Goal: Task Accomplishment & Management: Manage account settings

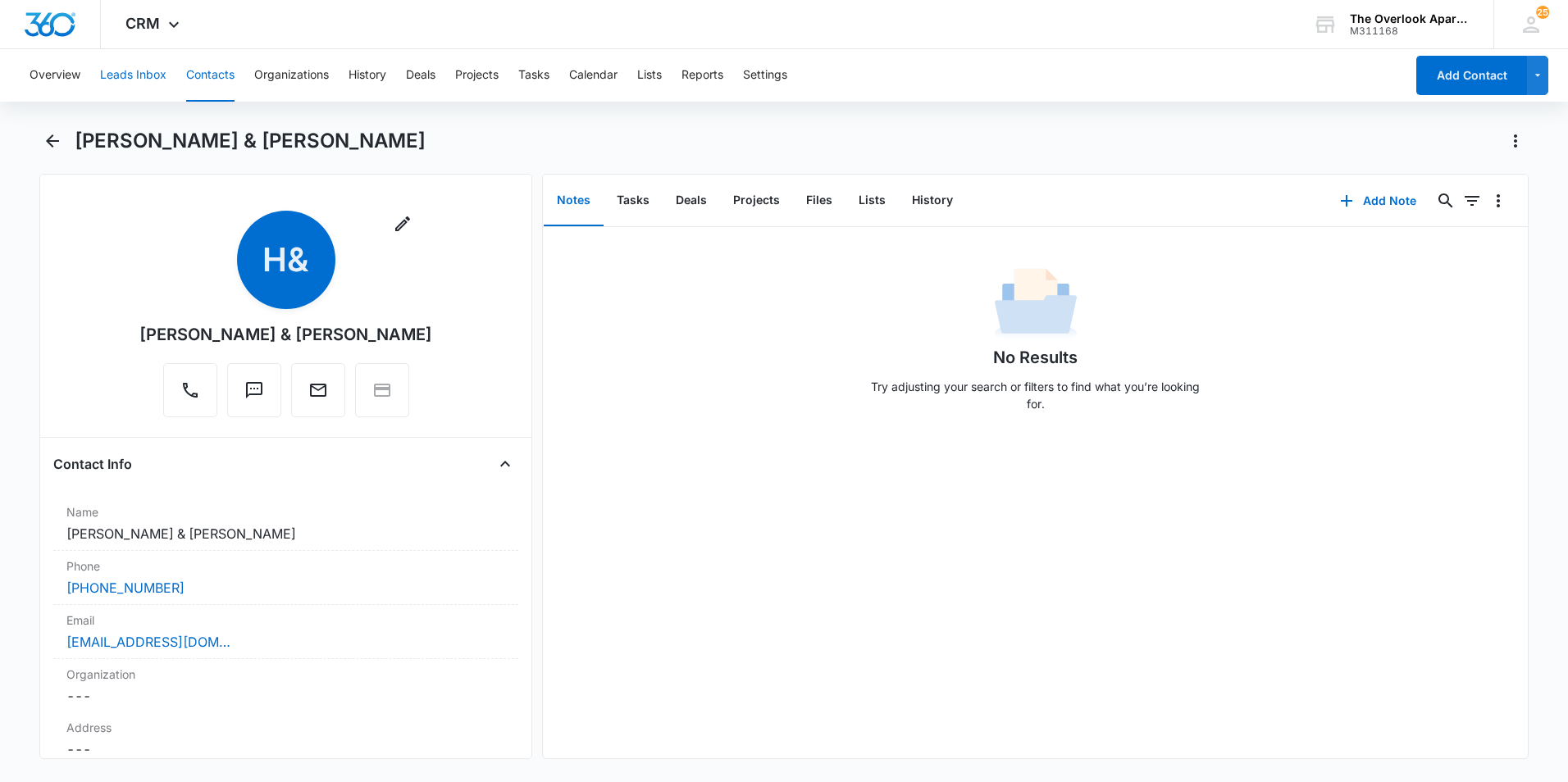
scroll to position [901, 0]
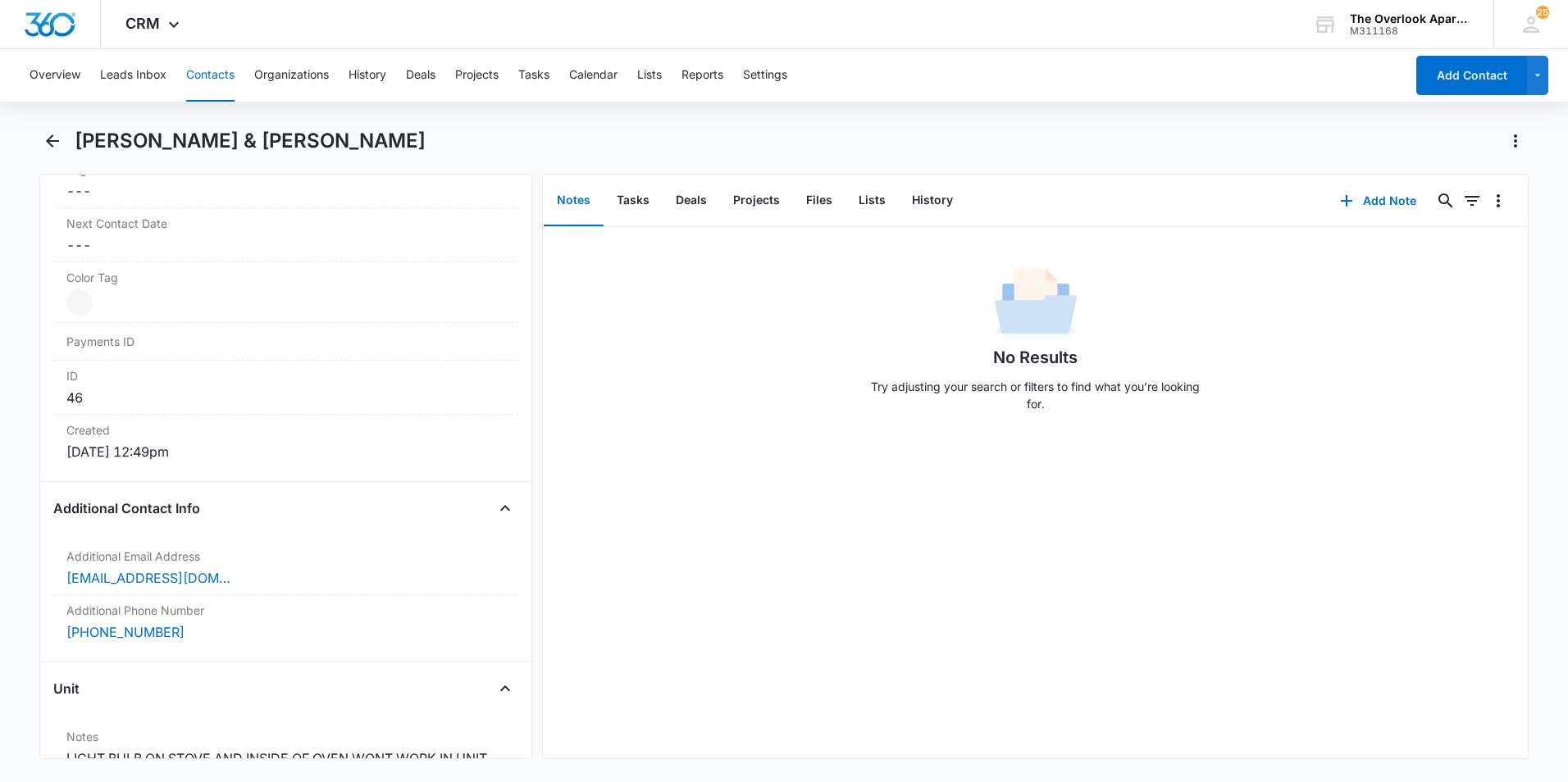
click at [206, 92] on button "Contacts" at bounding box center [210, 75] width 48 height 53
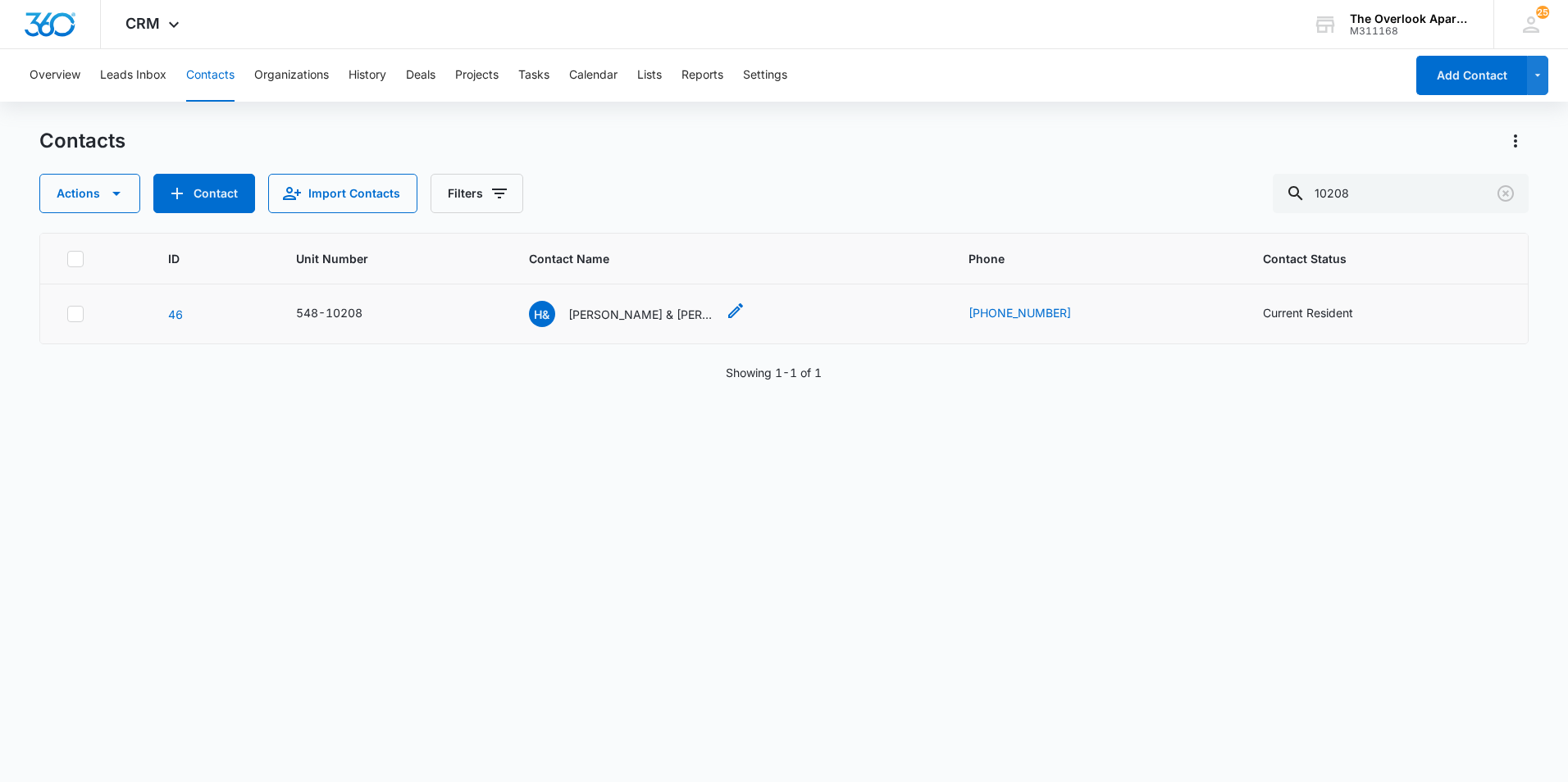
click at [668, 317] on p "[PERSON_NAME] & [PERSON_NAME]" at bounding box center [642, 314] width 148 height 18
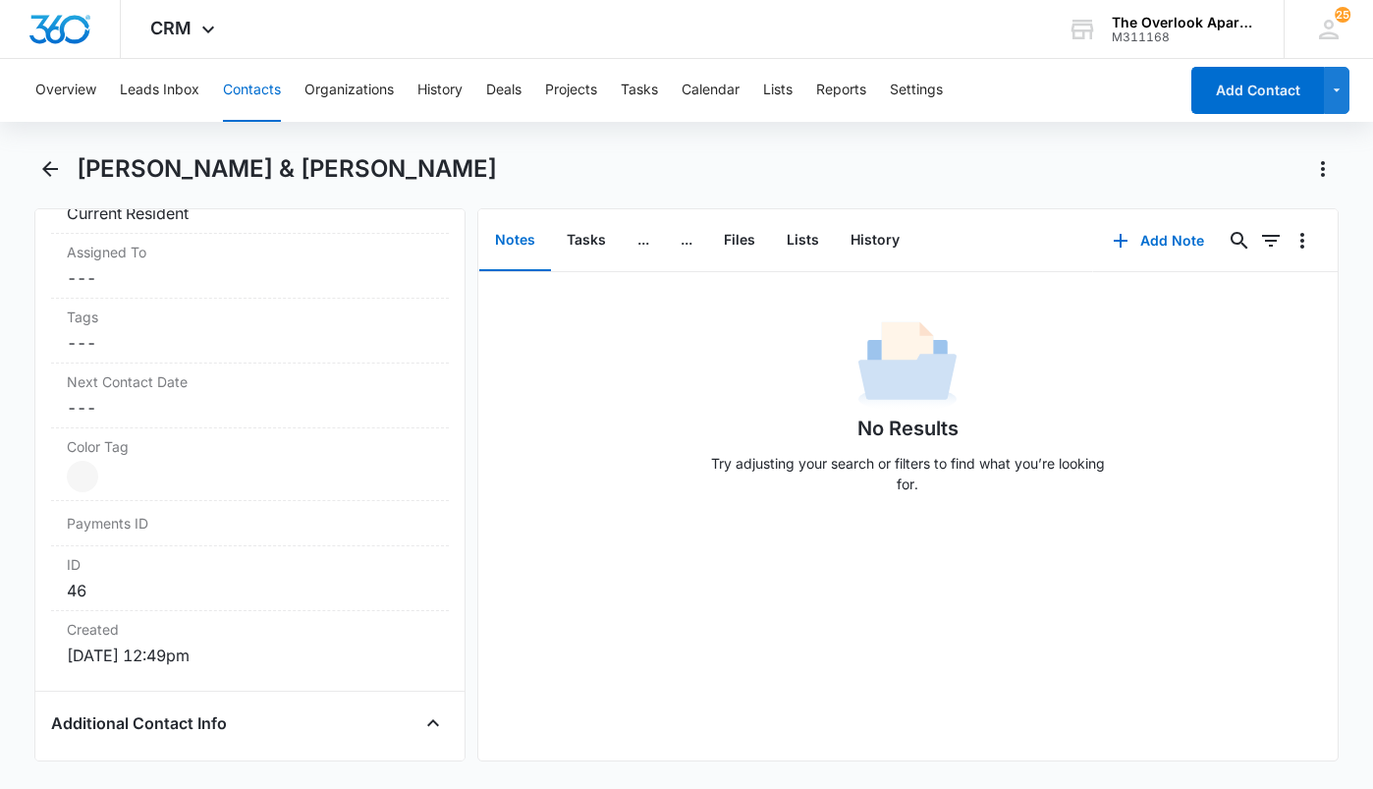
scroll to position [786, 0]
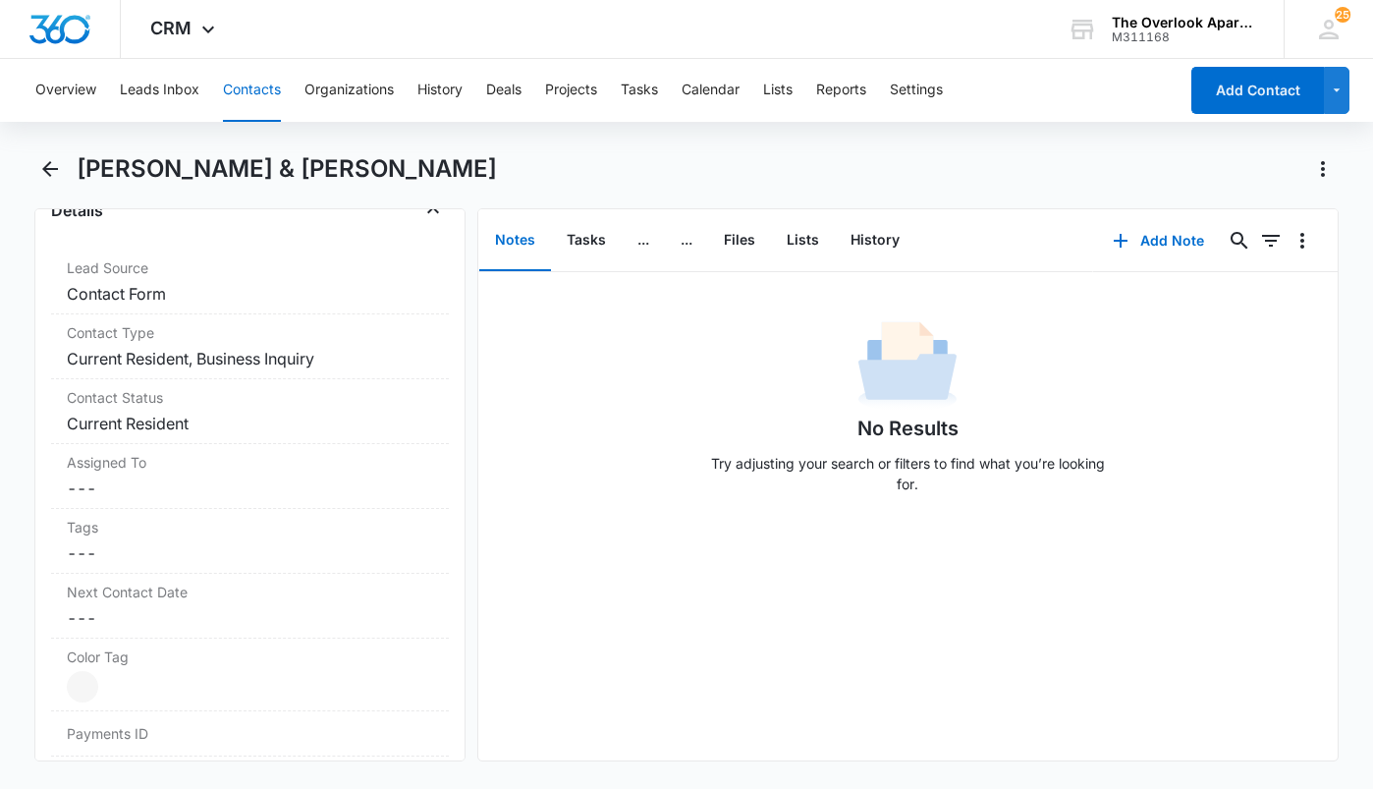
click at [220, 87] on div "Overview Leads Inbox Contacts Organizations History Deals Projects Tasks Calend…" at bounding box center [601, 90] width 1154 height 63
click at [230, 84] on button "Contacts" at bounding box center [252, 90] width 58 height 63
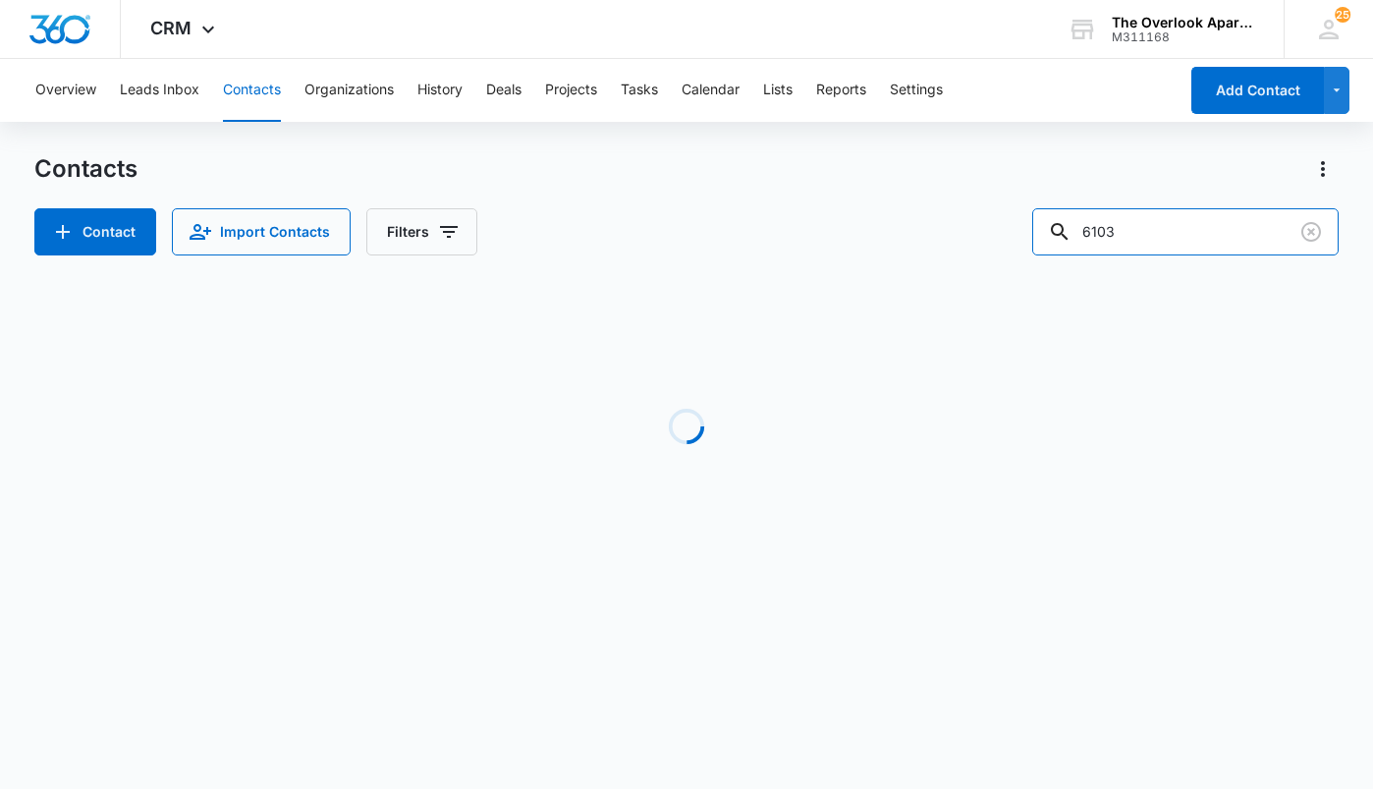
drag, startPoint x: 1184, startPoint y: 238, endPoint x: 762, endPoint y: 275, distance: 424.0
click at [763, 275] on div "Contacts Contact Import Contacts Filters 6103 Loading No Results" at bounding box center [686, 375] width 1304 height 444
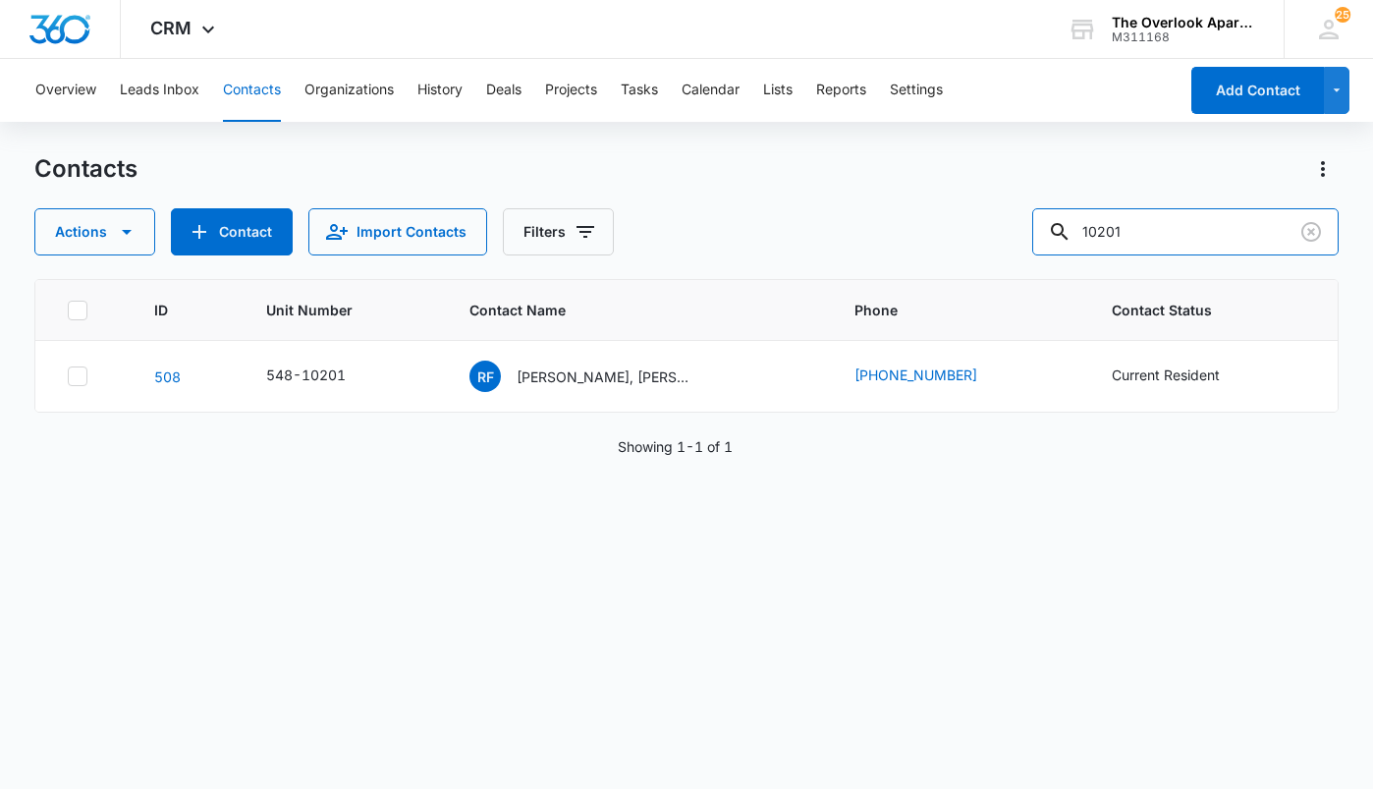
drag, startPoint x: 1170, startPoint y: 232, endPoint x: 700, endPoint y: 268, distance: 470.9
click at [700, 268] on div "Contacts Actions Contact Import Contacts Filters 10201 ID Unit Number Contact N…" at bounding box center [686, 469] width 1304 height 633
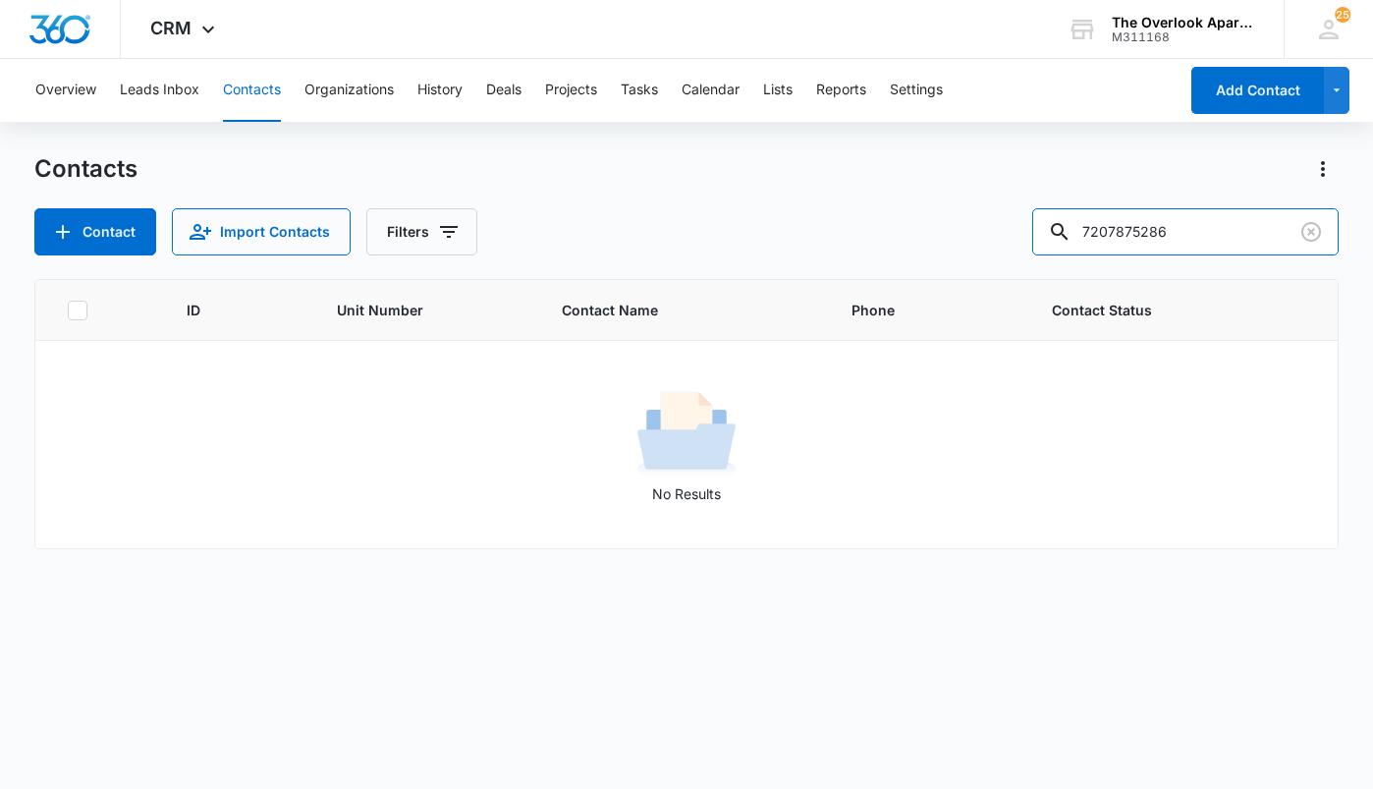
drag, startPoint x: 1225, startPoint y: 221, endPoint x: 543, endPoint y: 260, distance: 682.7
click at [543, 260] on div "Contacts Contact Import Contacts Filters 7207875286 ID Unit Number Contact Name…" at bounding box center [686, 469] width 1304 height 633
type input "10201"
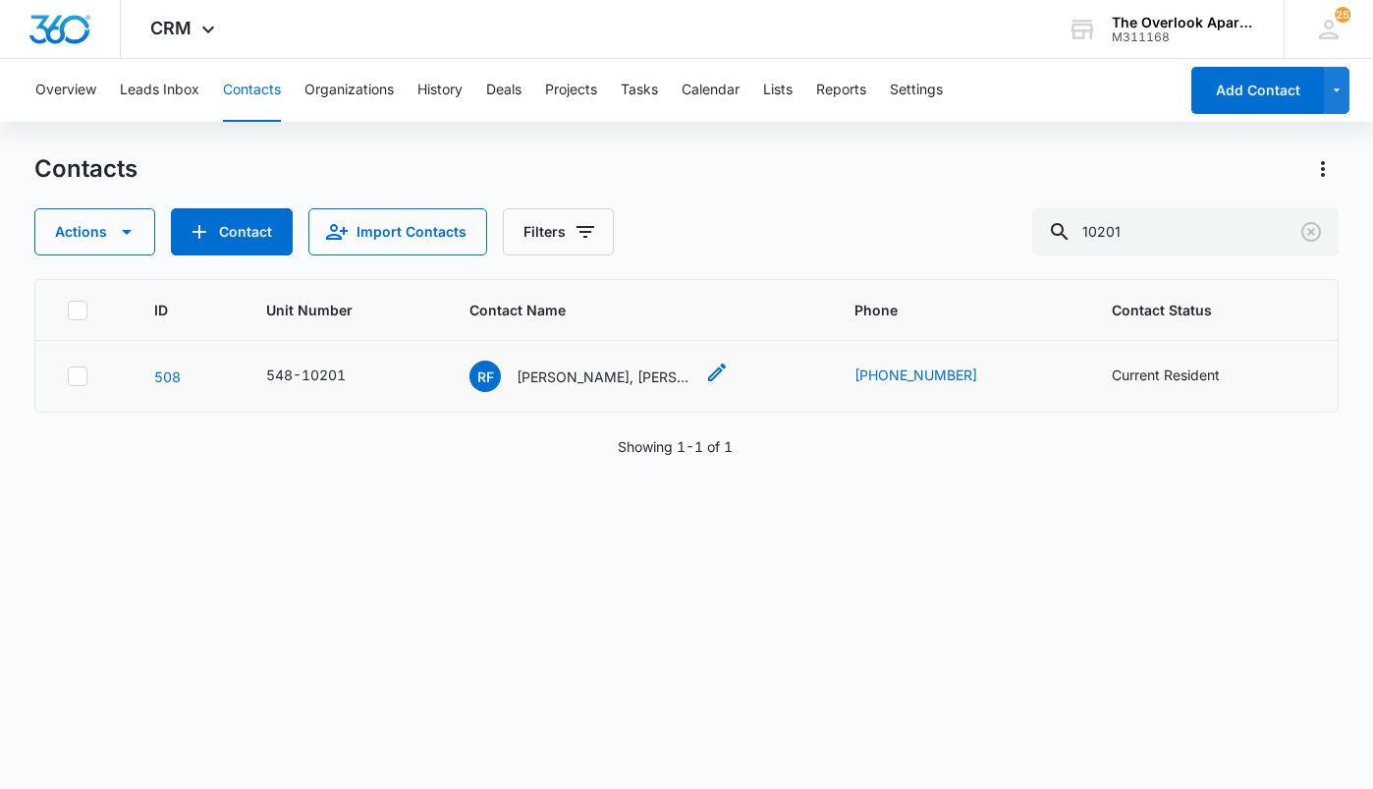
click at [614, 375] on p "Rogelio Flores Soto, David Dehuma Ramirez, Pablo Botello Suarez & Antonio Rojas…" at bounding box center [605, 376] width 177 height 21
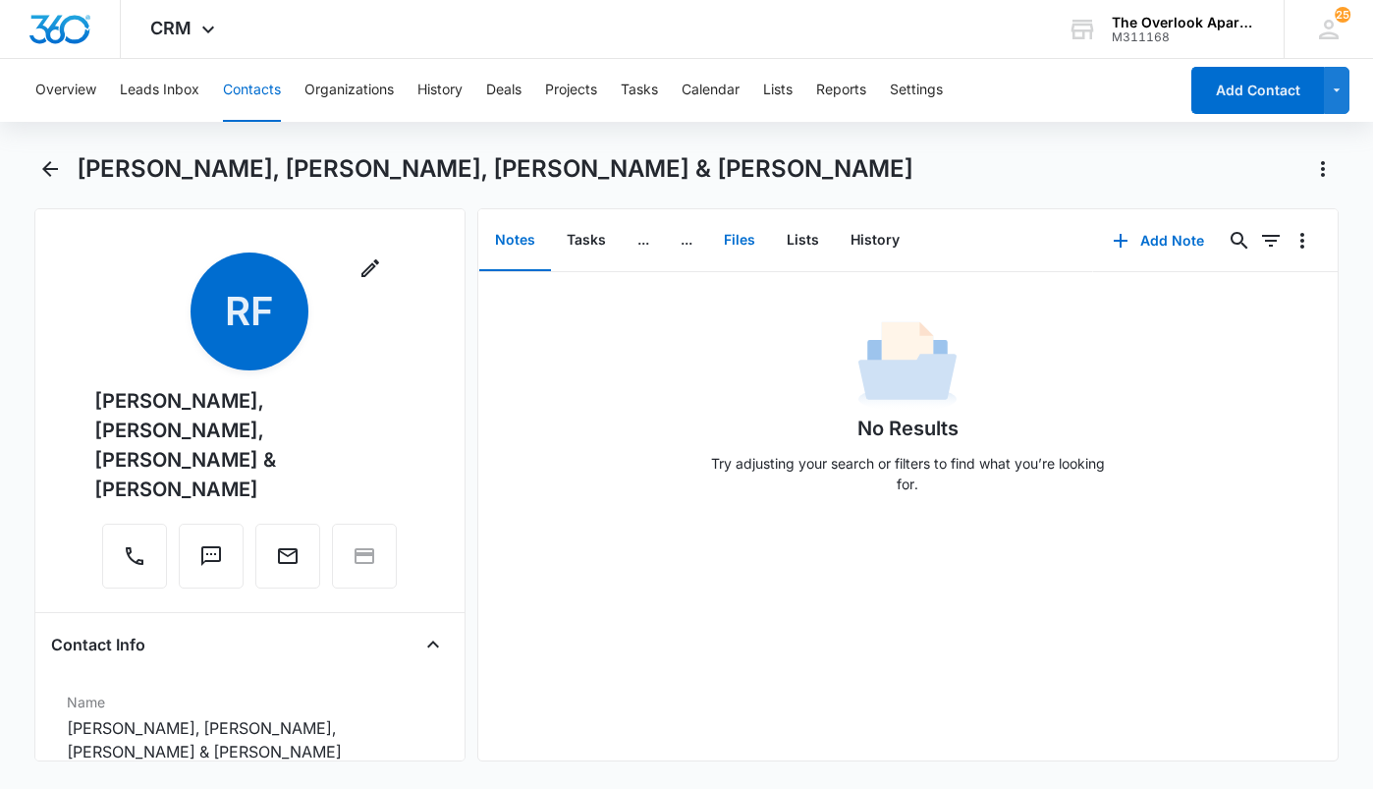
click at [741, 241] on button "Files" at bounding box center [739, 240] width 63 height 61
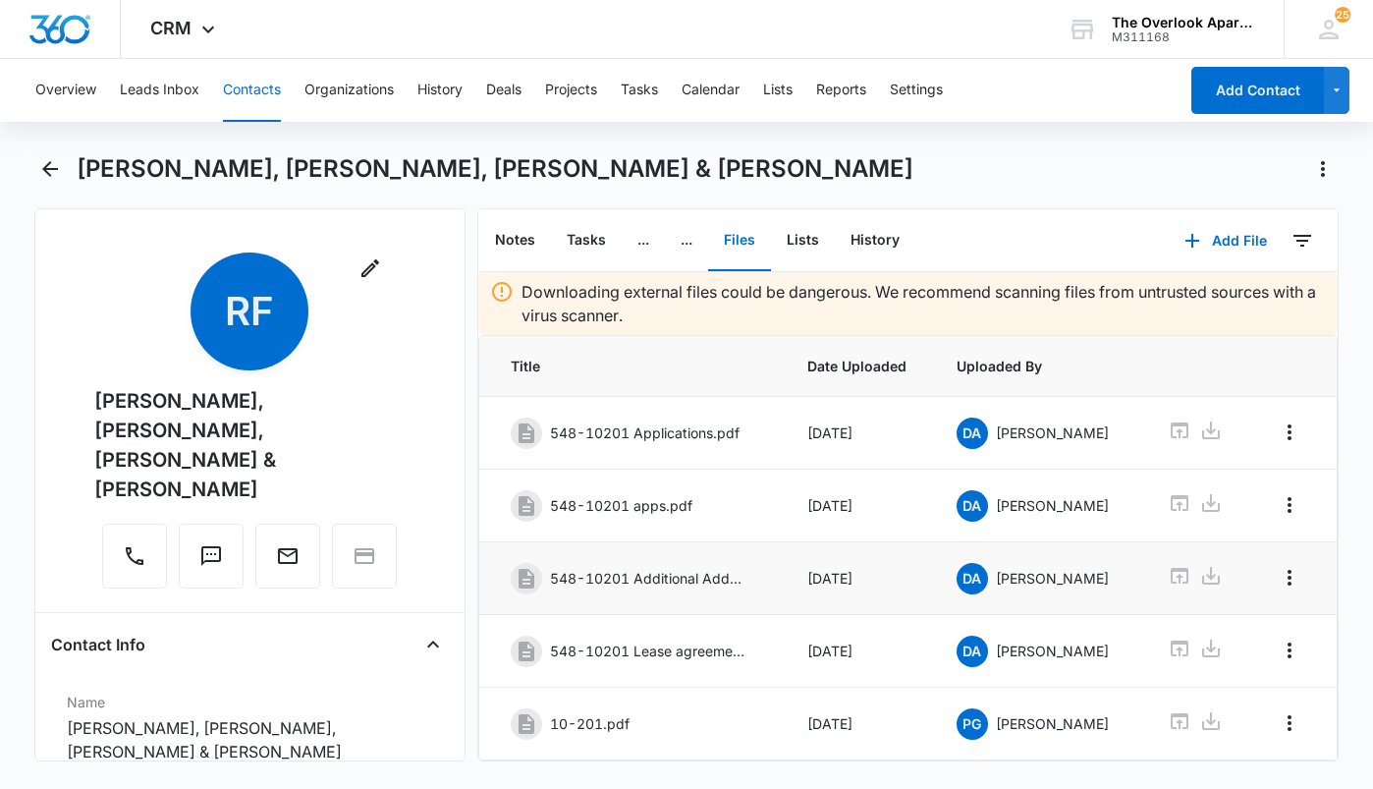
scroll to position [59, 0]
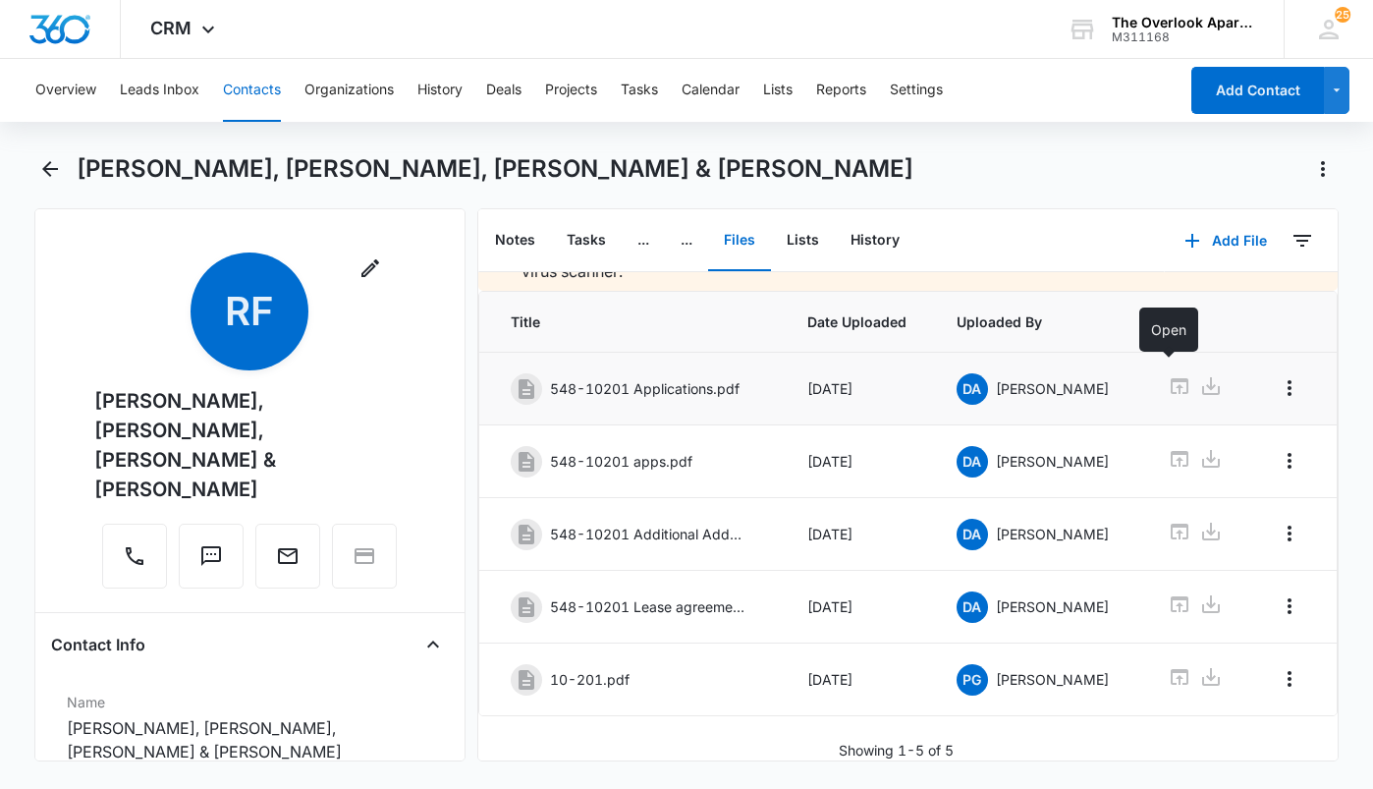
click at [1175, 374] on icon at bounding box center [1180, 386] width 24 height 24
click at [1171, 378] on icon at bounding box center [1180, 386] width 18 height 16
click at [247, 104] on button "Contacts" at bounding box center [252, 90] width 58 height 63
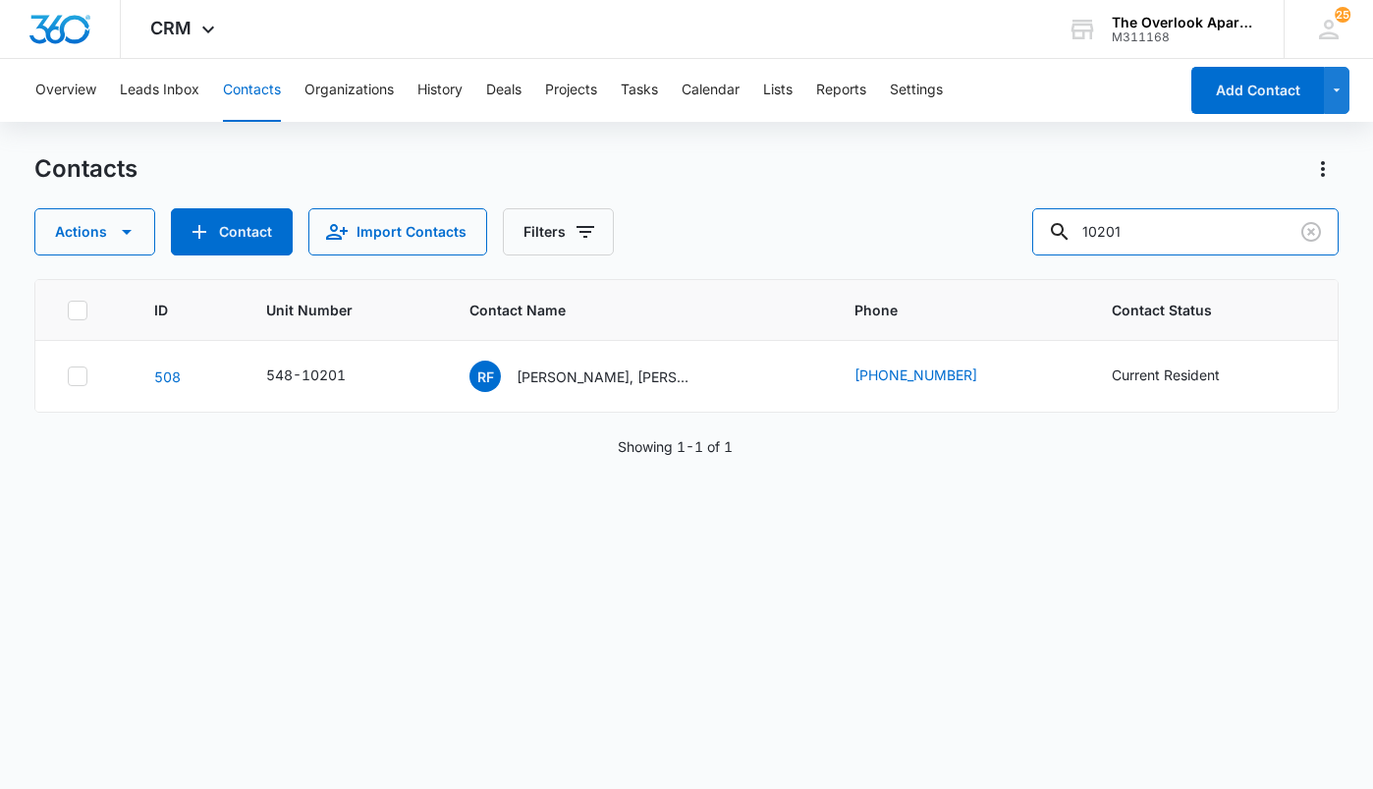
drag, startPoint x: 1203, startPoint y: 231, endPoint x: 920, endPoint y: 256, distance: 284.0
click at [921, 256] on div "Contacts Actions Contact Import Contacts Filters 10201 ID Unit Number Contact N…" at bounding box center [686, 469] width 1304 height 633
click at [701, 374] on div "RF Rogelio Flores Soto, David Dehuma Ramirez, Pablo Botello Suarez & Antonio Ro…" at bounding box center [598, 375] width 259 height 31
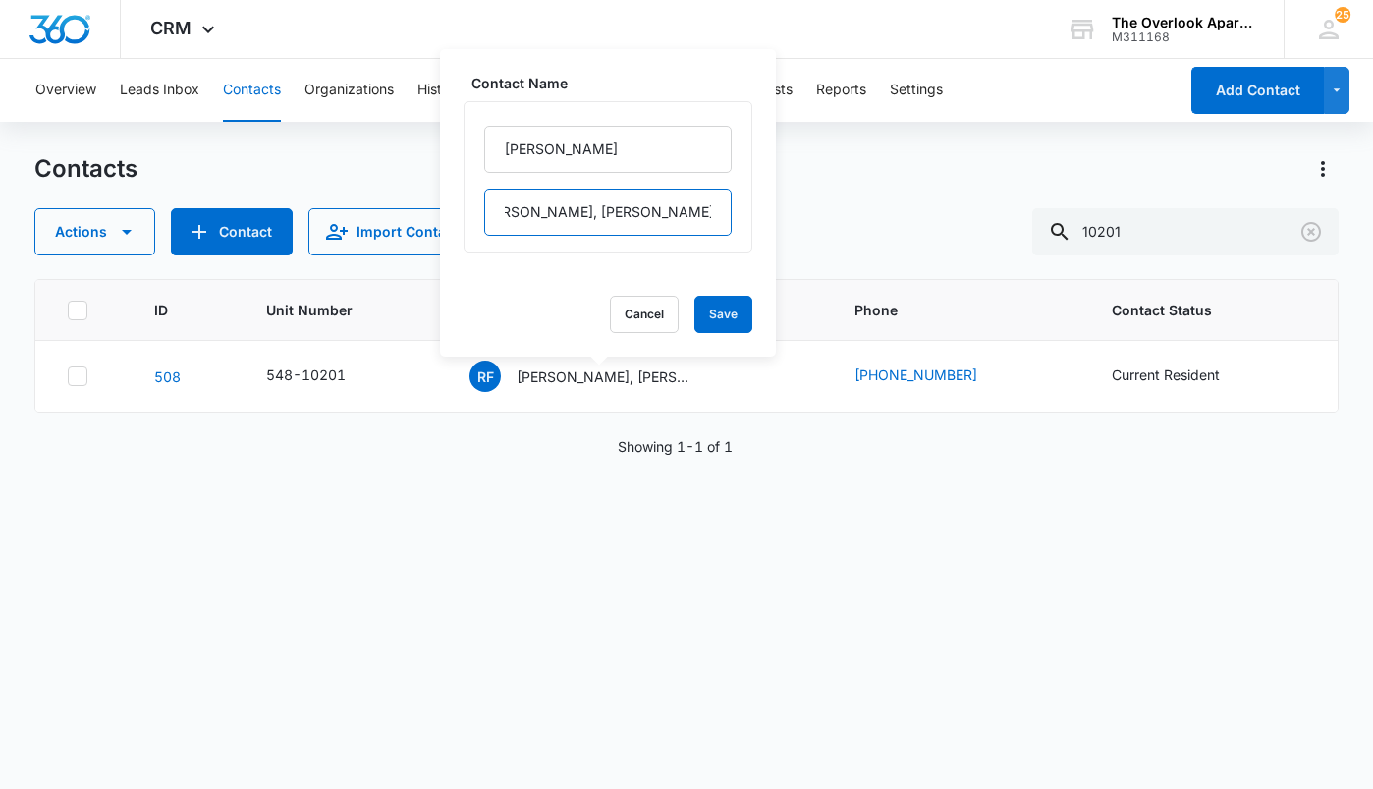
scroll to position [0, 351]
drag, startPoint x: 495, startPoint y: 201, endPoint x: 817, endPoint y: 206, distance: 322.2
click at [817, 206] on div "Contacts Actions Contact Import Contacts Filters 10201 ID Unit Number Contact N…" at bounding box center [686, 469] width 1304 height 633
drag, startPoint x: 604, startPoint y: 158, endPoint x: 488, endPoint y: 157, distance: 115.9
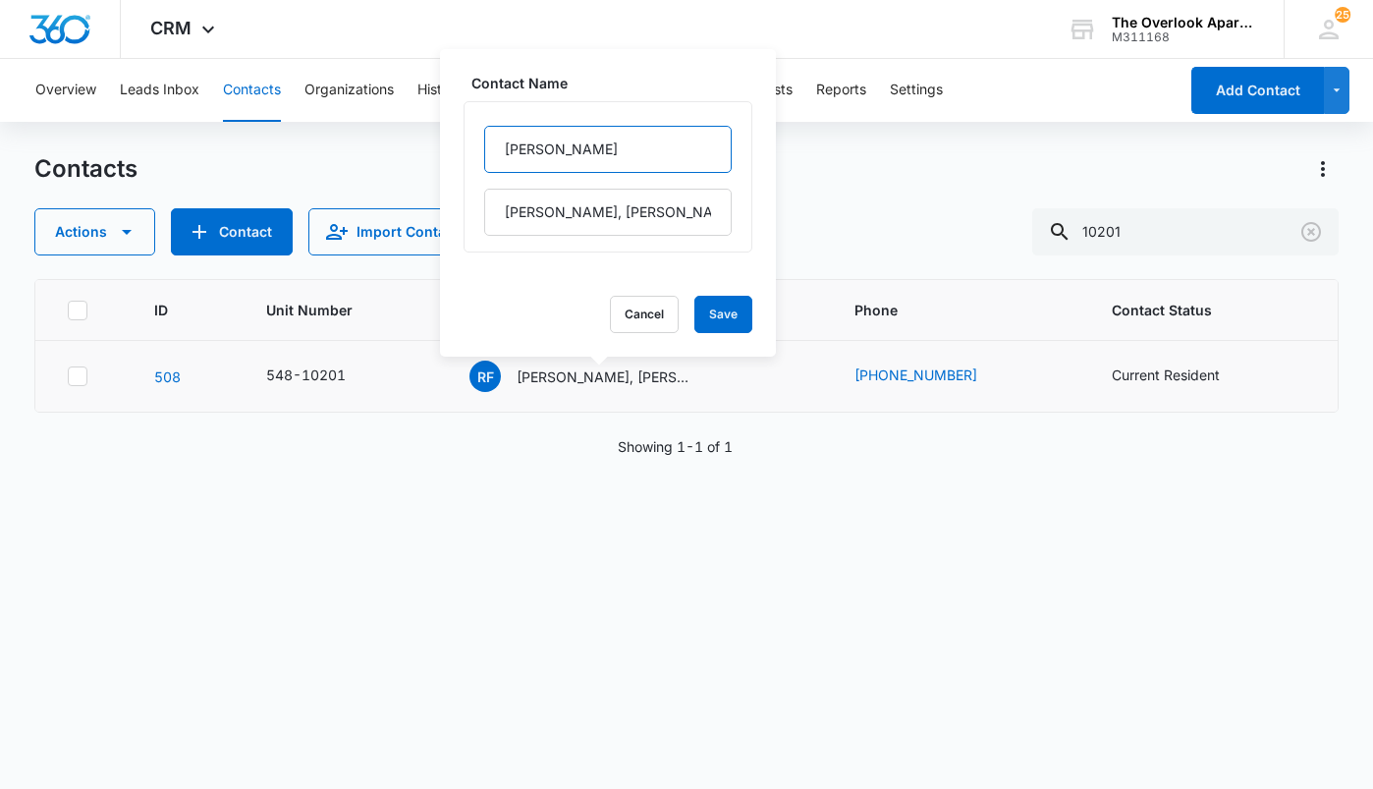
click at [488, 157] on input "Rogelio" at bounding box center [607, 149] width 247 height 47
drag, startPoint x: 498, startPoint y: 207, endPoint x: 860, endPoint y: 220, distance: 362.6
click at [860, 220] on div "Contacts Actions Contact Import Contacts Filters 10201 ID Unit Number Contact N…" at bounding box center [686, 469] width 1304 height 633
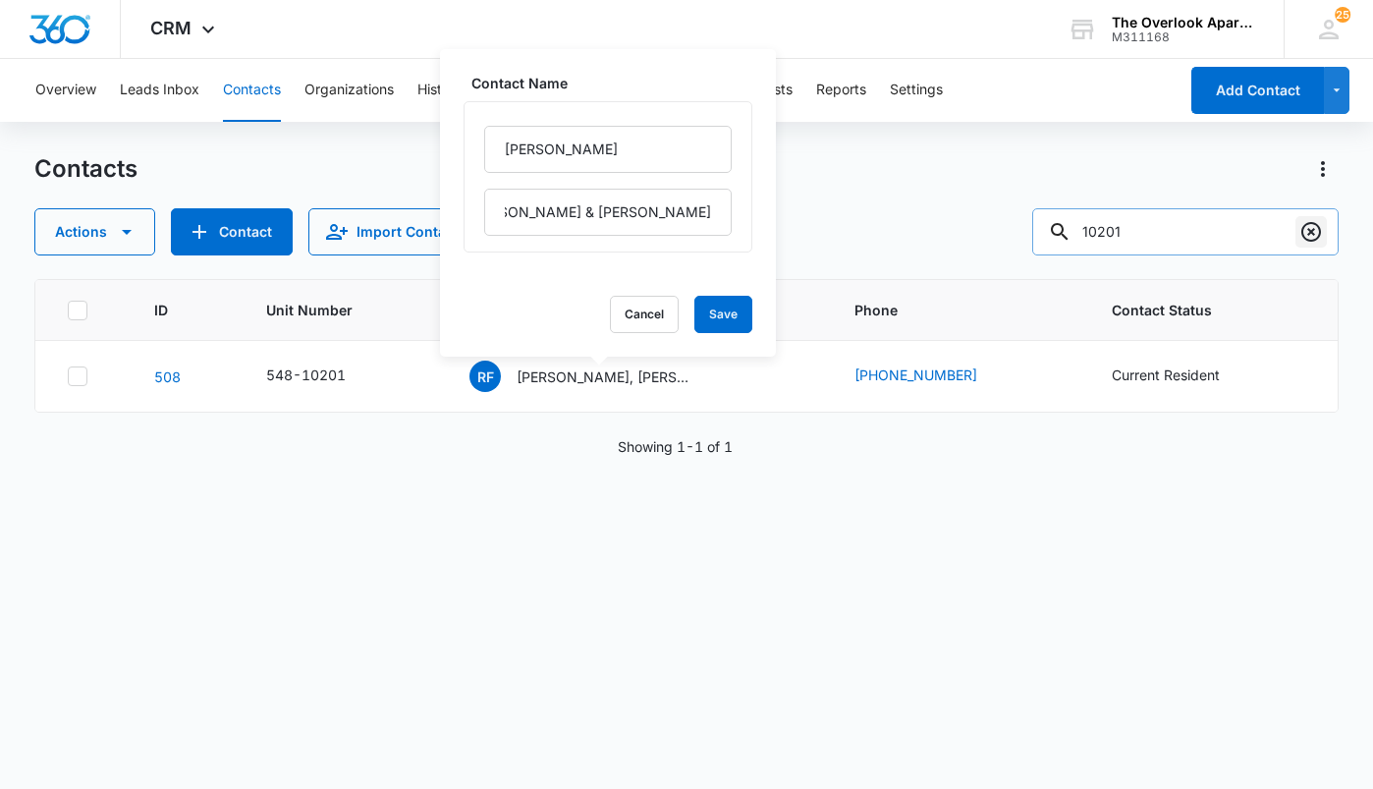
scroll to position [0, 0]
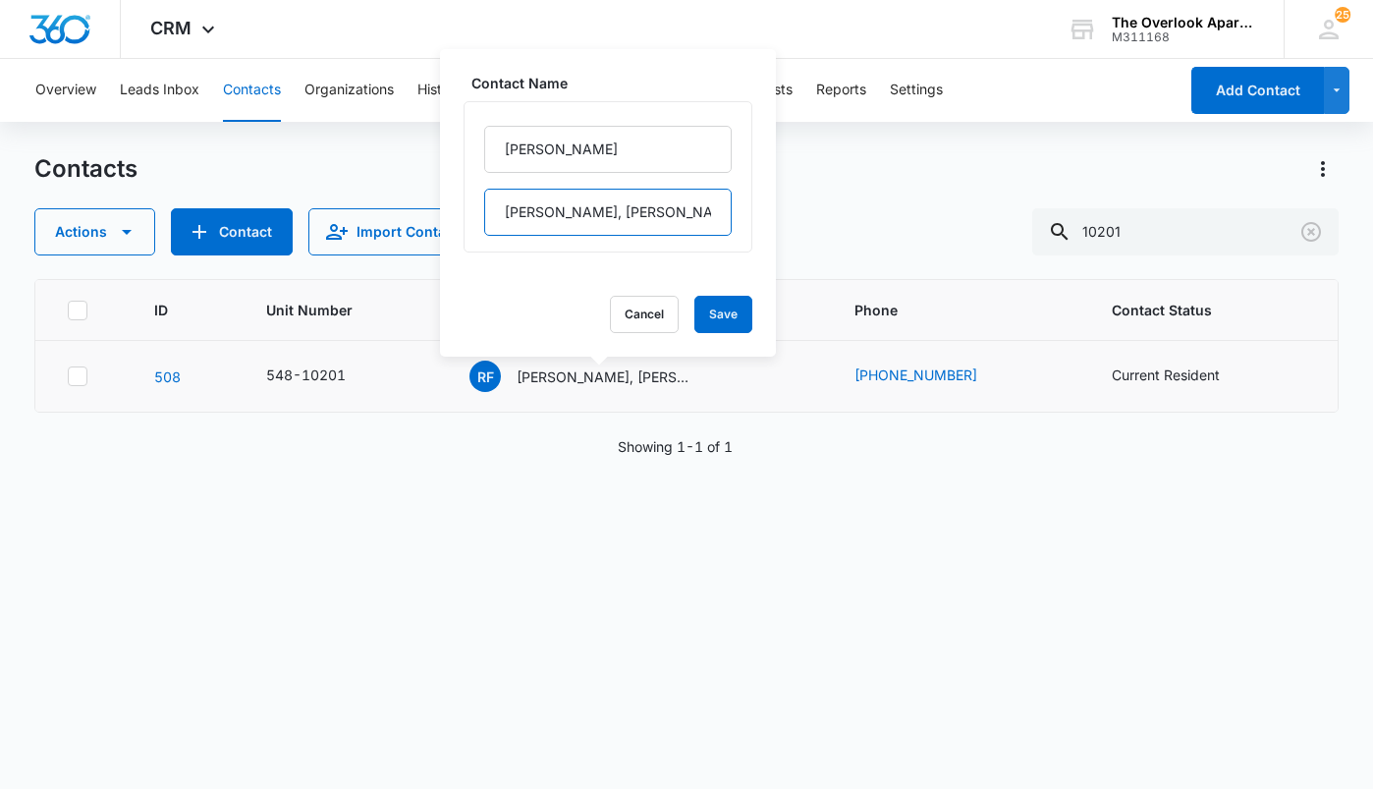
drag, startPoint x: 577, startPoint y: 218, endPoint x: 577, endPoint y: 205, distance: 12.8
click at [577, 218] on input "Flores Soto, David Dehuma Ramirez, Pablo Botello Suarez & Antonio Rojas Cordova" at bounding box center [607, 212] width 247 height 47
drag, startPoint x: 572, startPoint y: 149, endPoint x: 445, endPoint y: 115, distance: 131.3
click at [445, 115] on div "Contact Name Rogelio Flores Soto, David Dehuma Ramirez, Pablo Botello Suarez & …" at bounding box center [608, 202] width 336 height 307
drag, startPoint x: 577, startPoint y: 209, endPoint x: 489, endPoint y: 209, distance: 88.4
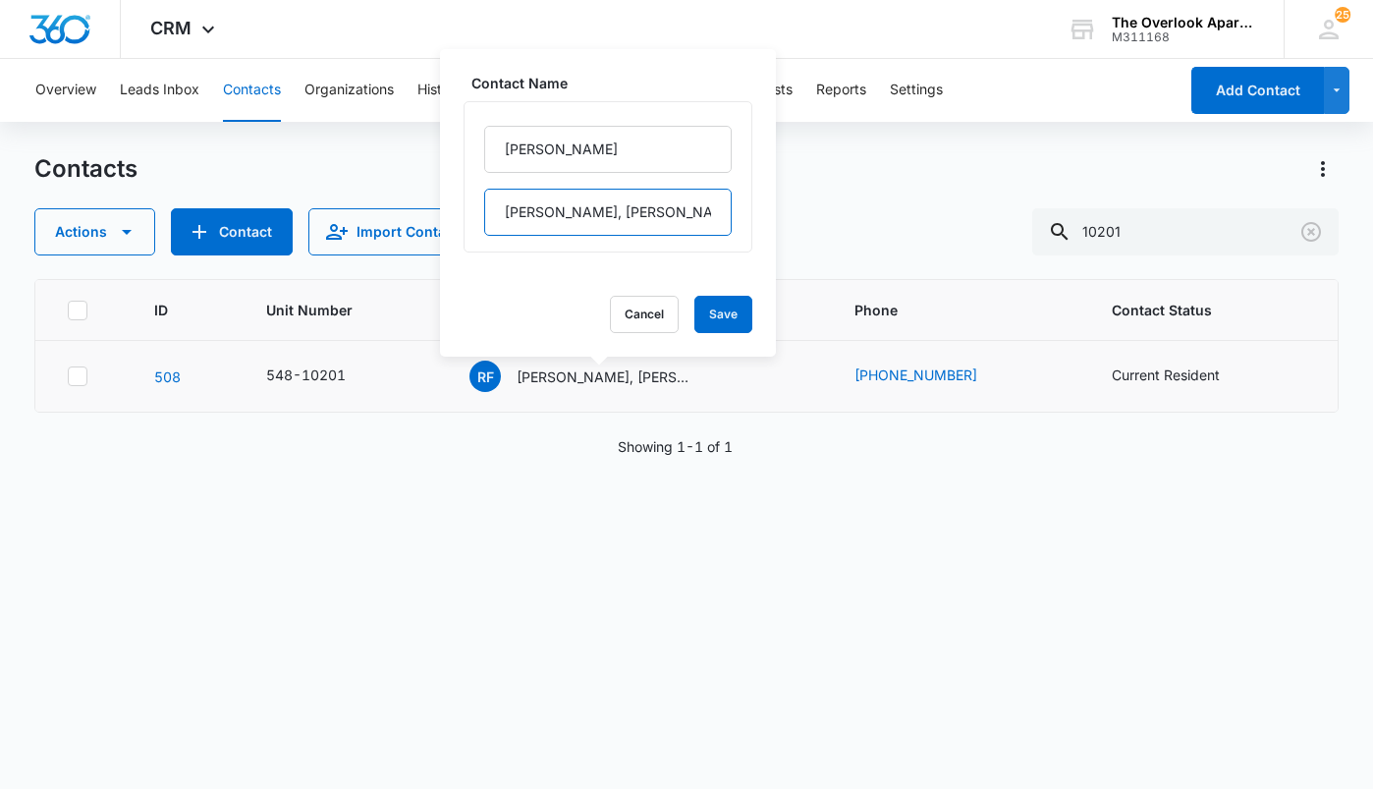
click at [489, 209] on input "Flores Soto, David Dehuma Ramirez, Pablo Botello Suarez & Antonio Rojas Cordova" at bounding box center [607, 212] width 247 height 47
drag, startPoint x: 590, startPoint y: 208, endPoint x: 701, endPoint y: 227, distance: 112.5
click at [701, 227] on input "Flores Soto, David Dehuma Ramirez, Pablo Botello Suarez & Antonio Rojas Cordova" at bounding box center [607, 212] width 247 height 47
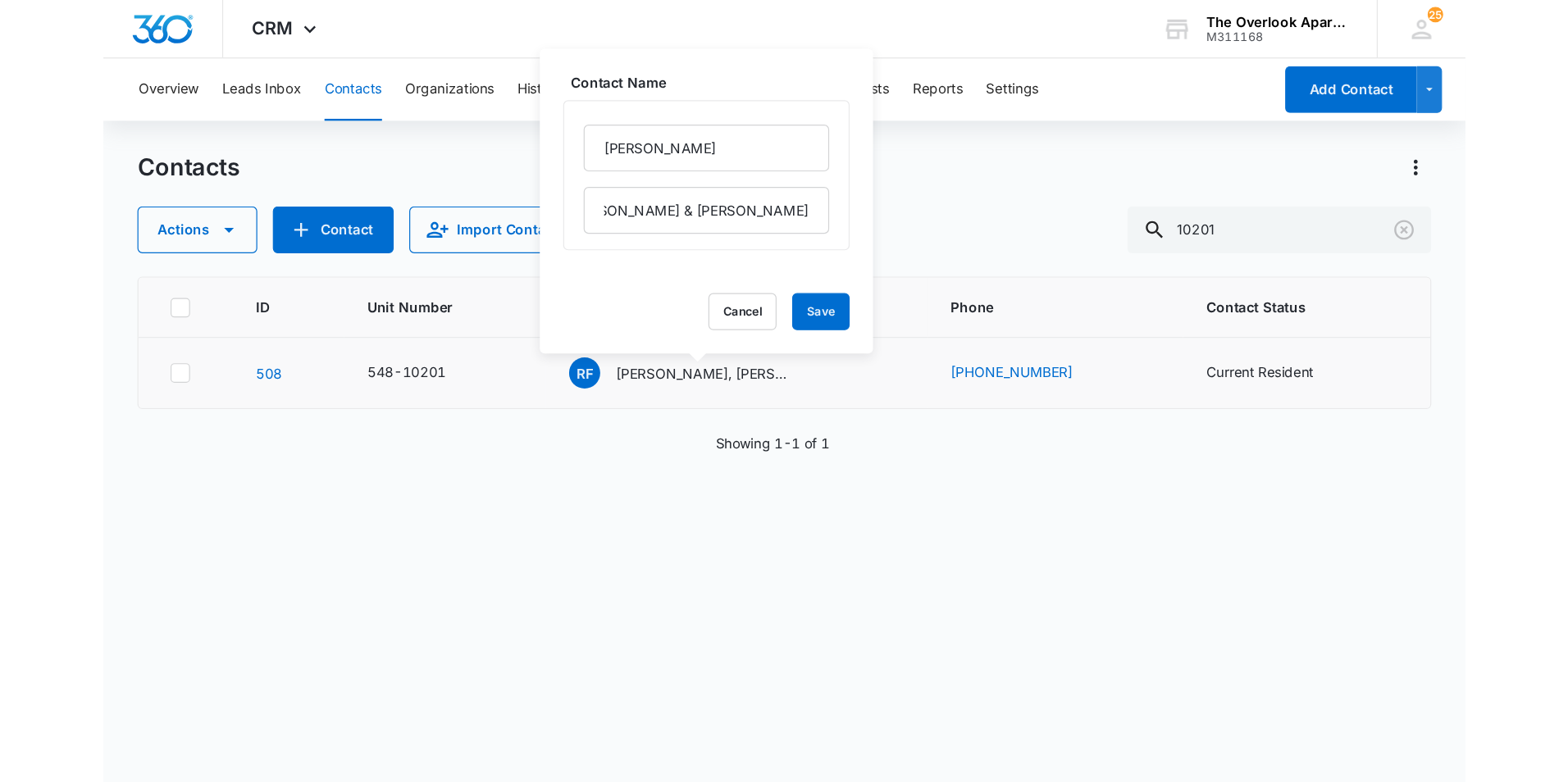
scroll to position [0, 0]
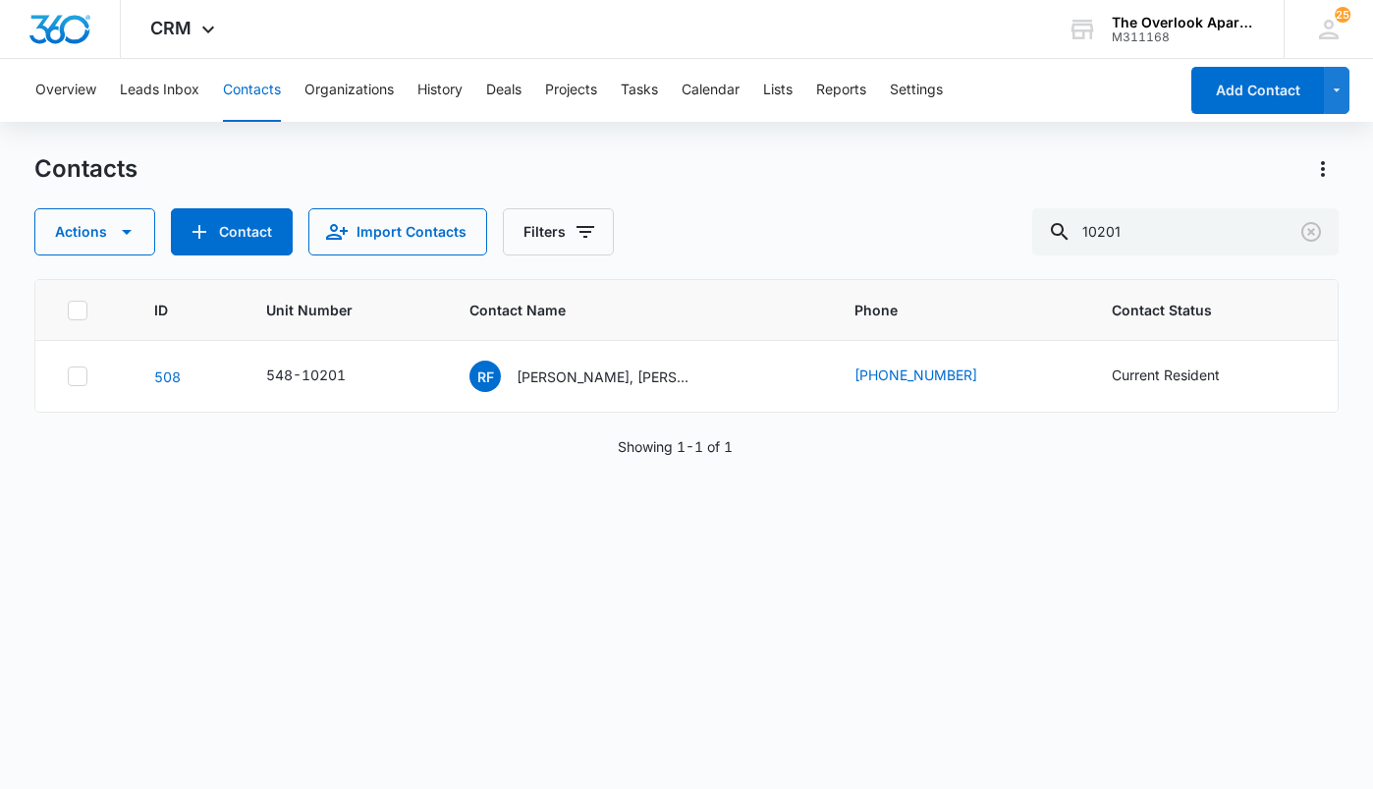
click at [893, 574] on div "ID Unit Number Contact Name Phone Contact Status 508 548-10201 RF Rogelio Flore…" at bounding box center [686, 521] width 1304 height 484
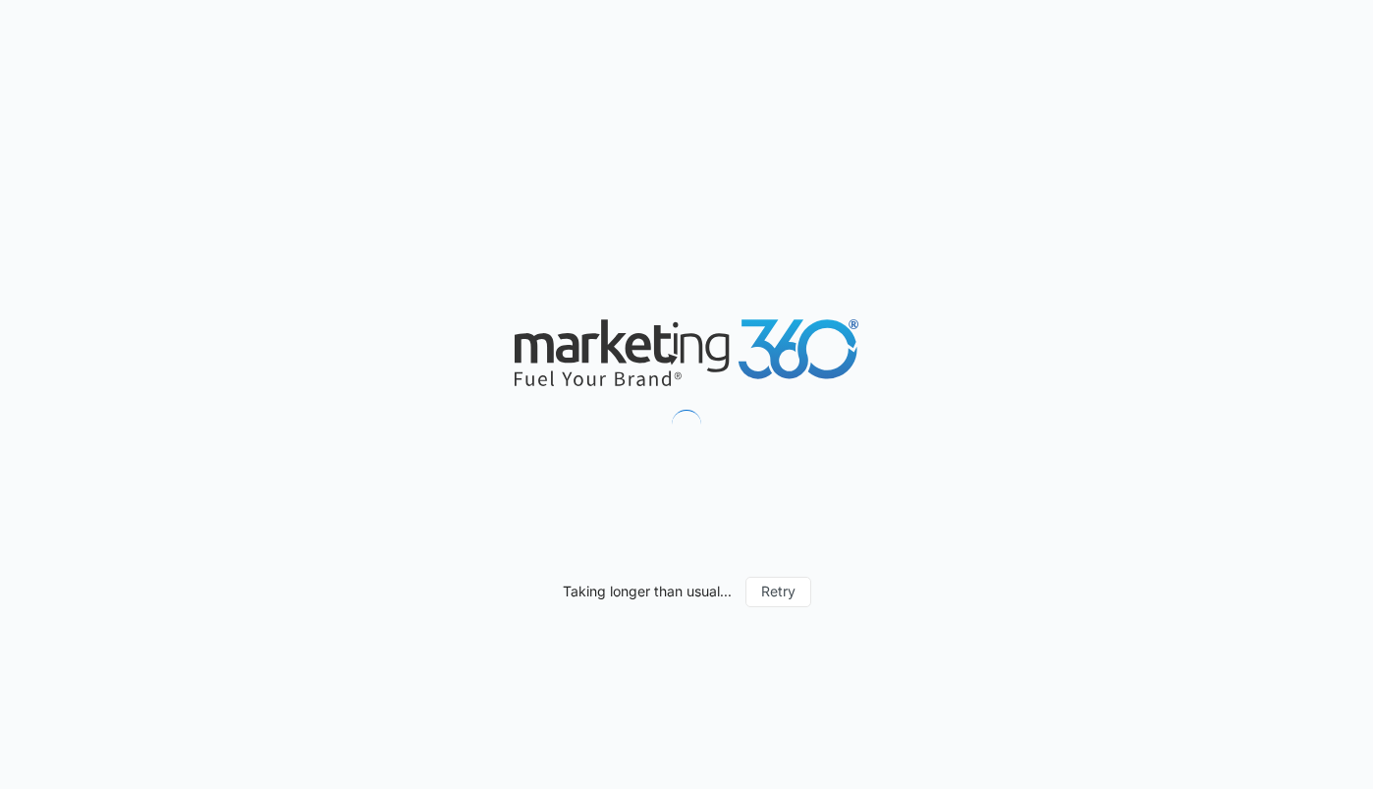
click at [533, 292] on div "Taking longer than usual... Retry" at bounding box center [686, 394] width 1373 height 789
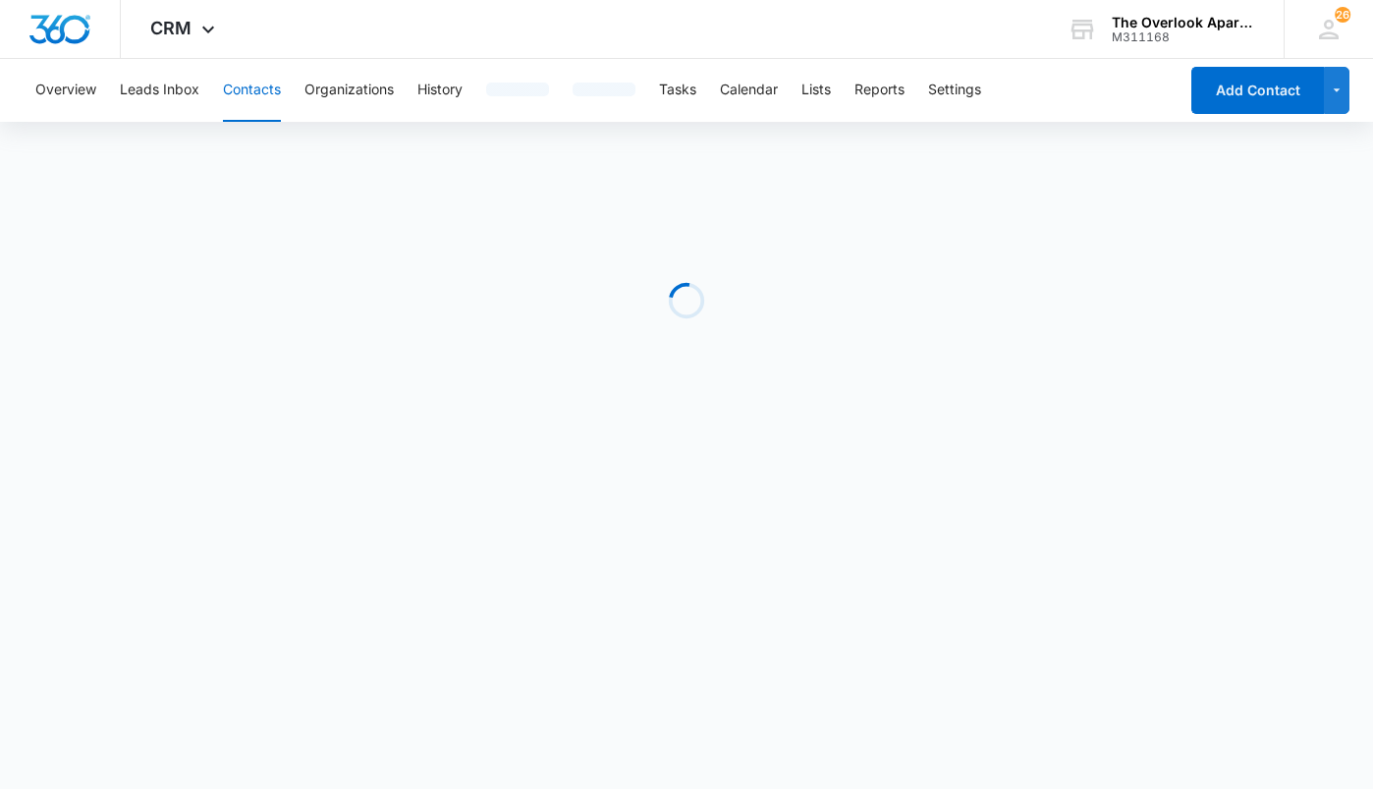
click at [237, 87] on button "Contacts" at bounding box center [252, 90] width 58 height 63
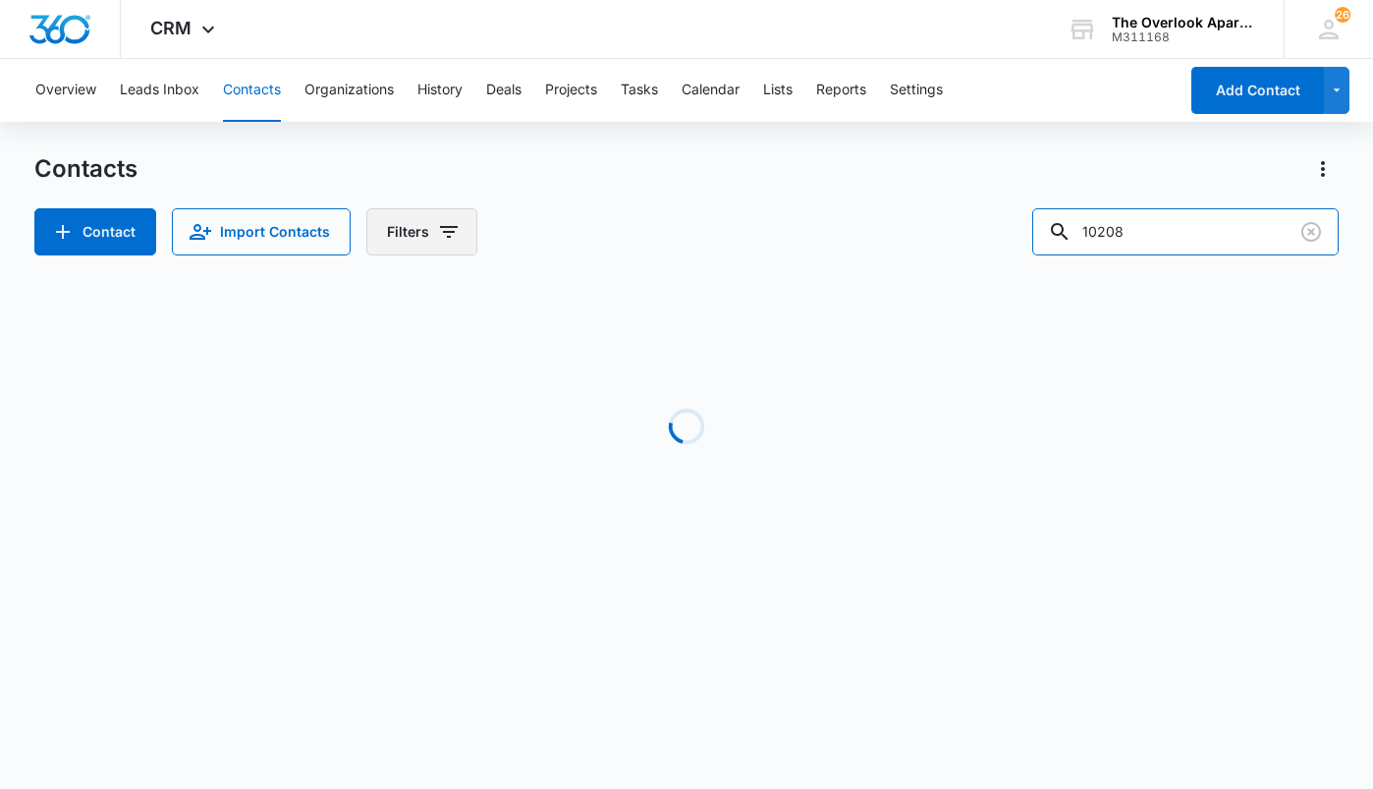
drag, startPoint x: 1218, startPoint y: 236, endPoint x: 389, endPoint y: 229, distance: 828.9
click at [389, 229] on div "Contact Import Contacts Filters 10208" at bounding box center [686, 231] width 1304 height 47
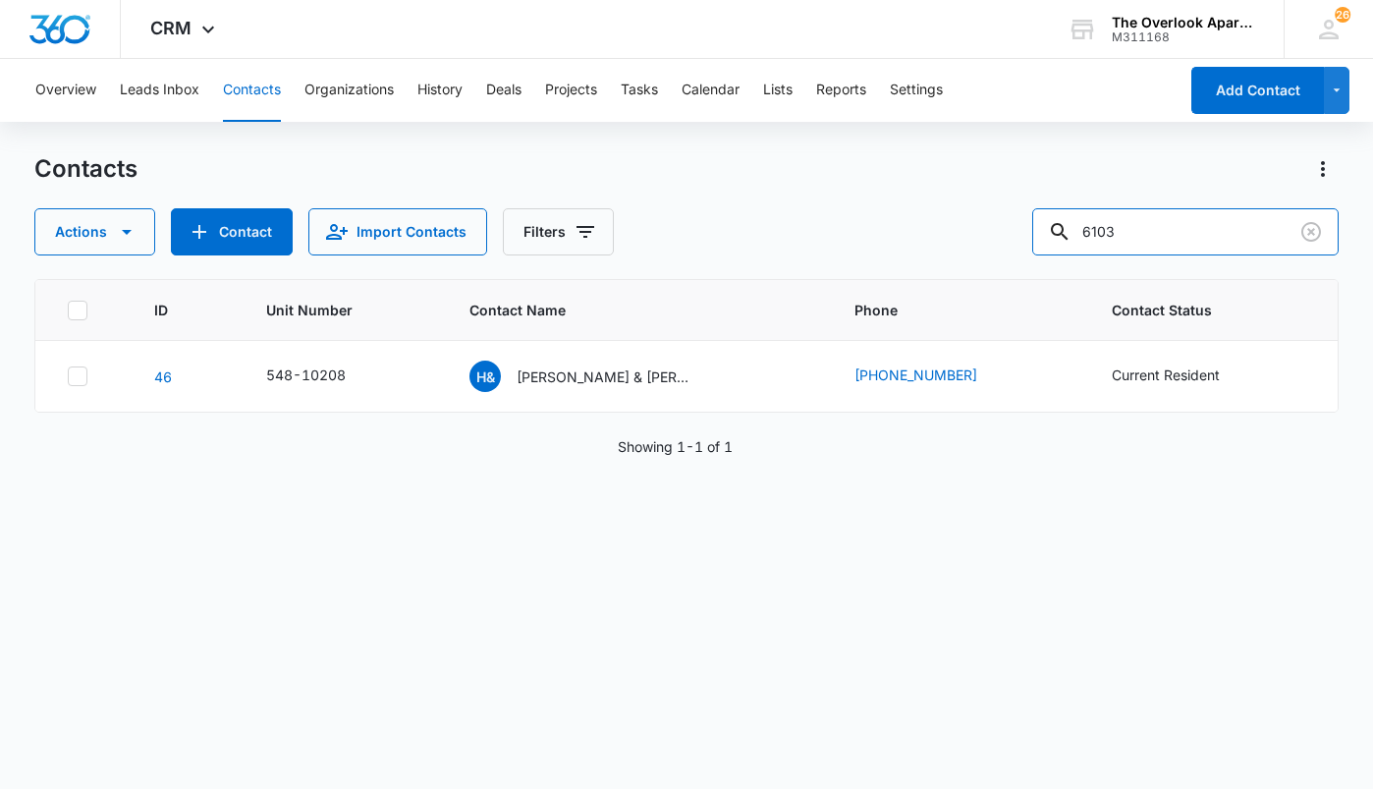
type input "6103"
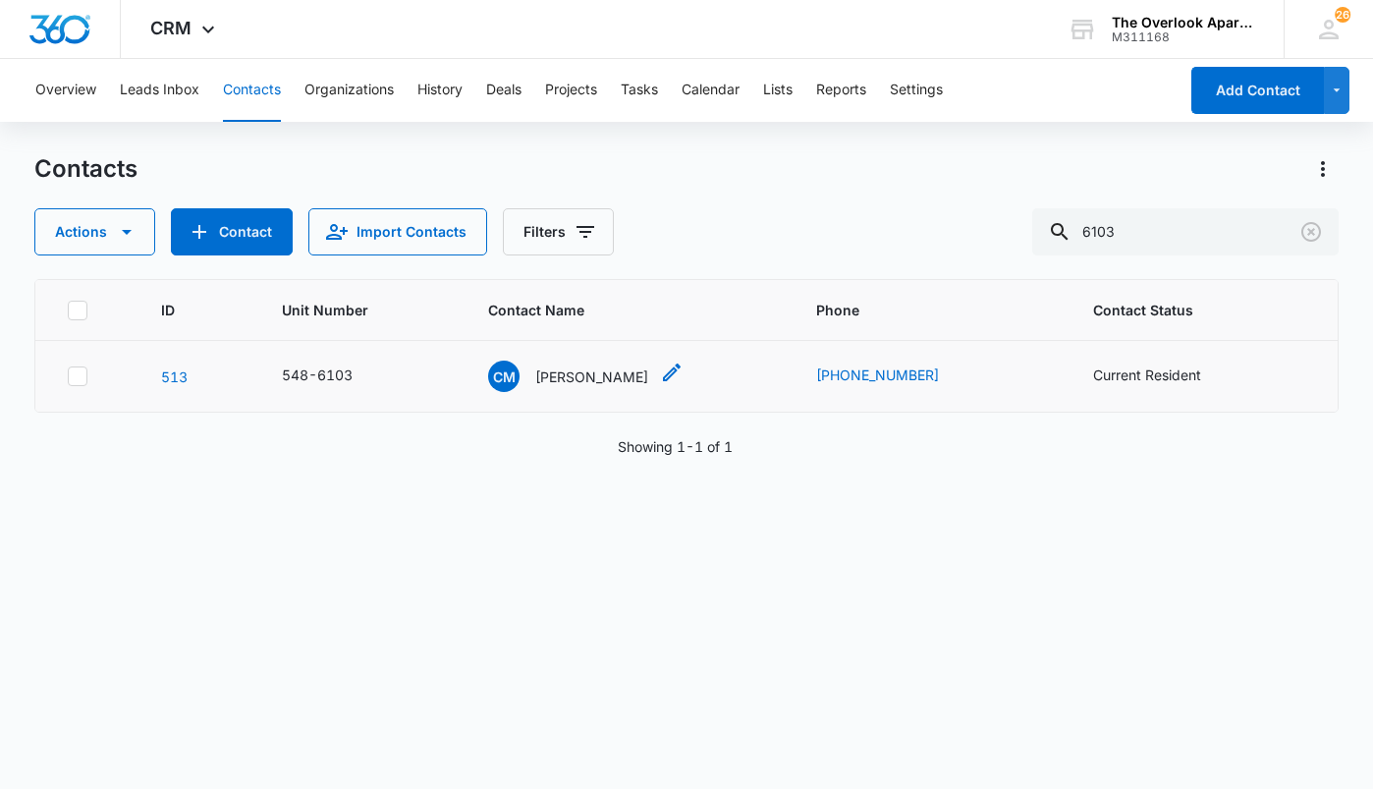
click at [663, 377] on icon "Contact Name - Cheryl Milliman - Select to Edit Field" at bounding box center [672, 372] width 18 height 18
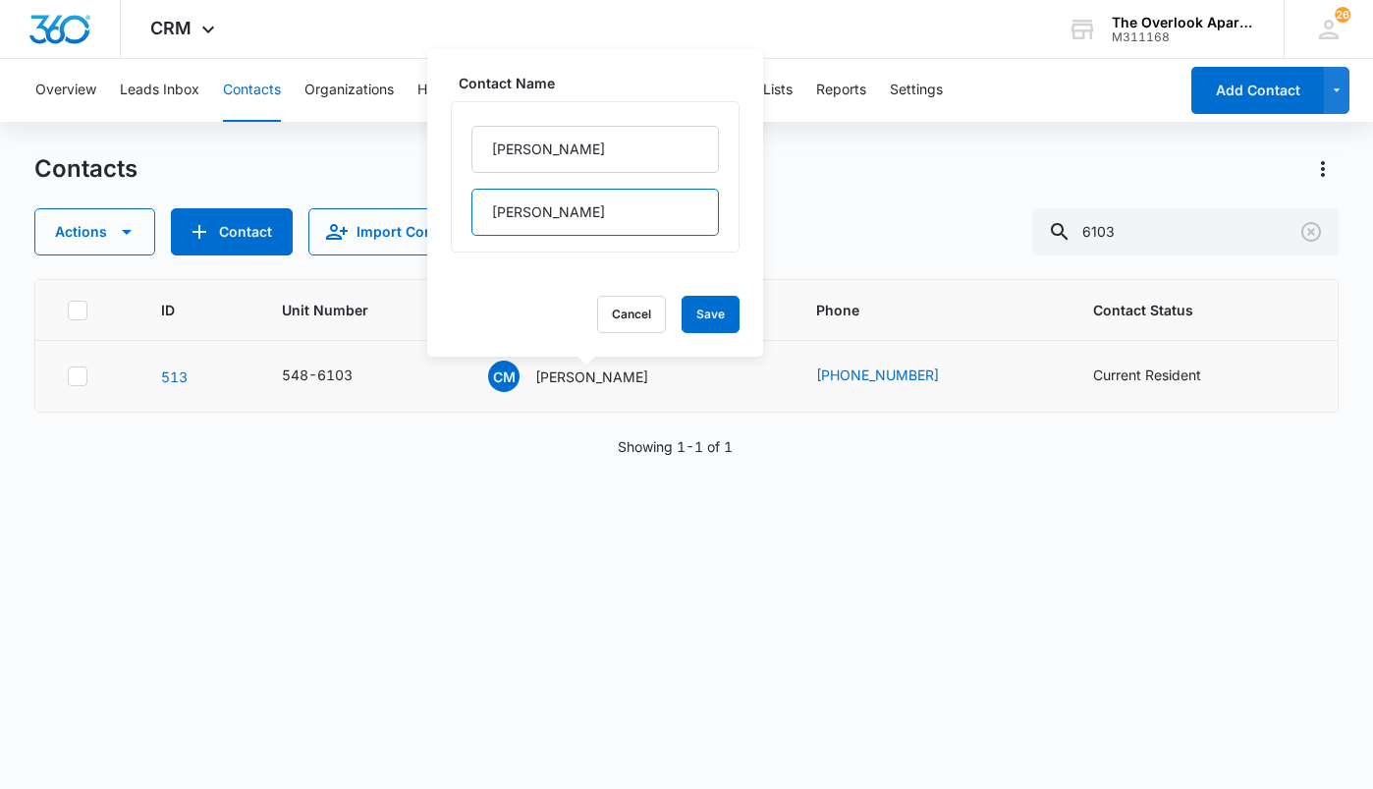
drag, startPoint x: 629, startPoint y: 217, endPoint x: 470, endPoint y: 222, distance: 158.2
click at [470, 222] on div "[PERSON_NAME]" at bounding box center [595, 176] width 289 height 151
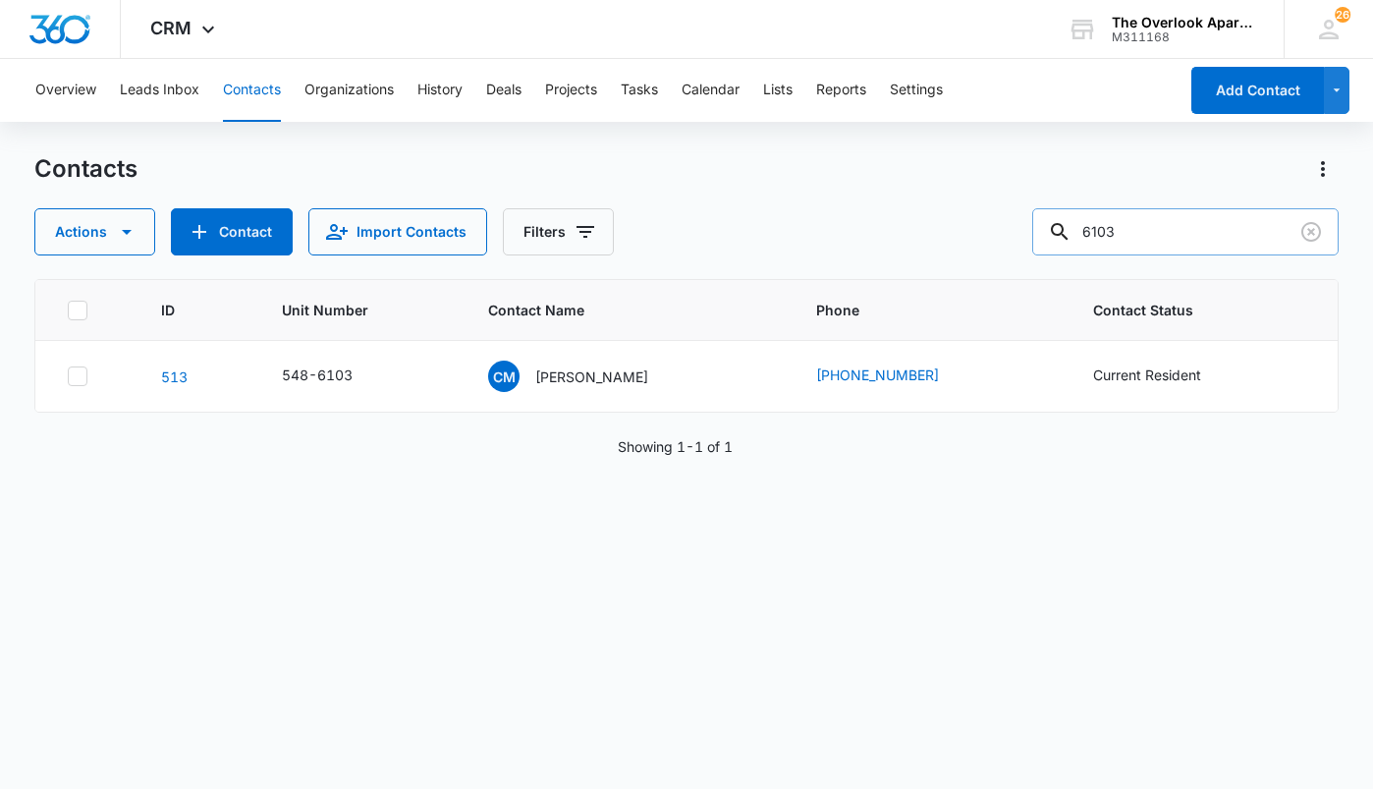
drag, startPoint x: 1210, startPoint y: 235, endPoint x: 1139, endPoint y: 237, distance: 70.7
click at [1139, 237] on input "6103" at bounding box center [1185, 231] width 306 height 47
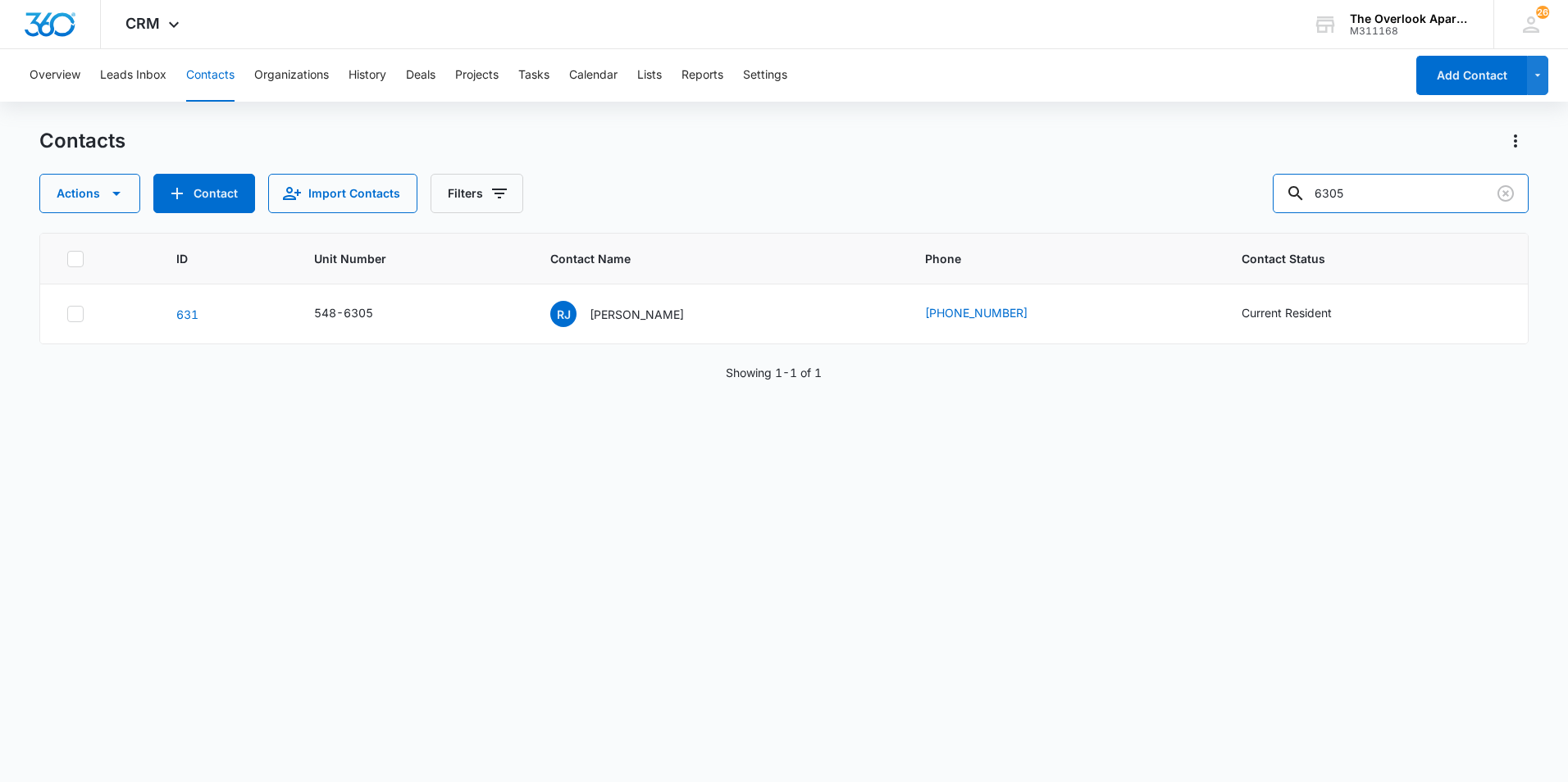
drag, startPoint x: 1299, startPoint y: 203, endPoint x: 1002, endPoint y: 207, distance: 297.0
click at [1054, 207] on div "Actions Contact Import Contacts Filters 6305" at bounding box center [784, 193] width 1490 height 39
type input "5201"
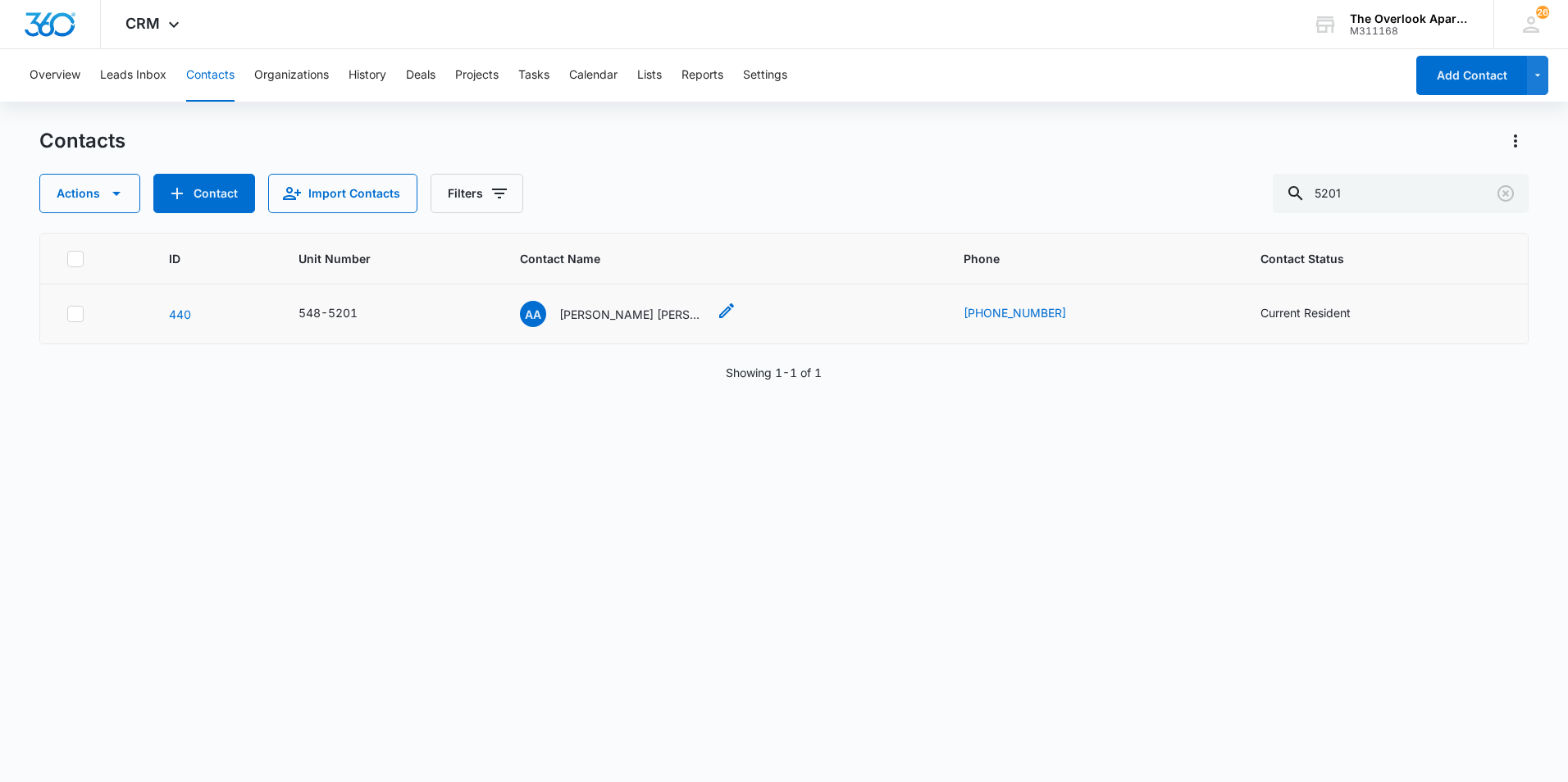
click at [611, 317] on p "Annabella Alvarado Lara & Aldihir Gael Alverado Lara" at bounding box center [633, 314] width 148 height 18
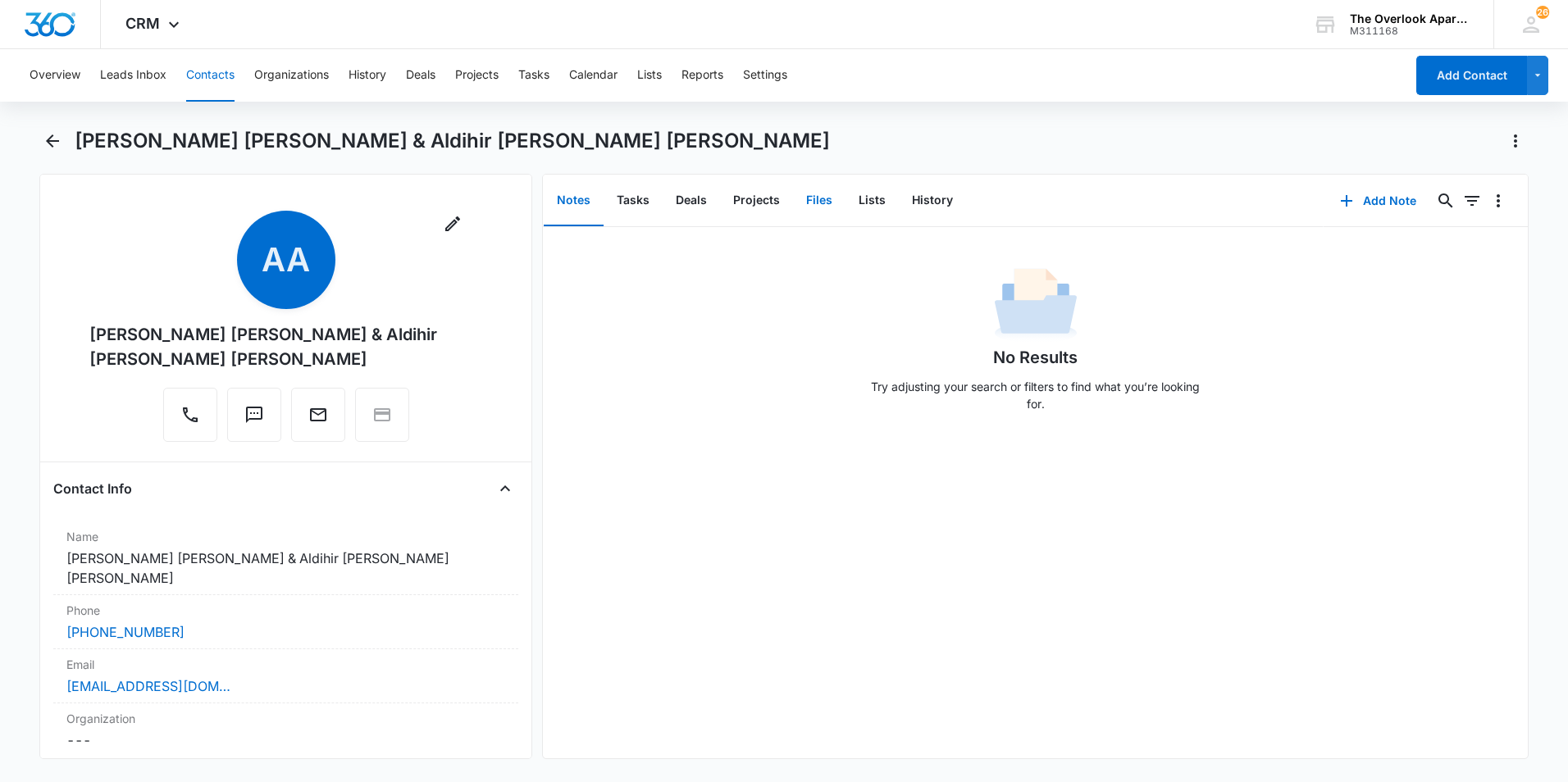
click at [831, 189] on button "Files" at bounding box center [819, 200] width 53 height 51
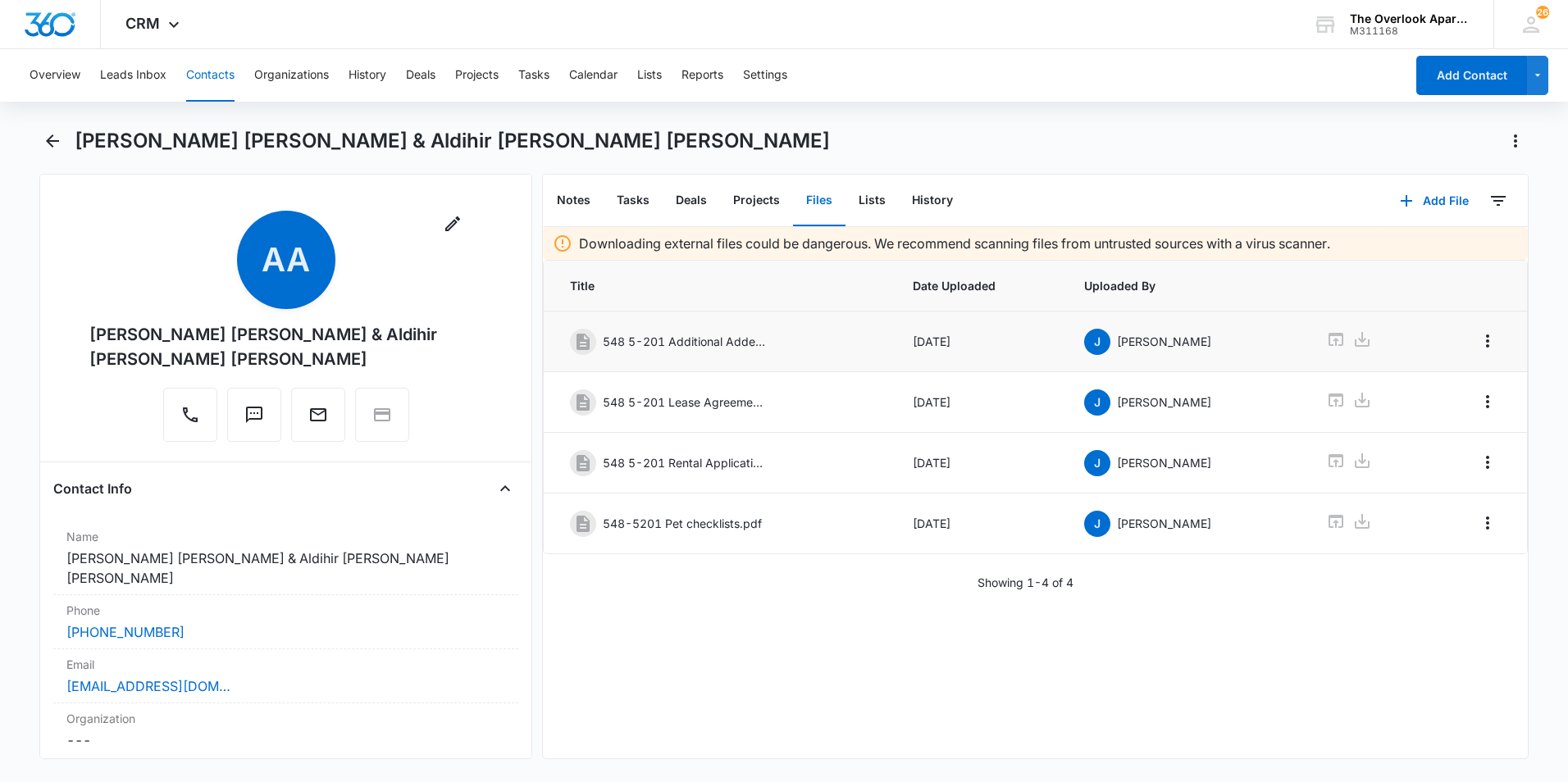
click at [1146, 331] on td at bounding box center [1366, 341] width 119 height 61
click at [1146, 334] on icon at bounding box center [1336, 340] width 20 height 20
click at [543, 68] on button "Tasks" at bounding box center [534, 75] width 31 height 53
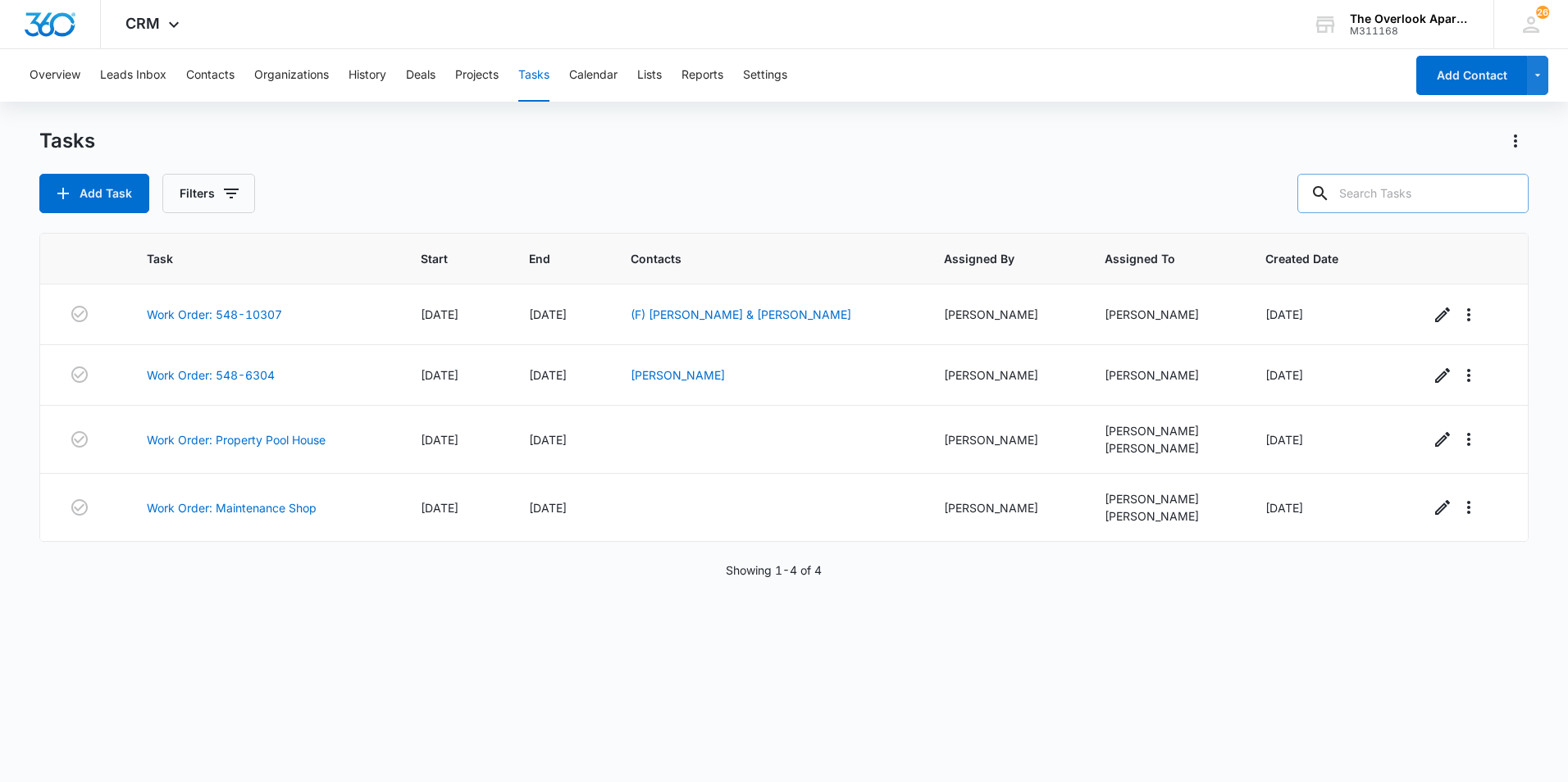
click at [1146, 190] on input "text" at bounding box center [1413, 193] width 231 height 39
type input "5105"
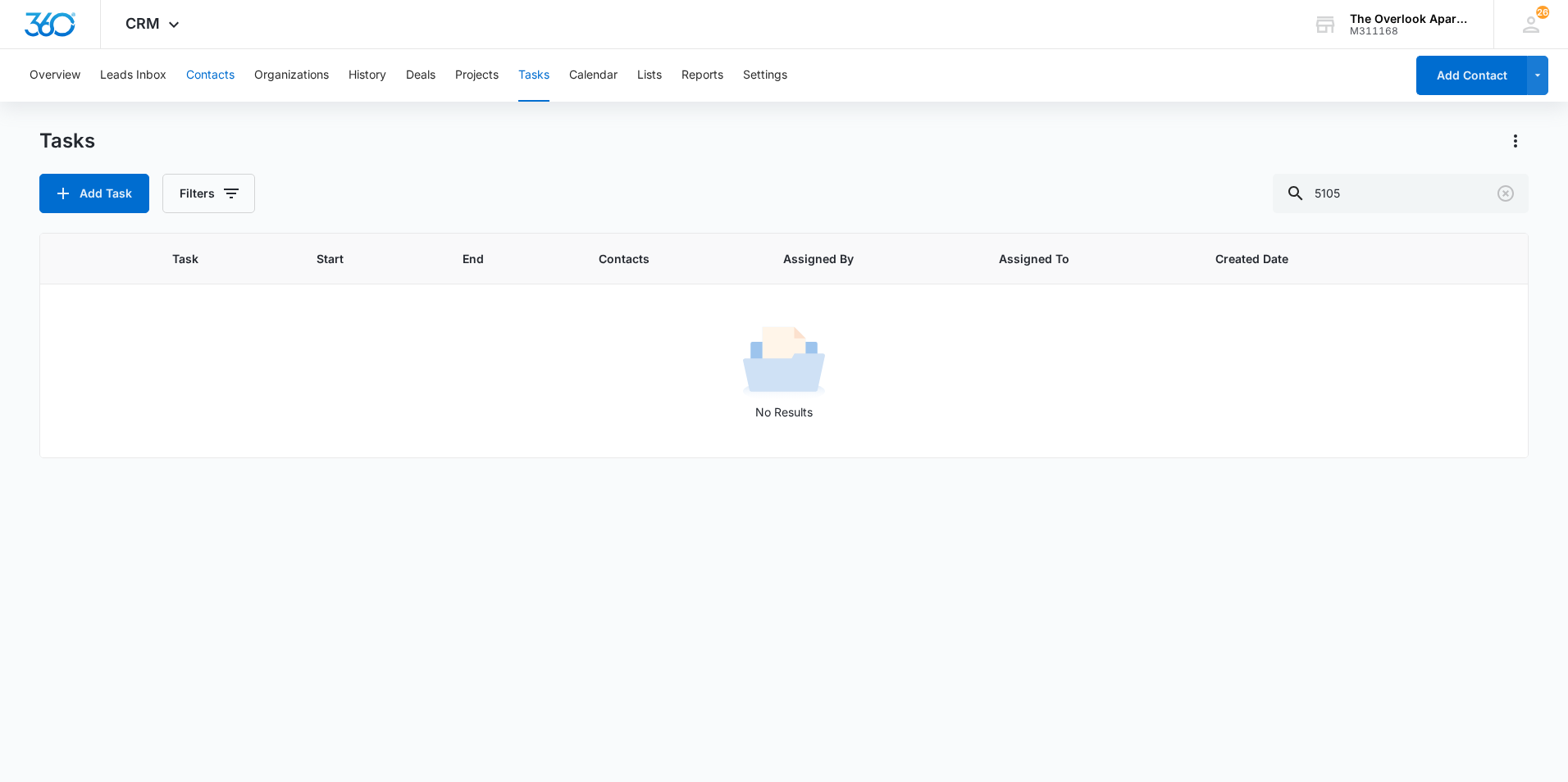
click at [209, 75] on button "Contacts" at bounding box center [210, 75] width 48 height 53
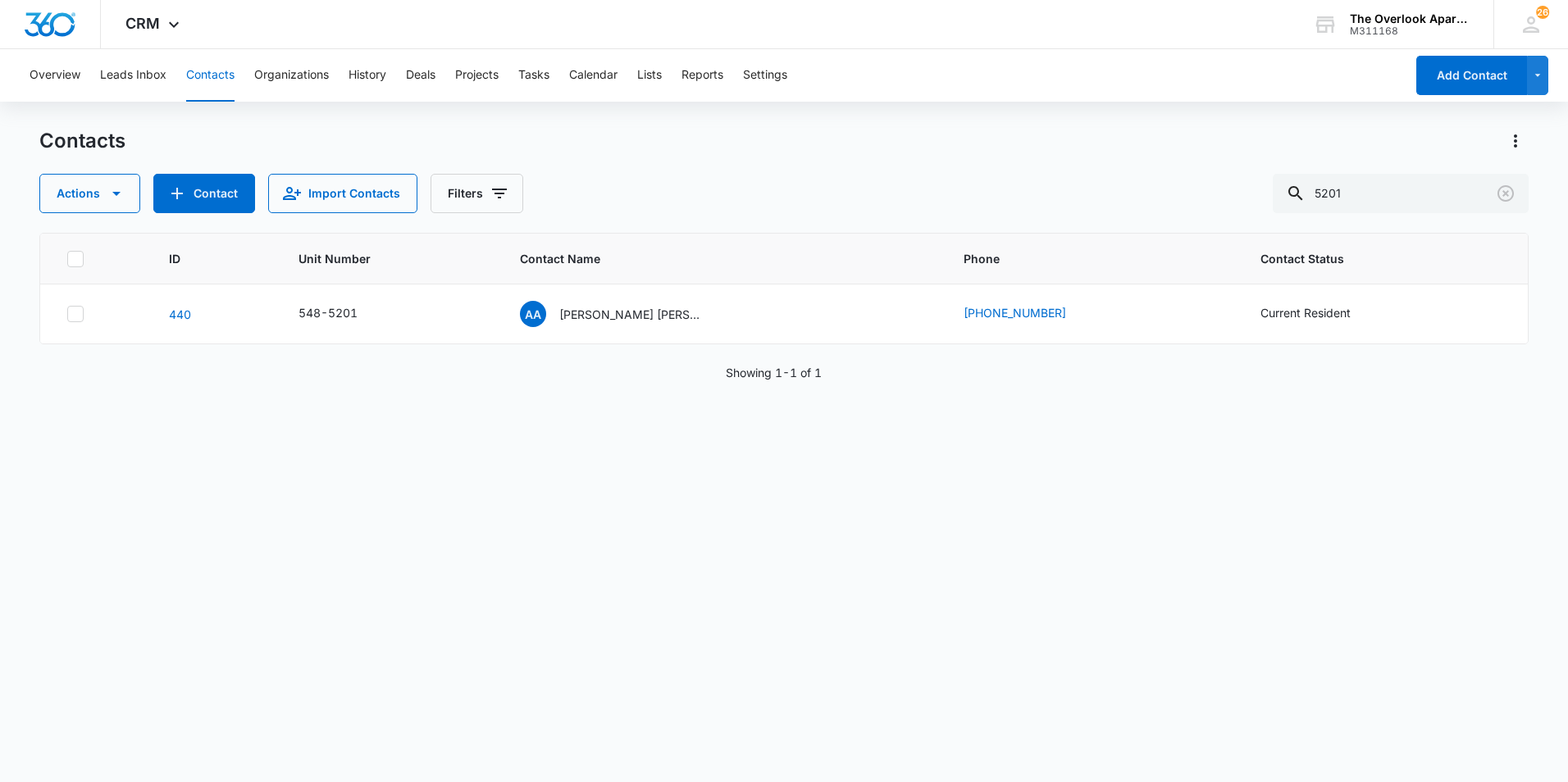
drag, startPoint x: 1135, startPoint y: 210, endPoint x: 995, endPoint y: 217, distance: 140.2
click at [995, 217] on div "Contacts Actions Contact Import Contacts Filters 5201 ID Unit Number Contact Na…" at bounding box center [784, 454] width 1490 height 653
click at [1146, 206] on input "5201" at bounding box center [1400, 193] width 255 height 39
type input "5105"
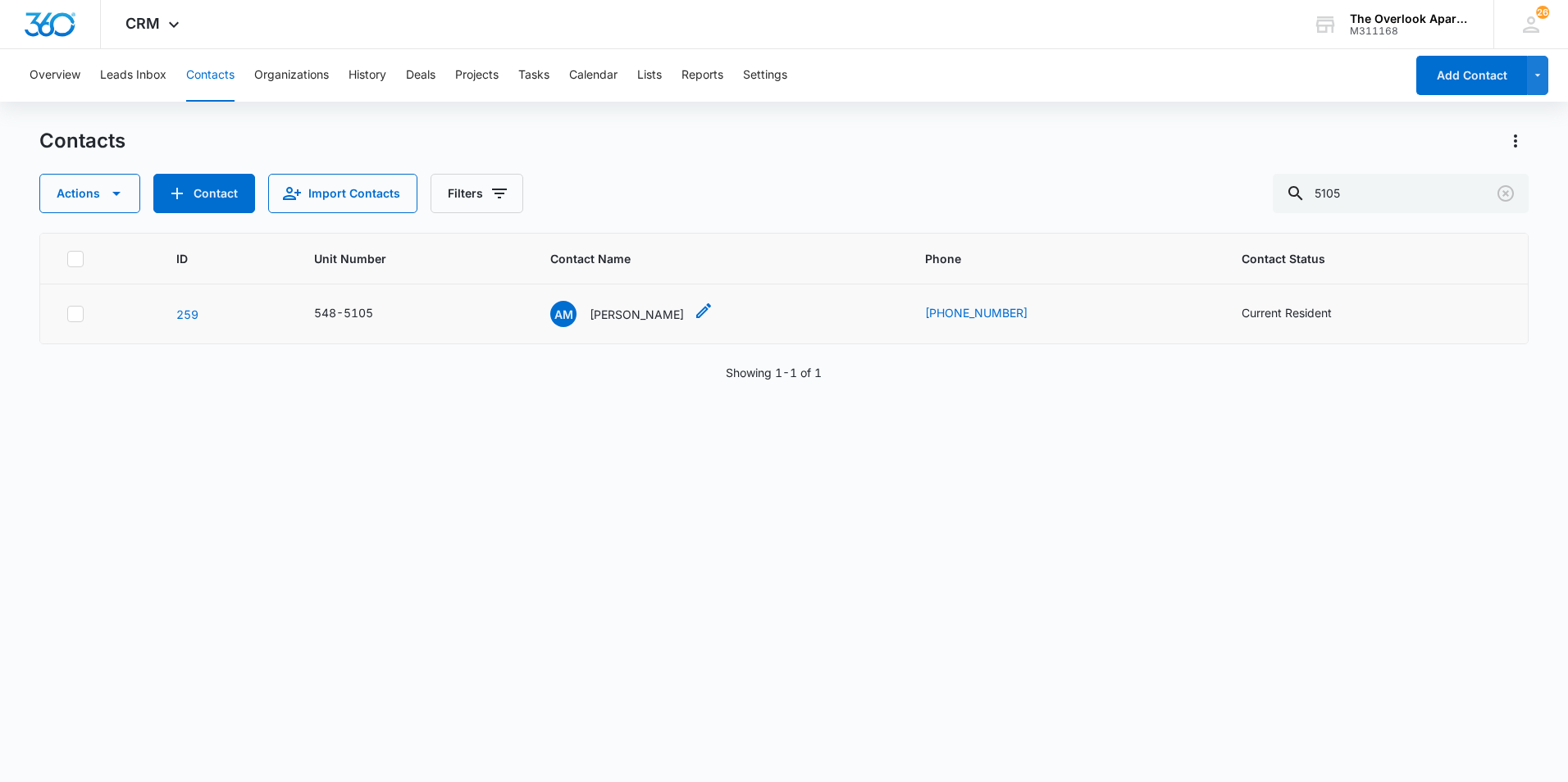
click at [624, 306] on p "Alexis Medina" at bounding box center [636, 314] width 94 height 18
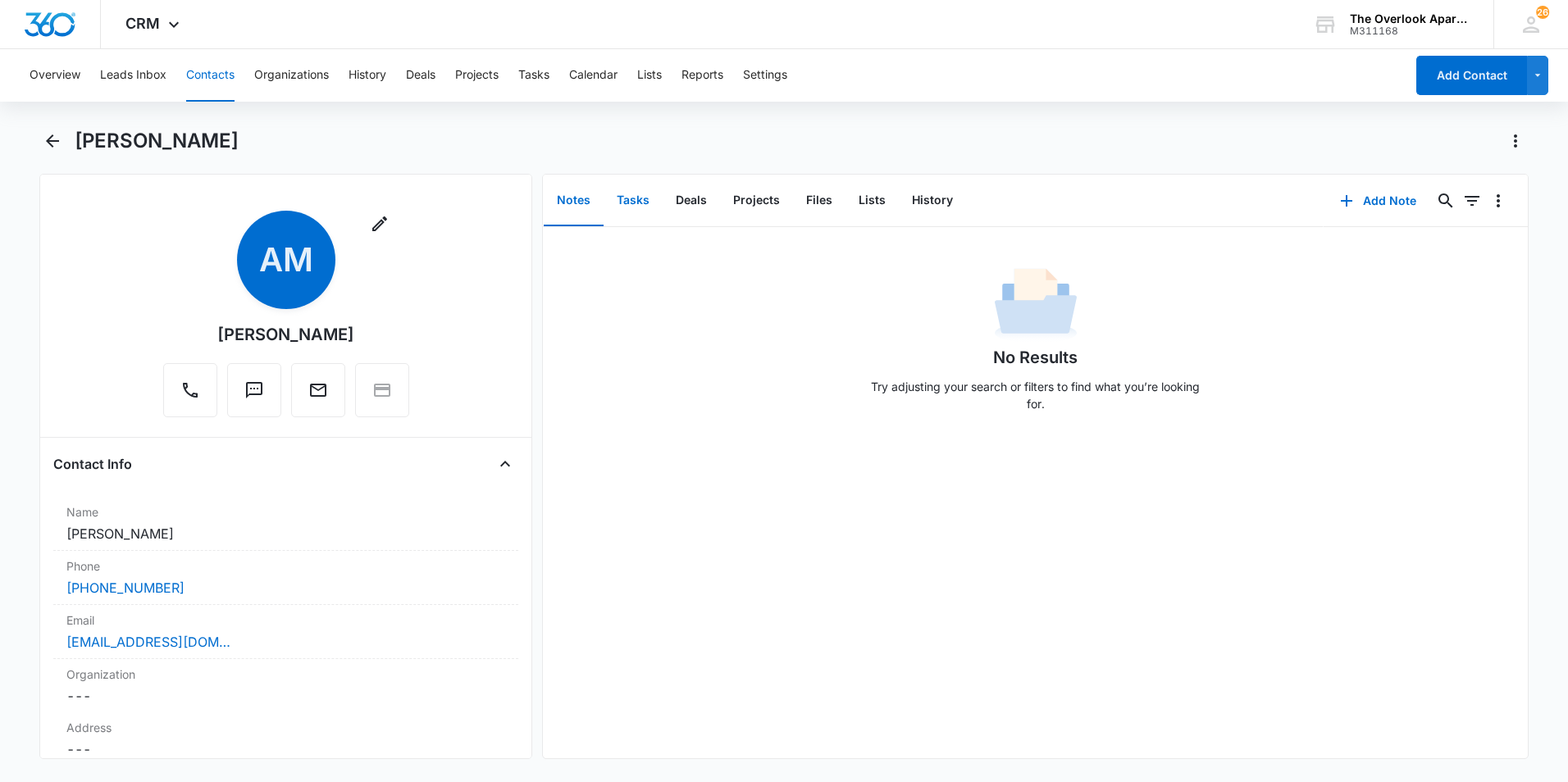
click at [630, 197] on button "Tasks" at bounding box center [633, 200] width 59 height 51
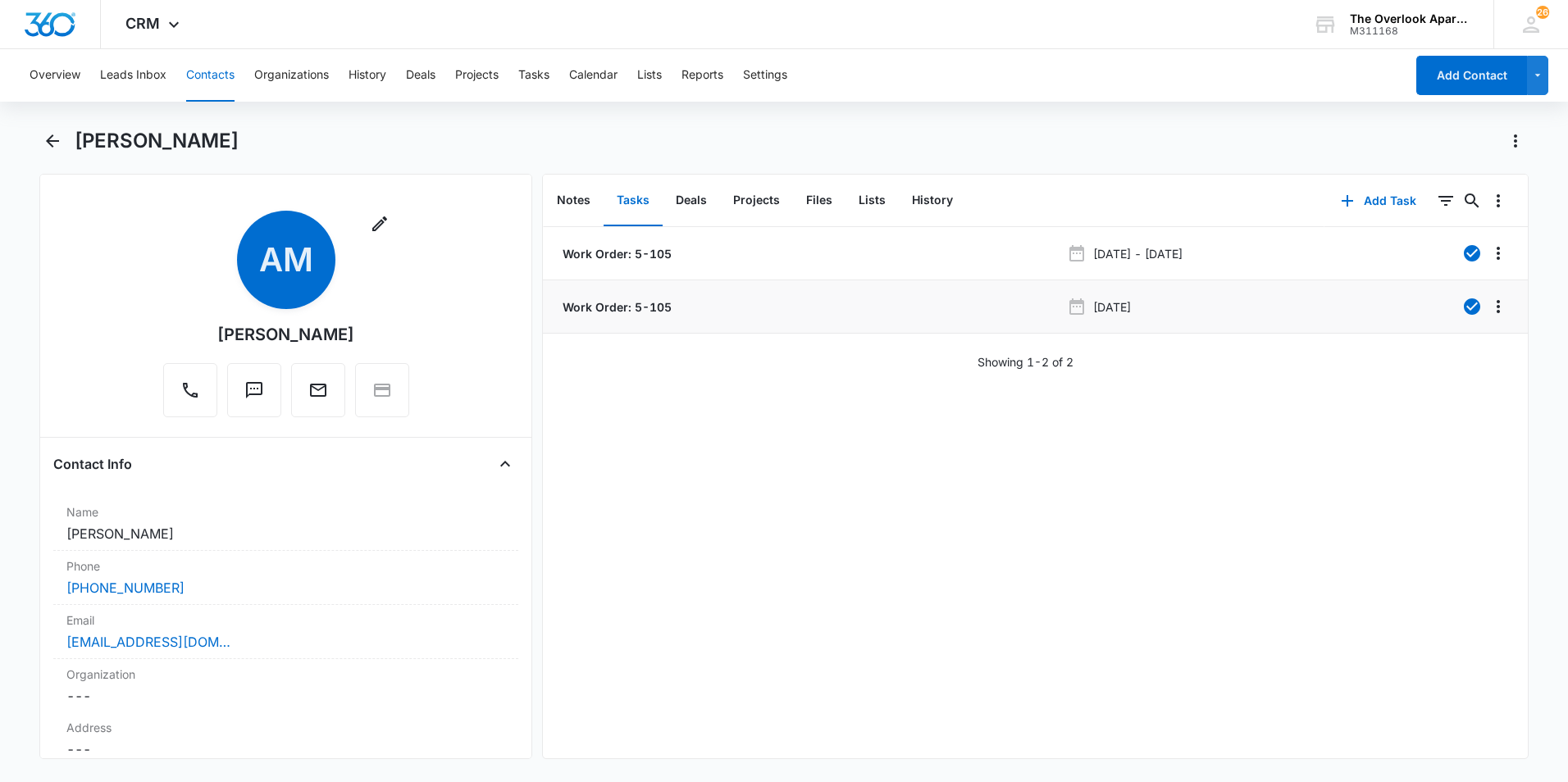
click at [631, 306] on p "Work Order: 5-105" at bounding box center [615, 306] width 113 height 18
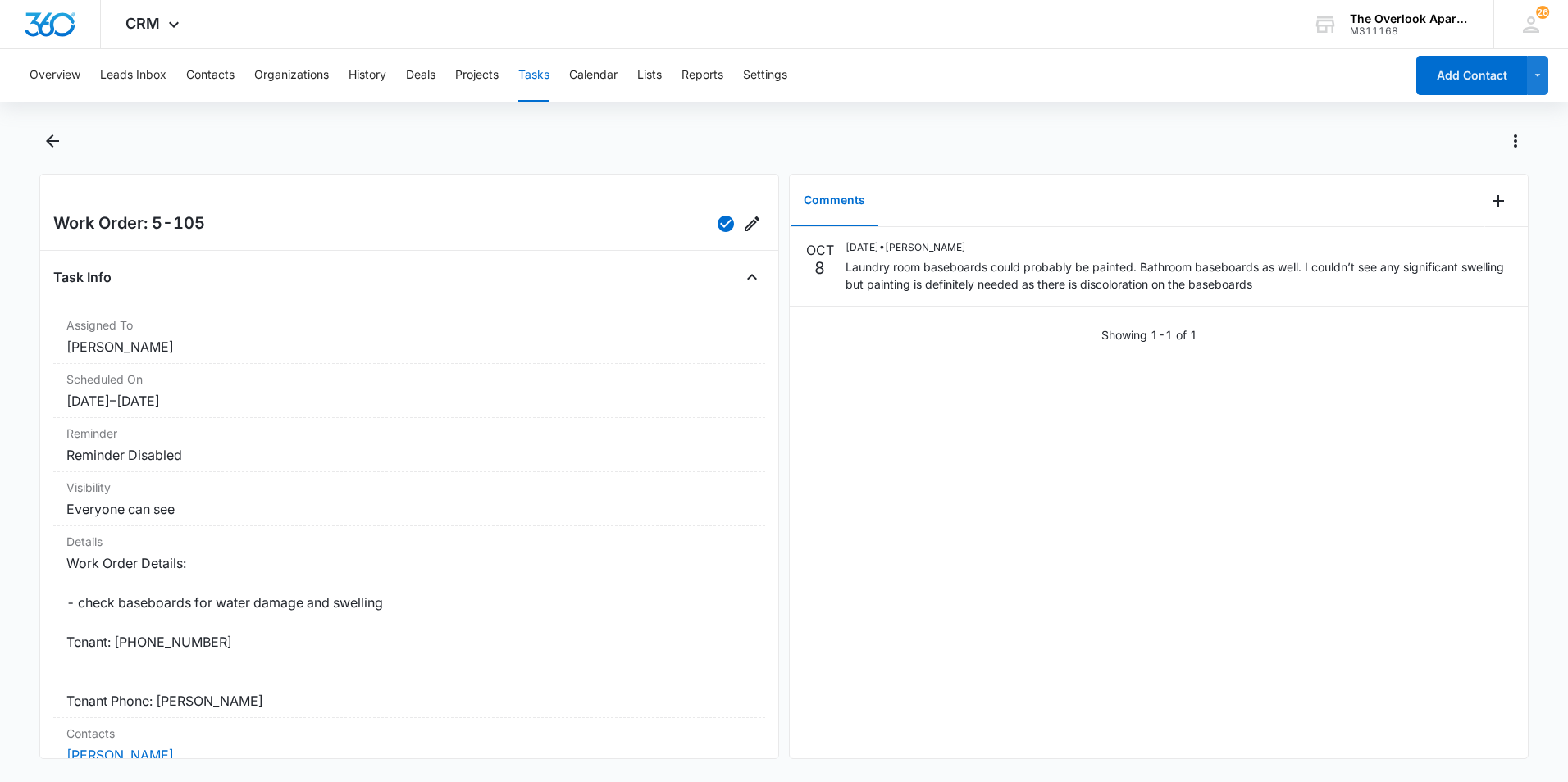
click at [530, 79] on button "Tasks" at bounding box center [534, 75] width 31 height 53
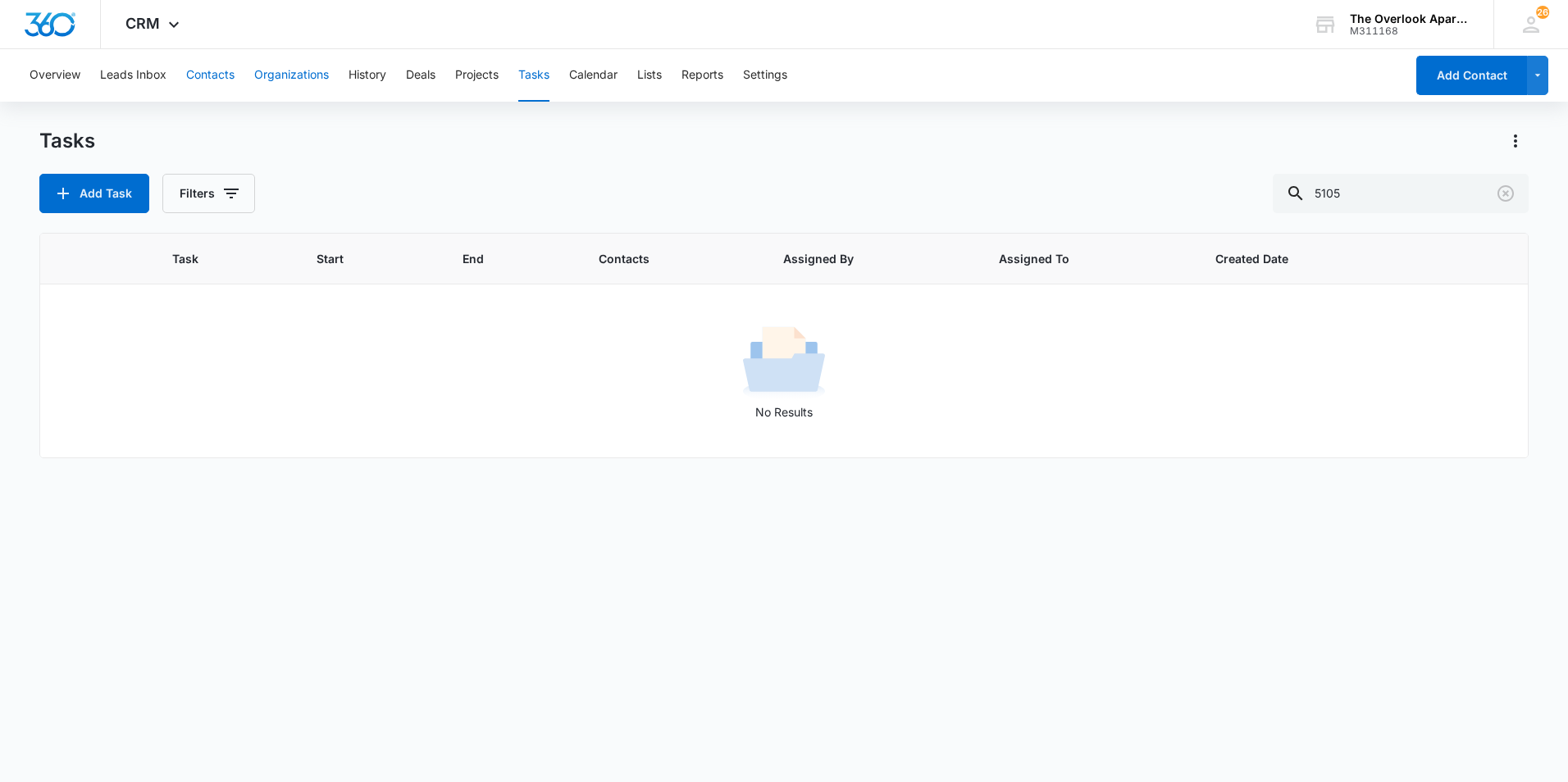
drag, startPoint x: 214, startPoint y: 76, endPoint x: 300, endPoint y: 79, distance: 86.1
click at [219, 76] on button "Contacts" at bounding box center [210, 75] width 48 height 53
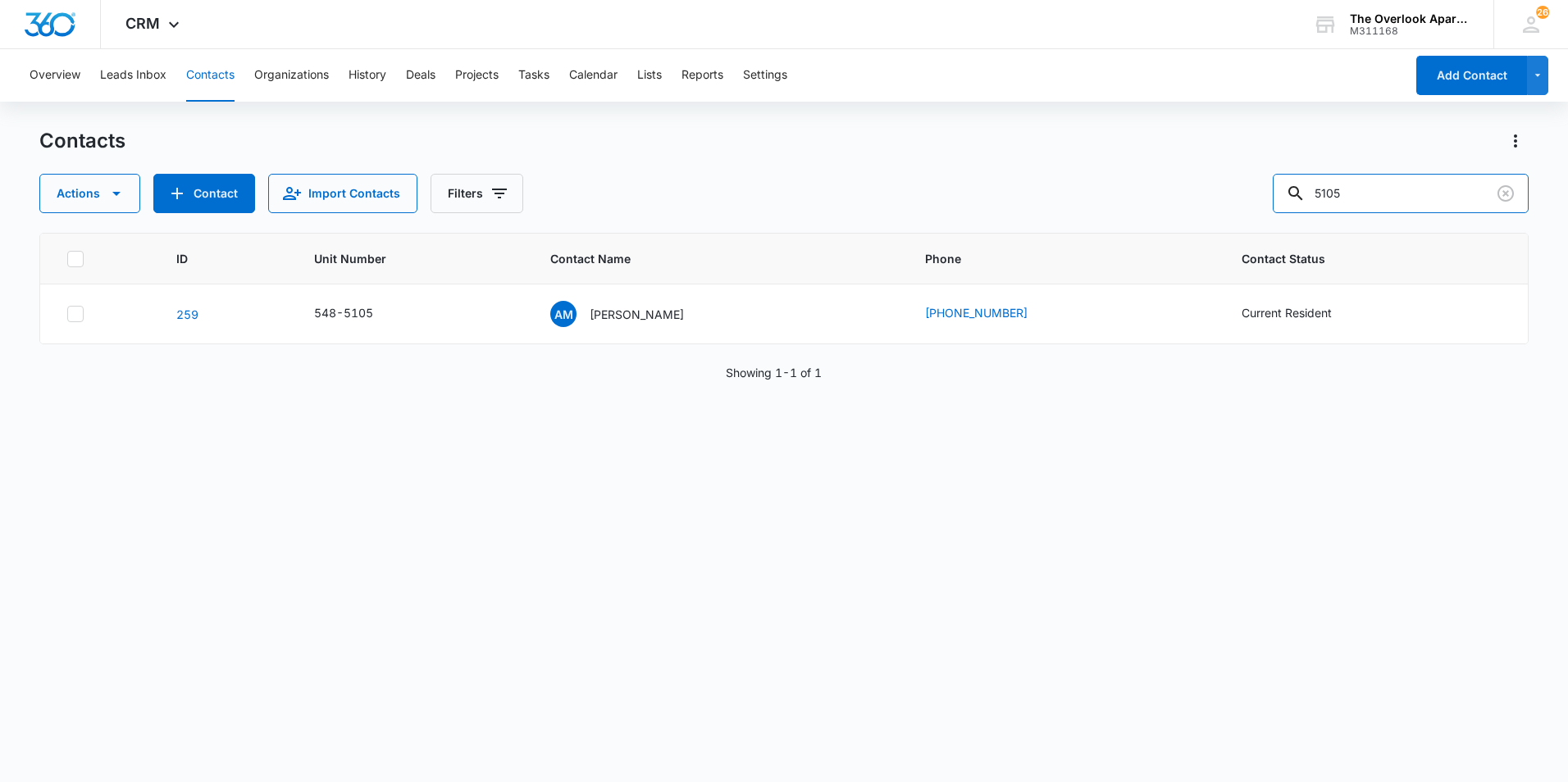
drag, startPoint x: 1210, startPoint y: 220, endPoint x: 802, endPoint y: 245, distance: 408.8
click at [805, 258] on div "Contacts Actions Contact Import Contacts Filters 5105 ID Unit Number Contact Na…" at bounding box center [784, 454] width 1490 height 653
type input "9308"
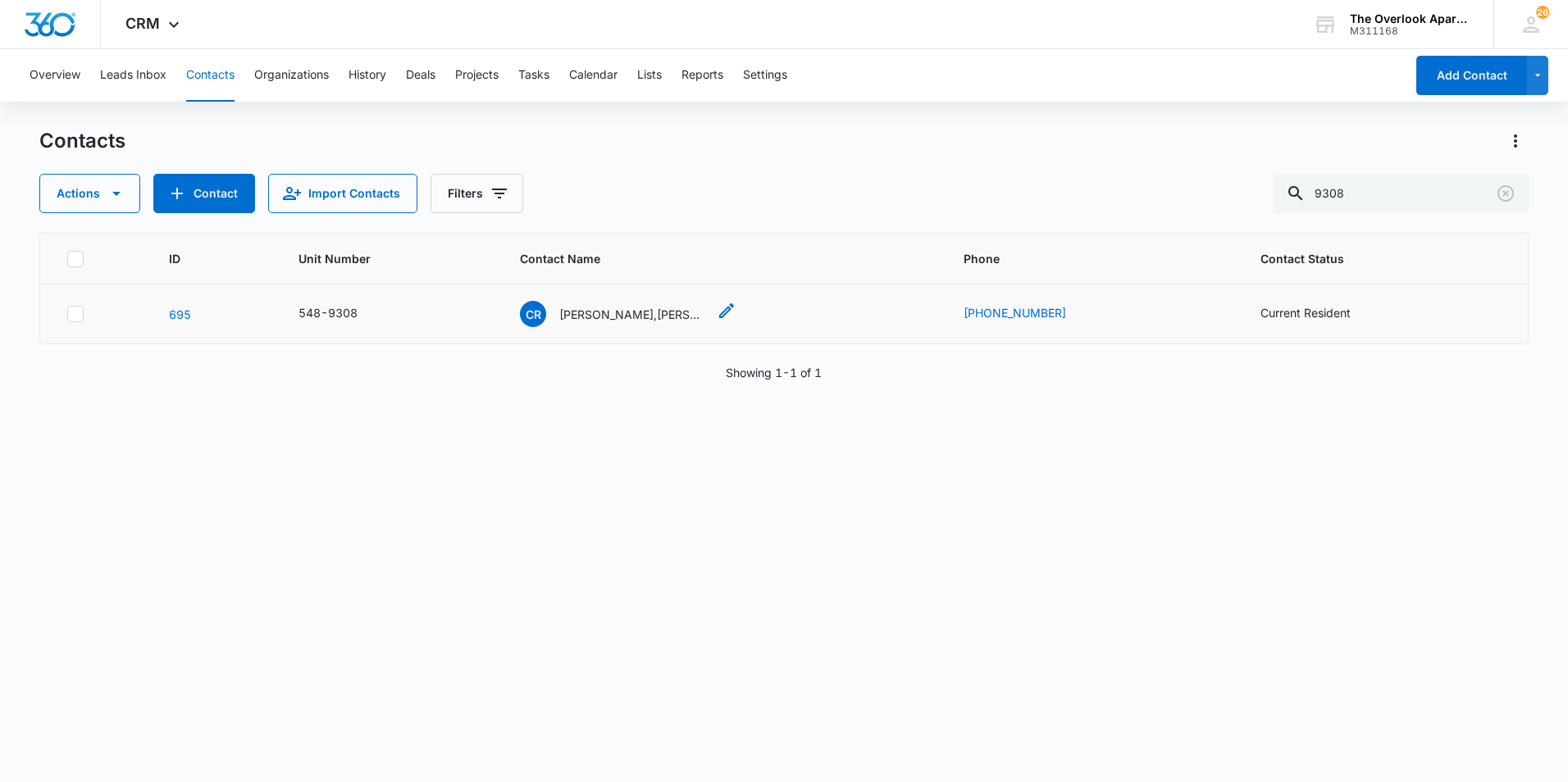
click at [633, 317] on p "Chase Roberts,Trystan Andersen & Brennen Bruce" at bounding box center [633, 314] width 148 height 18
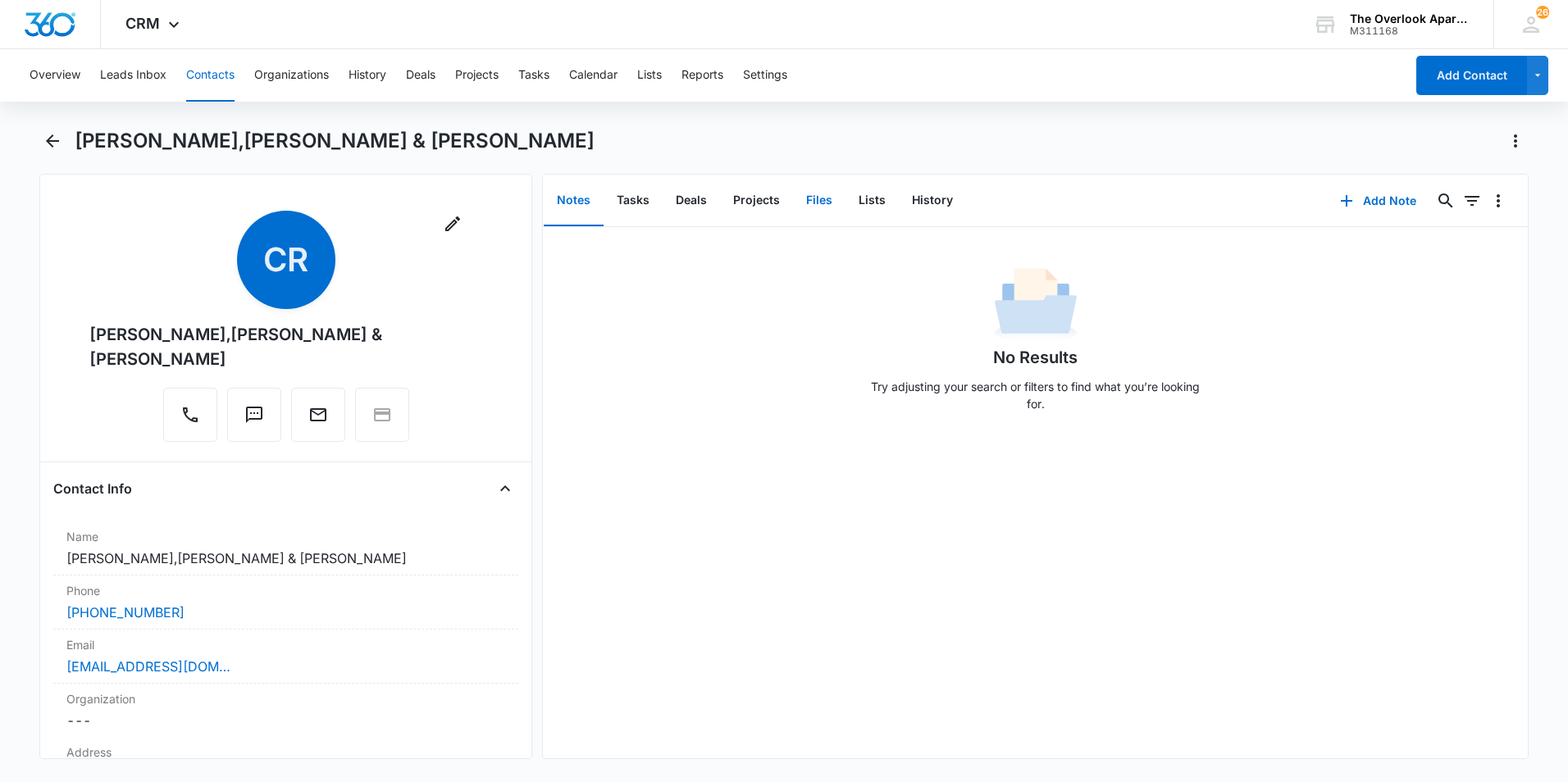
click at [802, 201] on button "Files" at bounding box center [819, 200] width 53 height 51
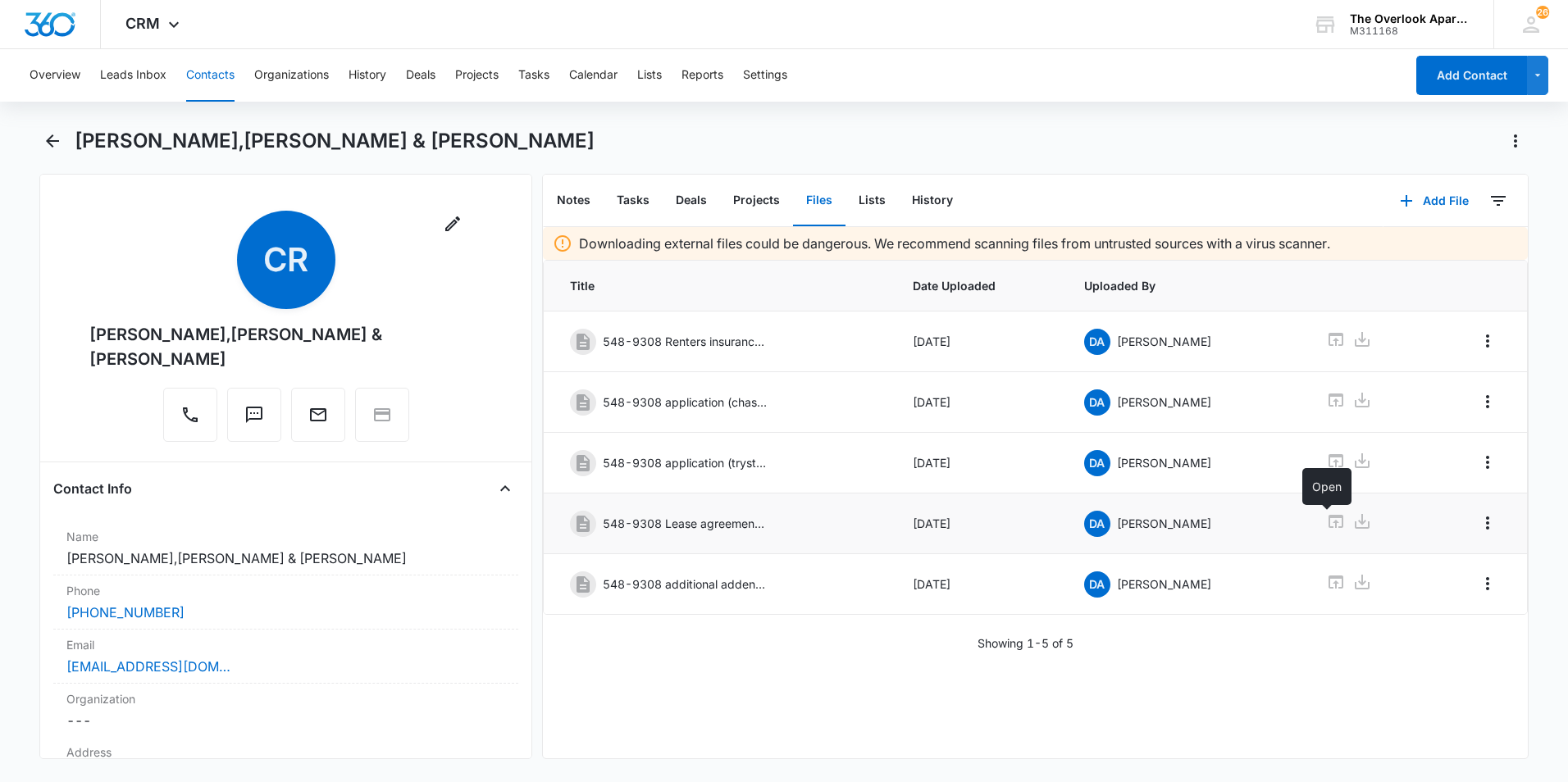
click at [1146, 520] on icon at bounding box center [1336, 522] width 20 height 20
click at [200, 78] on button "Contacts" at bounding box center [210, 75] width 48 height 53
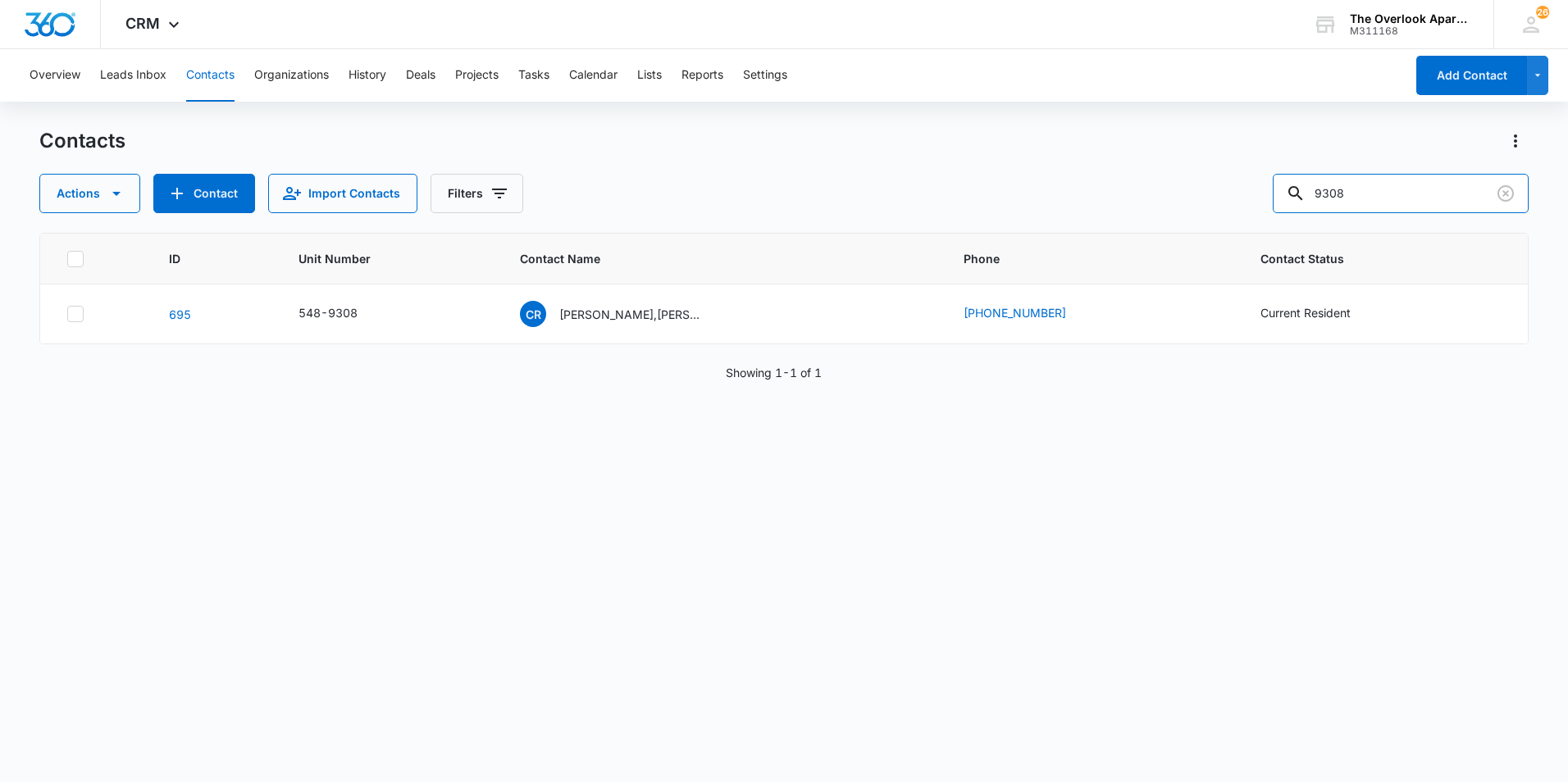
drag, startPoint x: 1406, startPoint y: 202, endPoint x: 592, endPoint y: 220, distance: 814.2
click at [592, 220] on div "Contacts Actions Contact Import Contacts Filters 9308 ID Unit Number Contact Na…" at bounding box center [784, 454] width 1490 height 653
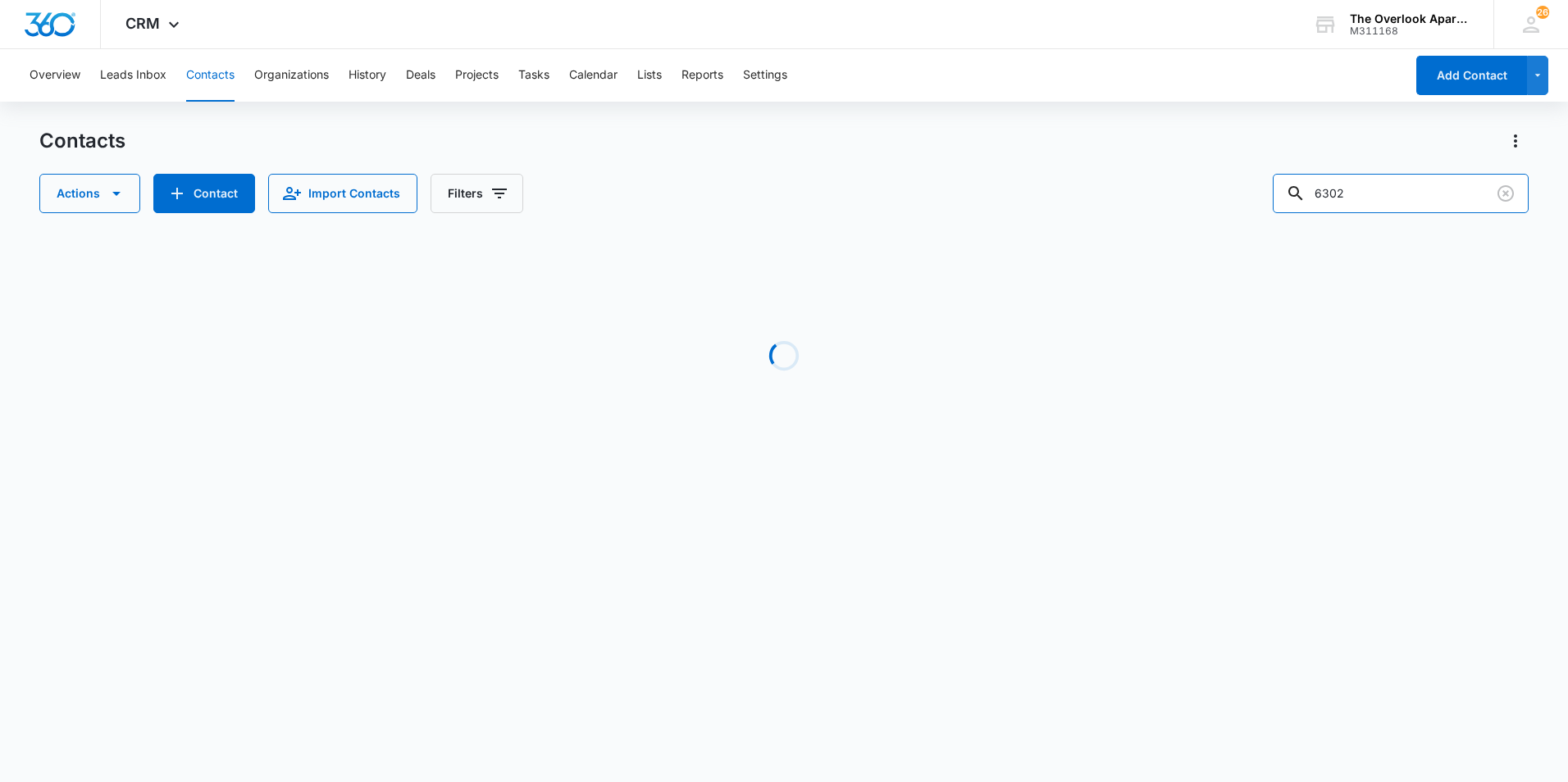
type input "6302"
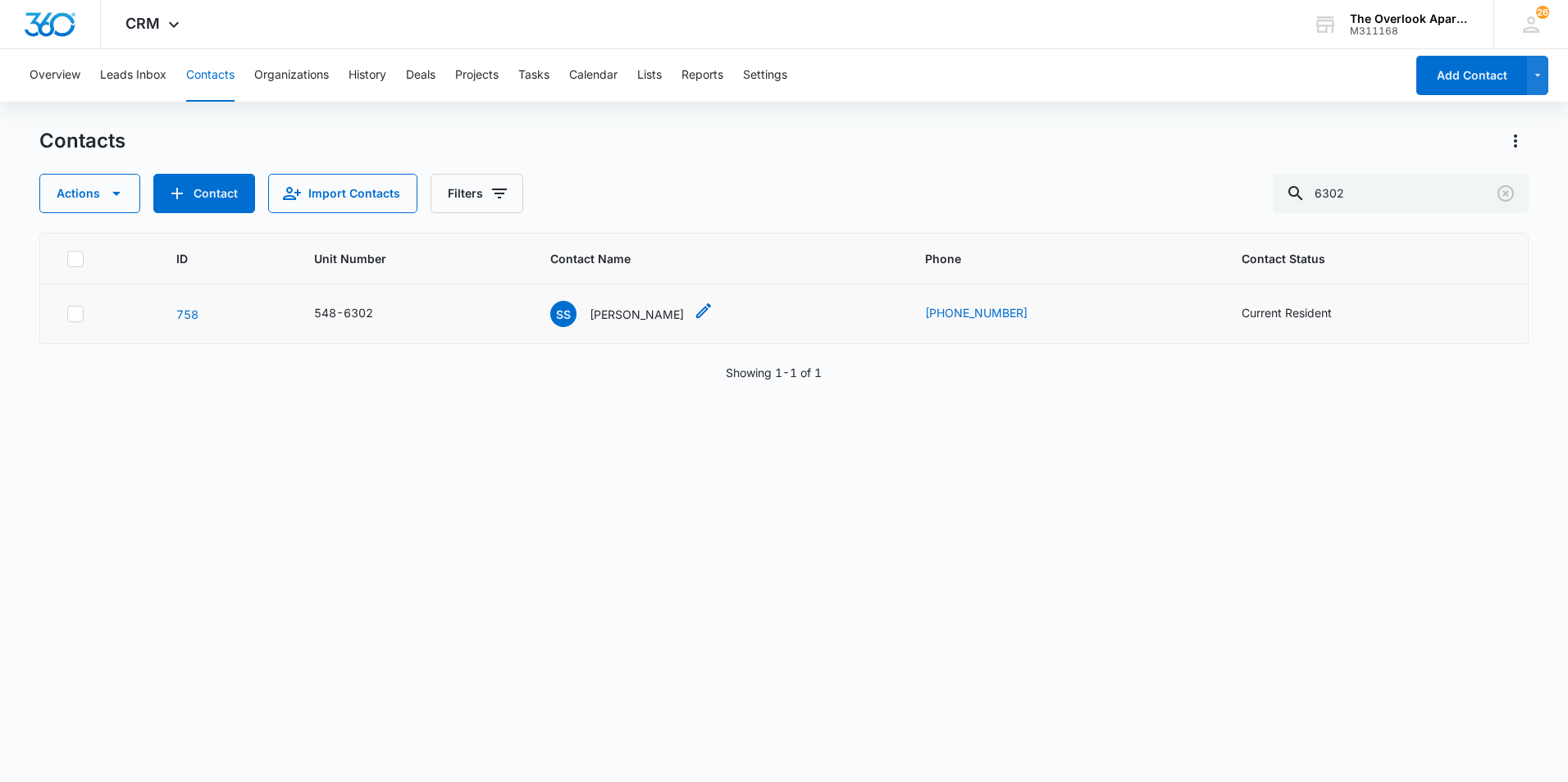
click at [670, 318] on p "Sydni Sandoval" at bounding box center [636, 314] width 94 height 18
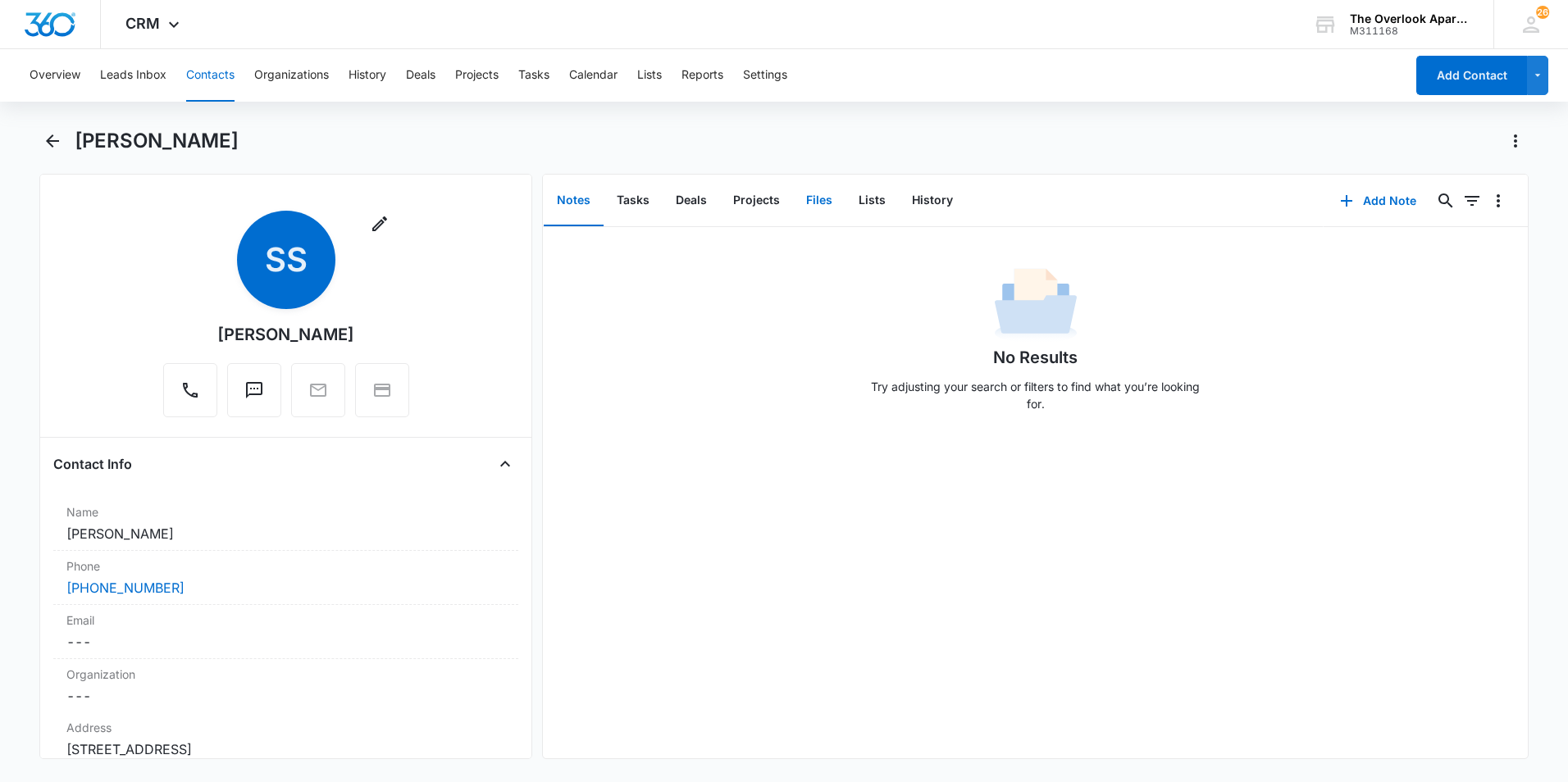
click at [807, 203] on button "Files" at bounding box center [819, 200] width 53 height 51
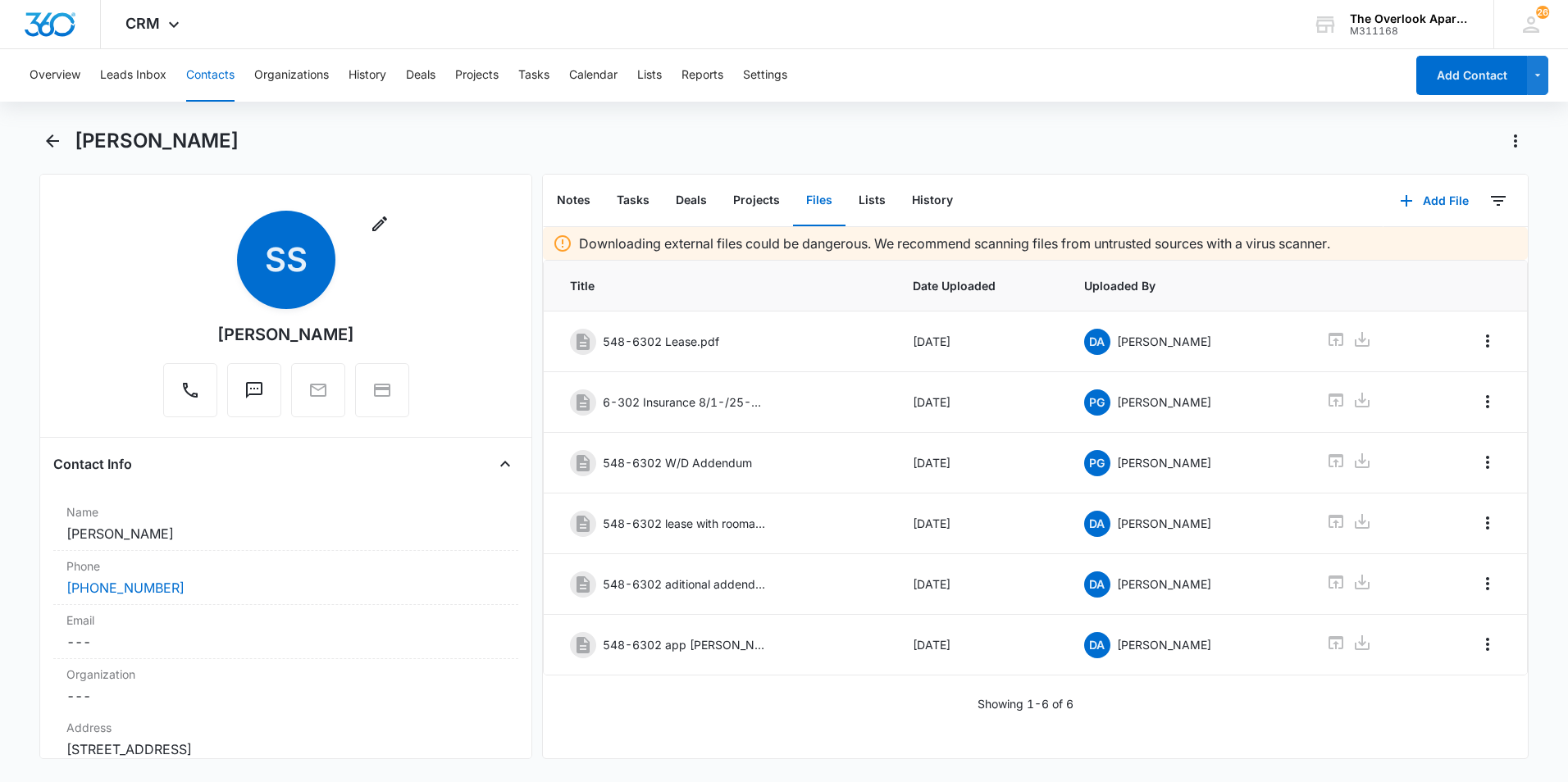
click at [211, 79] on button "Contacts" at bounding box center [210, 75] width 48 height 53
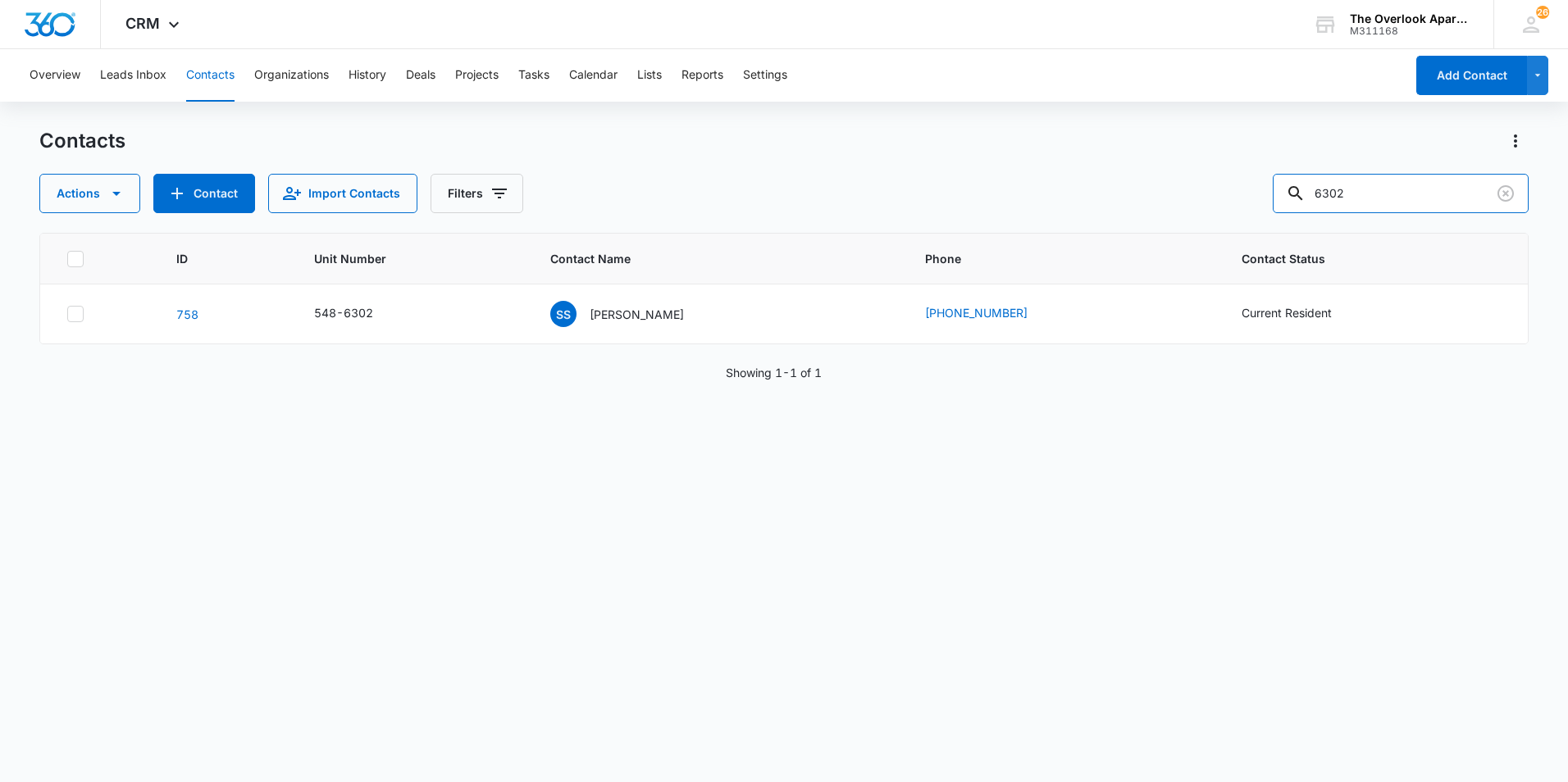
drag, startPoint x: 1127, startPoint y: 199, endPoint x: 917, endPoint y: 206, distance: 210.1
click at [917, 206] on div "Actions Contact Import Contacts Filters 6302" at bounding box center [784, 193] width 1490 height 39
type input "1308"
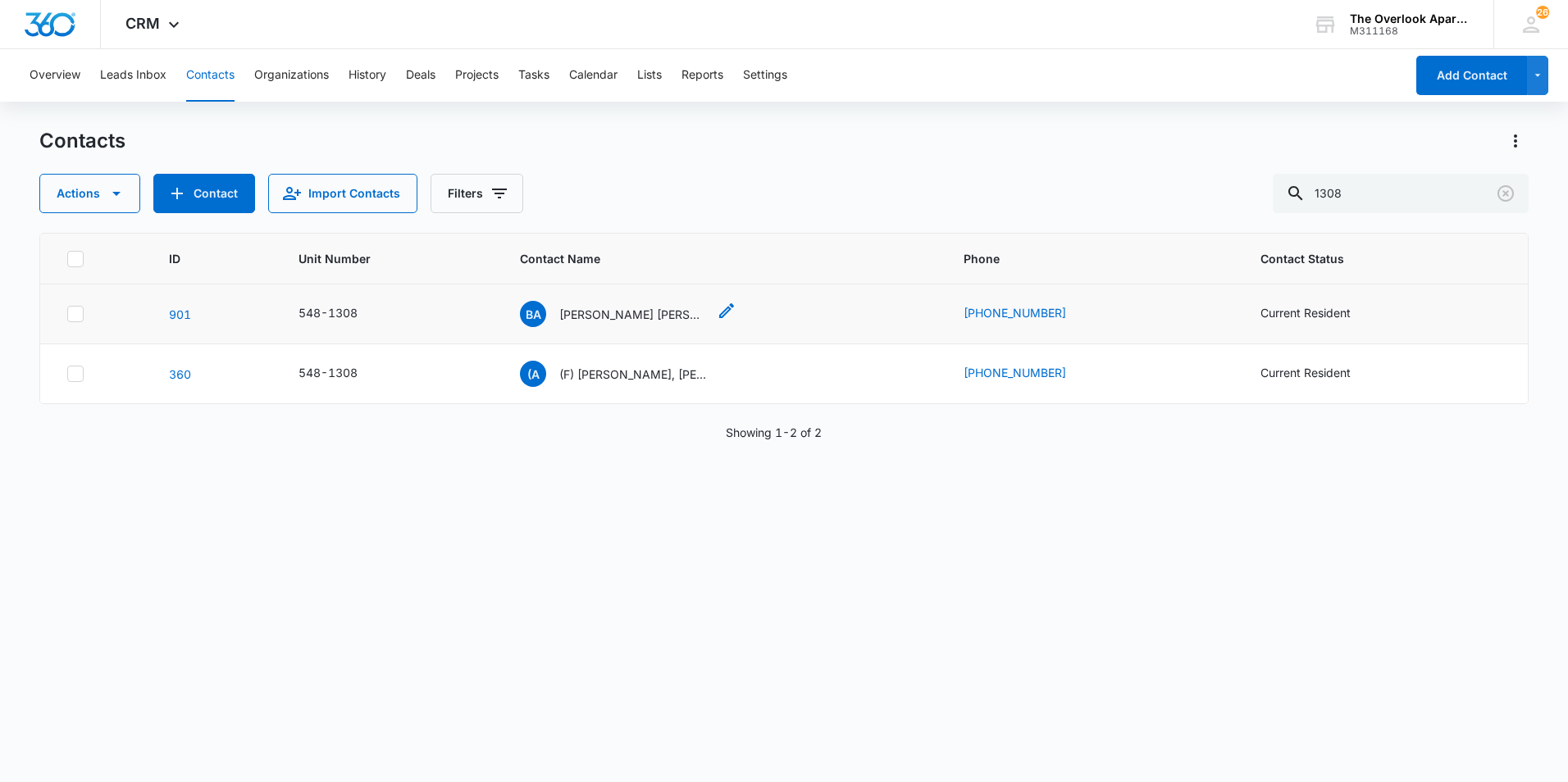
click at [638, 313] on p "Baylee Adent Bryce Bradford & Blake Bradford" at bounding box center [633, 314] width 148 height 18
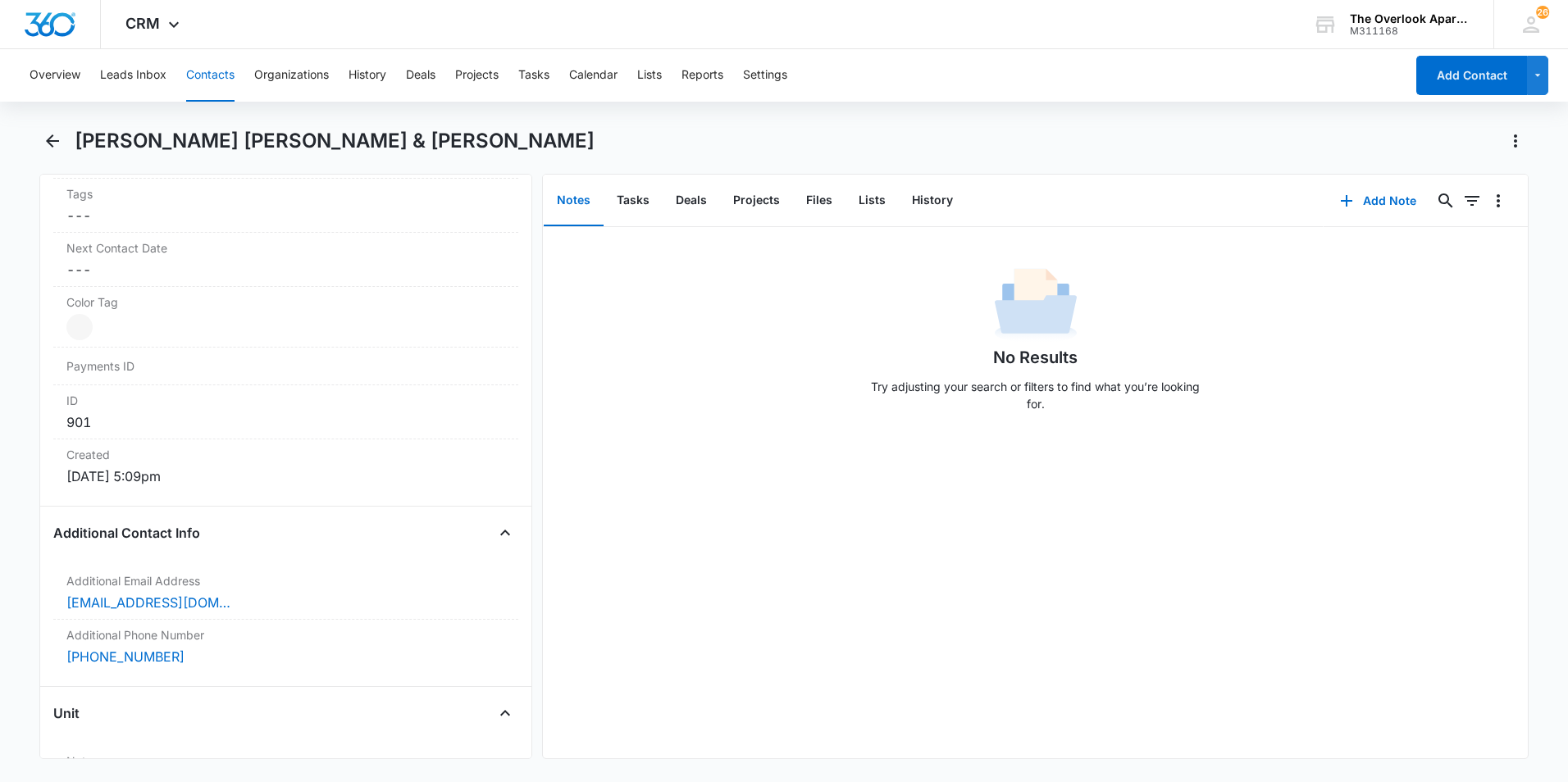
scroll to position [328, 0]
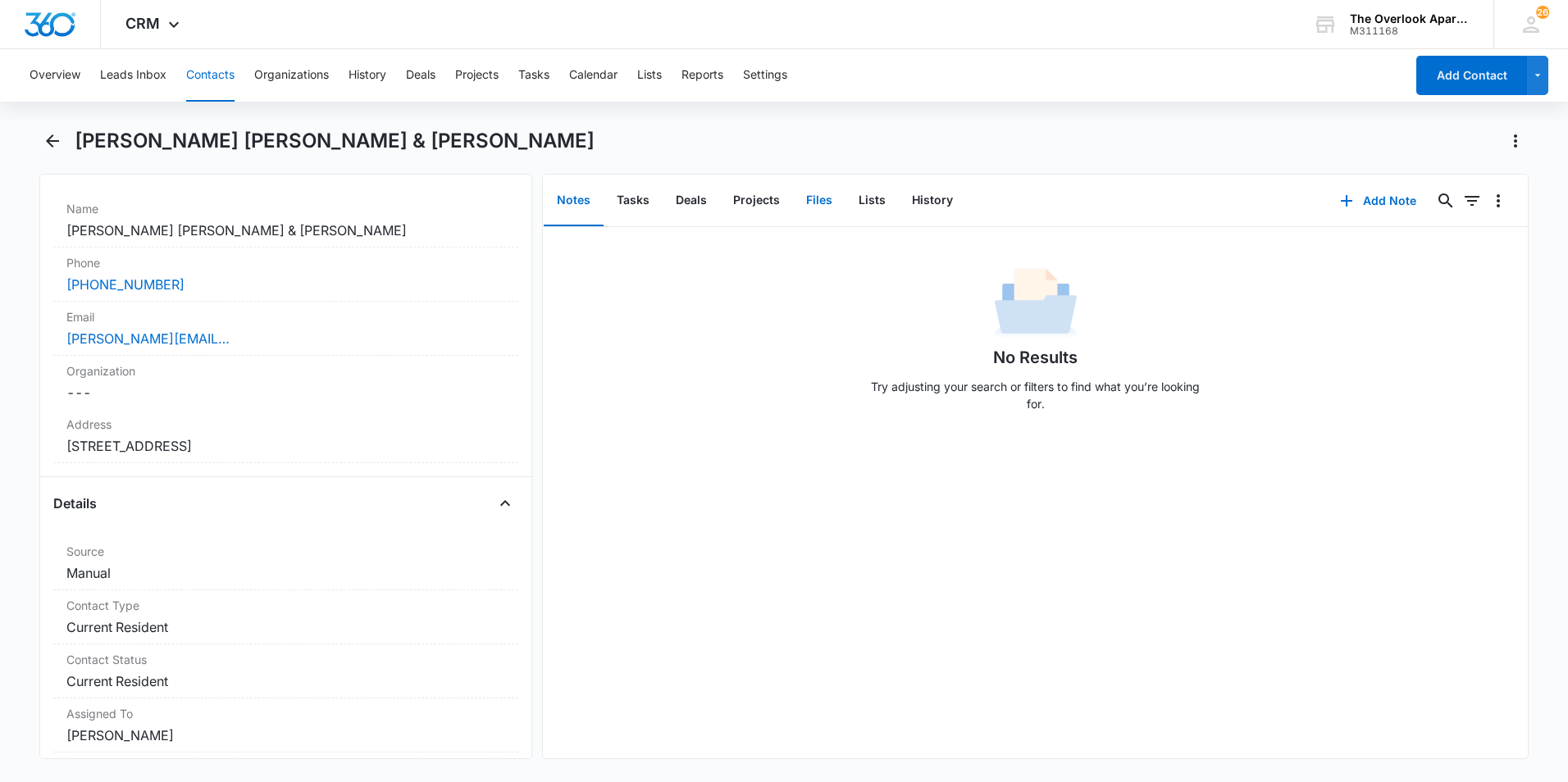
click at [833, 200] on button "Files" at bounding box center [819, 200] width 53 height 51
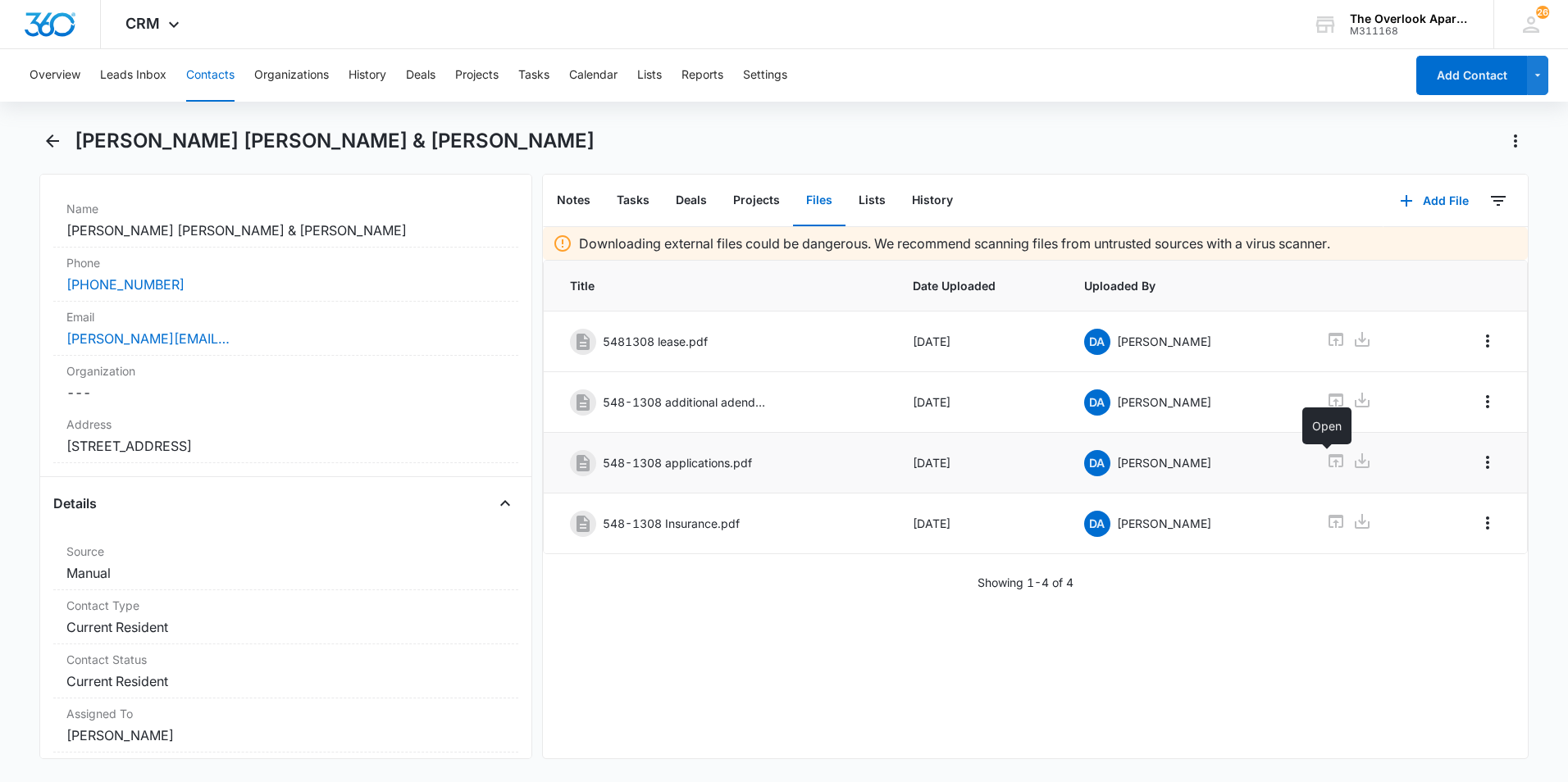
click at [1146, 465] on icon at bounding box center [1336, 461] width 20 height 20
click at [209, 73] on button "Contacts" at bounding box center [210, 75] width 48 height 53
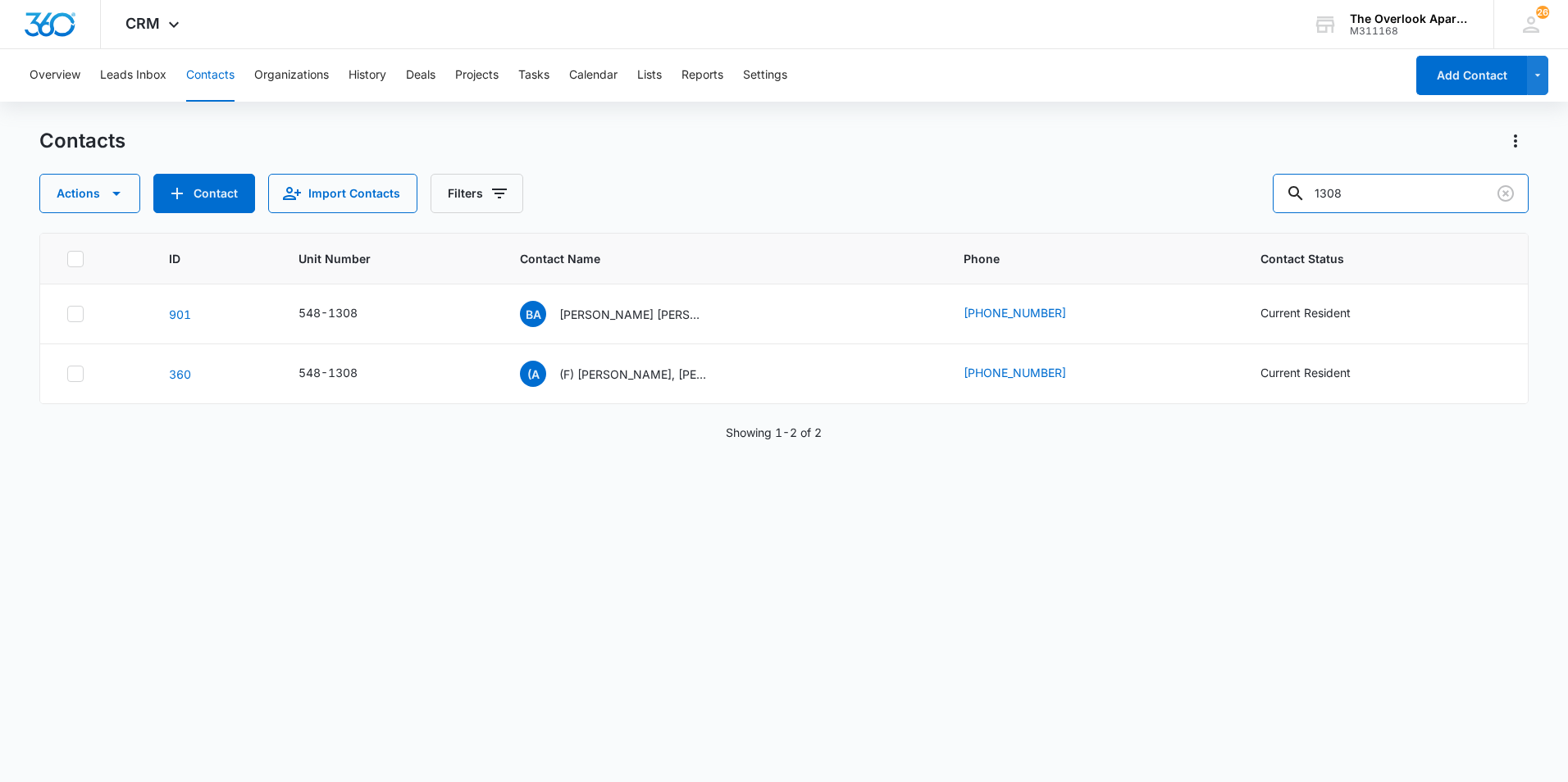
drag, startPoint x: 1385, startPoint y: 198, endPoint x: 974, endPoint y: 226, distance: 412.0
click at [994, 240] on div "Contacts Actions Contact Import Contacts Filters 1308 ID Unit Number Contact Na…" at bounding box center [784, 454] width 1490 height 653
type input "4303"
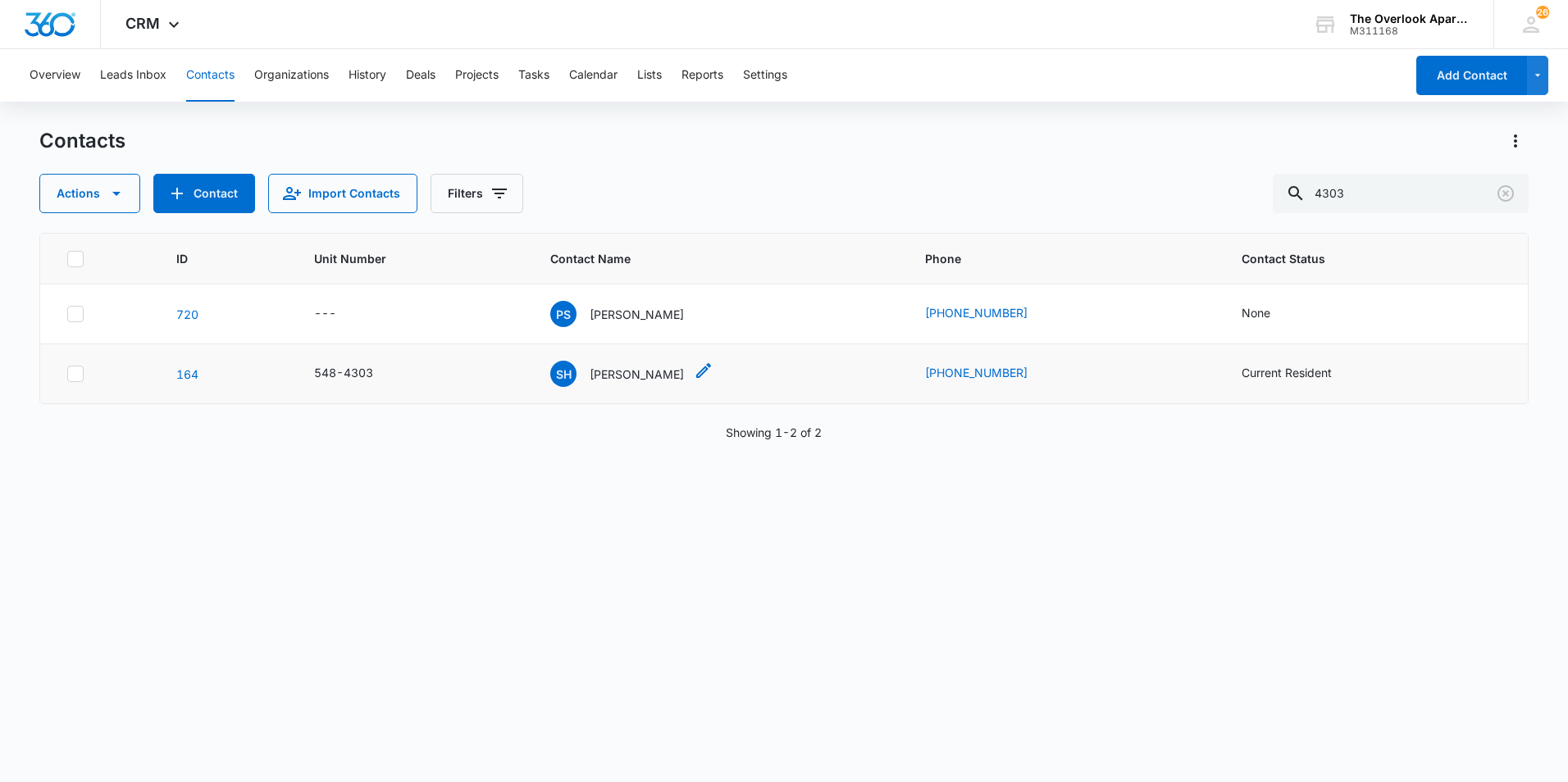
click at [638, 377] on p "Susannah Honebein" at bounding box center [636, 374] width 94 height 18
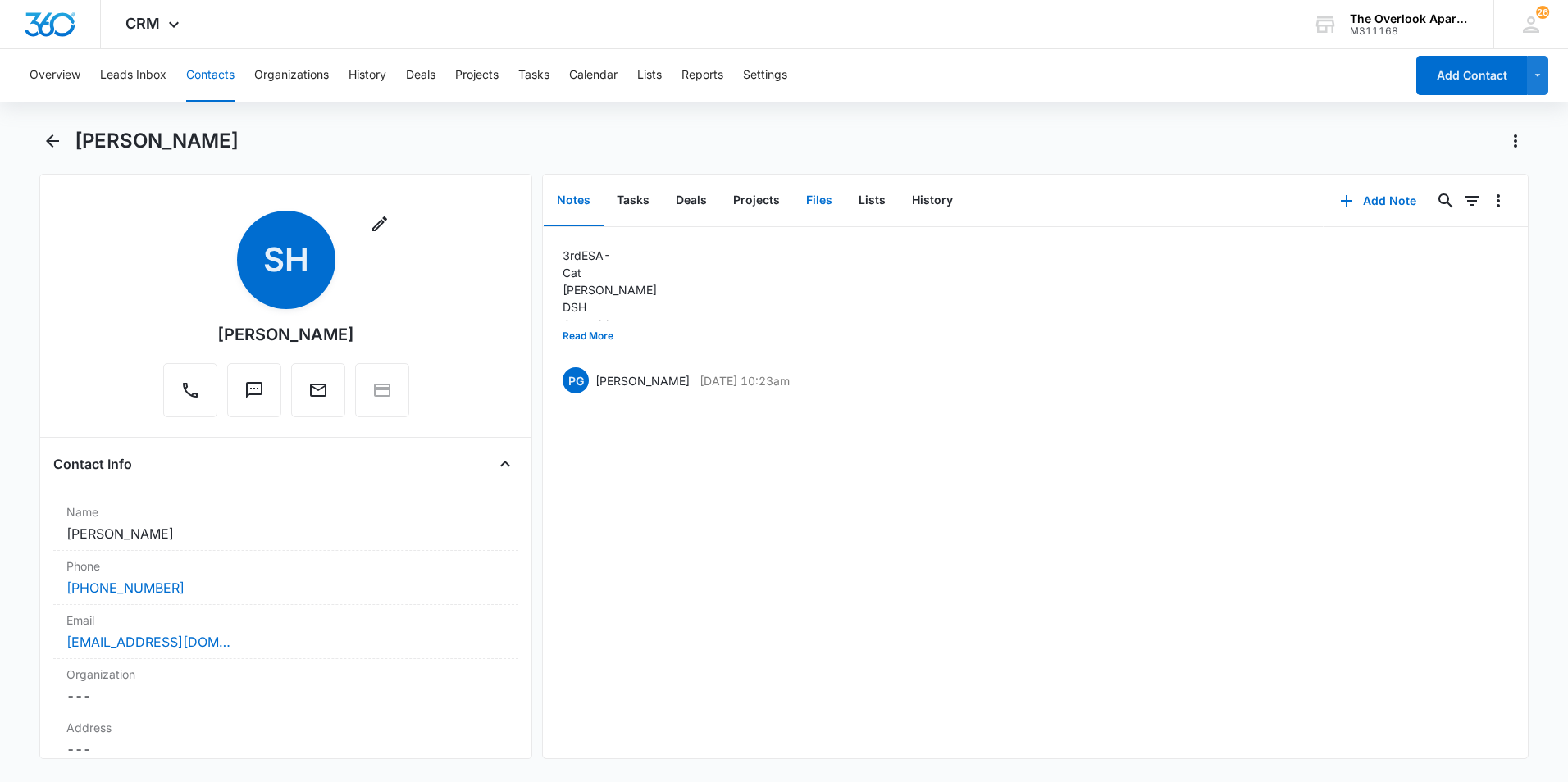
click at [828, 197] on button "Files" at bounding box center [819, 200] width 53 height 51
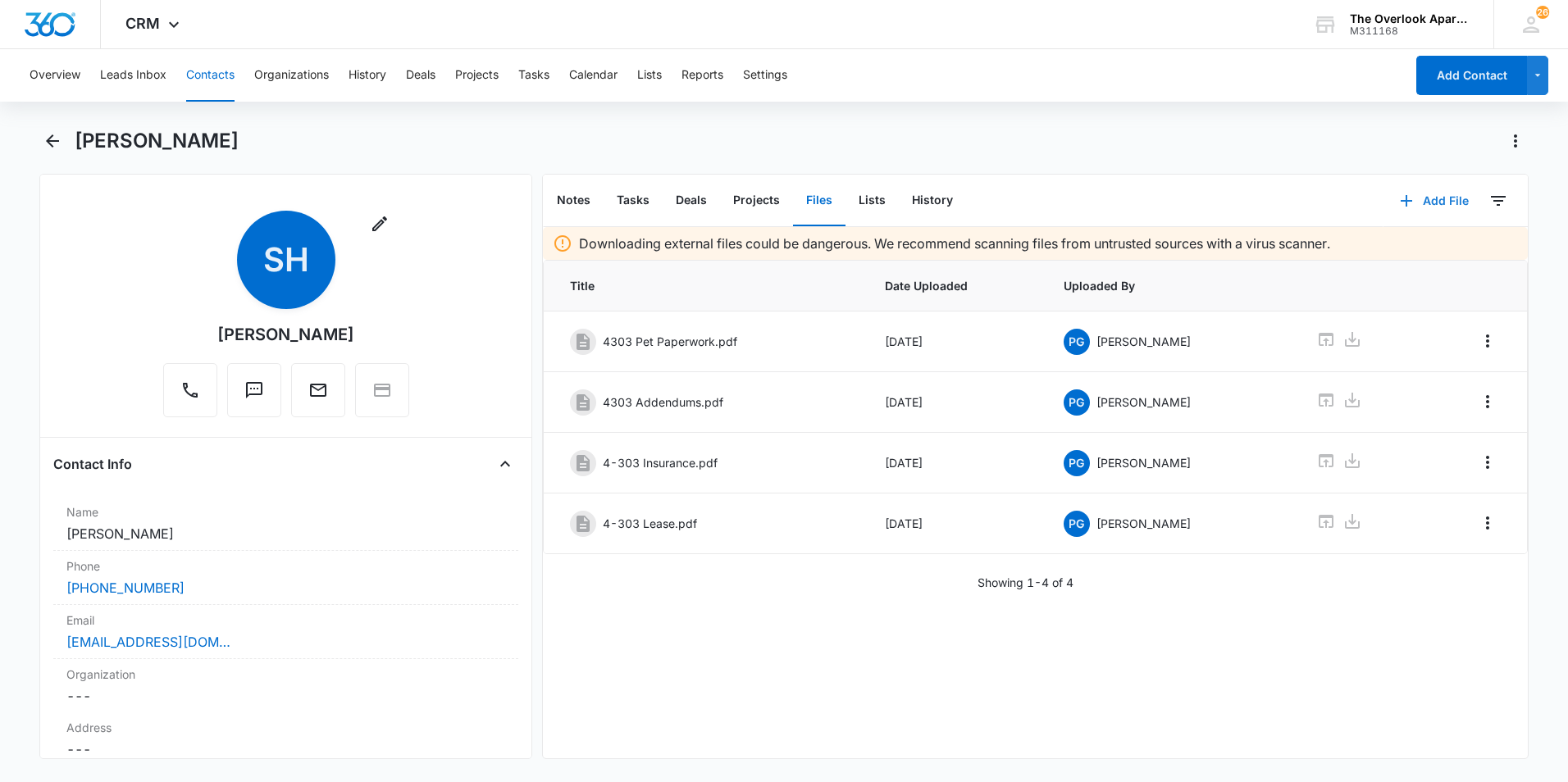
click at [1146, 203] on icon "button" at bounding box center [1406, 201] width 12 height 12
click at [1146, 250] on div "Upload Files" at bounding box center [1412, 254] width 66 height 12
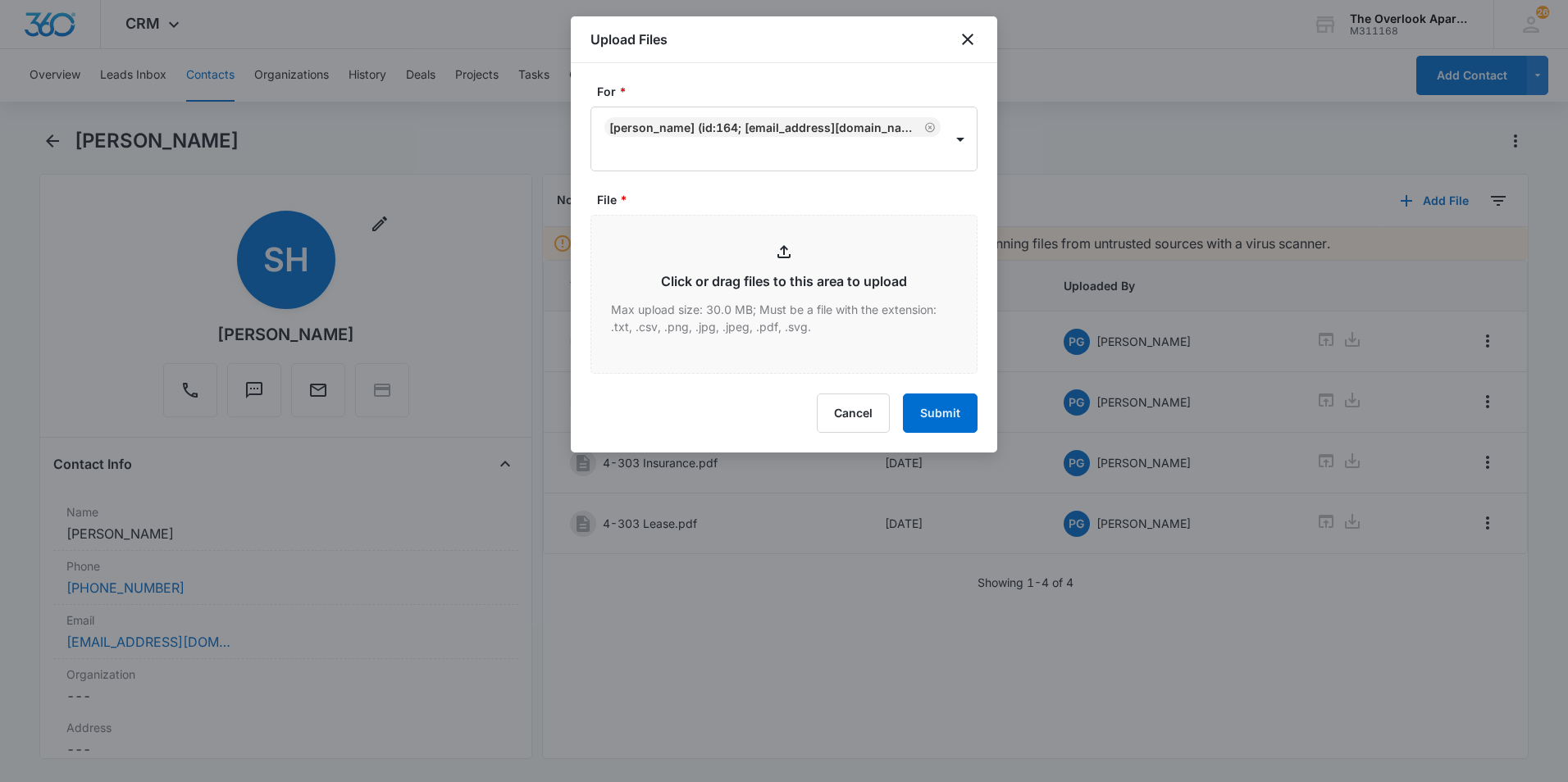
type input "C:\fakepath\548 4-303 Lease Agreement.pdf"
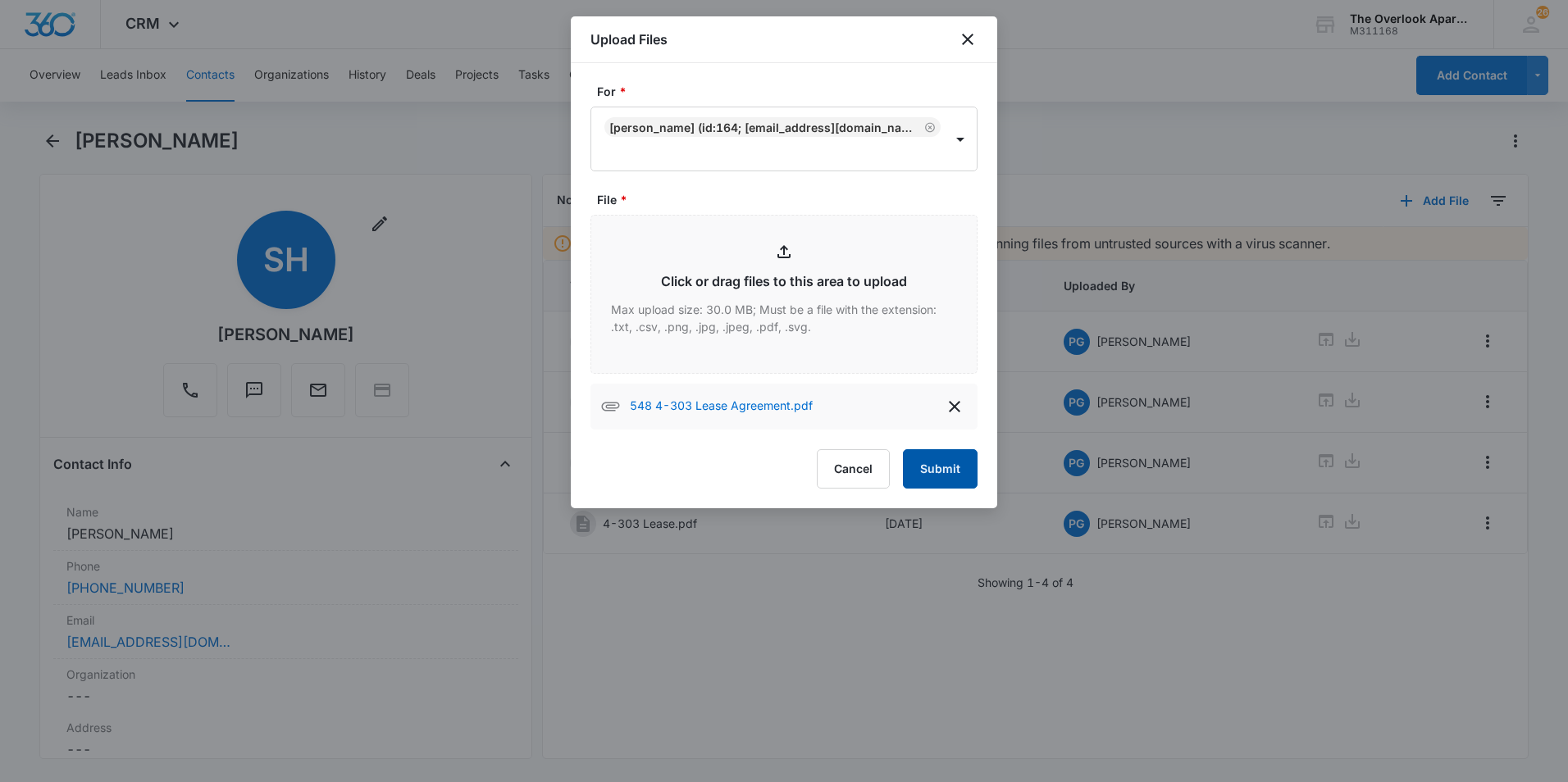
click at [943, 480] on button "Submit" at bounding box center [939, 468] width 74 height 39
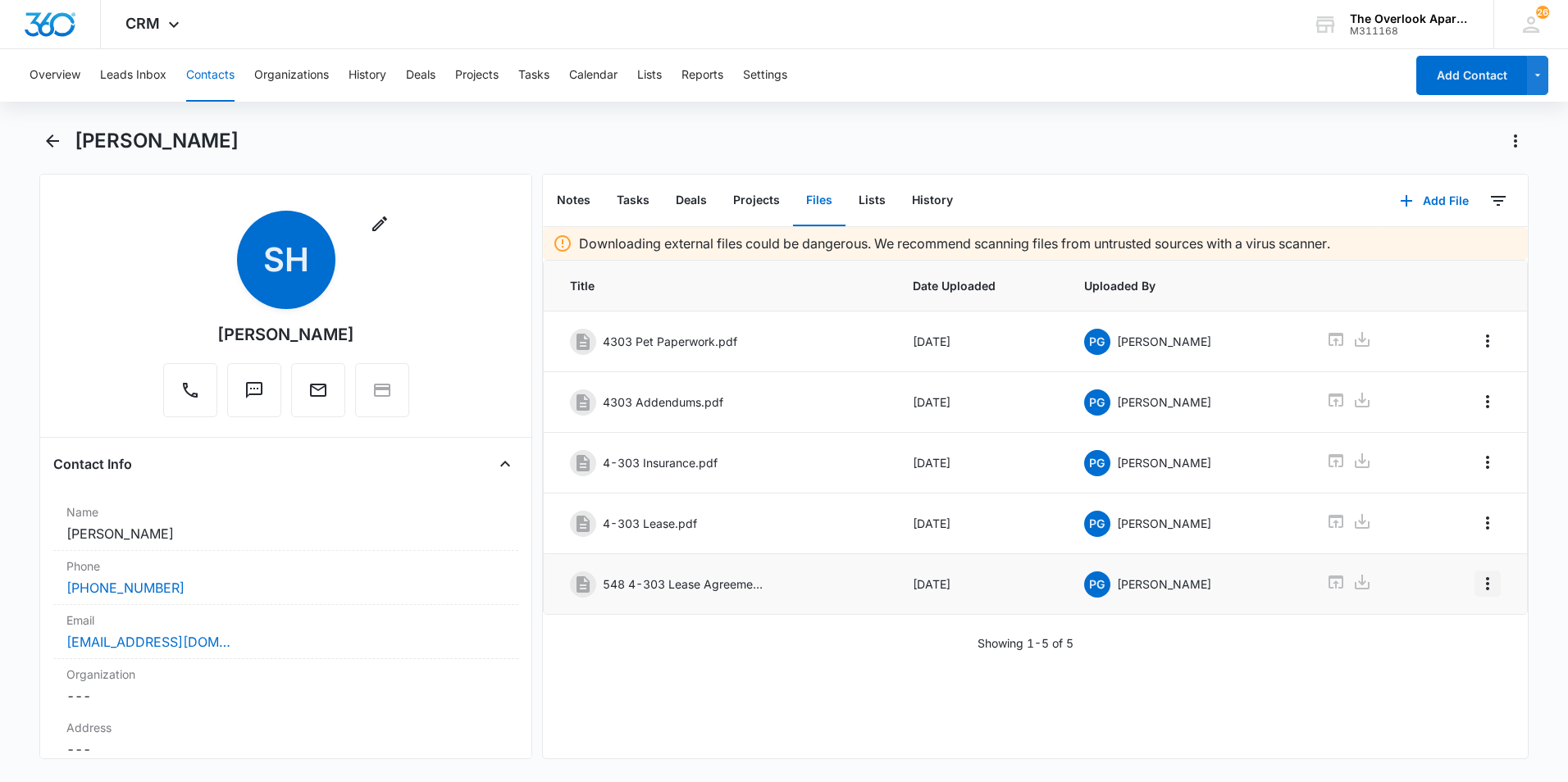
click at [1146, 577] on icon "Overflow Menu" at bounding box center [1488, 583] width 20 height 20
click at [1146, 633] on div "Edit" at bounding box center [1430, 629] width 34 height 12
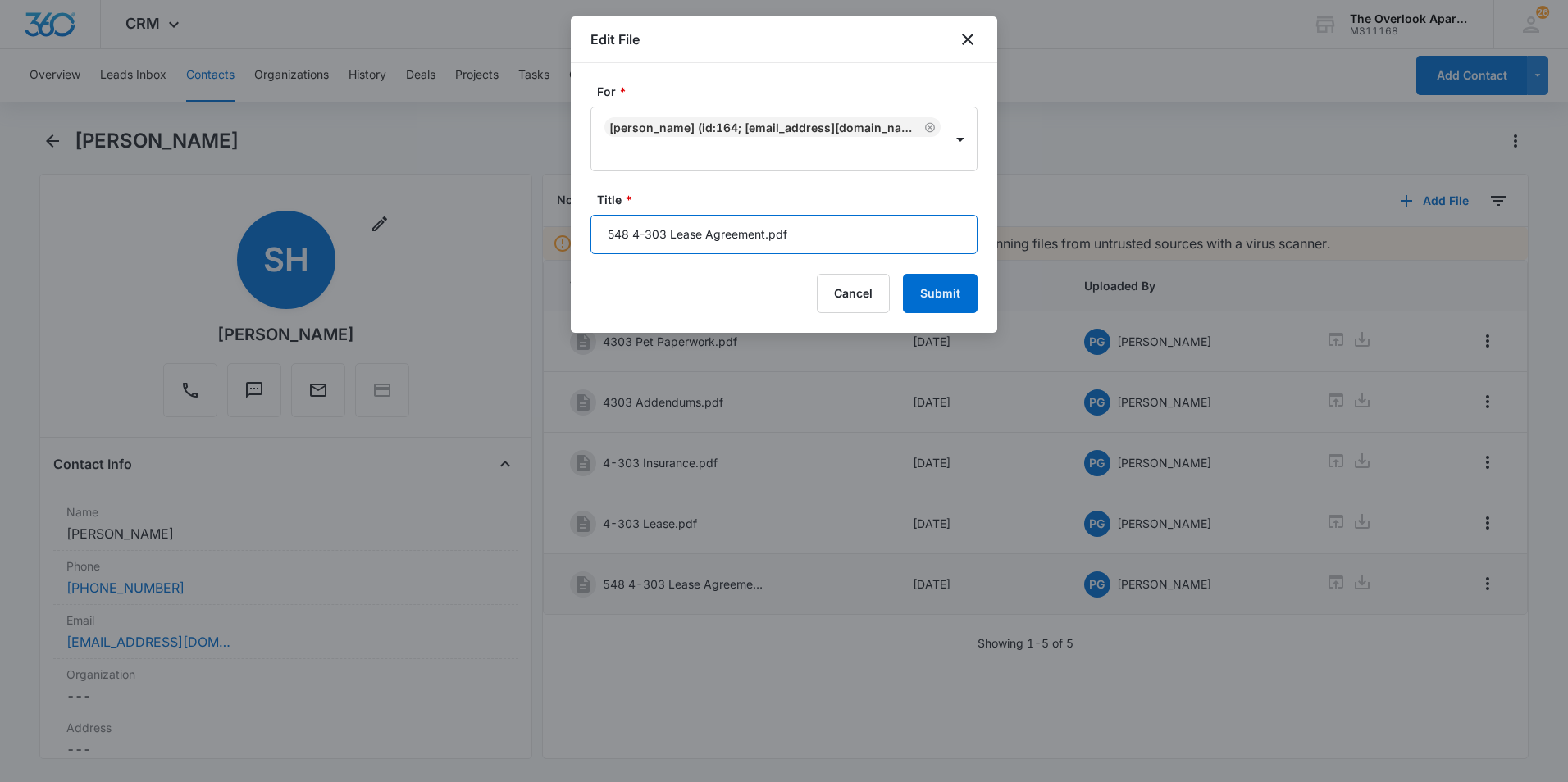
drag, startPoint x: 817, startPoint y: 235, endPoint x: 765, endPoint y: 233, distance: 52.0
click at [765, 233] on input "548 4-303 Lease Agreement.pdf" at bounding box center [784, 234] width 387 height 39
type input "548 4-303 Lease Agreement 11/1/25-4/30/26"
click at [903, 274] on button "Submit" at bounding box center [939, 293] width 74 height 39
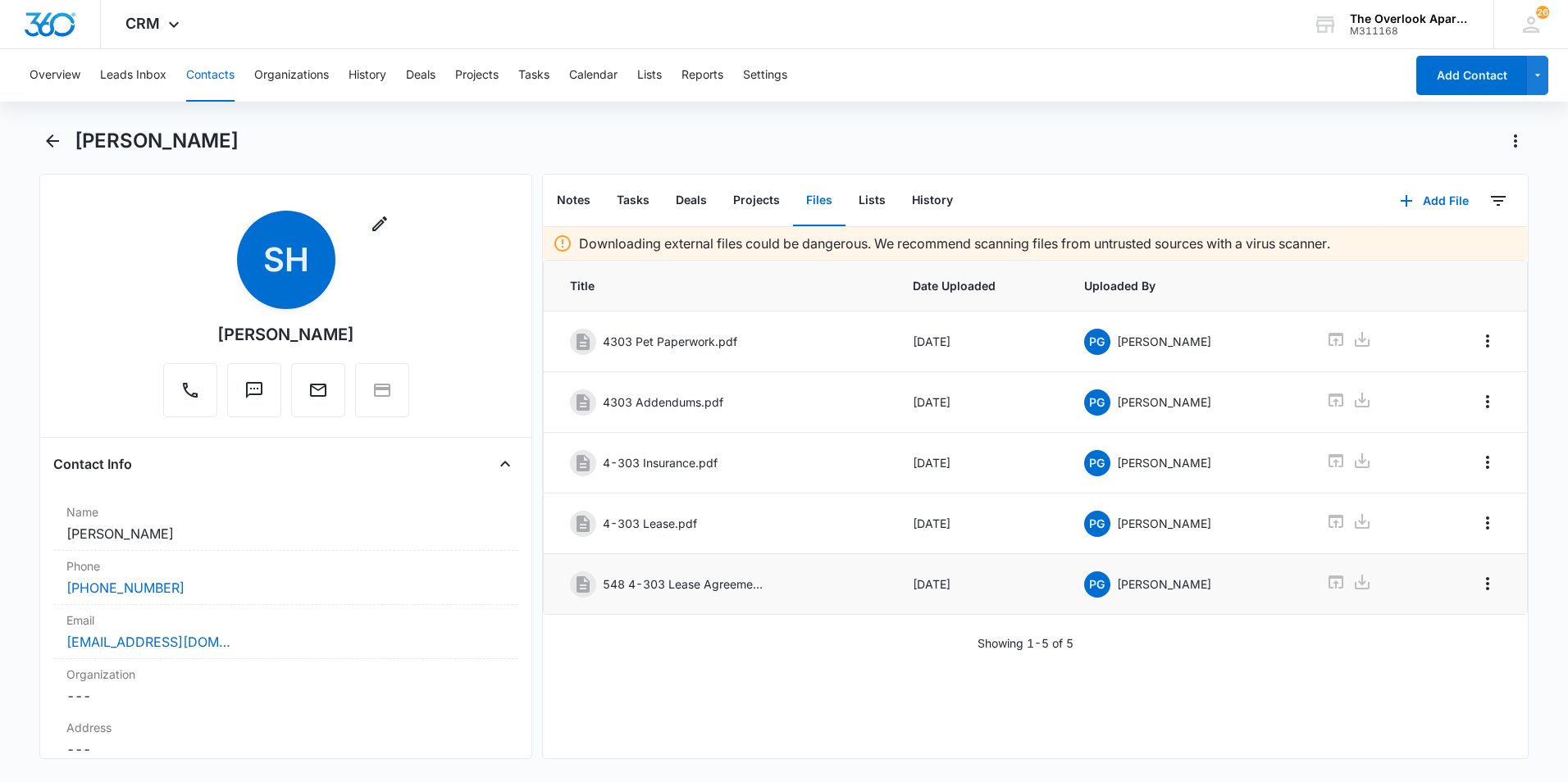
click at [209, 74] on button "Contacts" at bounding box center [210, 75] width 48 height 53
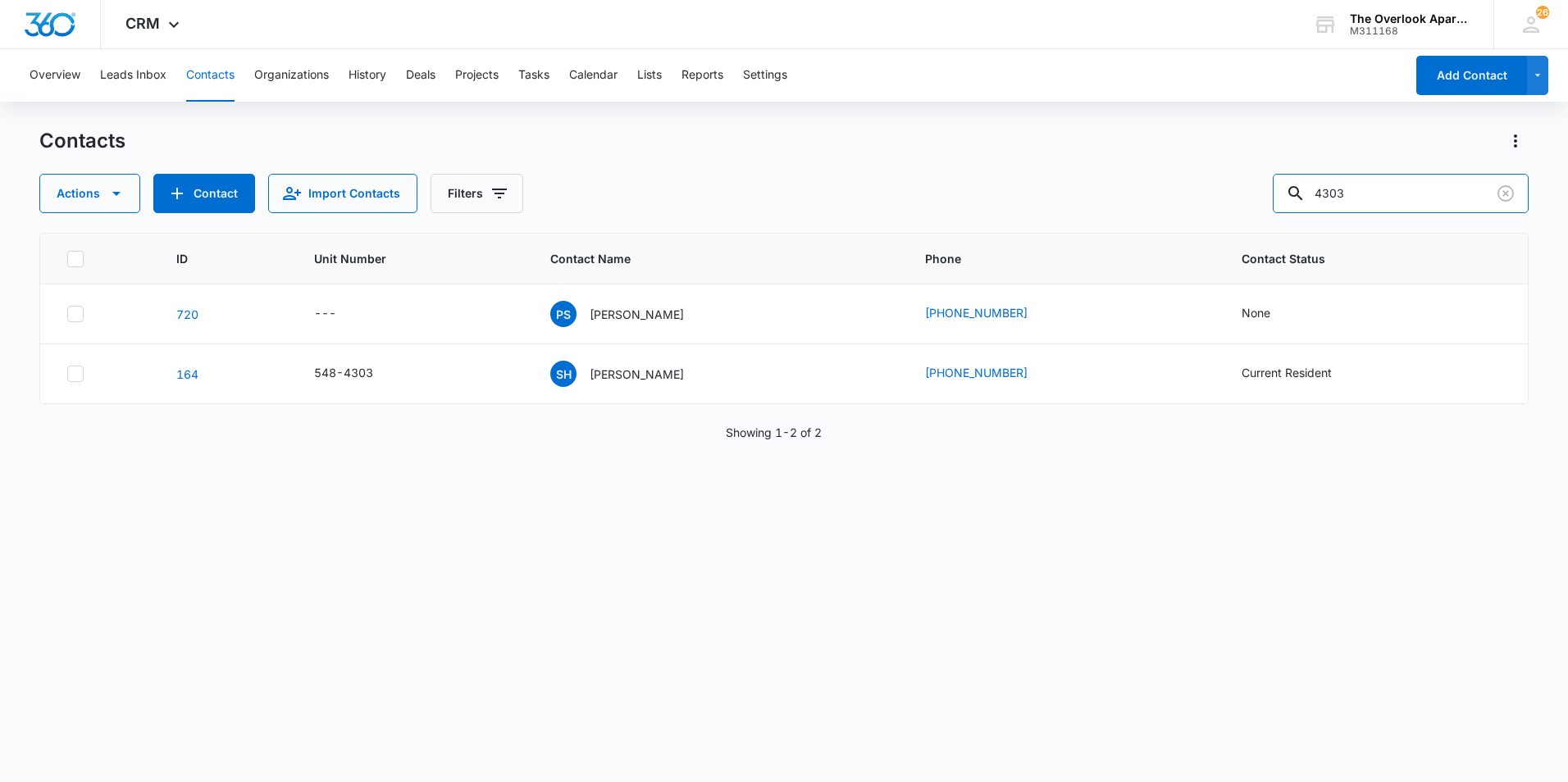
drag, startPoint x: 1402, startPoint y: 197, endPoint x: 1042, endPoint y: 184, distance: 360.2
click at [1044, 184] on div "Actions Contact Import Contacts Filters 4303" at bounding box center [784, 193] width 1490 height 39
type input "6104"
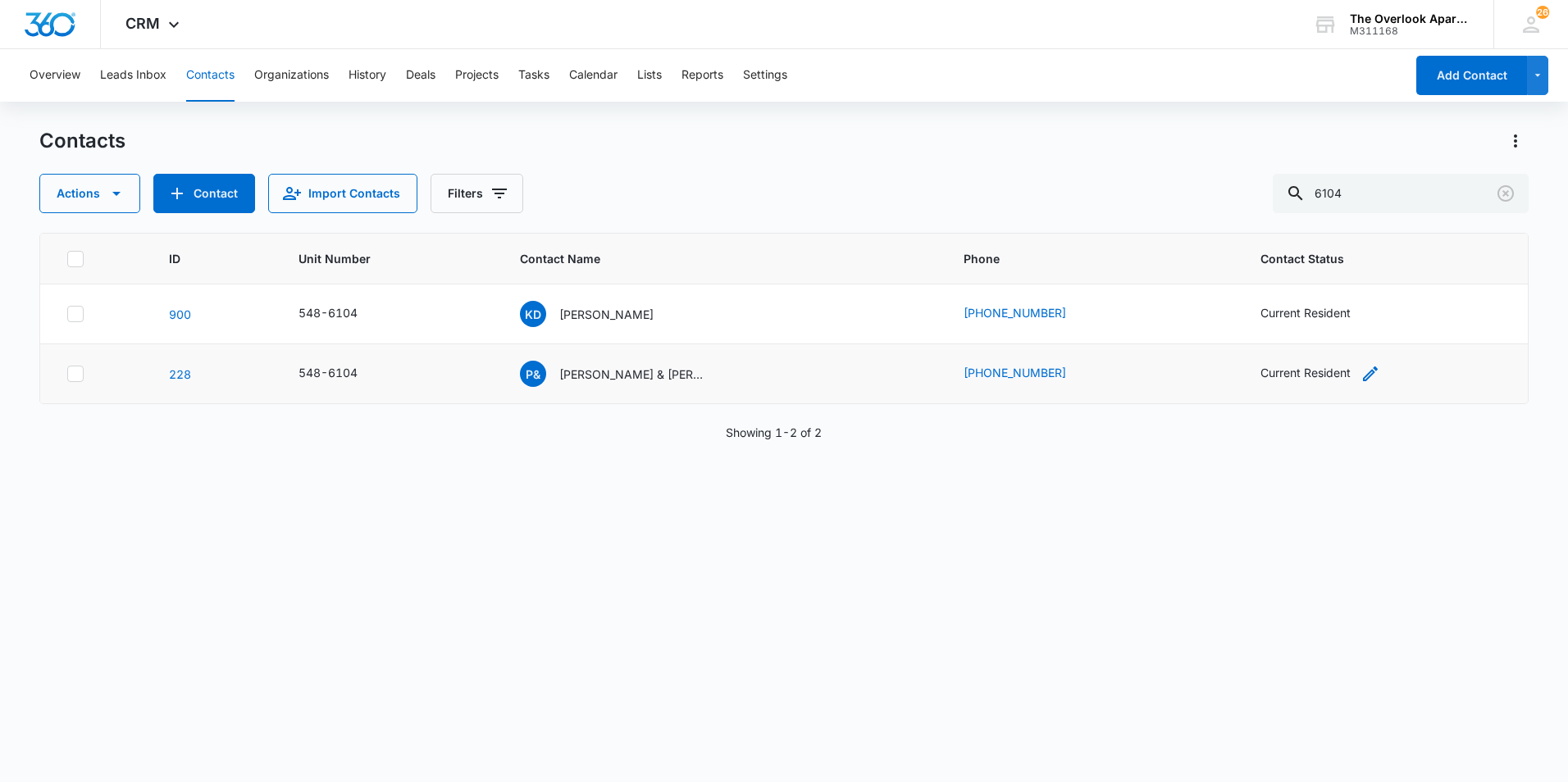
click at [1146, 376] on icon "Contact Status - Current Resident - Select to Edit Field" at bounding box center [1370, 374] width 20 height 20
click at [1146, 270] on icon "Remove Current Resident" at bounding box center [1318, 268] width 10 height 10
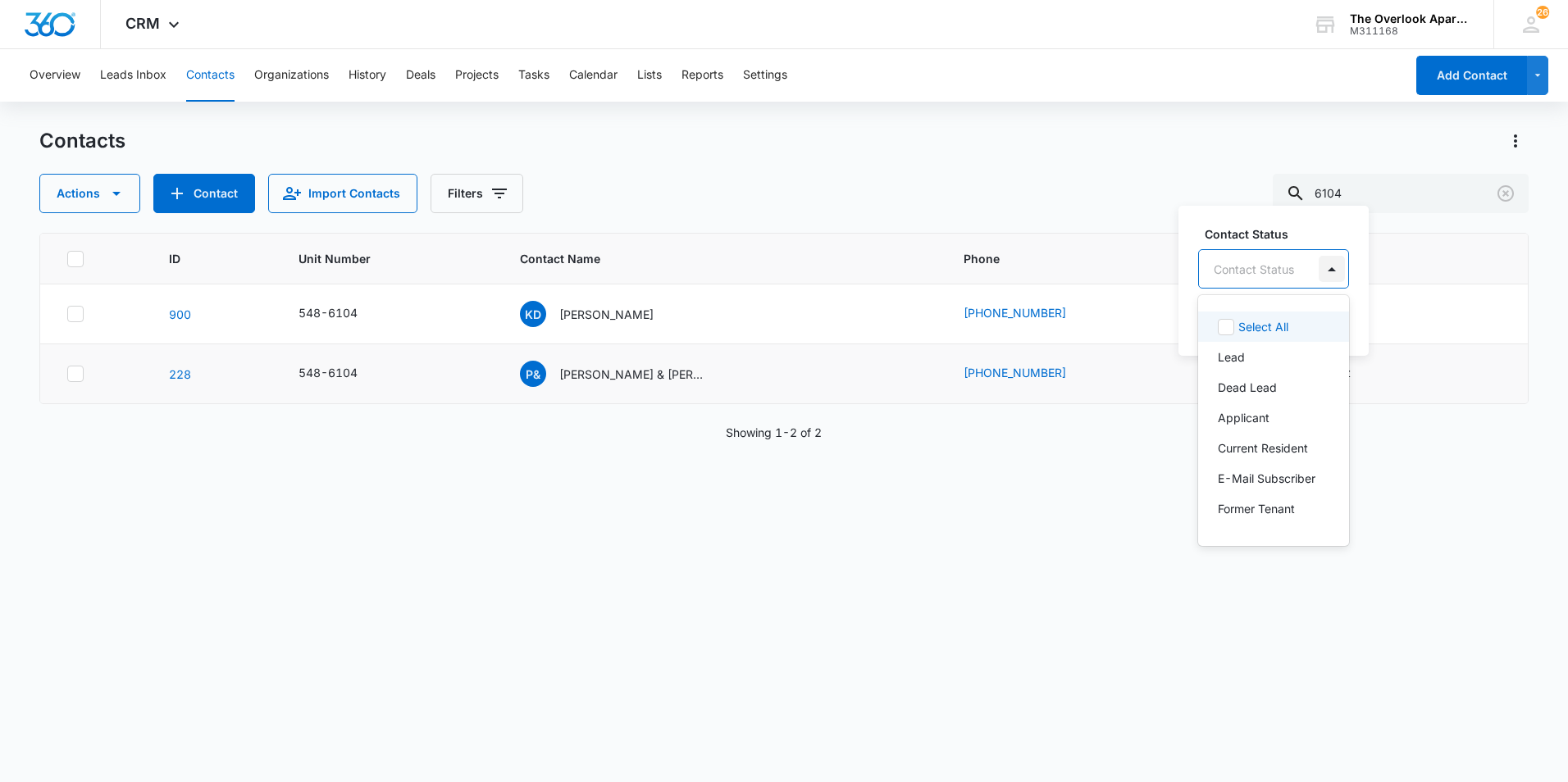
click at [1146, 262] on div at bounding box center [1331, 268] width 26 height 26
click at [1146, 451] on p "Former Tenant" at bounding box center [1256, 453] width 77 height 18
click at [1146, 244] on div "Contact Status option Former Tenant , selected. 9 results available. Use Up and…" at bounding box center [1287, 256] width 180 height 65
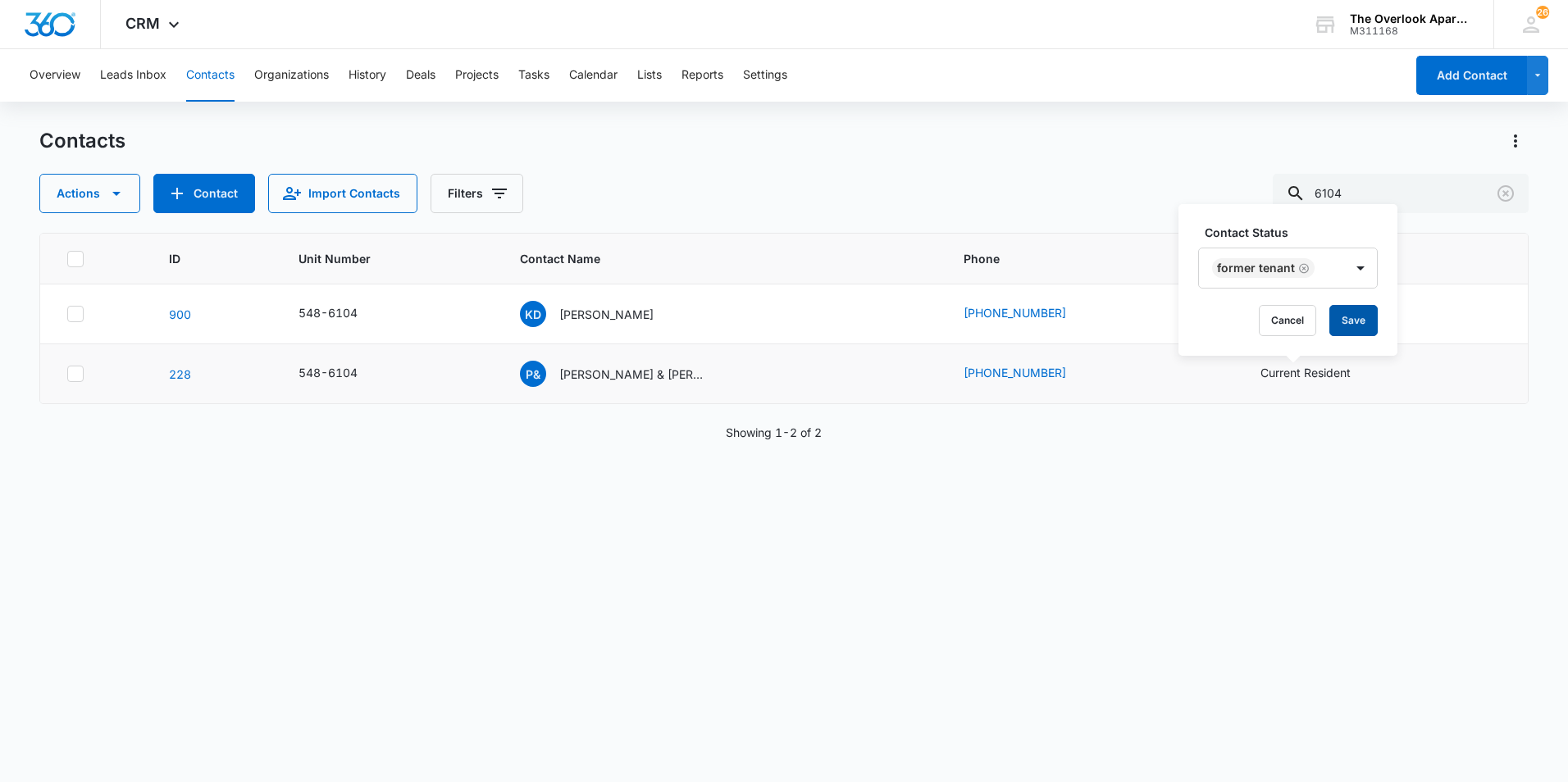
click at [1146, 314] on button "Save" at bounding box center [1353, 320] width 48 height 31
click at [607, 323] on div "KD Kyle Dubeau" at bounding box center [587, 313] width 134 height 26
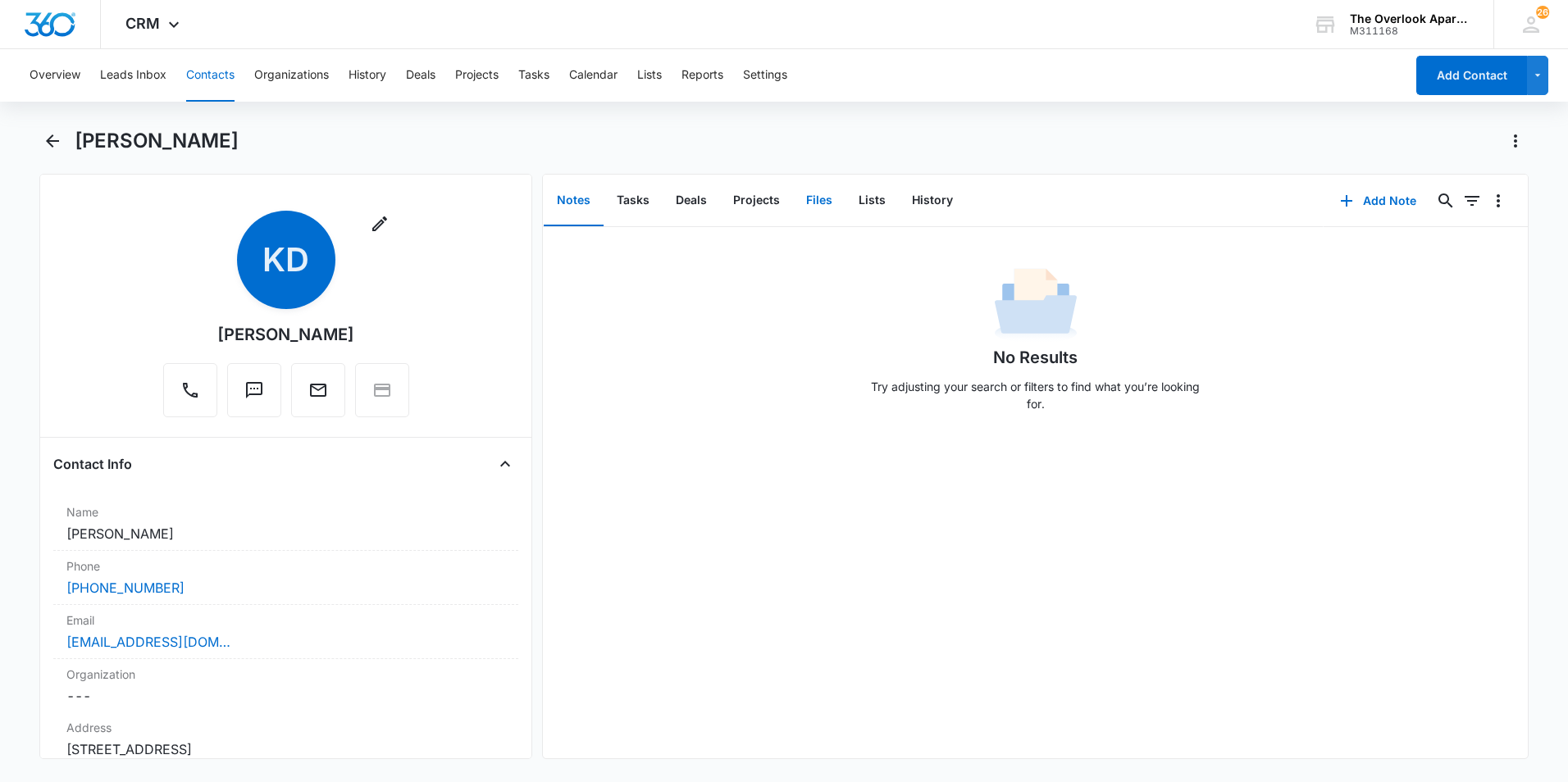
click at [817, 209] on button "Files" at bounding box center [819, 200] width 53 height 51
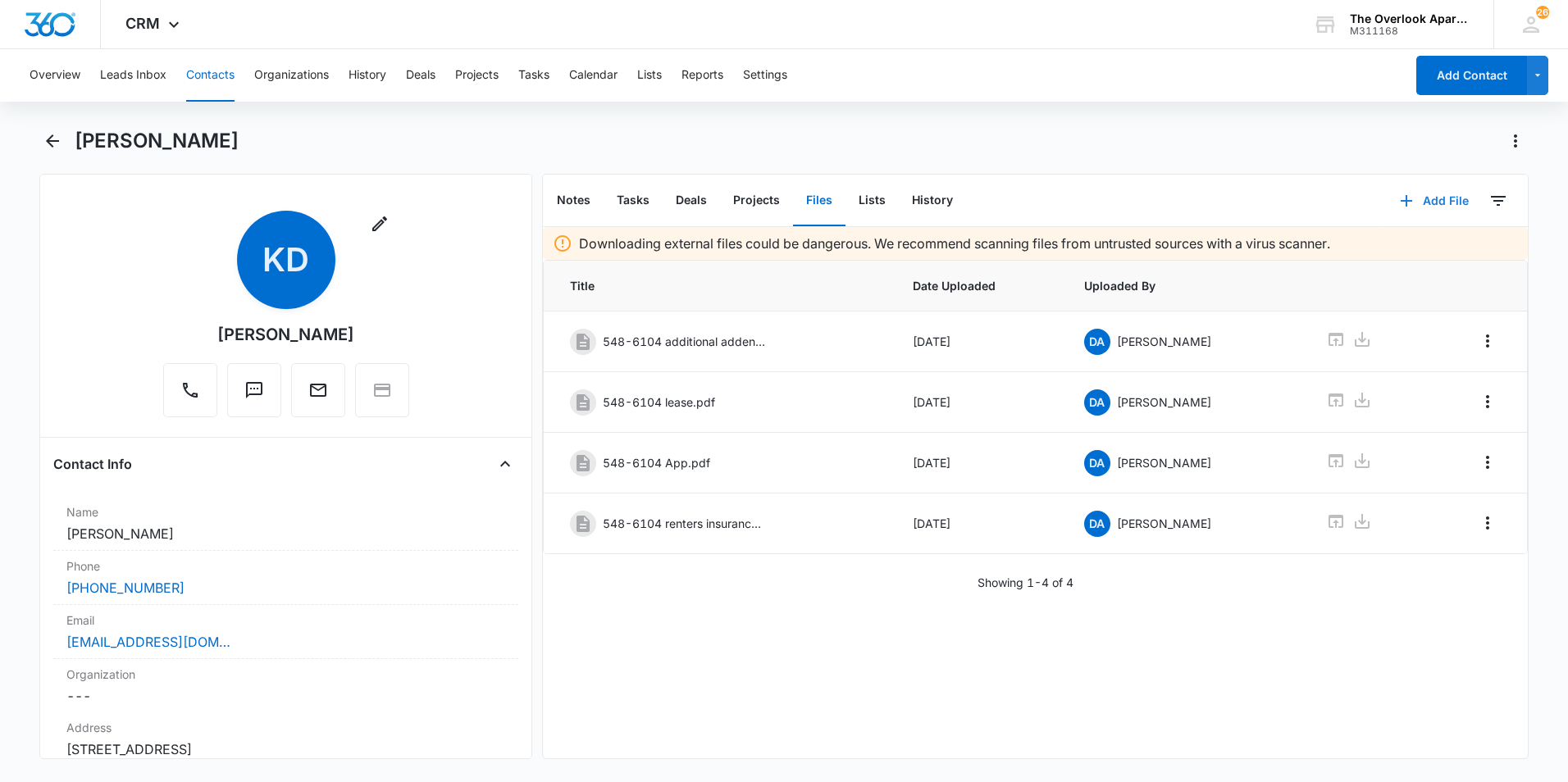
click at [1146, 196] on icon "button" at bounding box center [1407, 201] width 20 height 20
click at [1146, 252] on div "Upload Files" at bounding box center [1412, 254] width 66 height 12
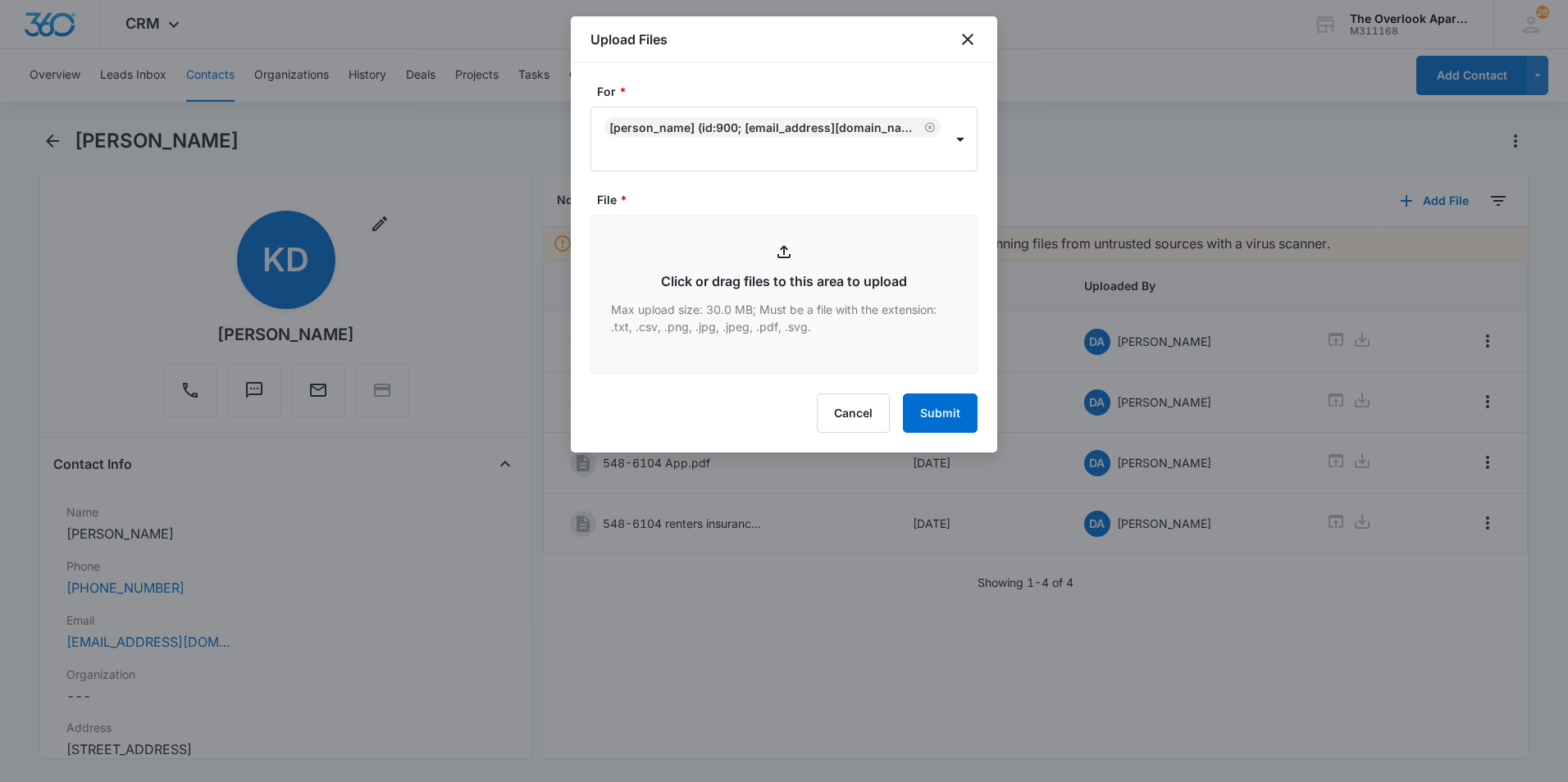
type input "C:\fakepath\548 6-104 WasherDryer Addendum.pdf"
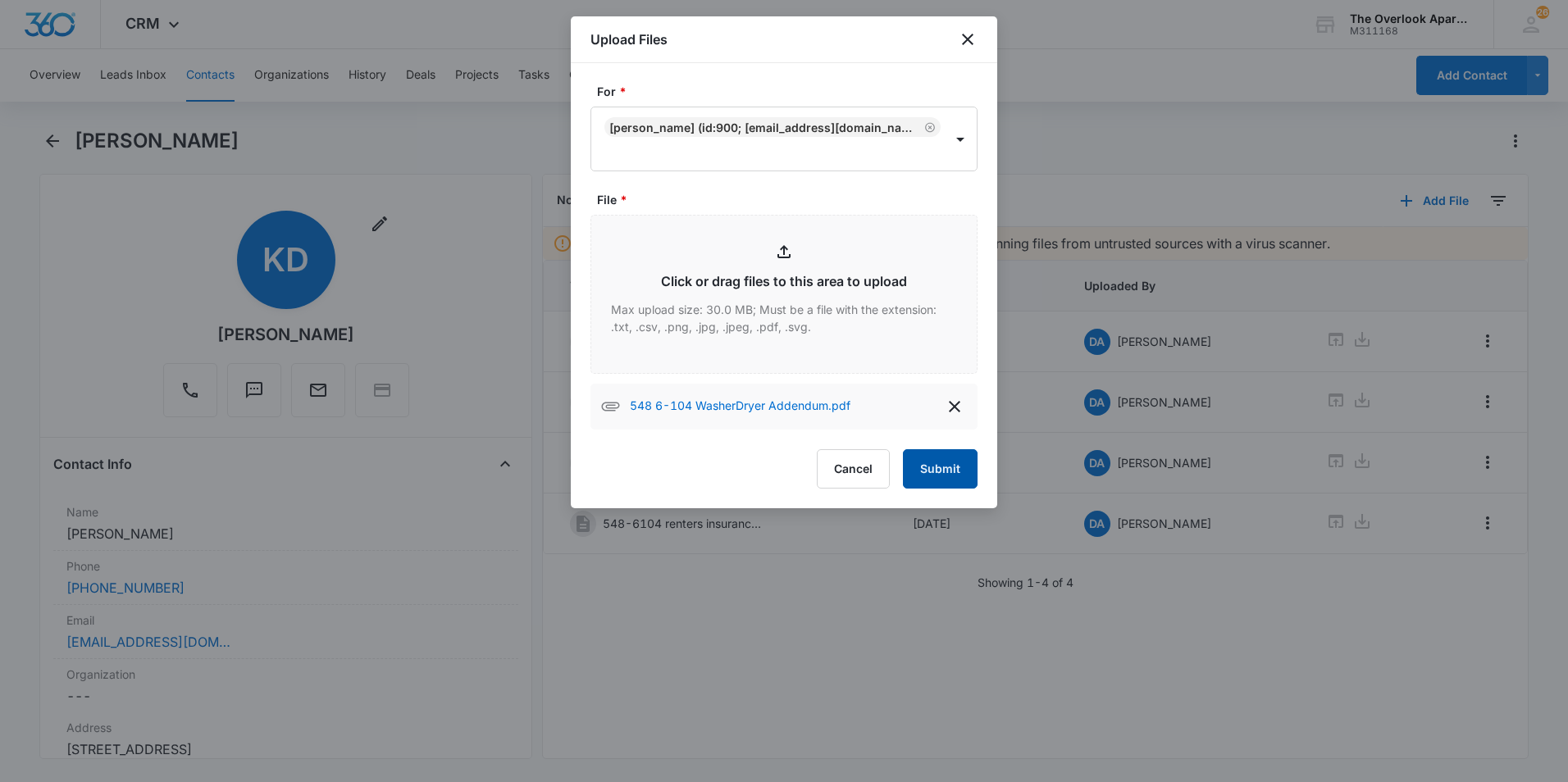
click at [951, 453] on button "Submit" at bounding box center [939, 468] width 74 height 39
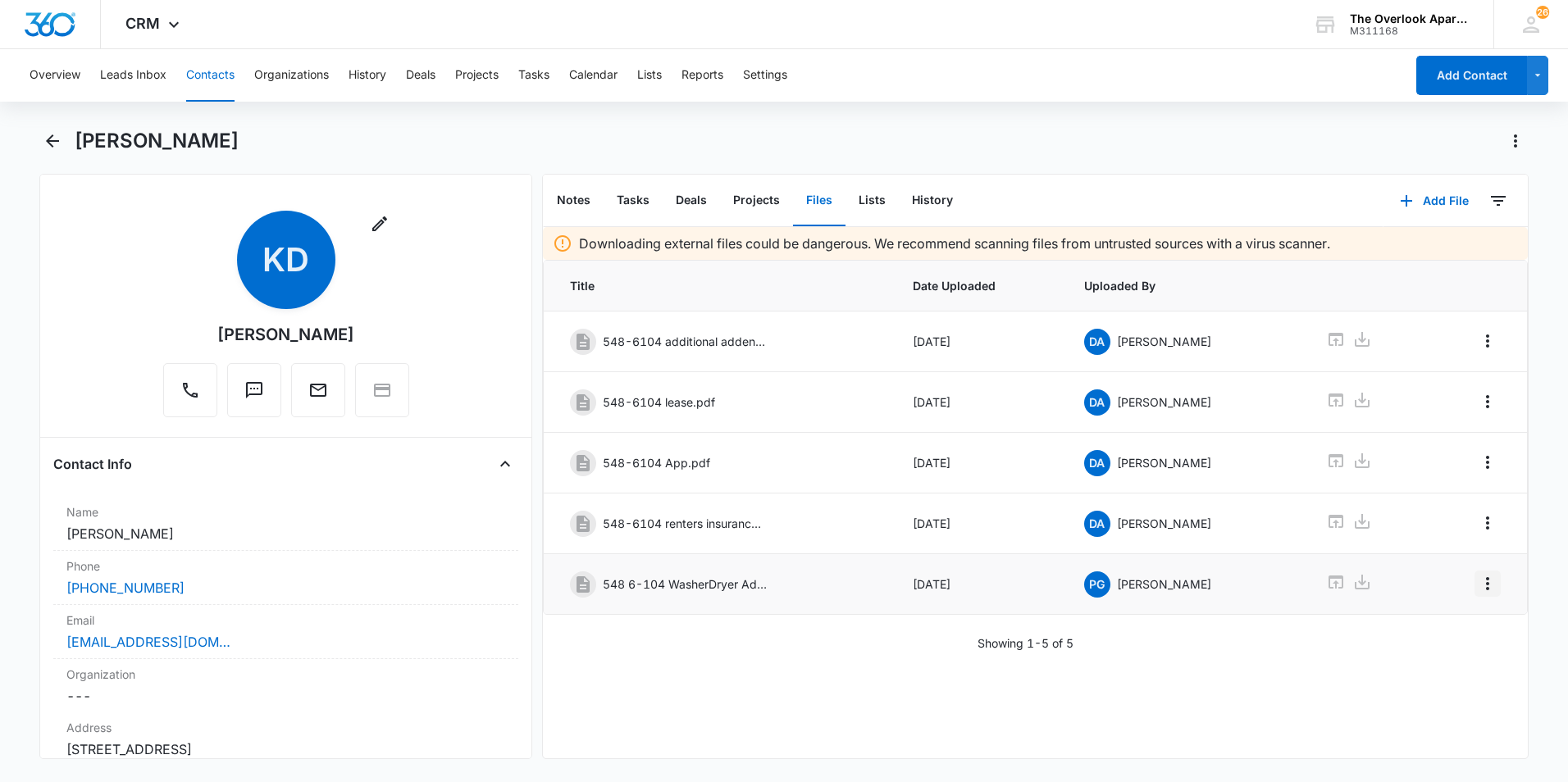
click at [1146, 583] on icon "Overflow Menu" at bounding box center [1488, 583] width 20 height 20
click at [1146, 619] on button "Edit" at bounding box center [1441, 629] width 94 height 24
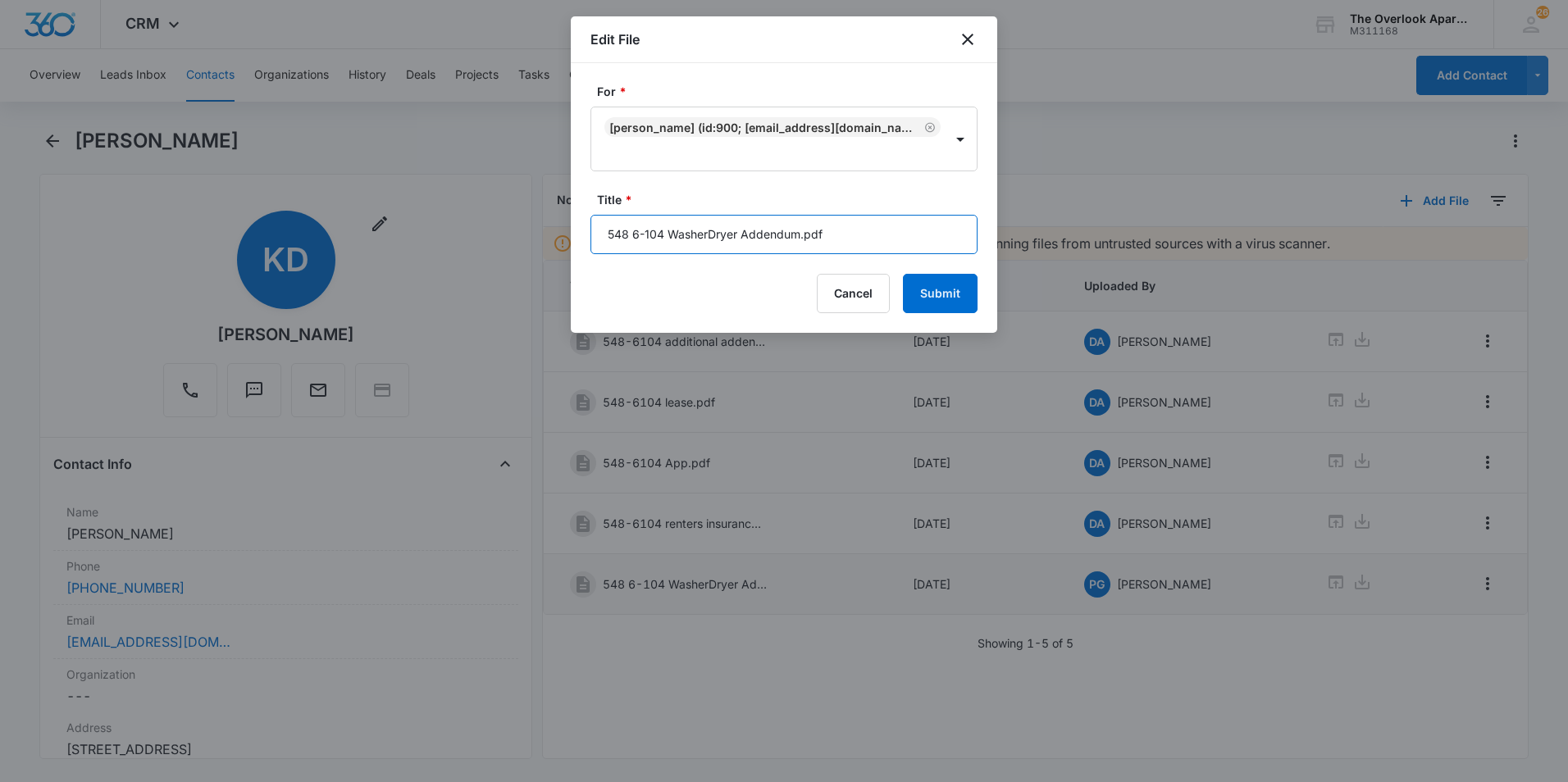
click at [829, 214] on input "548 6-104 WasherDryer Addendum.pdf" at bounding box center [784, 234] width 387 height 39
type input "548 6-104 WasherDryer Addendum"
click at [903, 274] on button "Submit" at bounding box center [939, 293] width 74 height 39
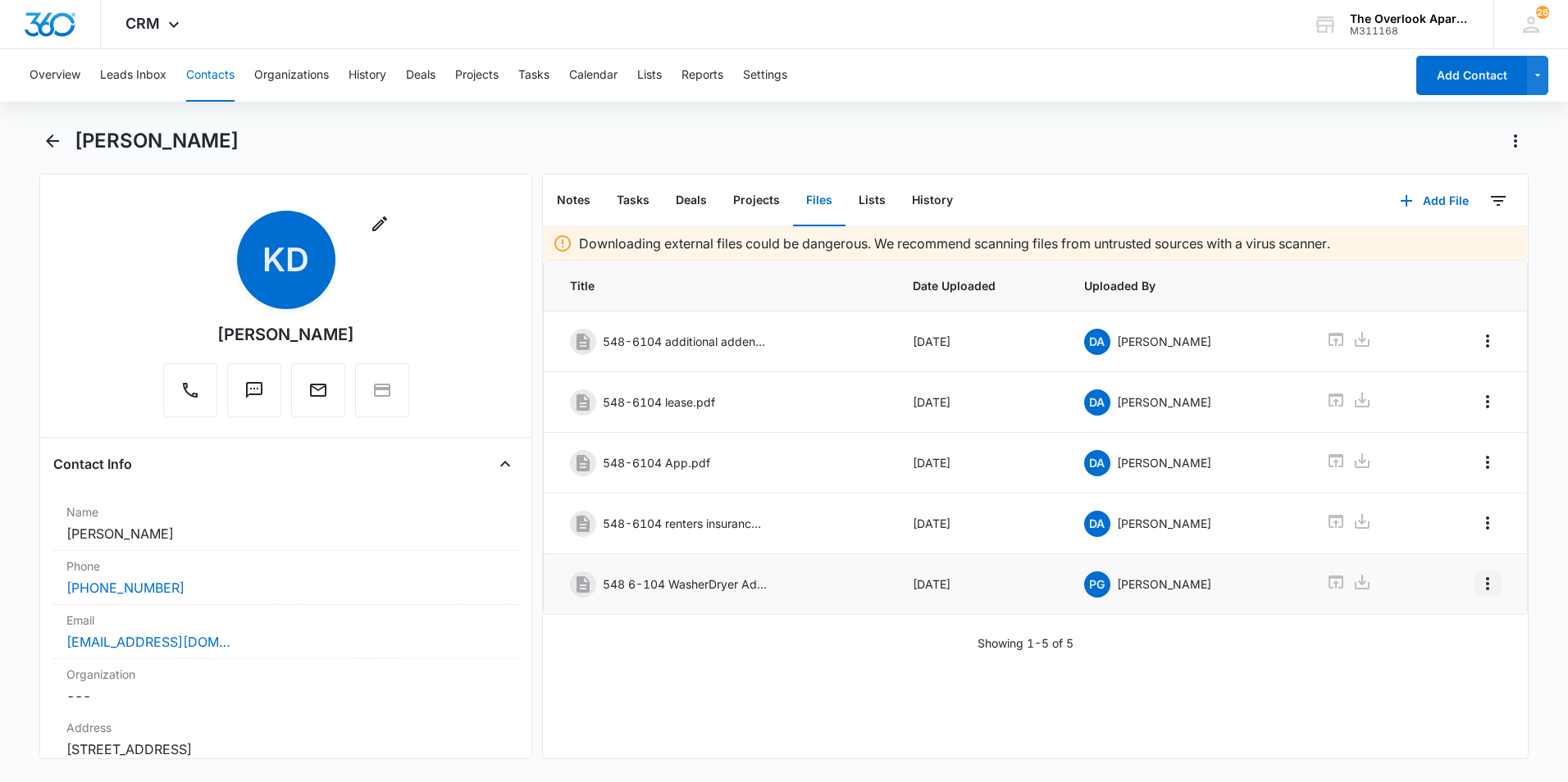
click at [1146, 583] on icon "Overflow Menu" at bounding box center [1488, 583] width 20 height 20
click at [1146, 630] on div "Edit" at bounding box center [1430, 629] width 34 height 12
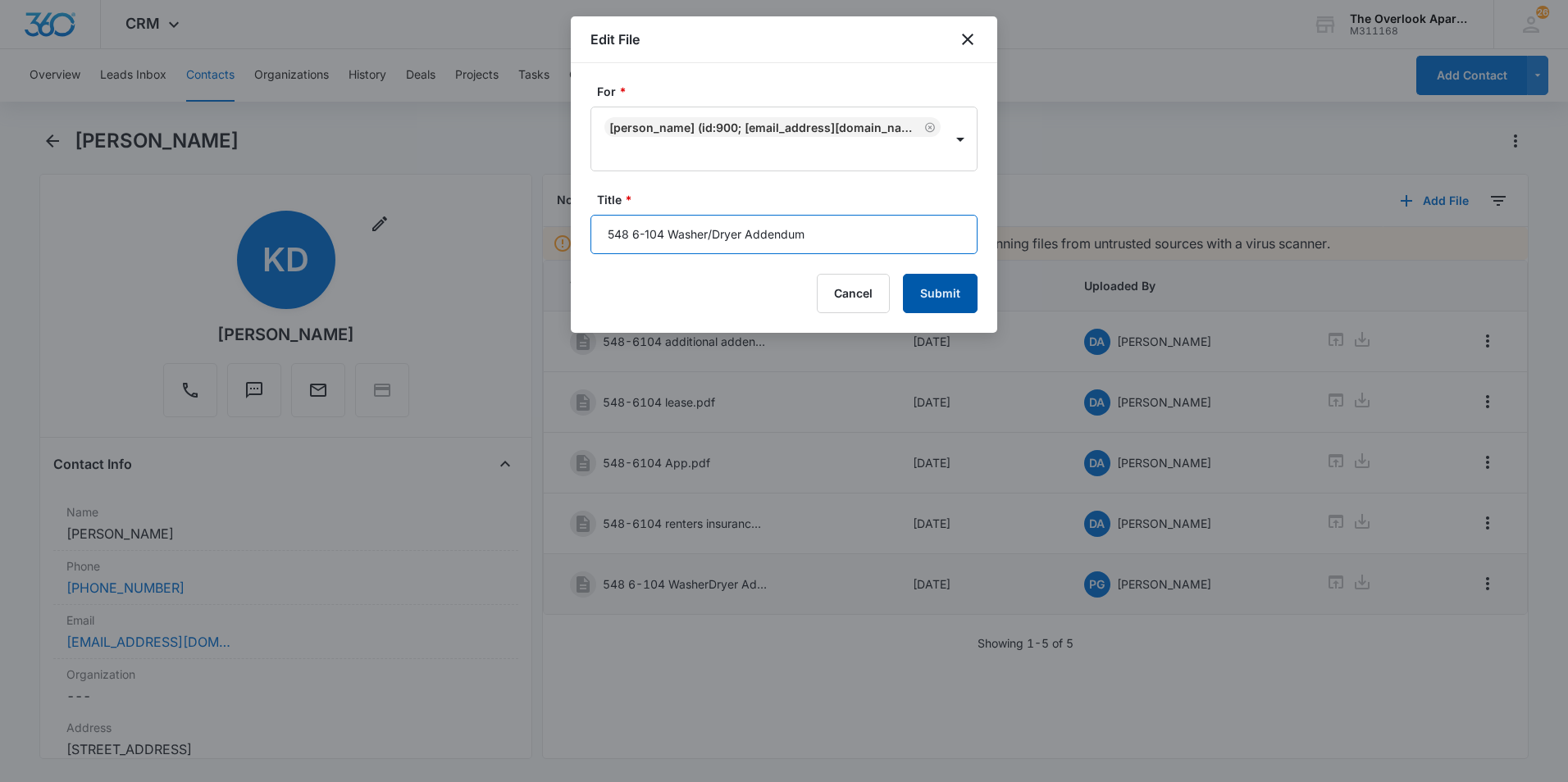
type input "548 6-104 Washer/Dryer Addendum"
click at [941, 274] on button "Submit" at bounding box center [939, 293] width 74 height 39
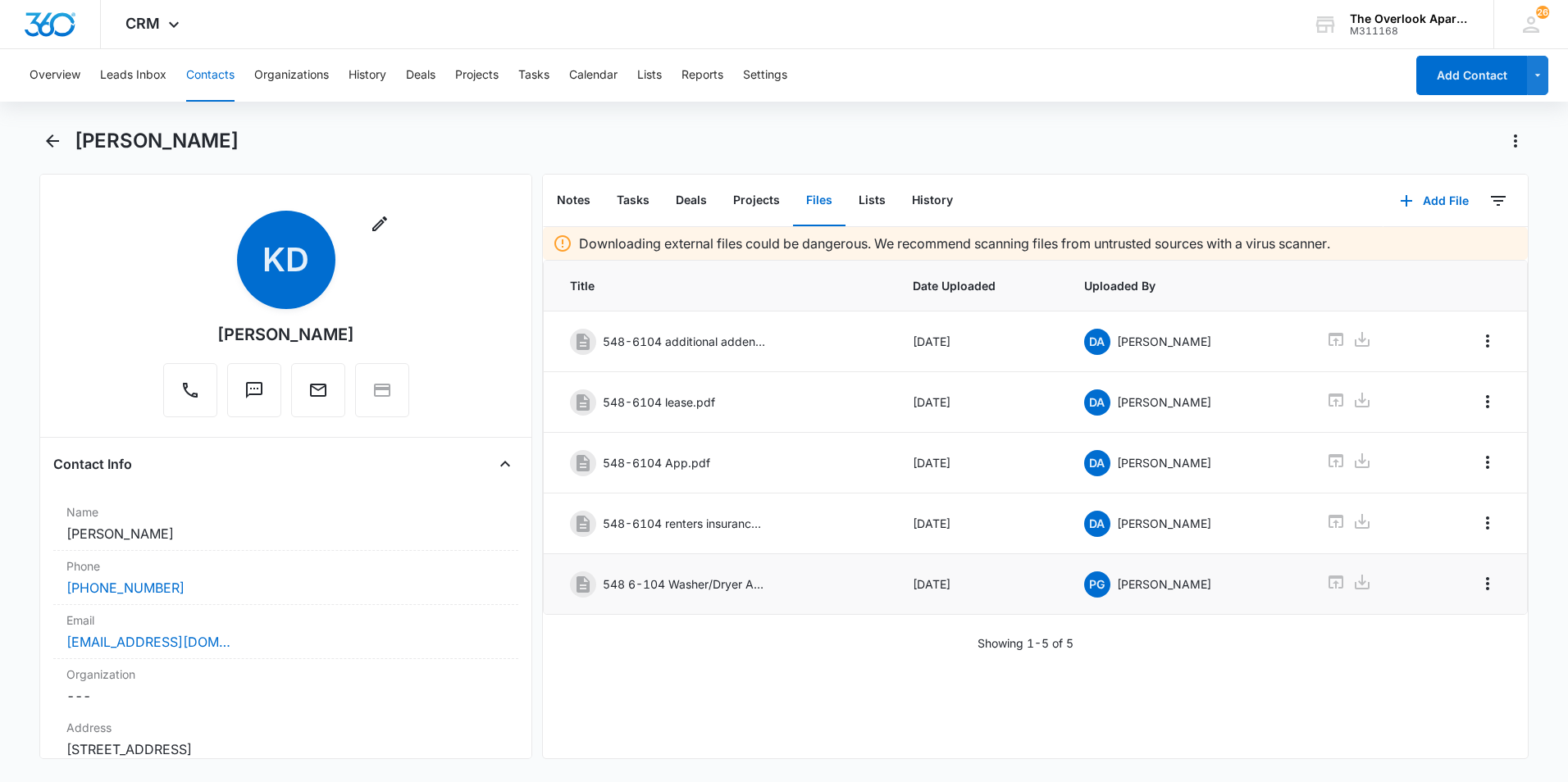
click at [213, 65] on button "Contacts" at bounding box center [210, 75] width 48 height 53
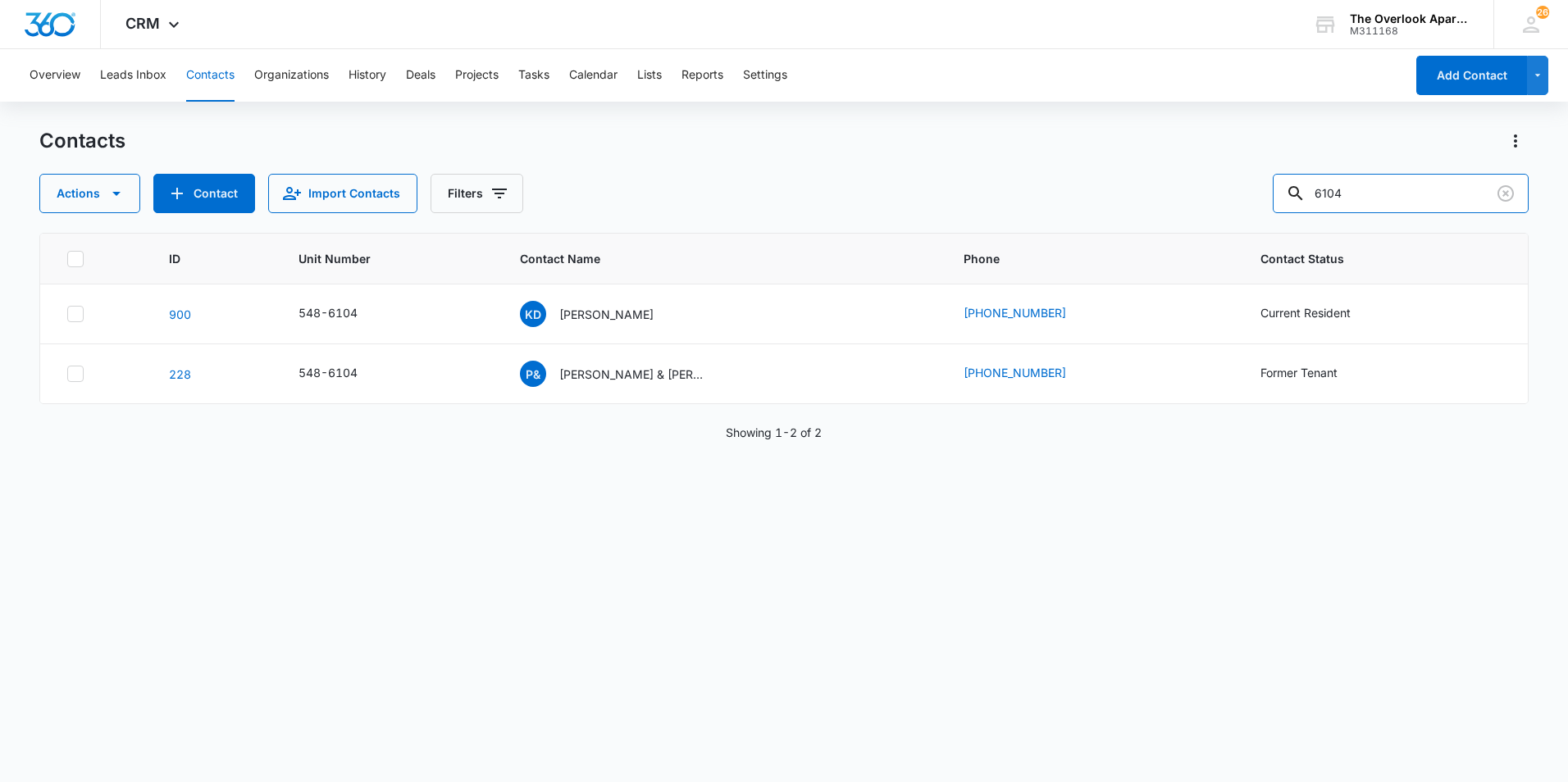
drag, startPoint x: 1368, startPoint y: 186, endPoint x: 1095, endPoint y: 225, distance: 275.8
click at [1101, 239] on div "Contacts Actions Contact Import Contacts Filters 6104 ID Unit Number Contact Na…" at bounding box center [784, 454] width 1490 height 653
type input "6302"
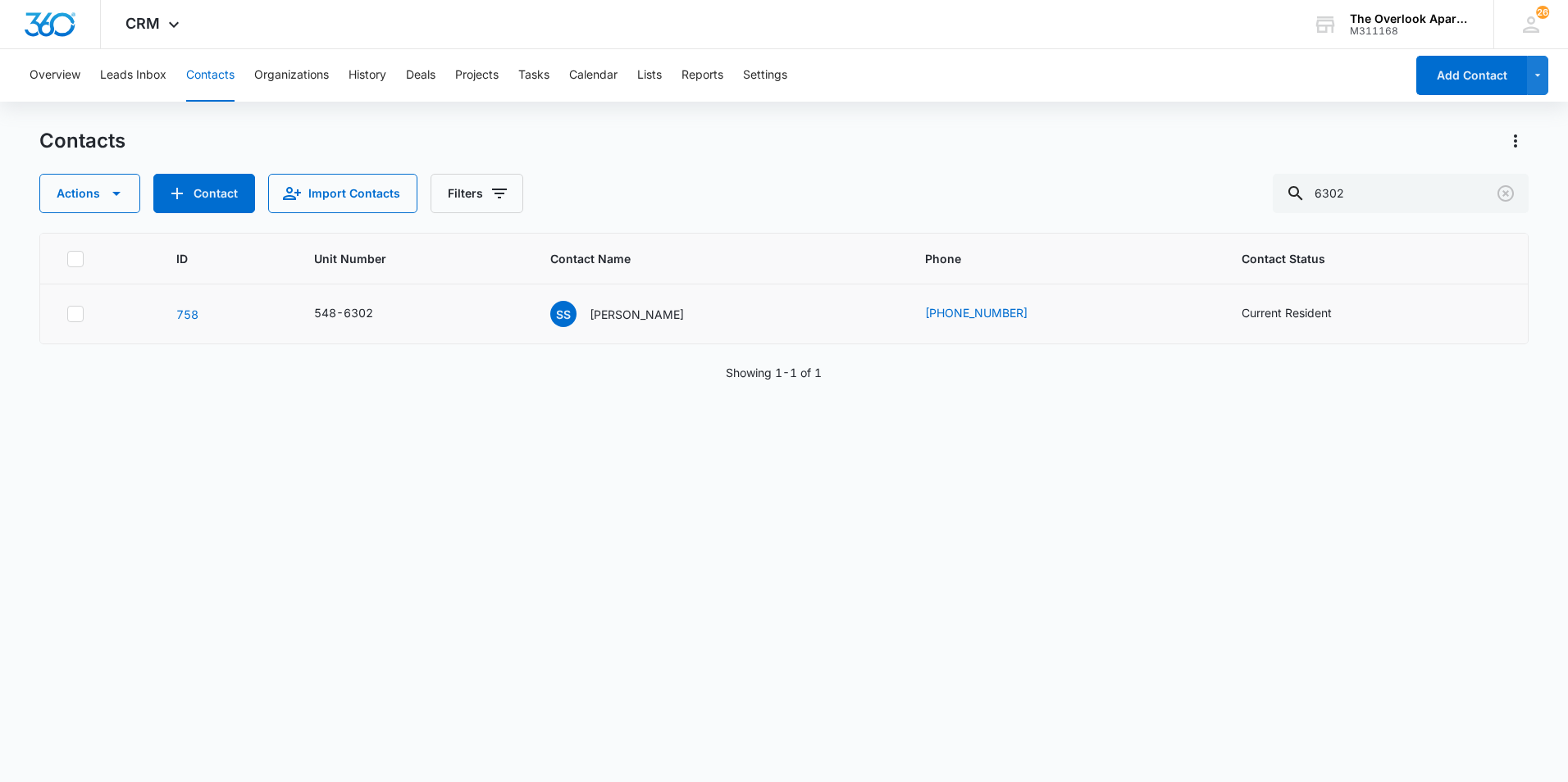
click at [655, 310] on p "Sydni Sandoval" at bounding box center [636, 314] width 94 height 18
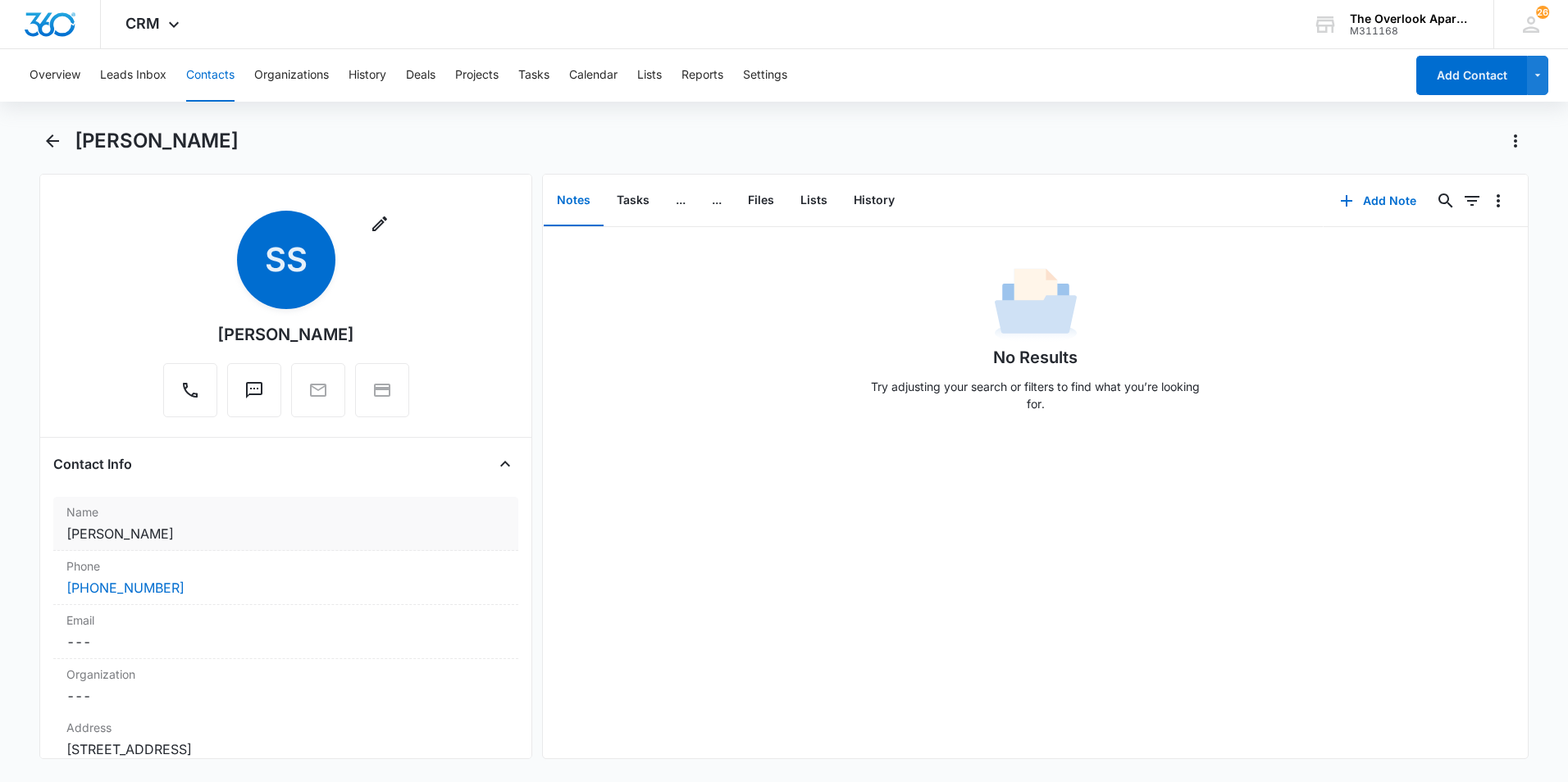
click at [190, 530] on dd "Cancel Save Changes Sydni Sandoval" at bounding box center [286, 534] width 438 height 20
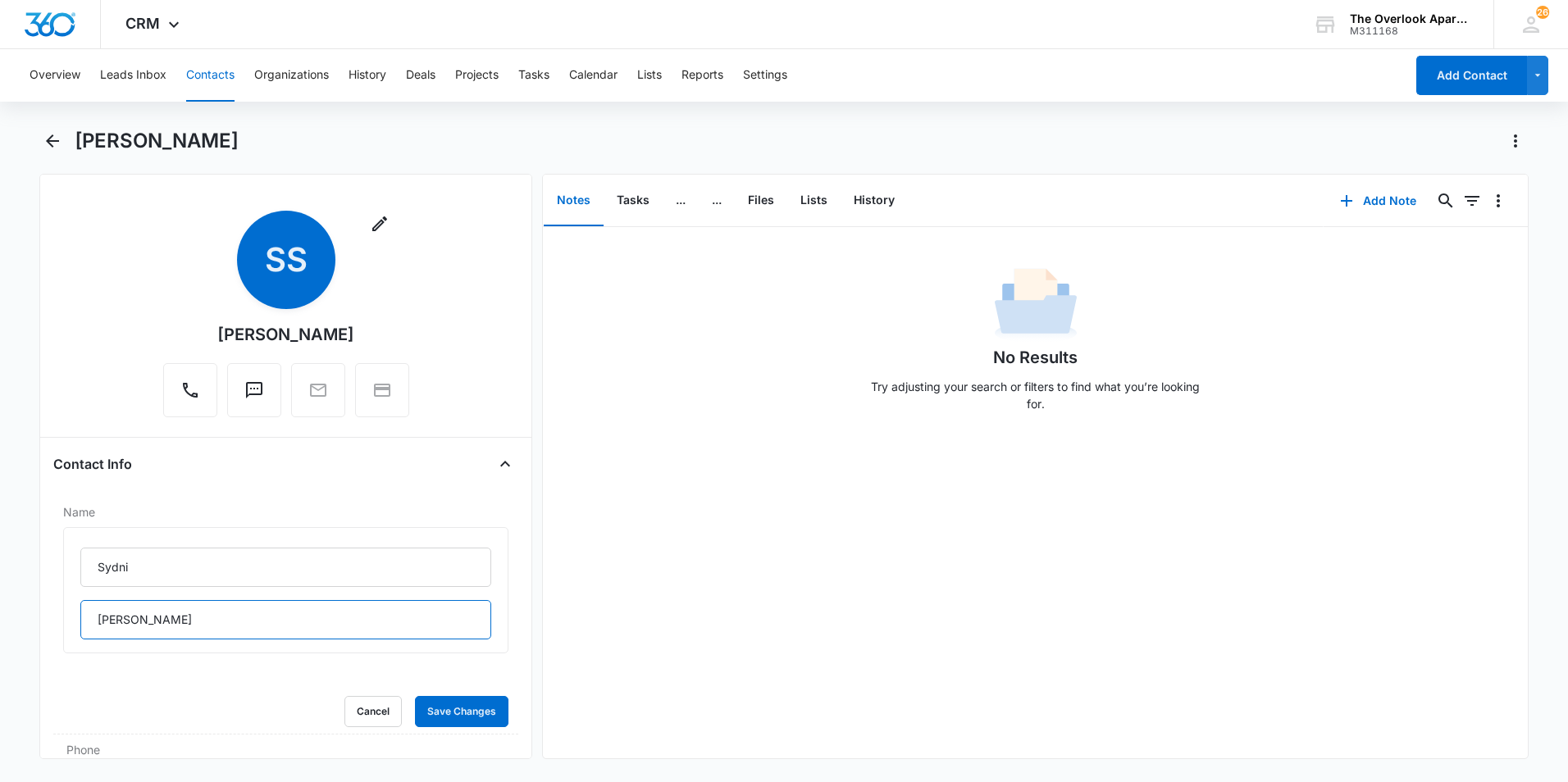
drag, startPoint x: 164, startPoint y: 622, endPoint x: 18, endPoint y: 631, distance: 146.3
click at [18, 631] on main "Sydni Sandoval Remove SS Sydni Sandoval Contact Info Name Sydni Sandoval Cancel…" at bounding box center [784, 453] width 1568 height 651
click at [239, 568] on input "Sydni" at bounding box center [286, 567] width 411 height 39
paste input "Suzannah Honebein"
type input "Sydni Sandoval,"
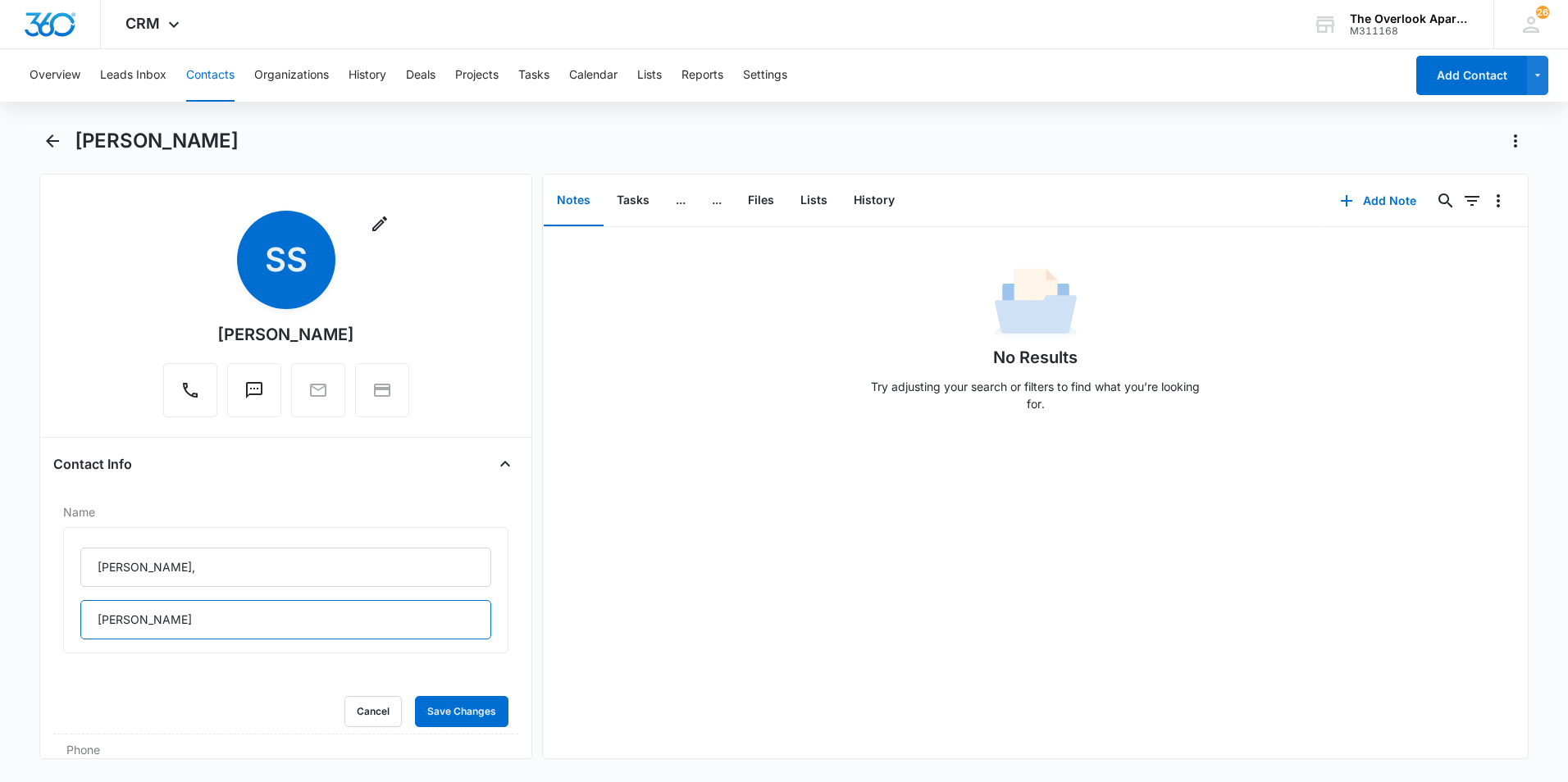
drag, startPoint x: 222, startPoint y: 608, endPoint x: -174, endPoint y: 593, distance: 396.3
click at [0, 593] on html "CRM Apps Reputation Websites Forms CRM Email Social Shop Payments POS Content A…" at bounding box center [784, 391] width 1568 height 782
type input "Lucas Martin Doetsch"
click at [415, 658] on button "Save Changes" at bounding box center [462, 711] width 94 height 31
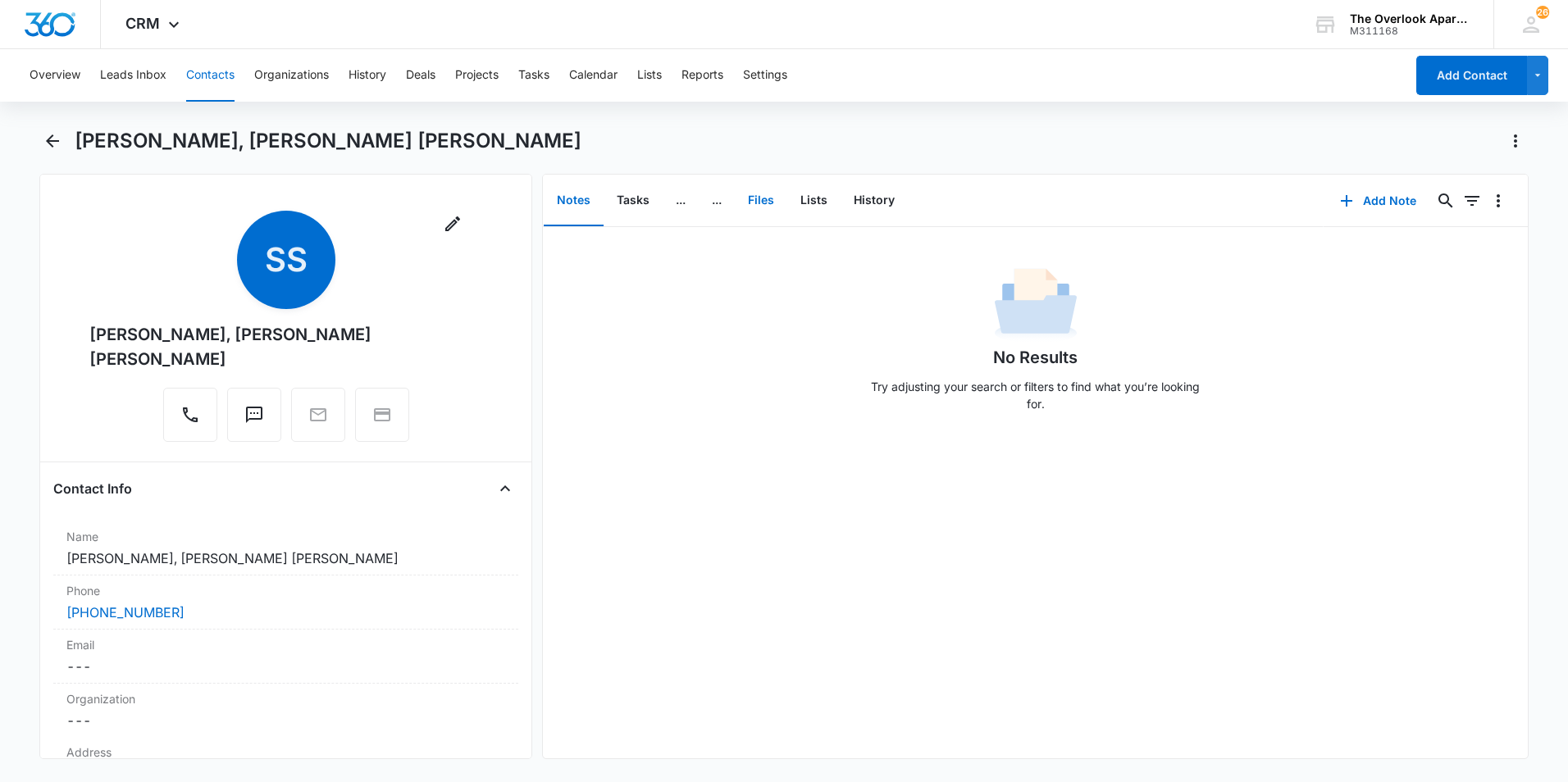
click at [781, 209] on button "Files" at bounding box center [761, 200] width 53 height 51
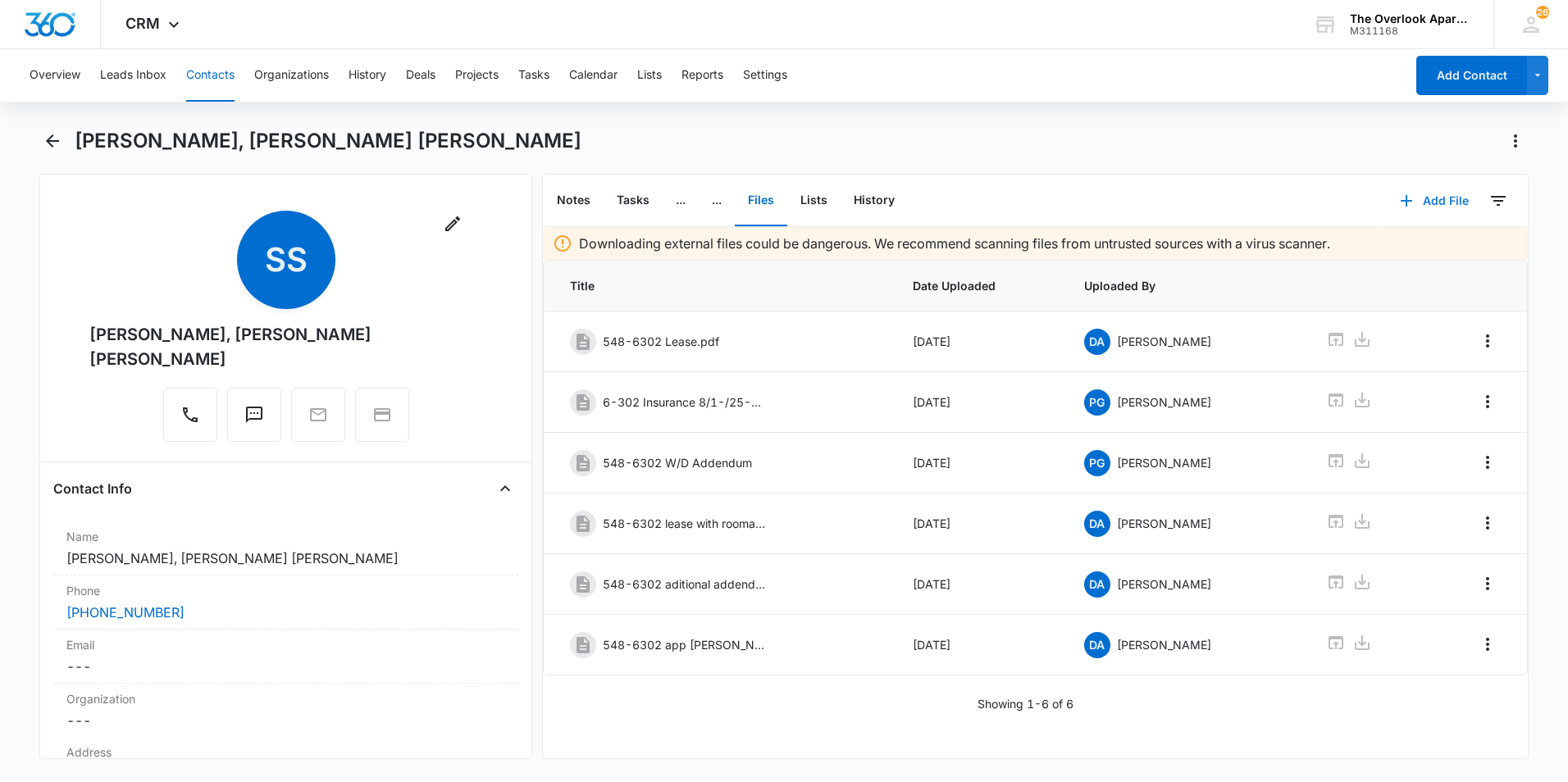
click at [1146, 196] on icon "button" at bounding box center [1407, 201] width 20 height 20
click at [1146, 257] on div "Upload Files" at bounding box center [1412, 254] width 66 height 12
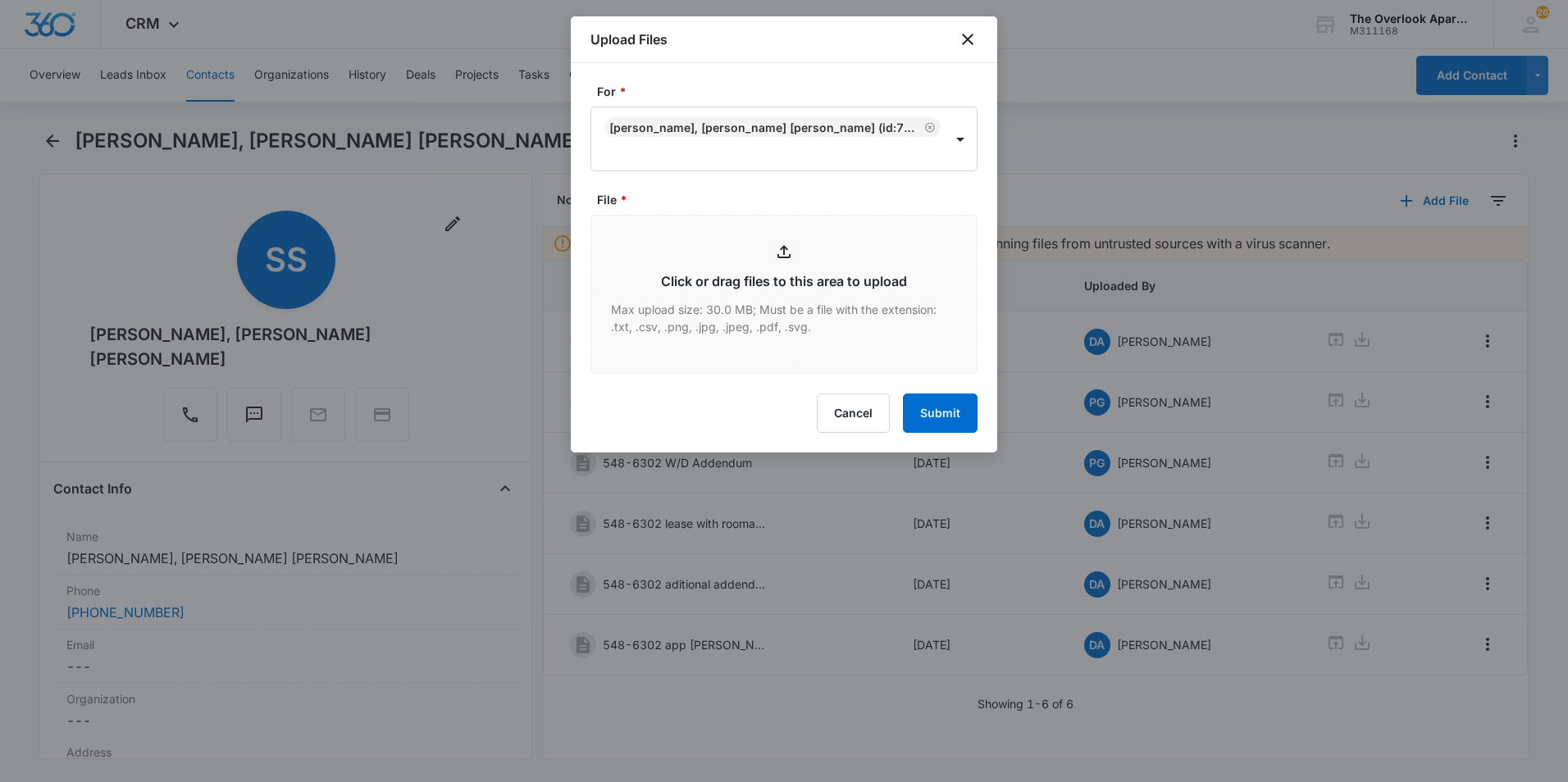
type input "C:\fakepath\548 6-302 Lease Agreement.pdf"
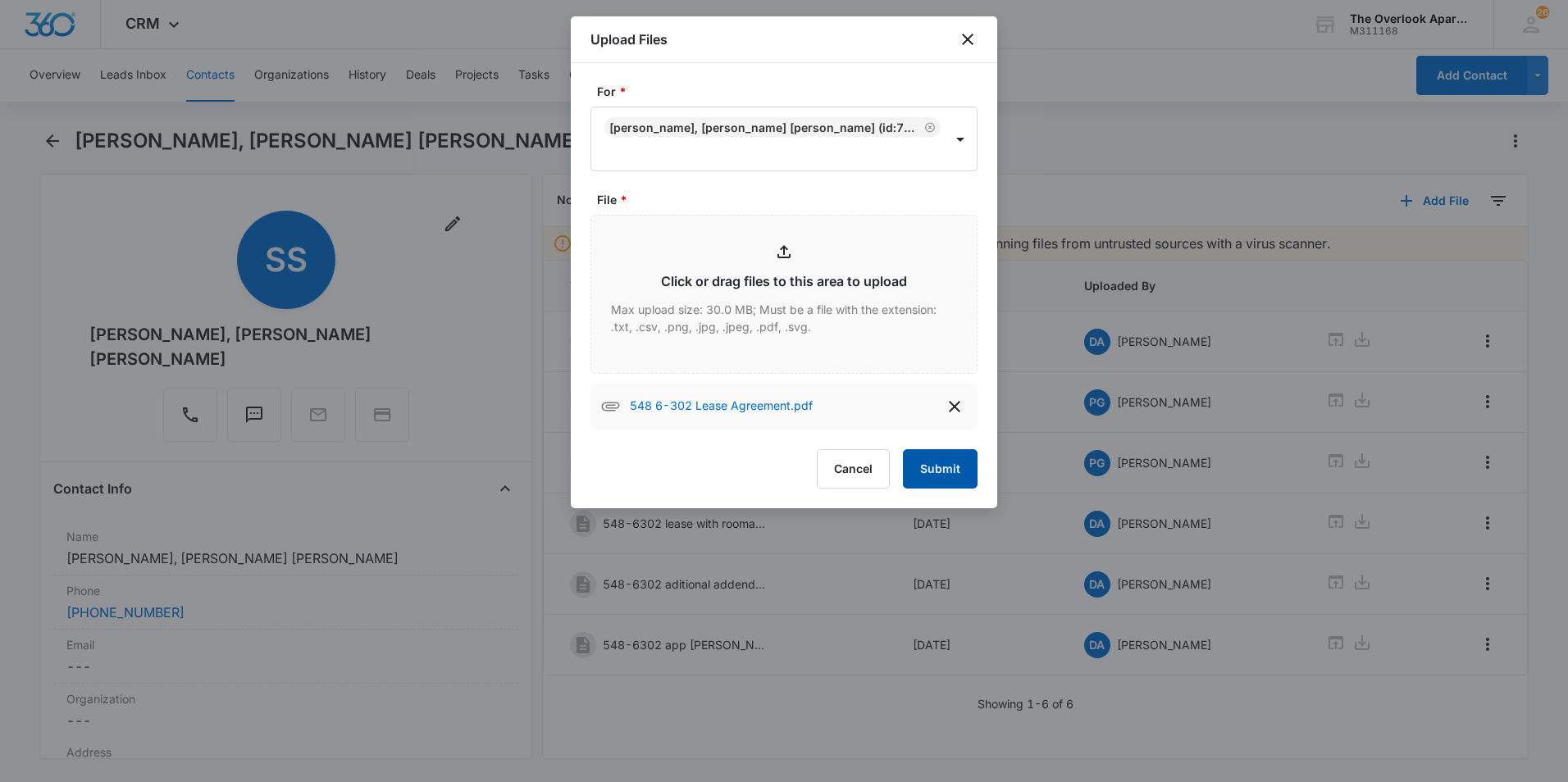
click at [943, 456] on button "Submit" at bounding box center [939, 468] width 74 height 39
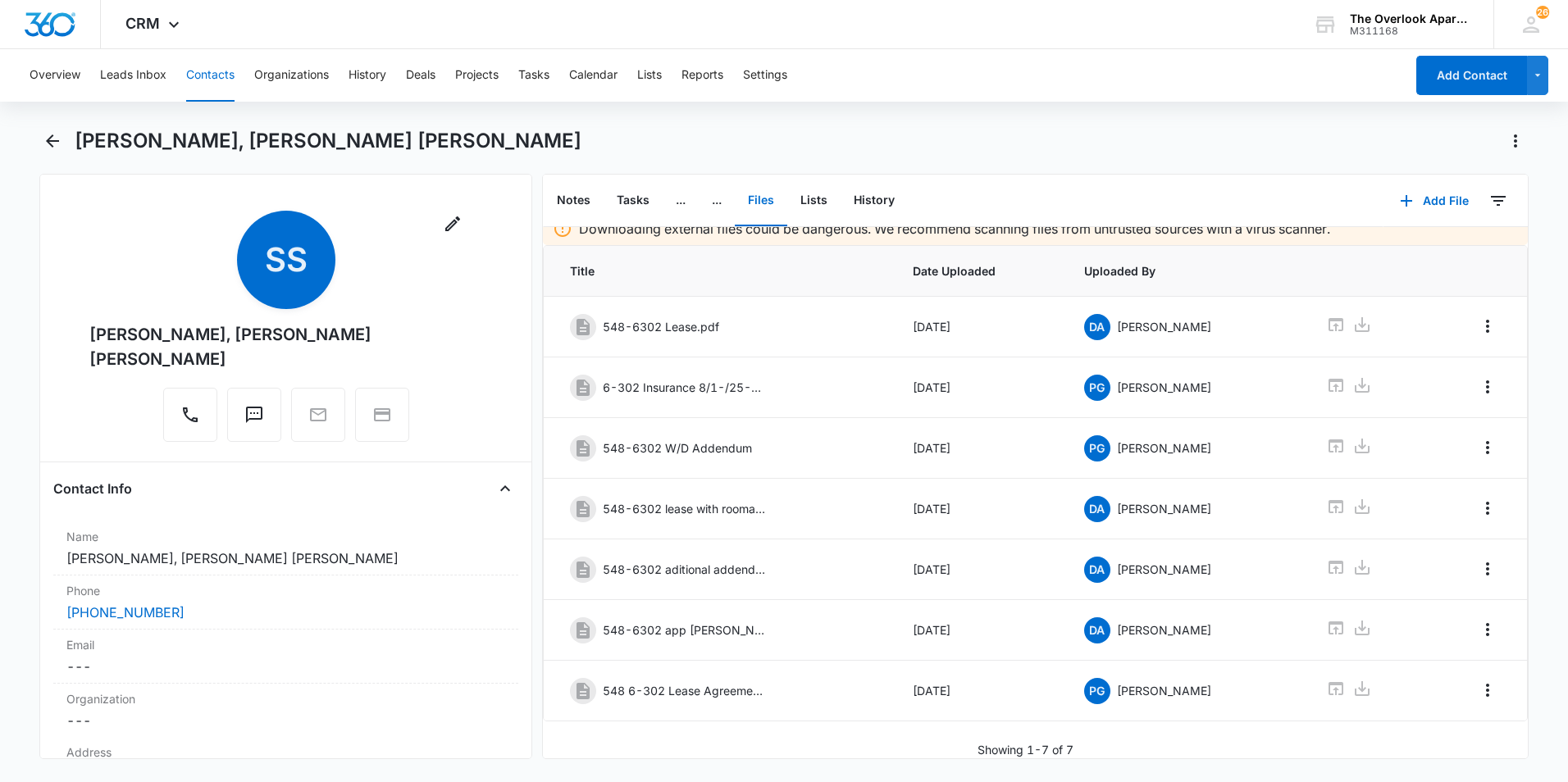
scroll to position [27, 0]
click at [1146, 658] on icon "Overflow Menu" at bounding box center [1488, 690] width 20 height 20
click at [1146, 658] on div "Edit" at bounding box center [1430, 724] width 34 height 12
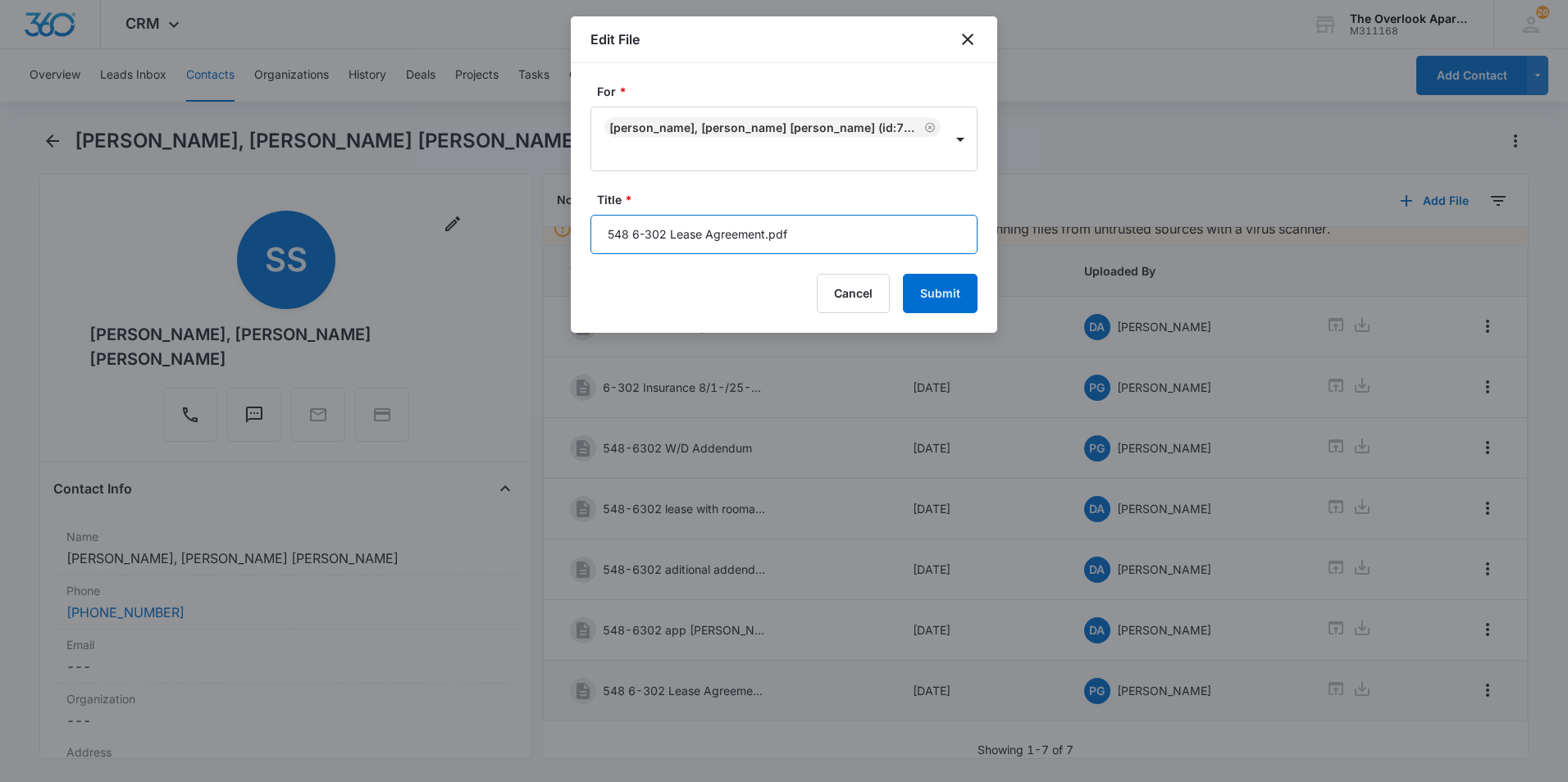
click at [804, 230] on input "548 6-302 Lease Agreement.pdf" at bounding box center [784, 234] width 387 height 39
type input "548 6-302 Lease Agreement"
click at [903, 274] on button "Submit" at bounding box center [939, 293] width 74 height 39
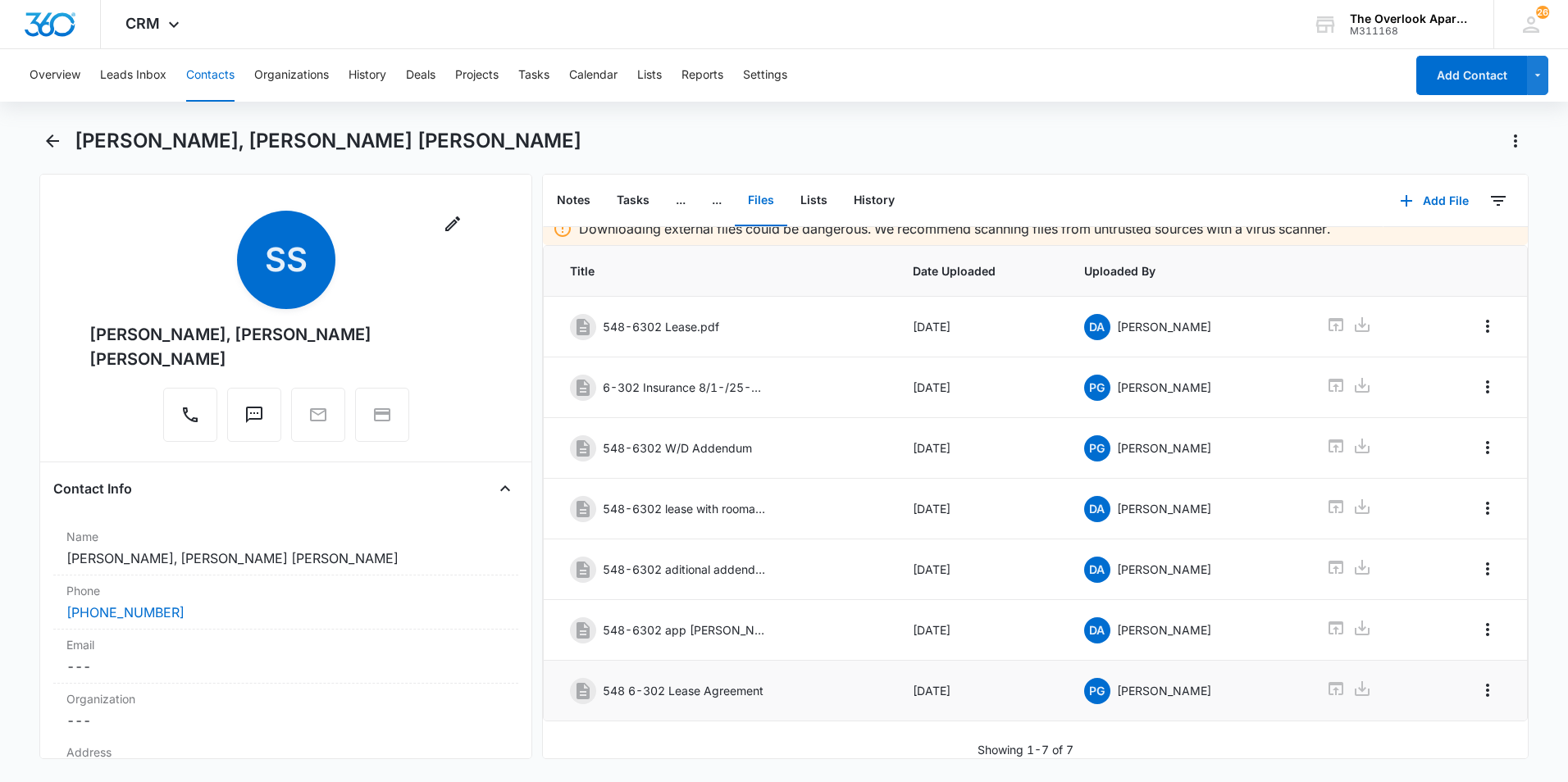
click at [203, 73] on button "Contacts" at bounding box center [210, 75] width 48 height 53
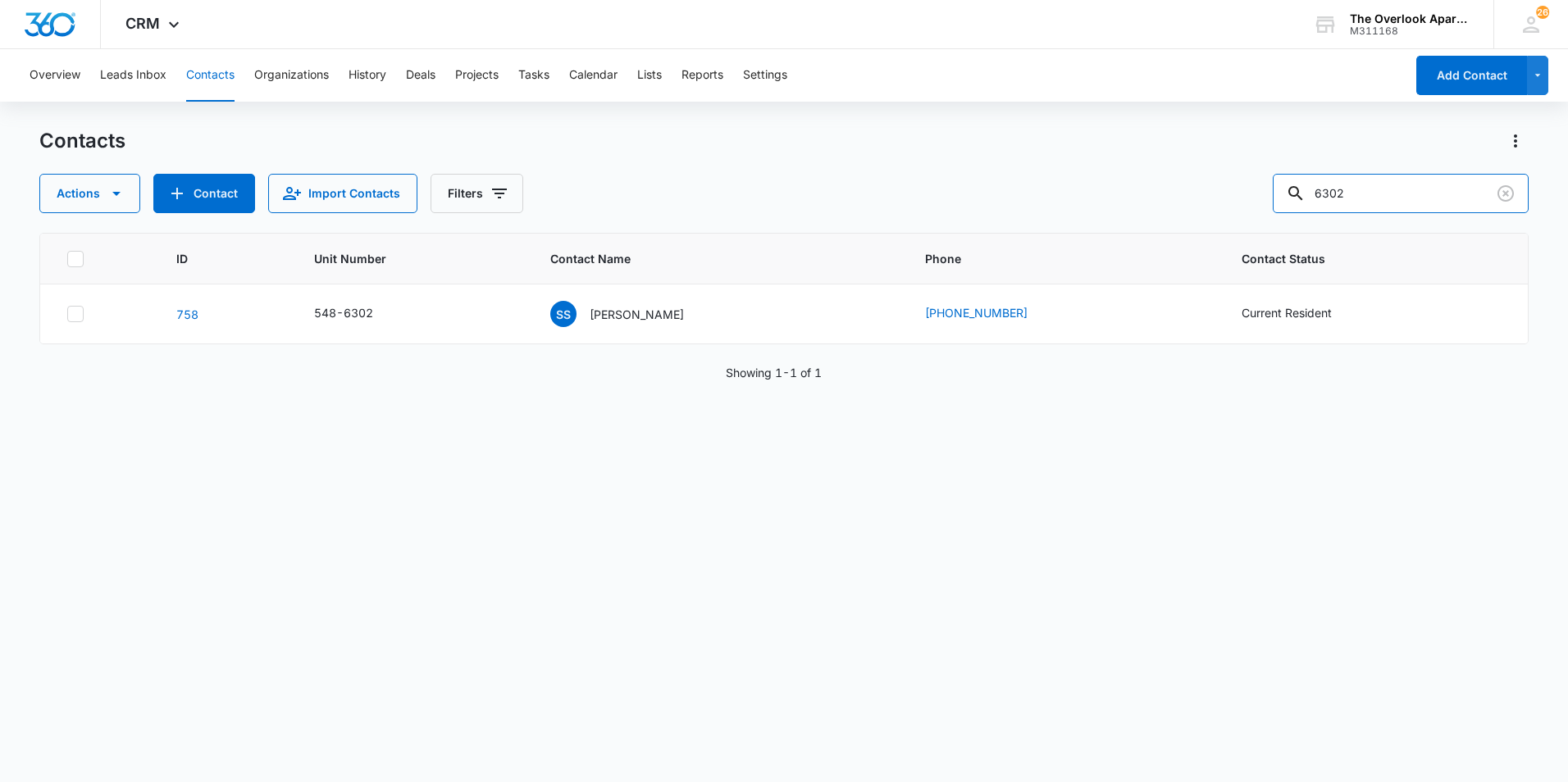
drag, startPoint x: 1065, startPoint y: 229, endPoint x: 952, endPoint y: 230, distance: 113.0
click at [952, 230] on div "Contacts Actions Contact Import Contacts Filters 6302 ID Unit Number Contact Na…" at bounding box center [784, 454] width 1490 height 653
type input "9308"
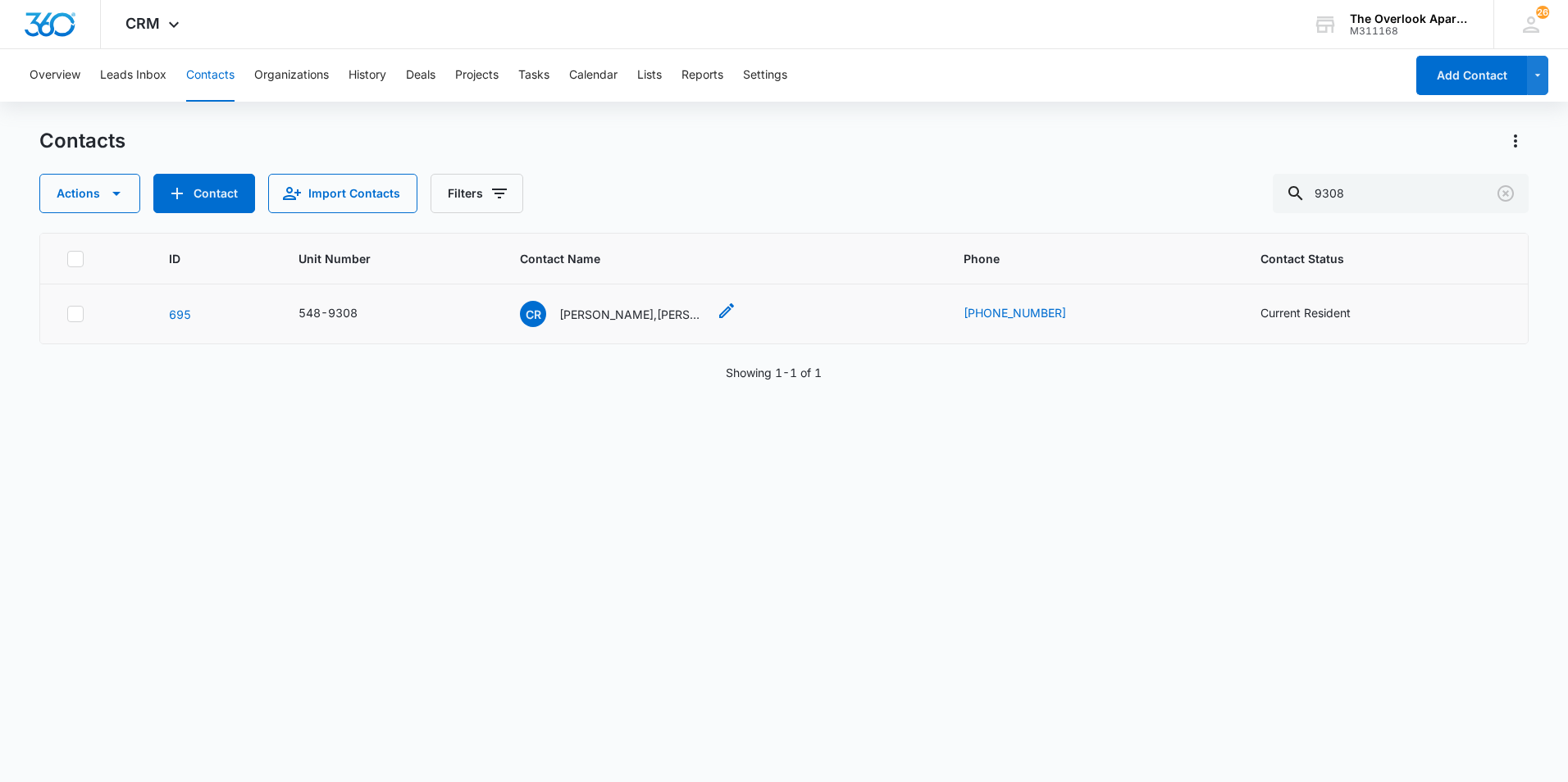
click at [644, 315] on p "Chase Roberts,Trystan Andersen & Brennen Bruce" at bounding box center [633, 314] width 148 height 18
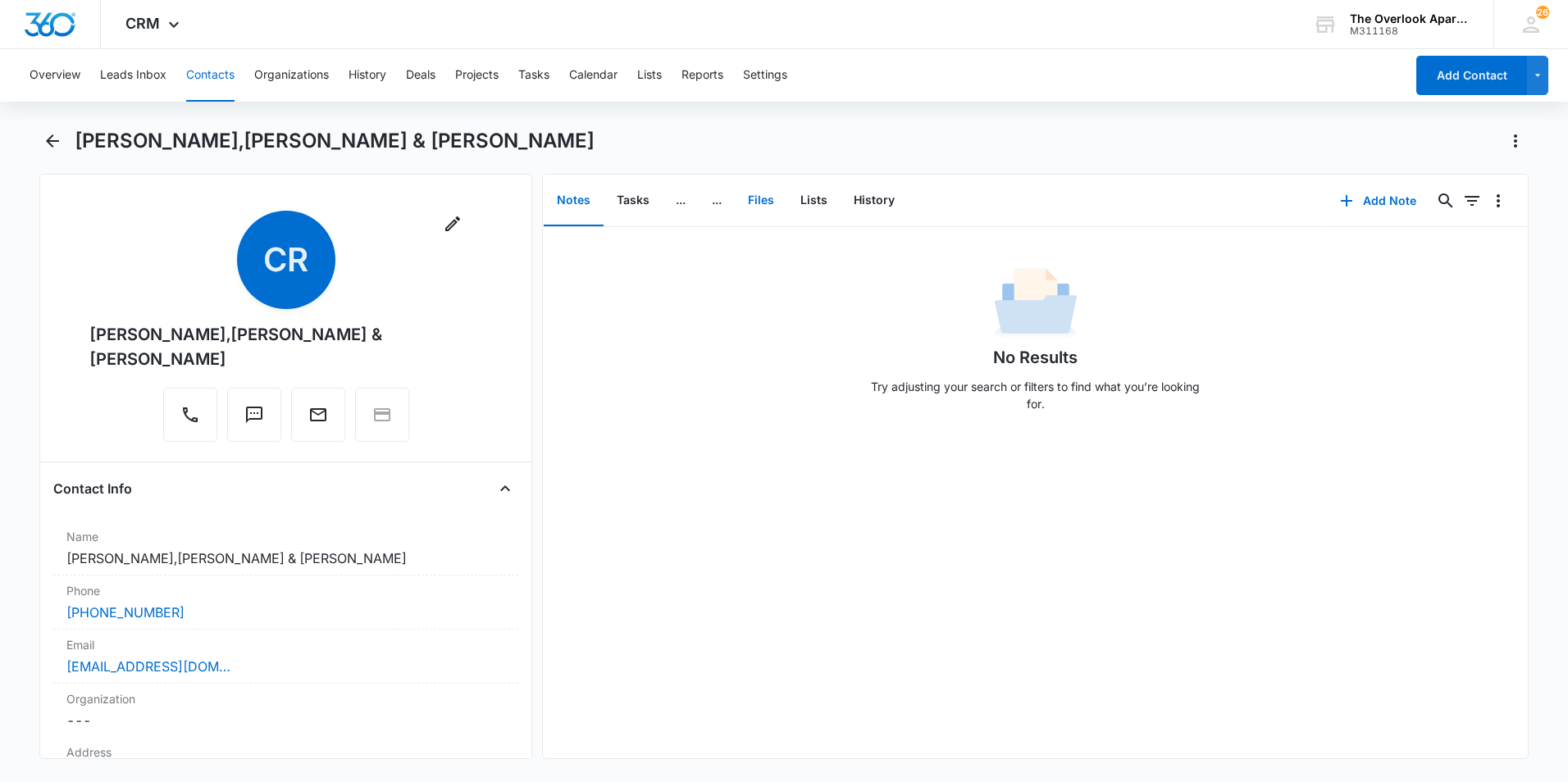
click at [751, 213] on button "Files" at bounding box center [761, 200] width 53 height 51
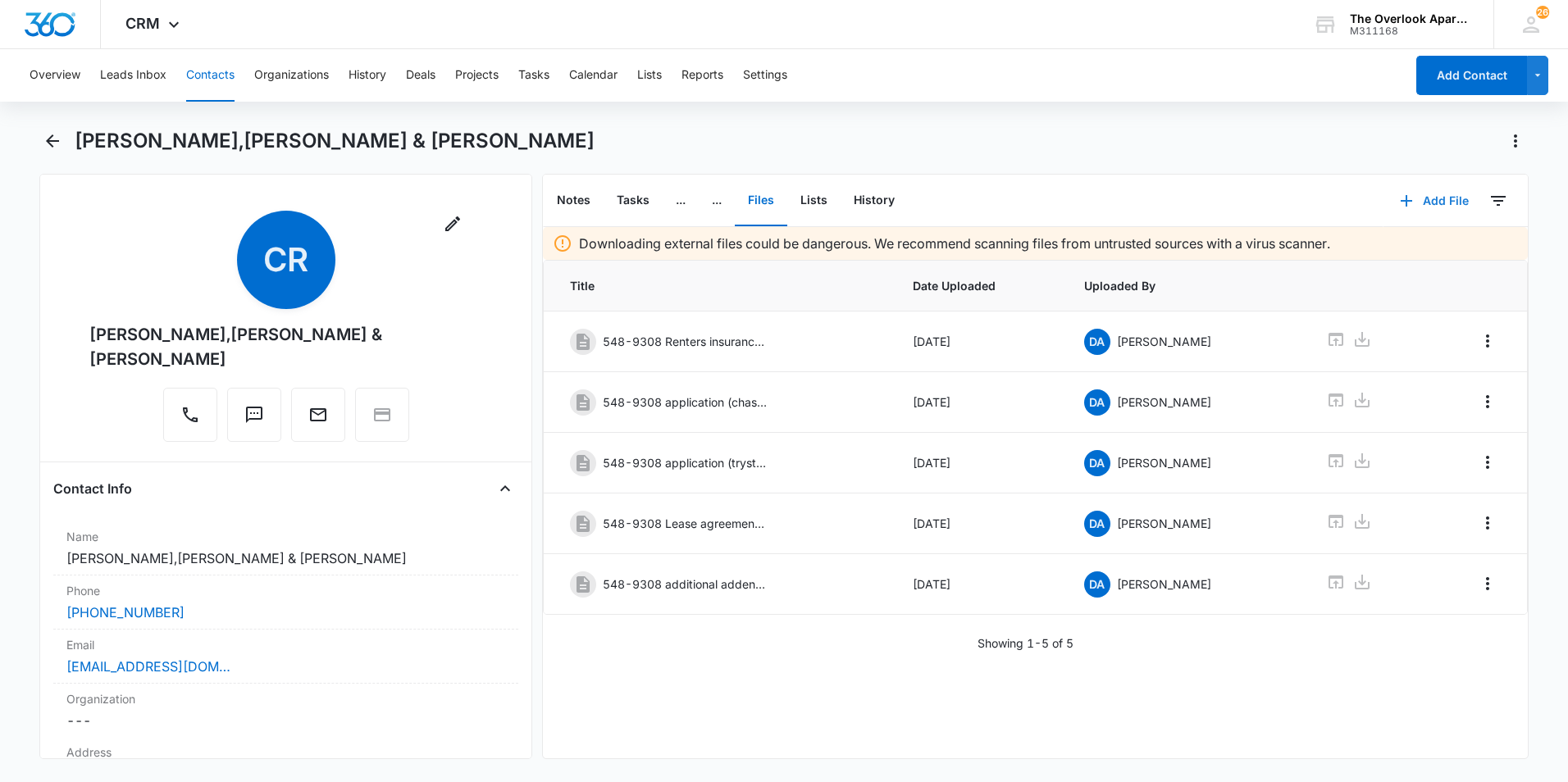
click at [1146, 206] on icon "button" at bounding box center [1407, 201] width 20 height 20
click at [1146, 251] on div "Upload Files" at bounding box center [1412, 254] width 66 height 12
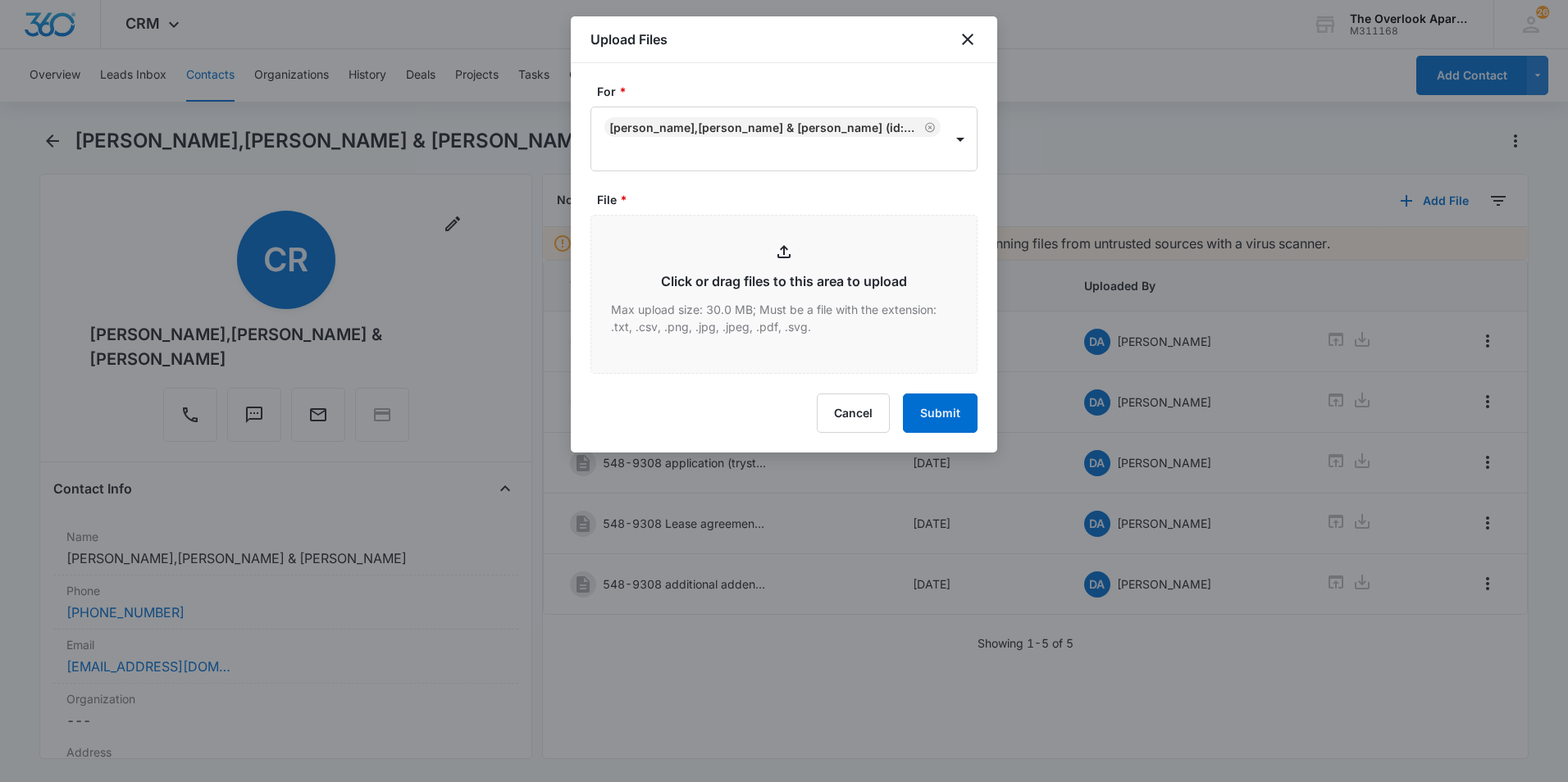
type input "C:\fakepath\548 9-308 Roommate Application.pdf"
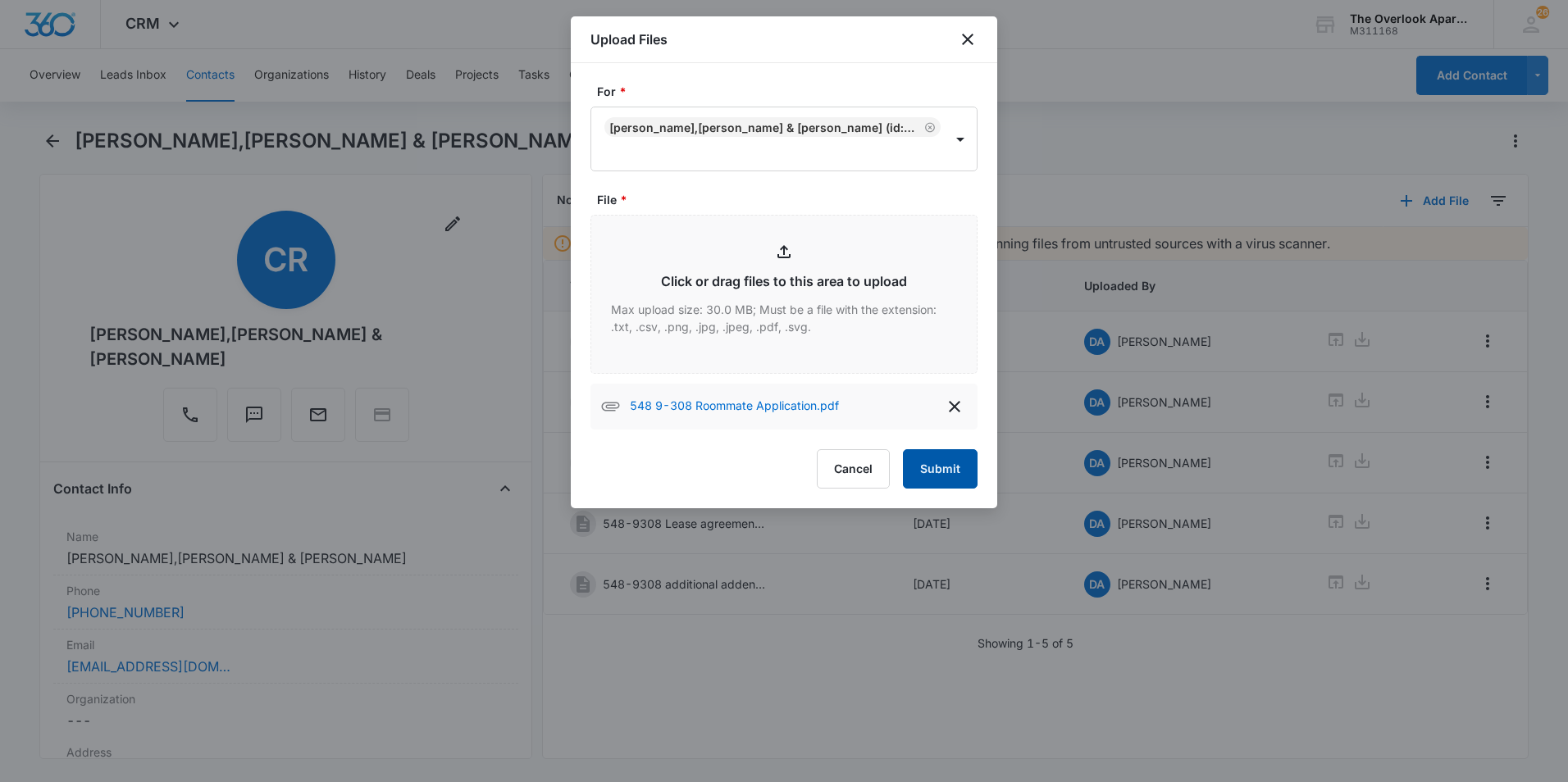
click at [951, 467] on button "Submit" at bounding box center [939, 468] width 74 height 39
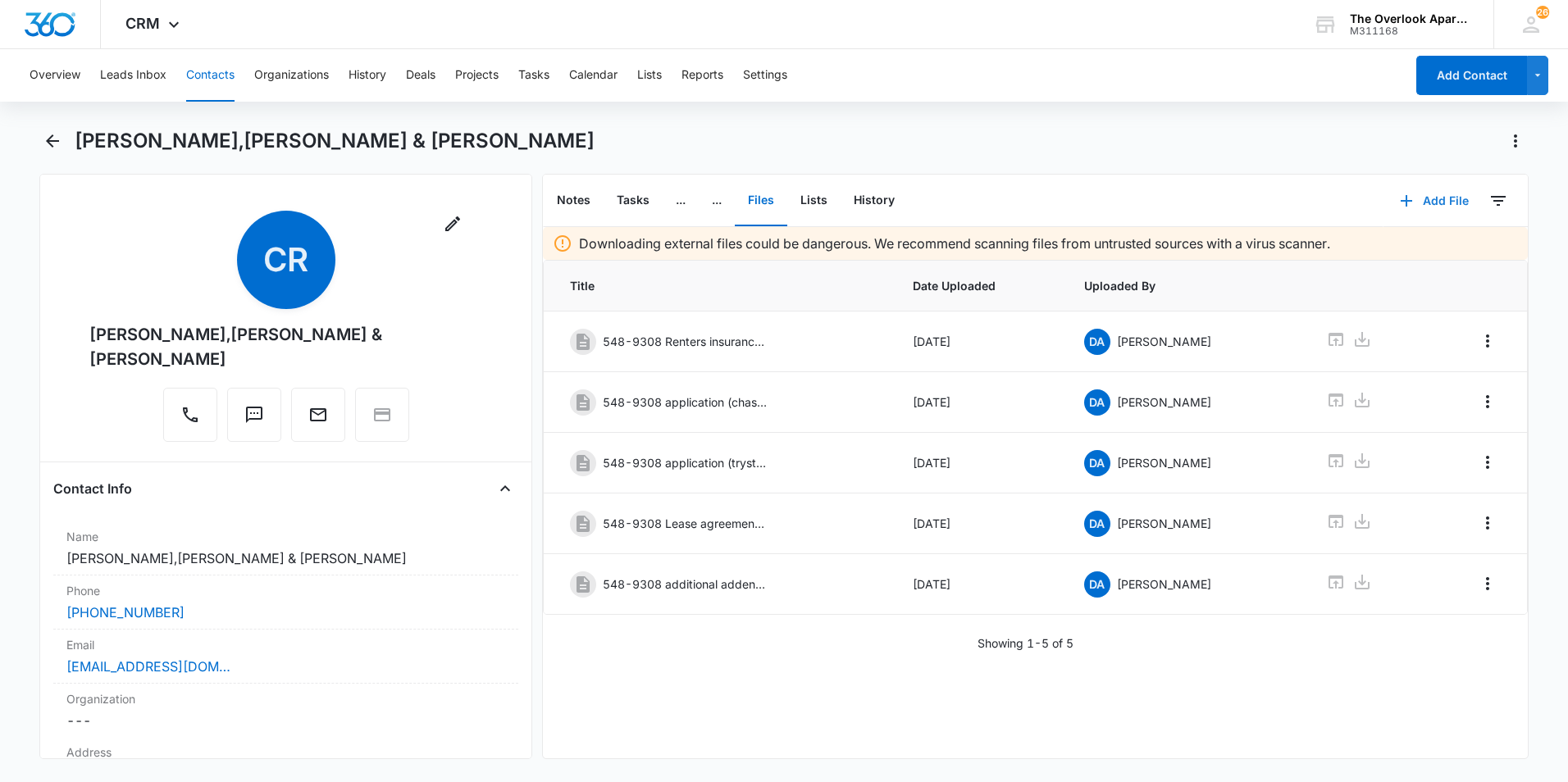
click at [1146, 202] on icon "button" at bounding box center [1407, 201] width 20 height 20
click at [1146, 248] on div "Upload Files" at bounding box center [1412, 254] width 66 height 12
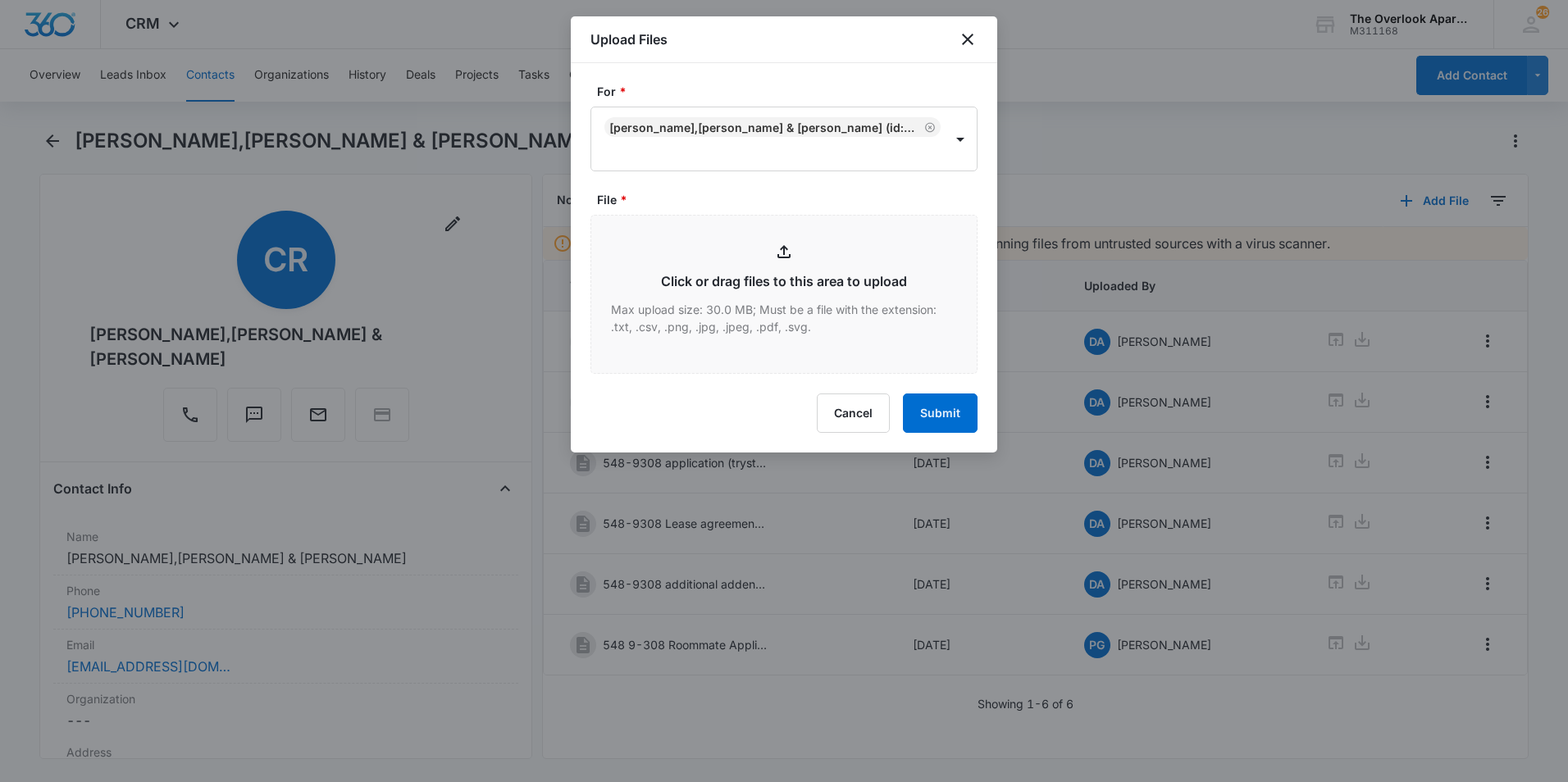
type input "C:\fakepath\548 9-308 Lease Agreement.pdf"
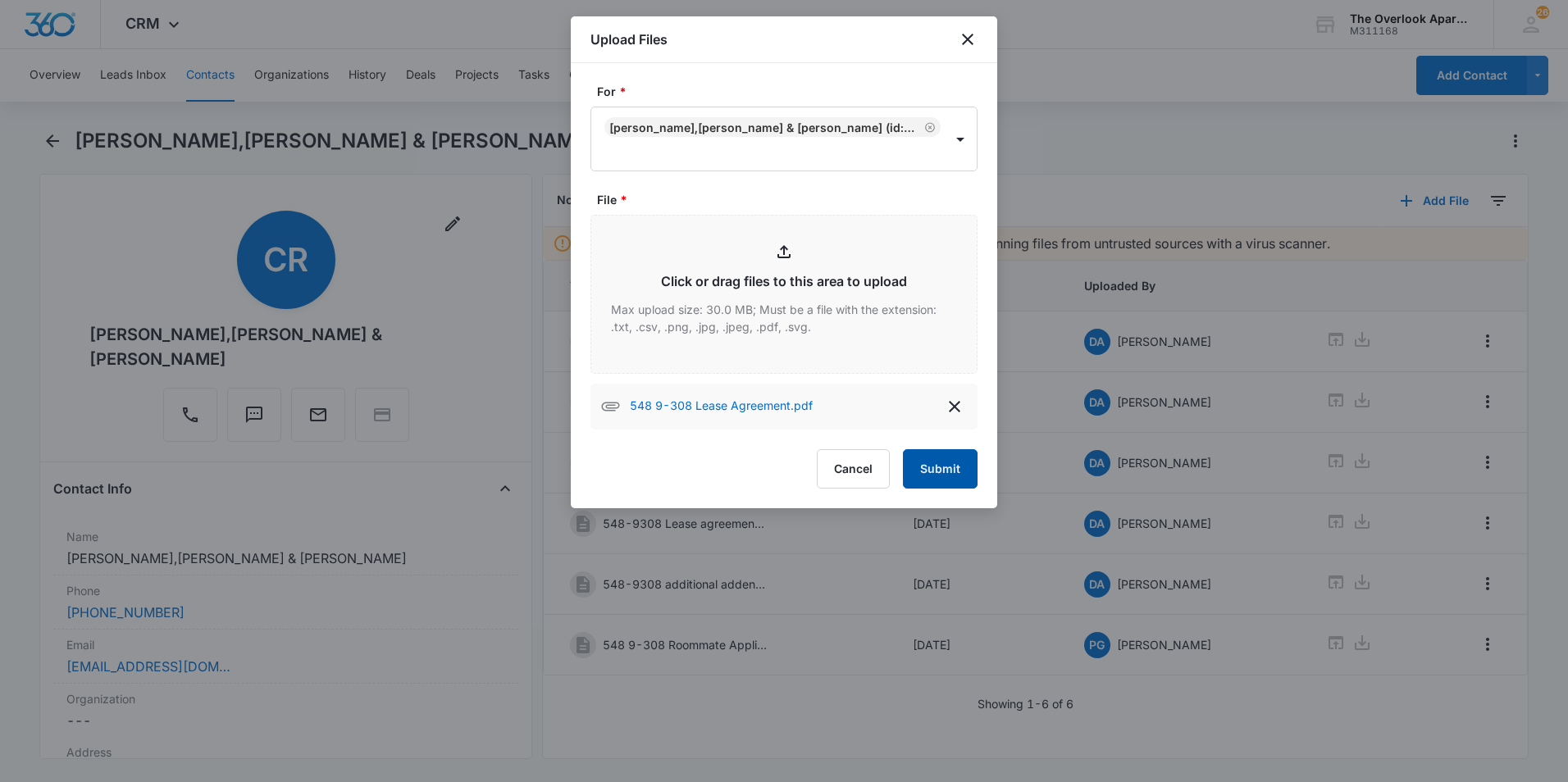
click at [935, 458] on button "Submit" at bounding box center [939, 468] width 74 height 39
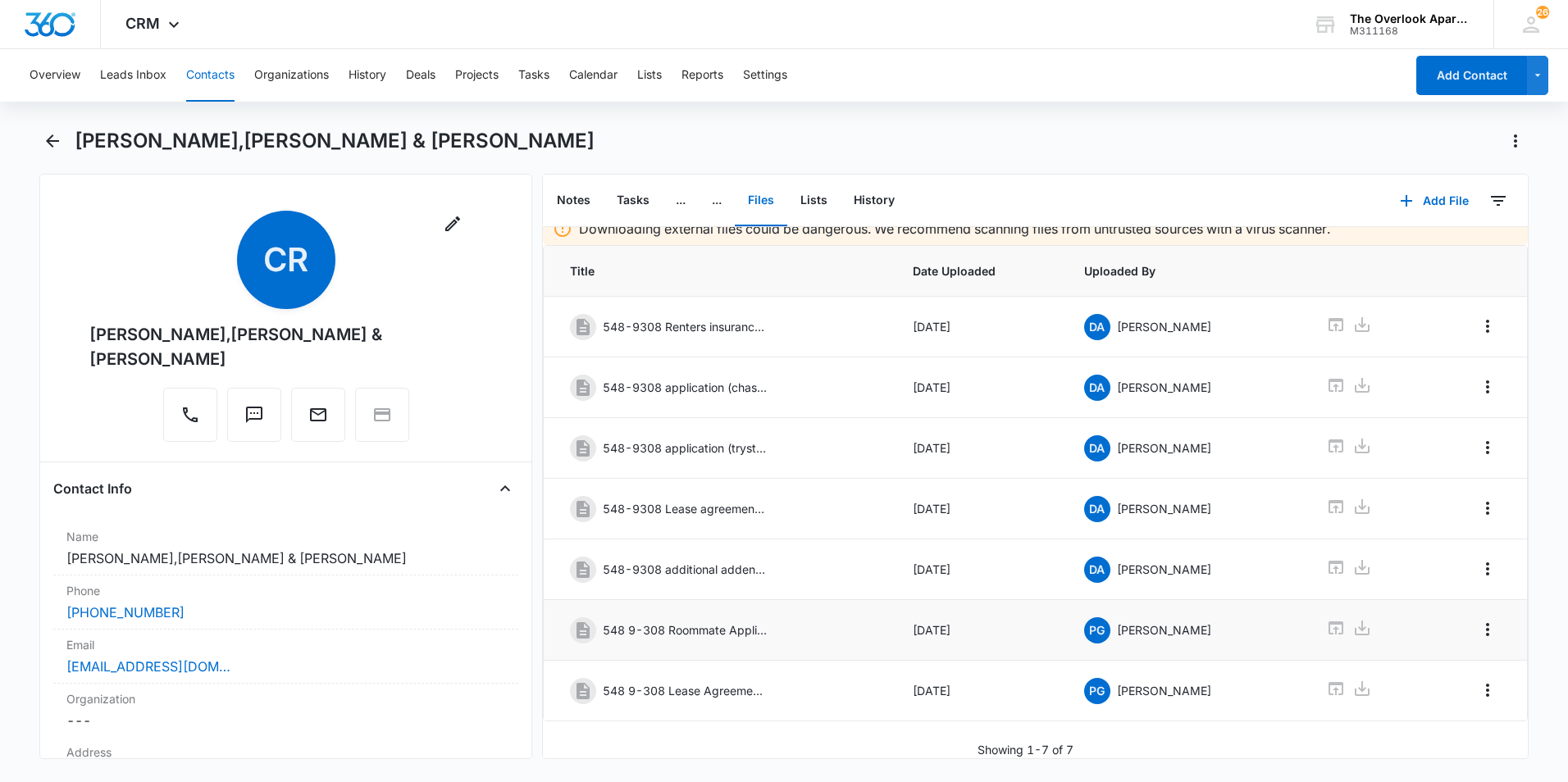
scroll to position [27, 0]
click at [1146, 497] on icon at bounding box center [1336, 507] width 20 height 20
click at [1146, 658] on icon "Overflow Menu" at bounding box center [1488, 690] width 20 height 20
click at [1146, 658] on div "Delete" at bounding box center [1430, 749] width 34 height 12
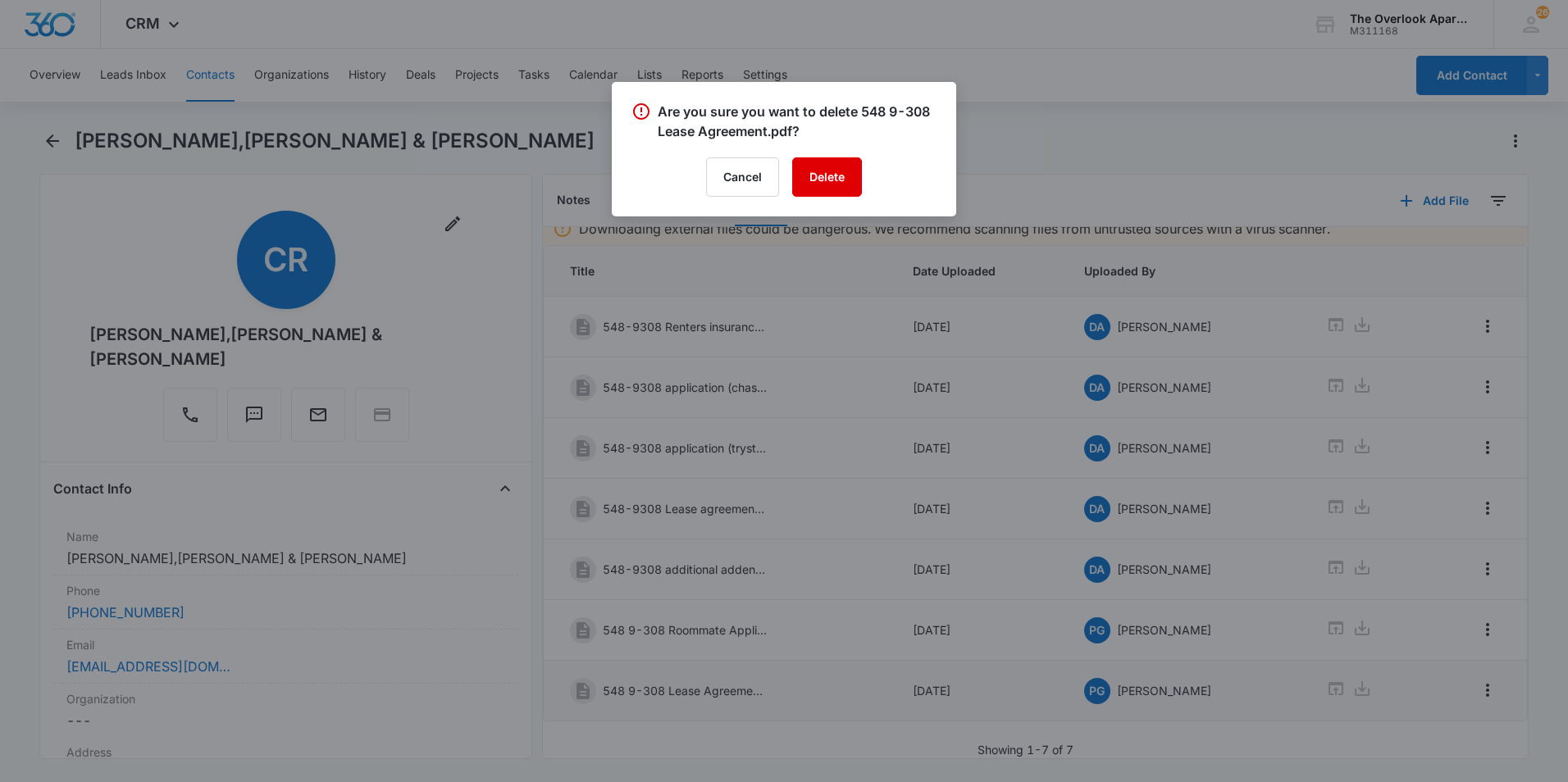
click at [818, 171] on button "Delete" at bounding box center [827, 177] width 69 height 39
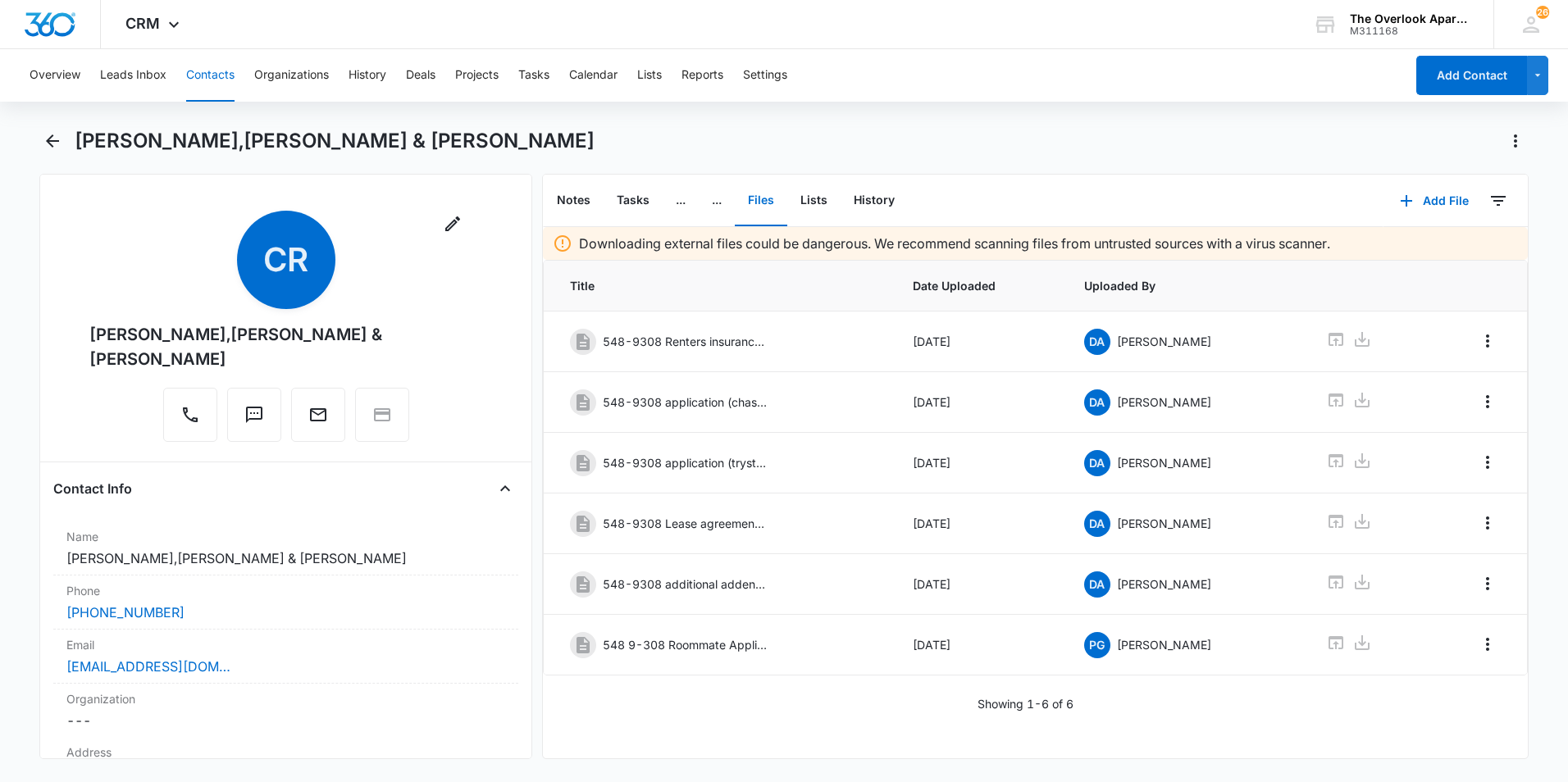
click at [216, 88] on button "Contacts" at bounding box center [210, 75] width 48 height 53
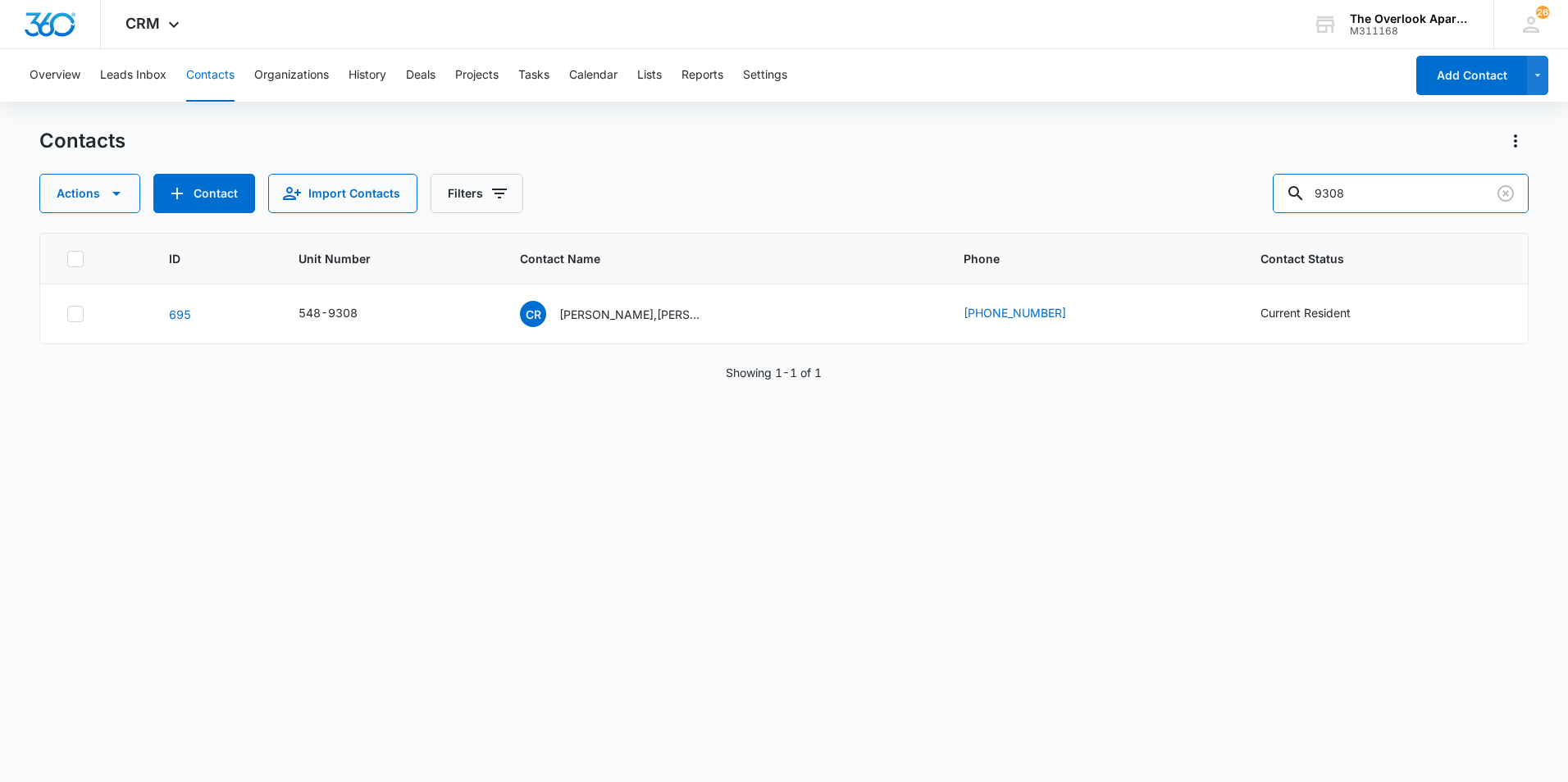
drag, startPoint x: 1378, startPoint y: 207, endPoint x: 1249, endPoint y: 205, distance: 129.0
click at [1146, 205] on div "Actions Contact Import Contacts Filters 9308" at bounding box center [784, 193] width 1490 height 39
type input "10301"
click at [624, 305] on p "Pascual Zapata De La Cruz Joel Suarez Zapata Jose Luis Soto Reyes & Alberto Sua…" at bounding box center [642, 314] width 148 height 18
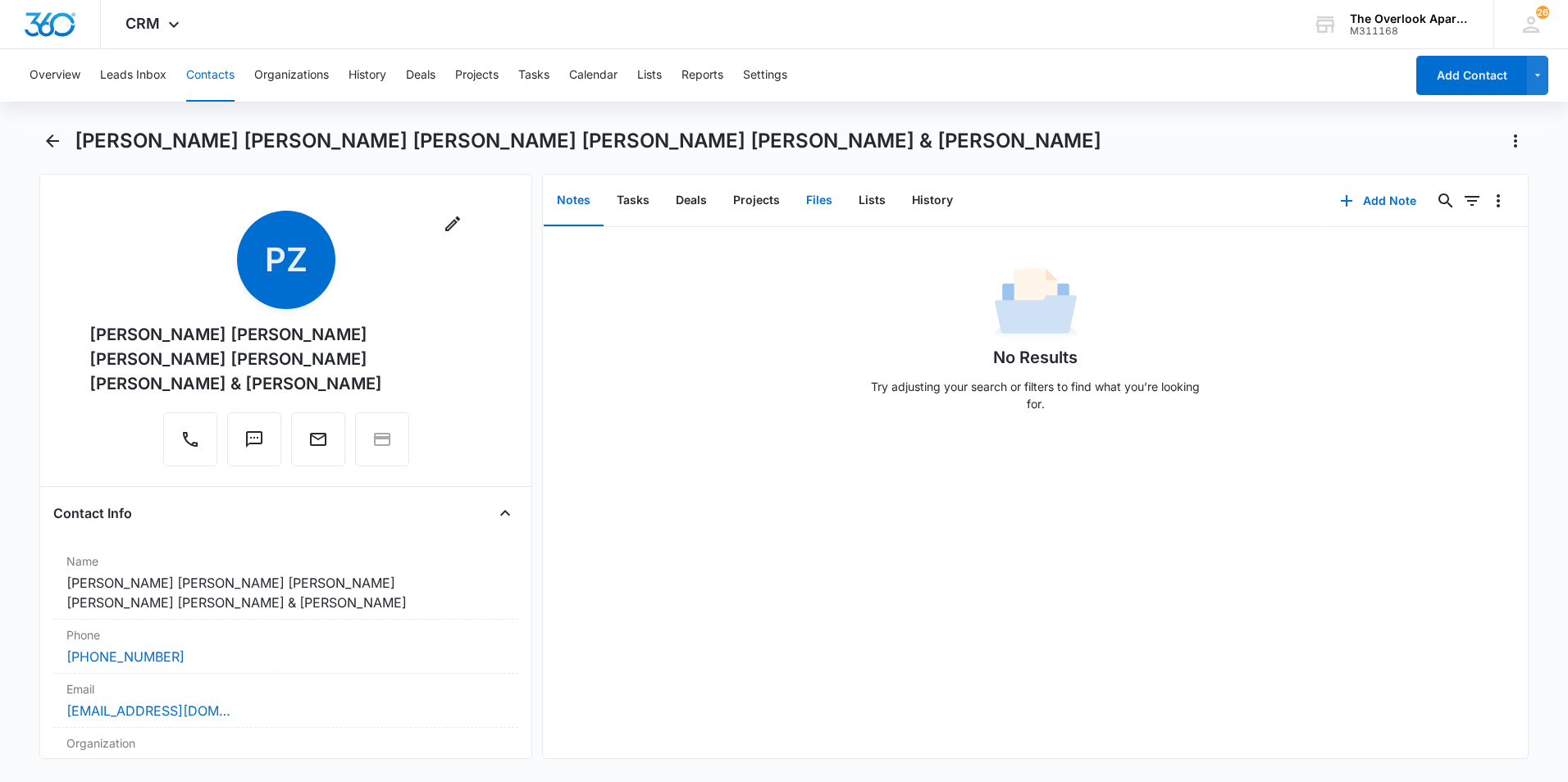
click at [808, 205] on button "Files" at bounding box center [819, 200] width 53 height 51
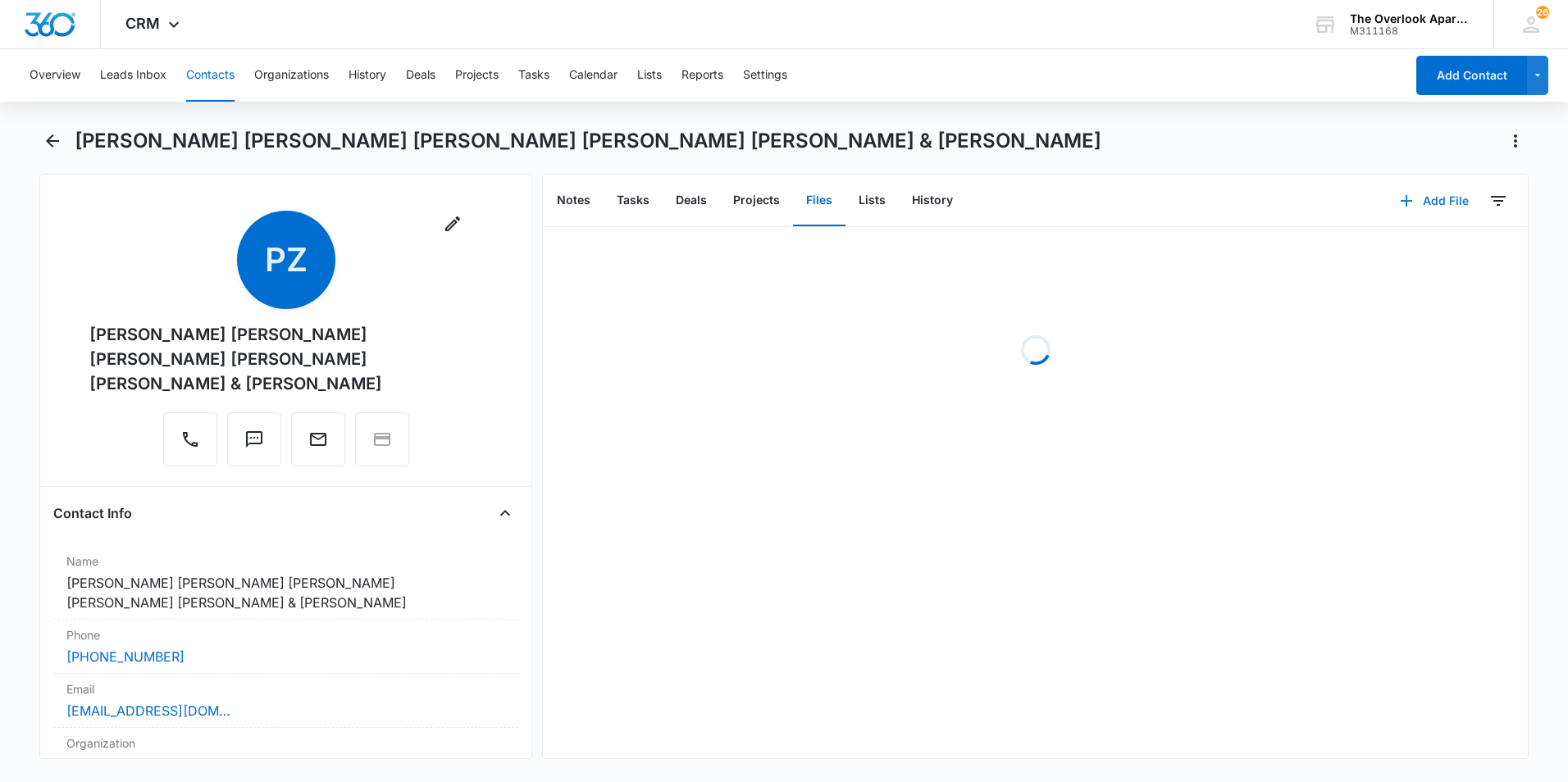
click at [1146, 196] on icon "button" at bounding box center [1407, 201] width 20 height 20
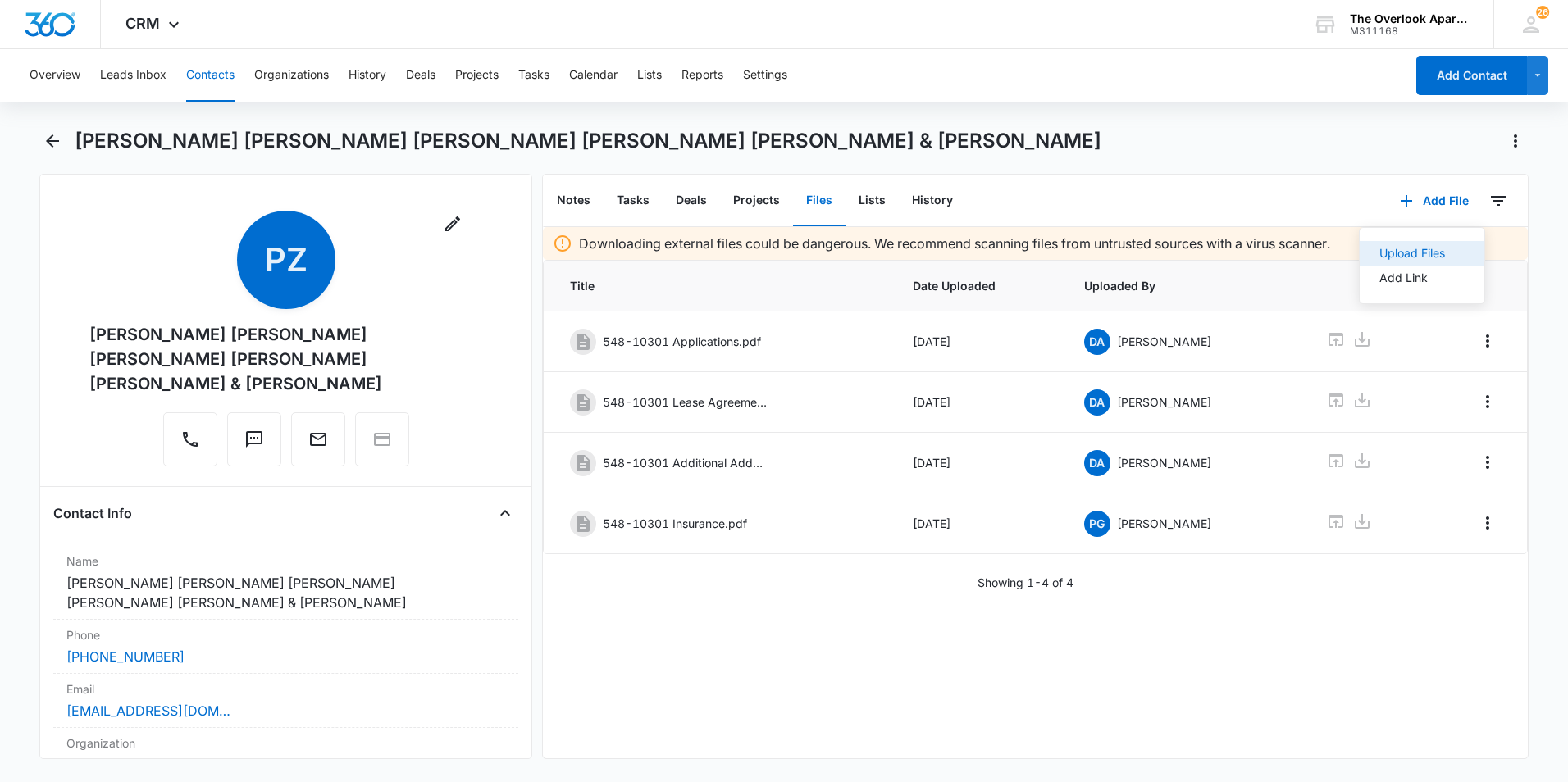
click at [1146, 254] on div "Upload Files" at bounding box center [1412, 254] width 66 height 12
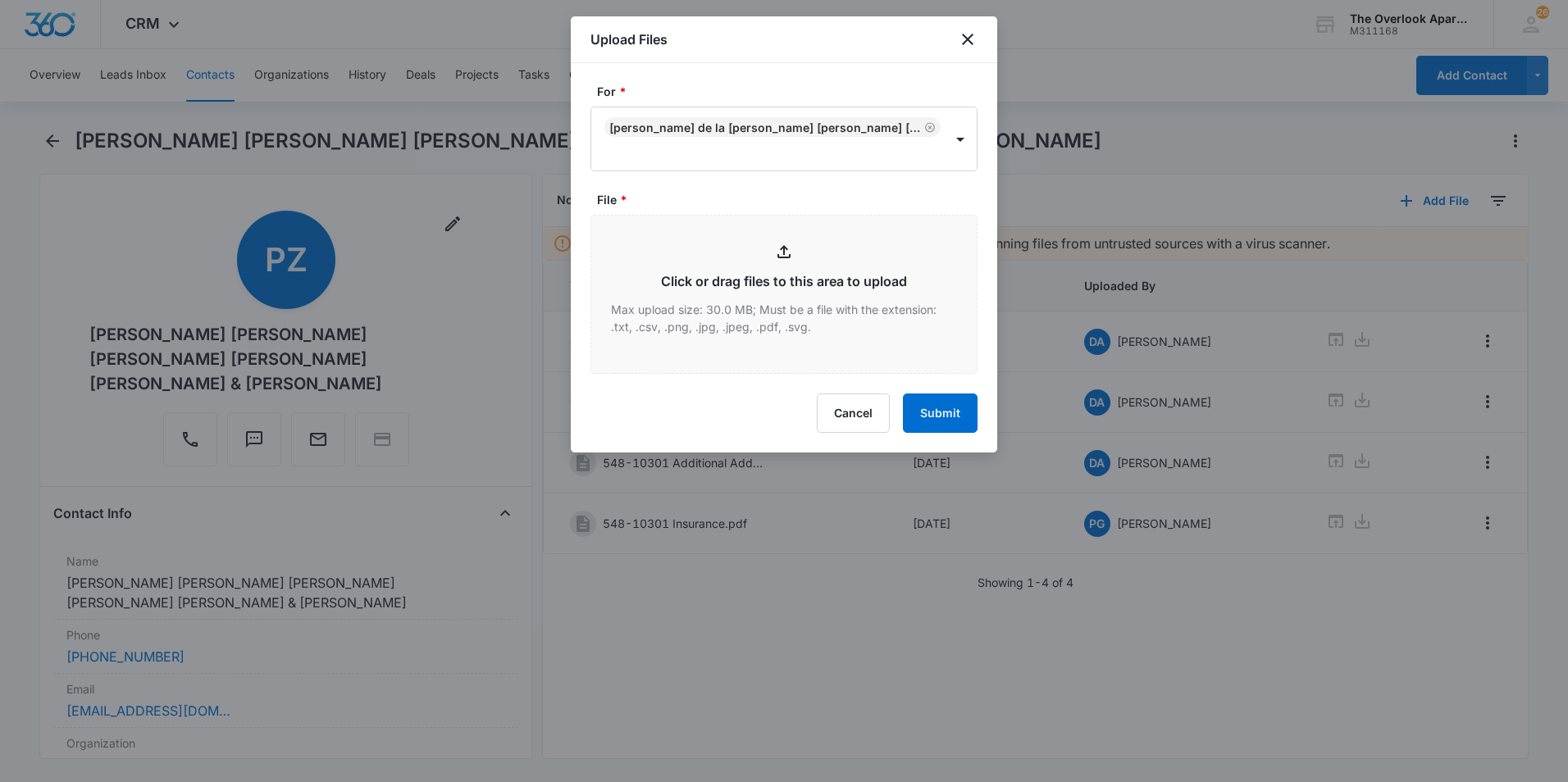
type input "C:\fakepath\548 10-301 M-T-M Lease Agreement.pdf"
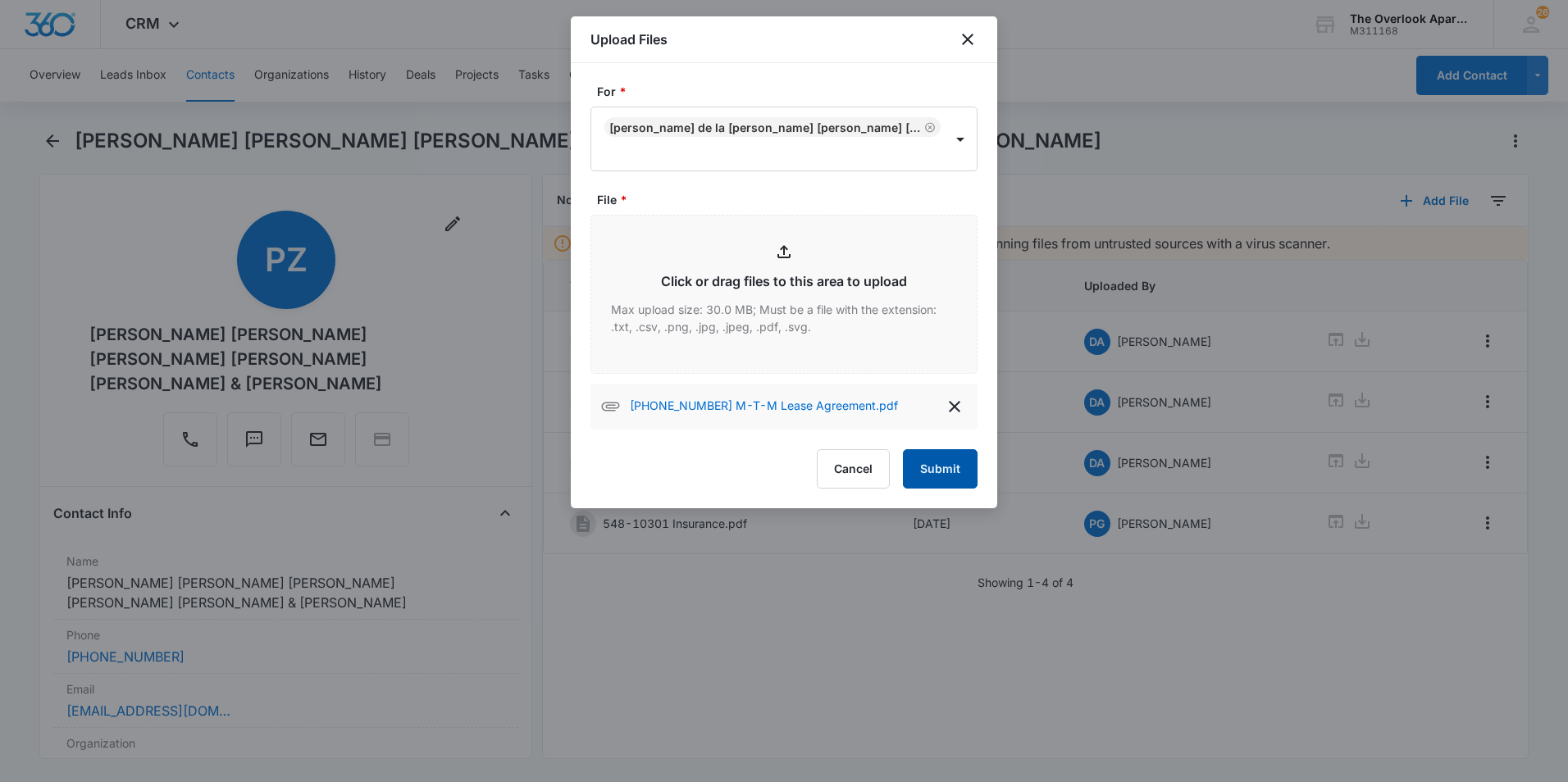
click at [943, 467] on button "Submit" at bounding box center [939, 468] width 74 height 39
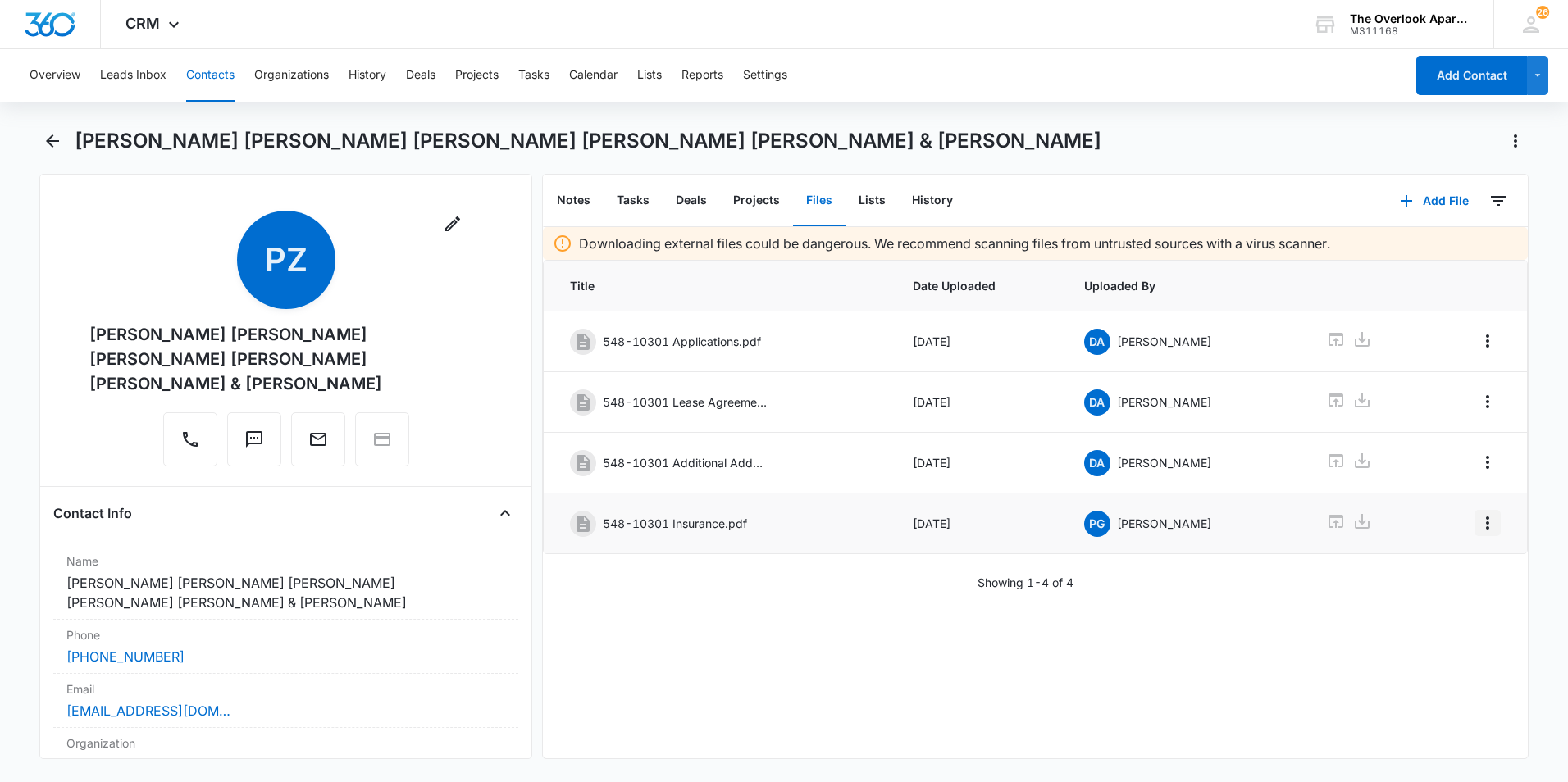
click at [1146, 522] on icon "Overflow Menu" at bounding box center [1488, 523] width 20 height 20
click at [1146, 658] on div "Downloading external files could be dangerous. We recommend scanning files from…" at bounding box center [1035, 492] width 985 height 531
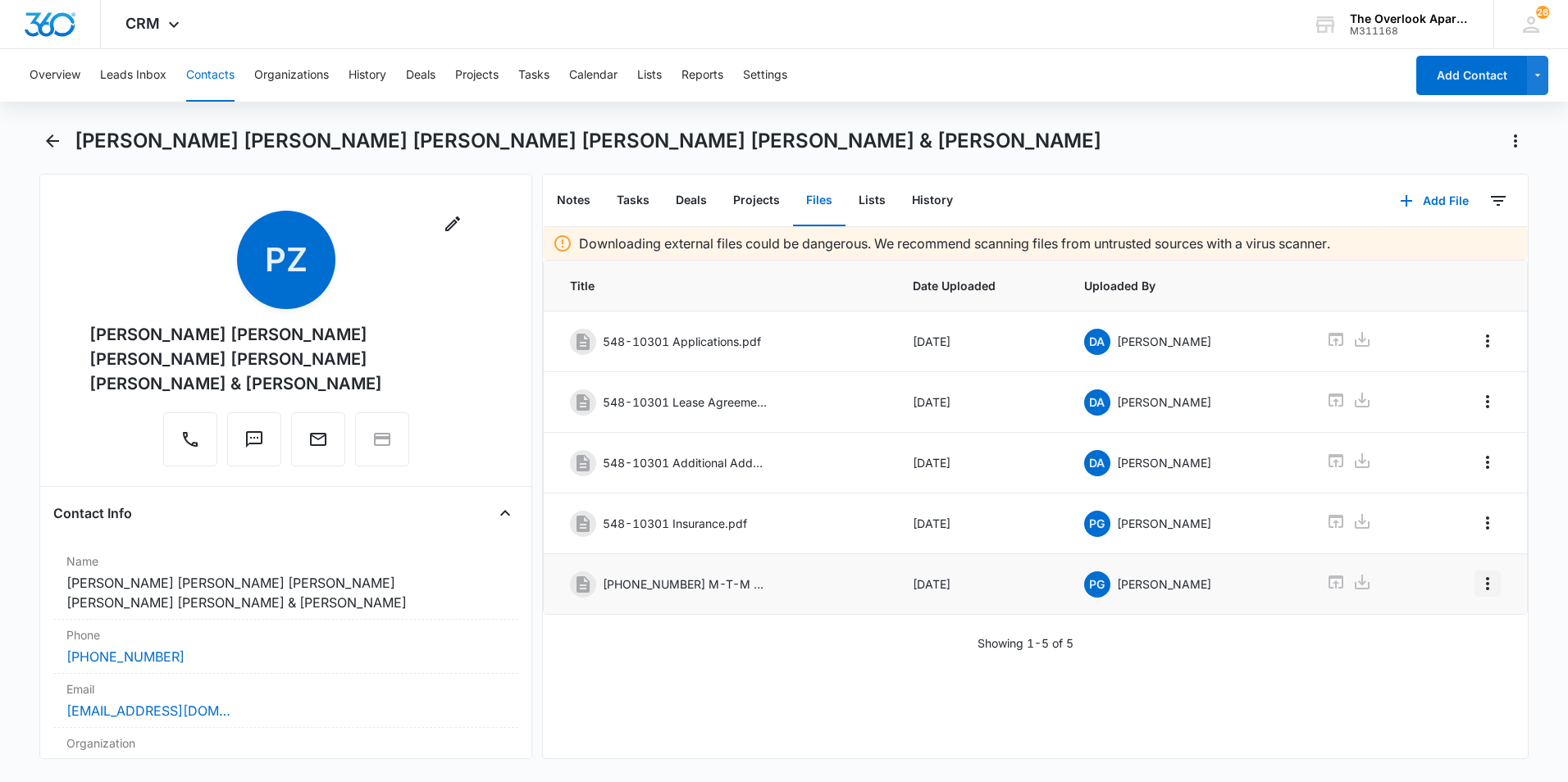
click at [1146, 586] on button "Overflow Menu" at bounding box center [1487, 583] width 26 height 26
click at [1146, 632] on div "Edit" at bounding box center [1430, 629] width 34 height 12
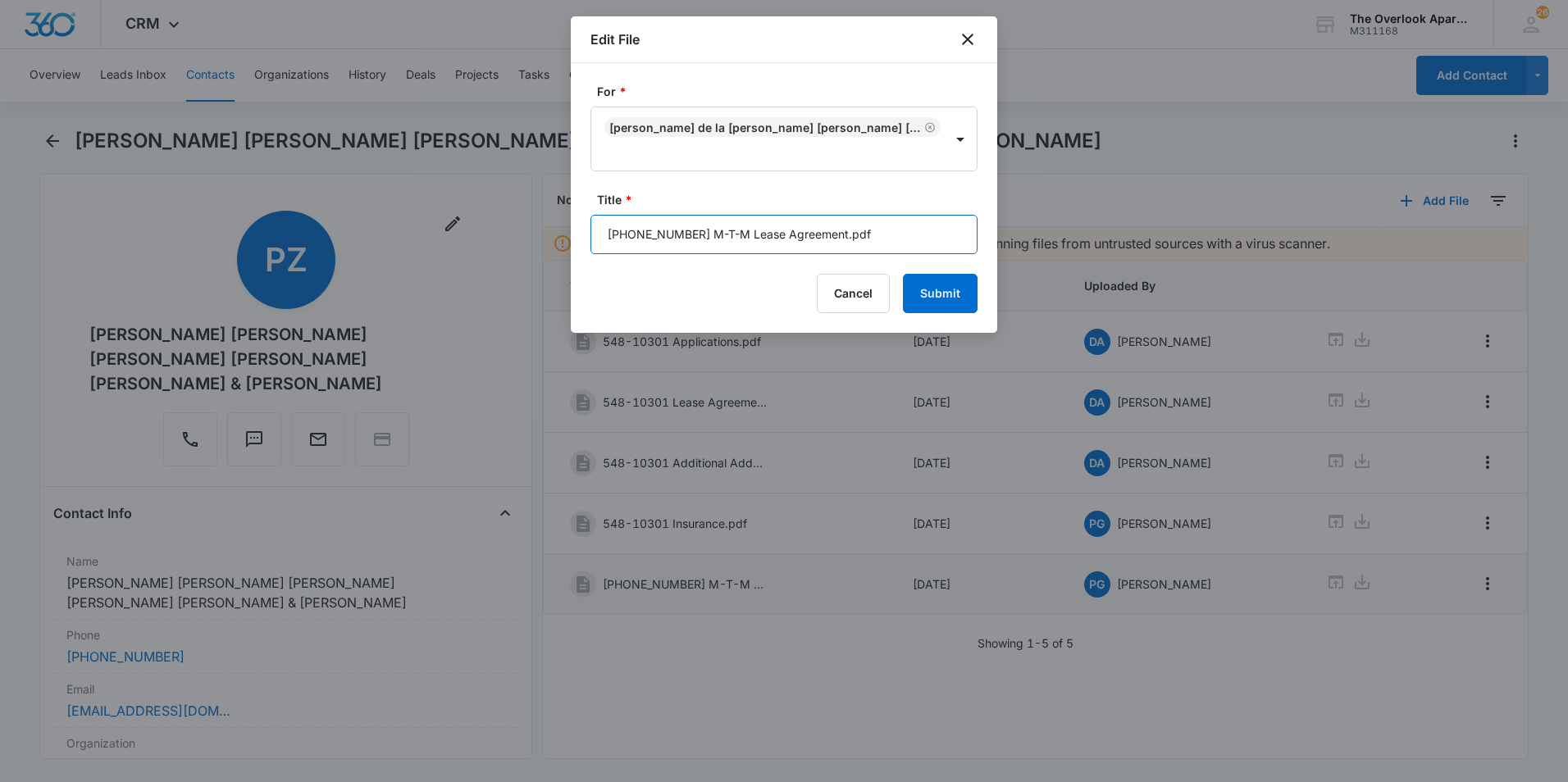
drag, startPoint x: 844, startPoint y: 230, endPoint x: 812, endPoint y: 235, distance: 32.4
click at [812, 235] on input "548 10-301 M-T-M Lease Agreement.pdf" at bounding box center [784, 234] width 387 height 39
type input "548 10-301 M-T-M Lease Agreement"
click at [903, 274] on button "Submit" at bounding box center [939, 293] width 74 height 39
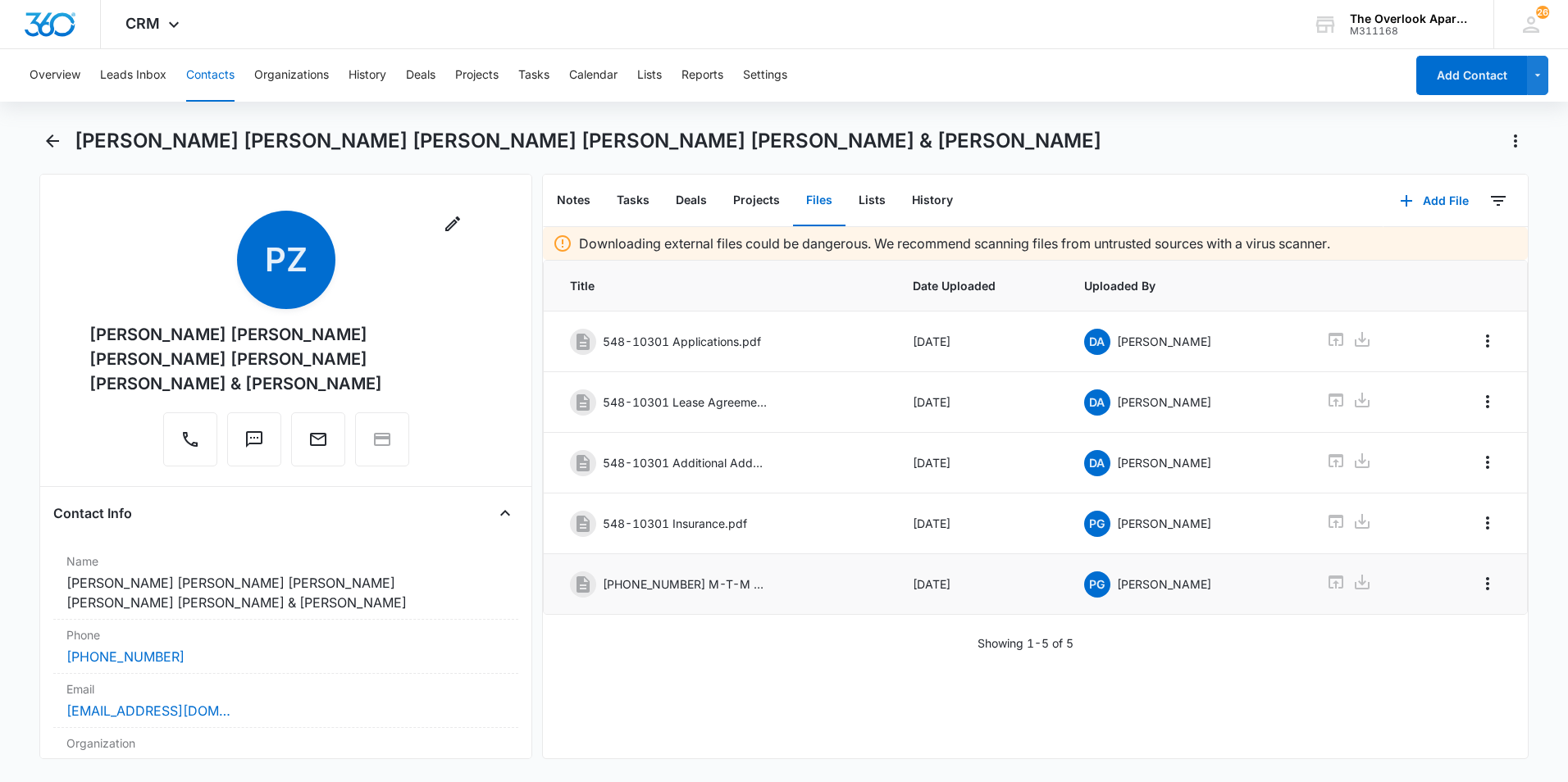
click at [198, 70] on button "Contacts" at bounding box center [210, 75] width 48 height 53
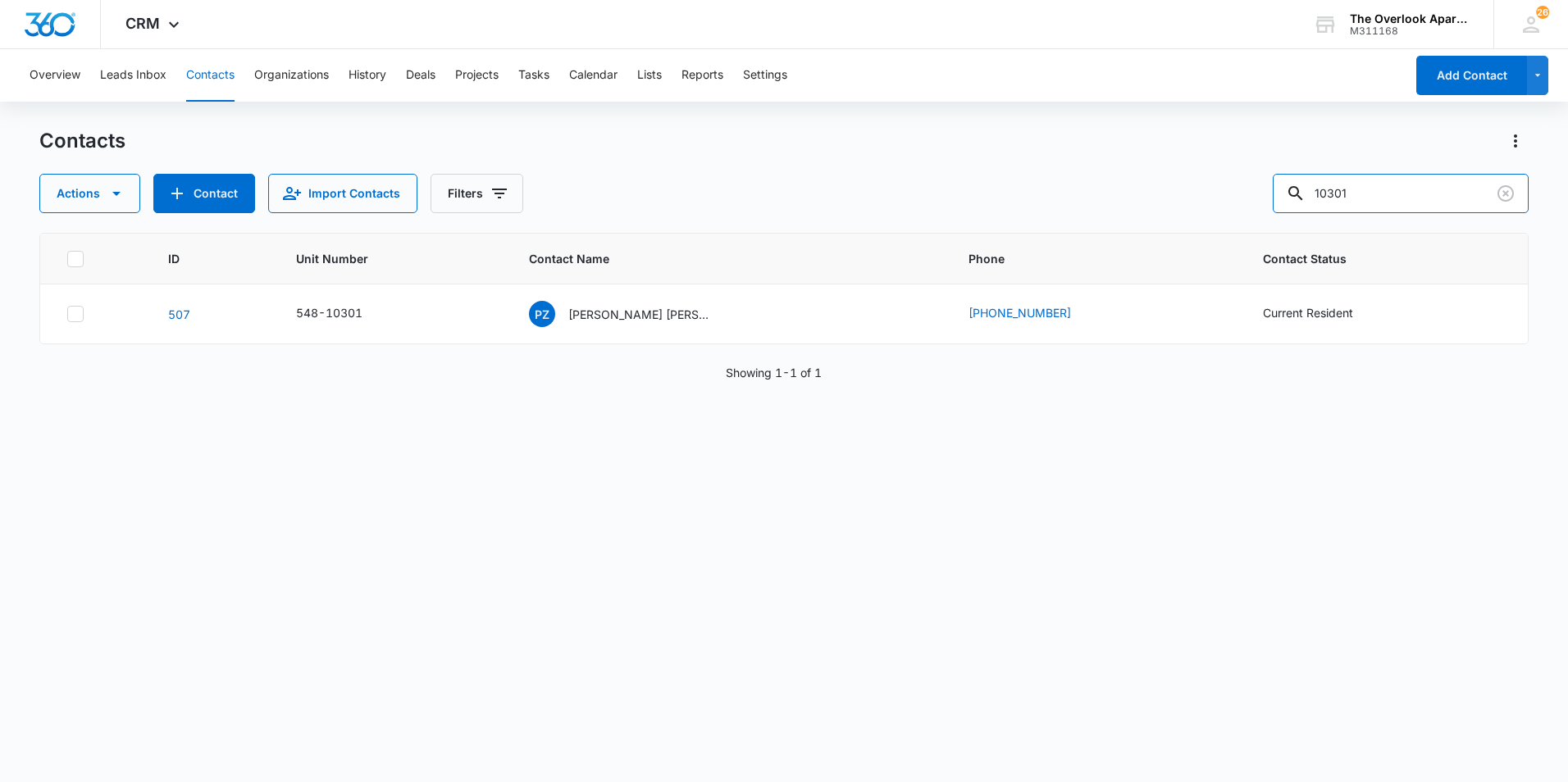
drag, startPoint x: 1411, startPoint y: 193, endPoint x: 951, endPoint y: 219, distance: 460.7
click at [959, 221] on div "Contacts Actions Contact Import Contacts Filters 10301 ID Unit Number Contact N…" at bounding box center [784, 454] width 1490 height 653
type input "2104"
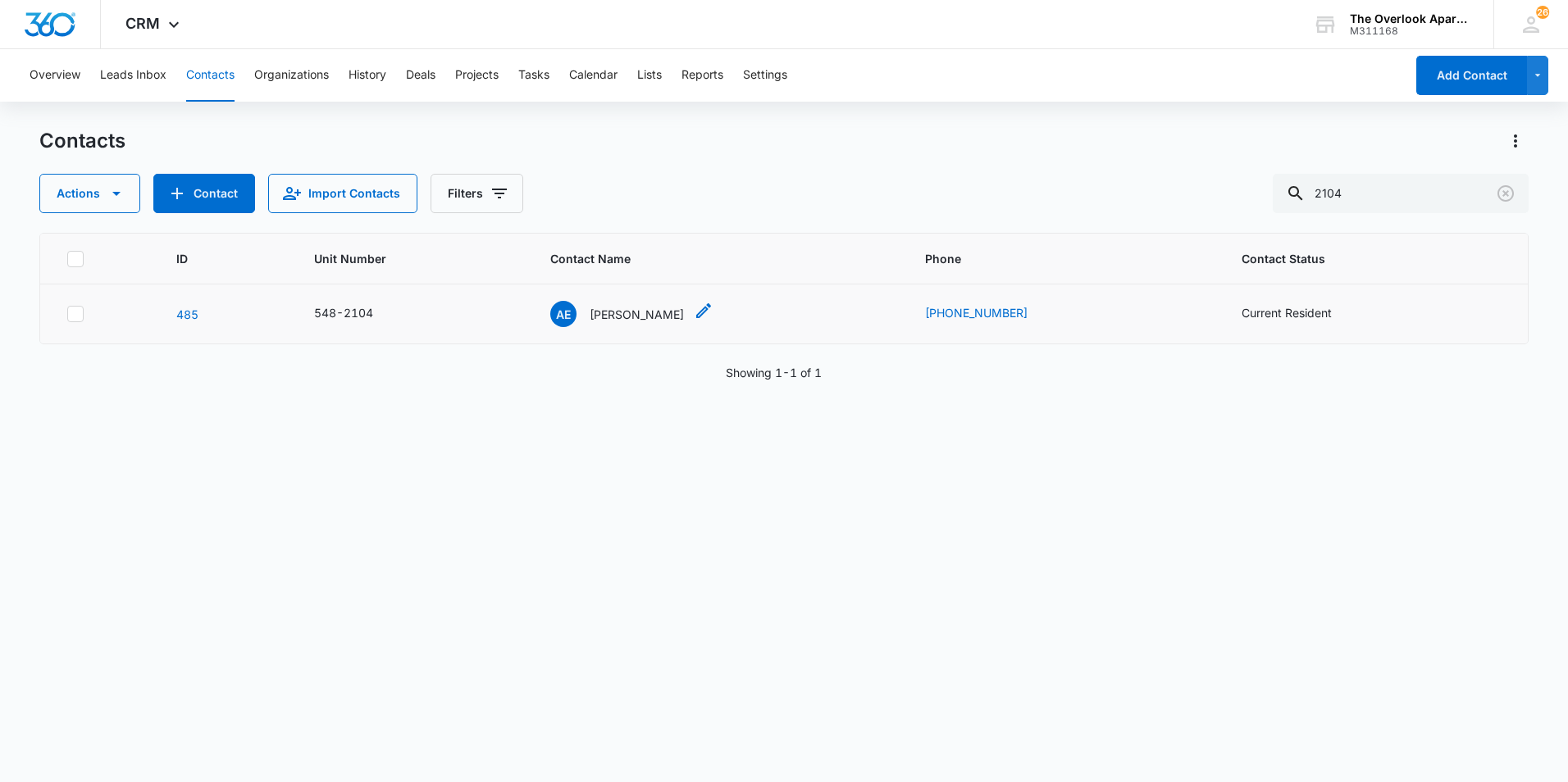
click at [639, 319] on p "Ariana E Deubach" at bounding box center [636, 314] width 94 height 18
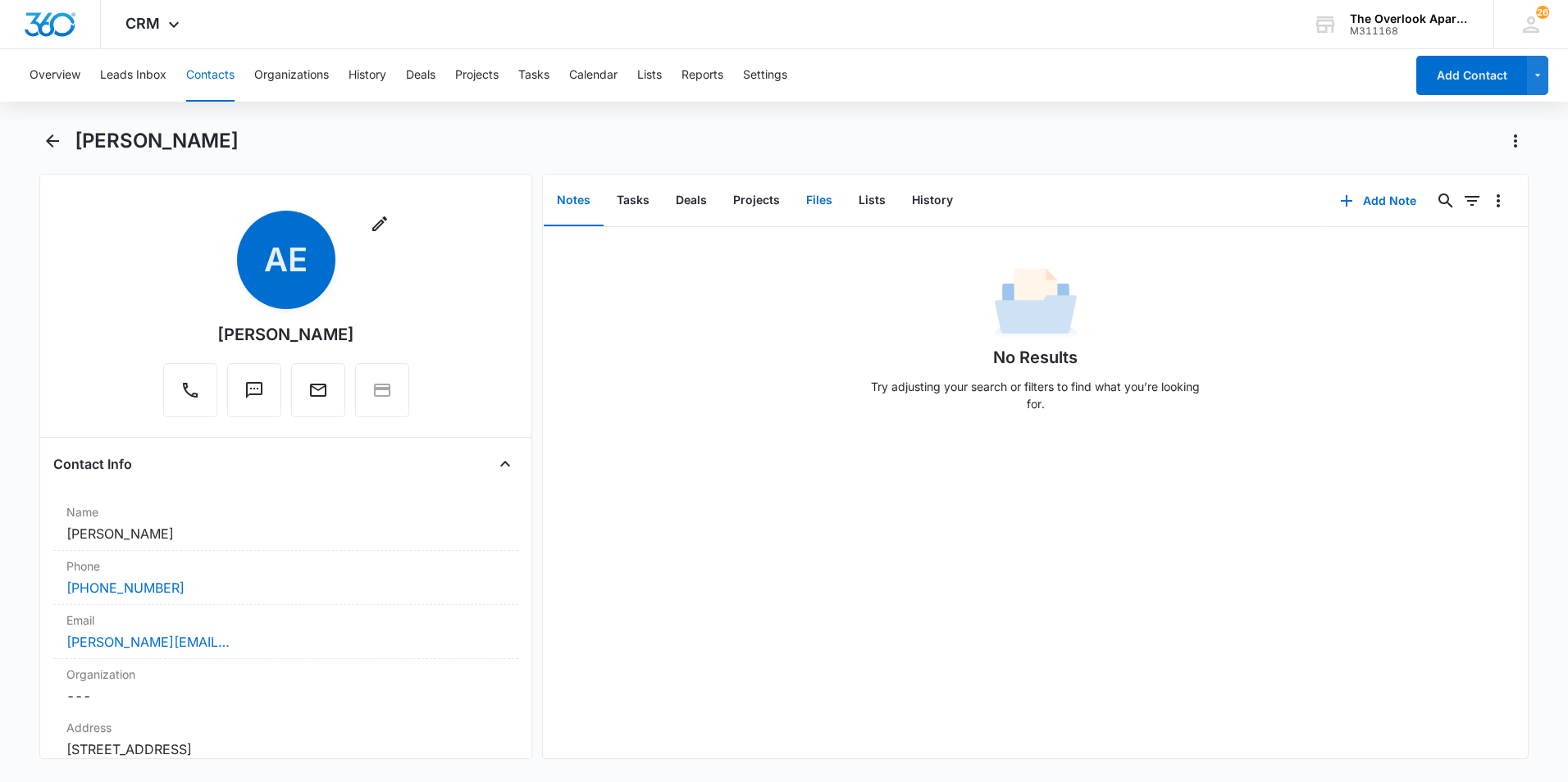
click at [827, 201] on button "Files" at bounding box center [819, 200] width 53 height 51
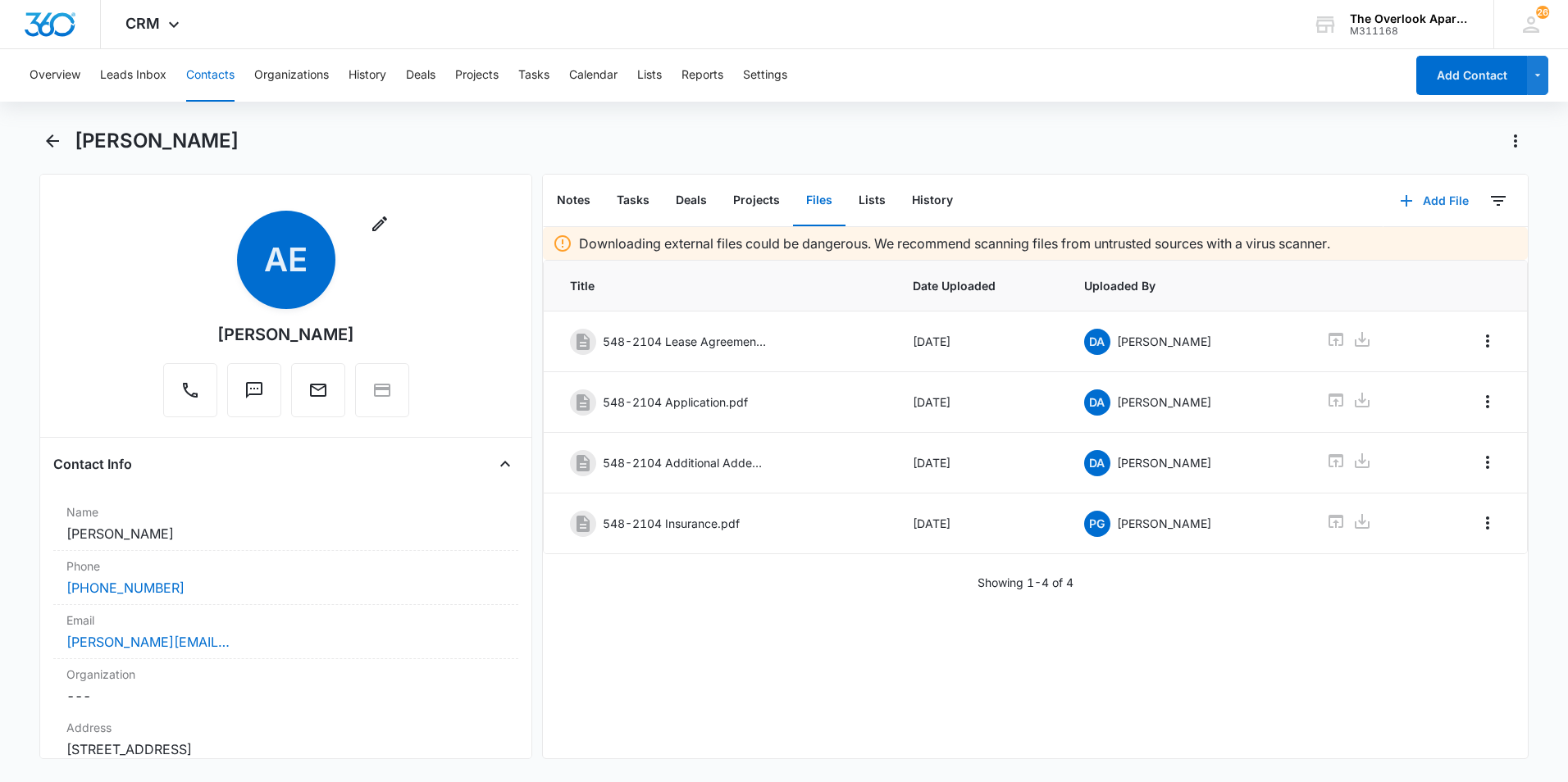
click at [1146, 206] on icon "button" at bounding box center [1407, 201] width 20 height 20
click at [1146, 248] on div "Upload Files" at bounding box center [1412, 254] width 66 height 12
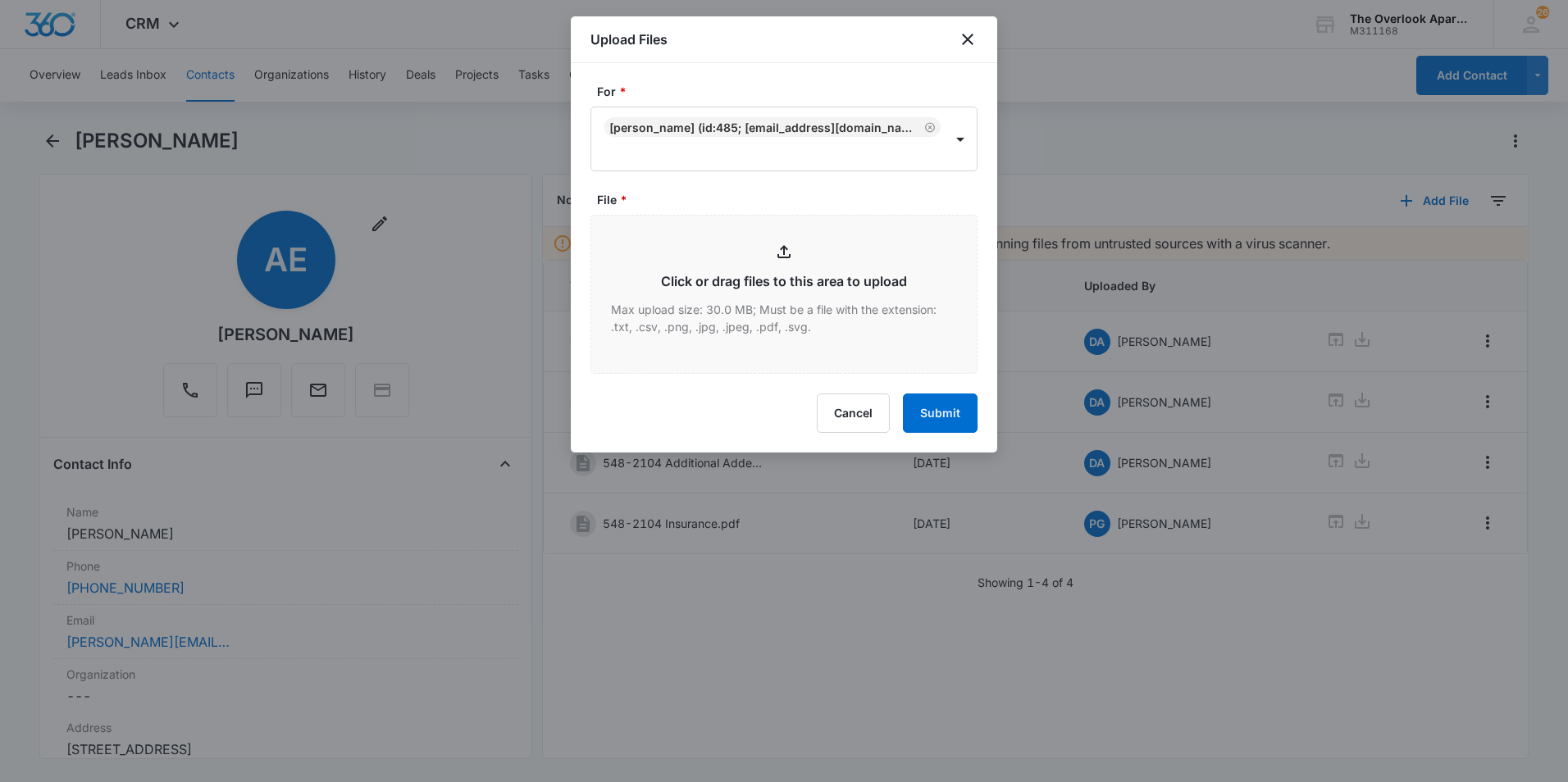
type input "C:\fakepath\548 2-104 Pet Fine.pdf"
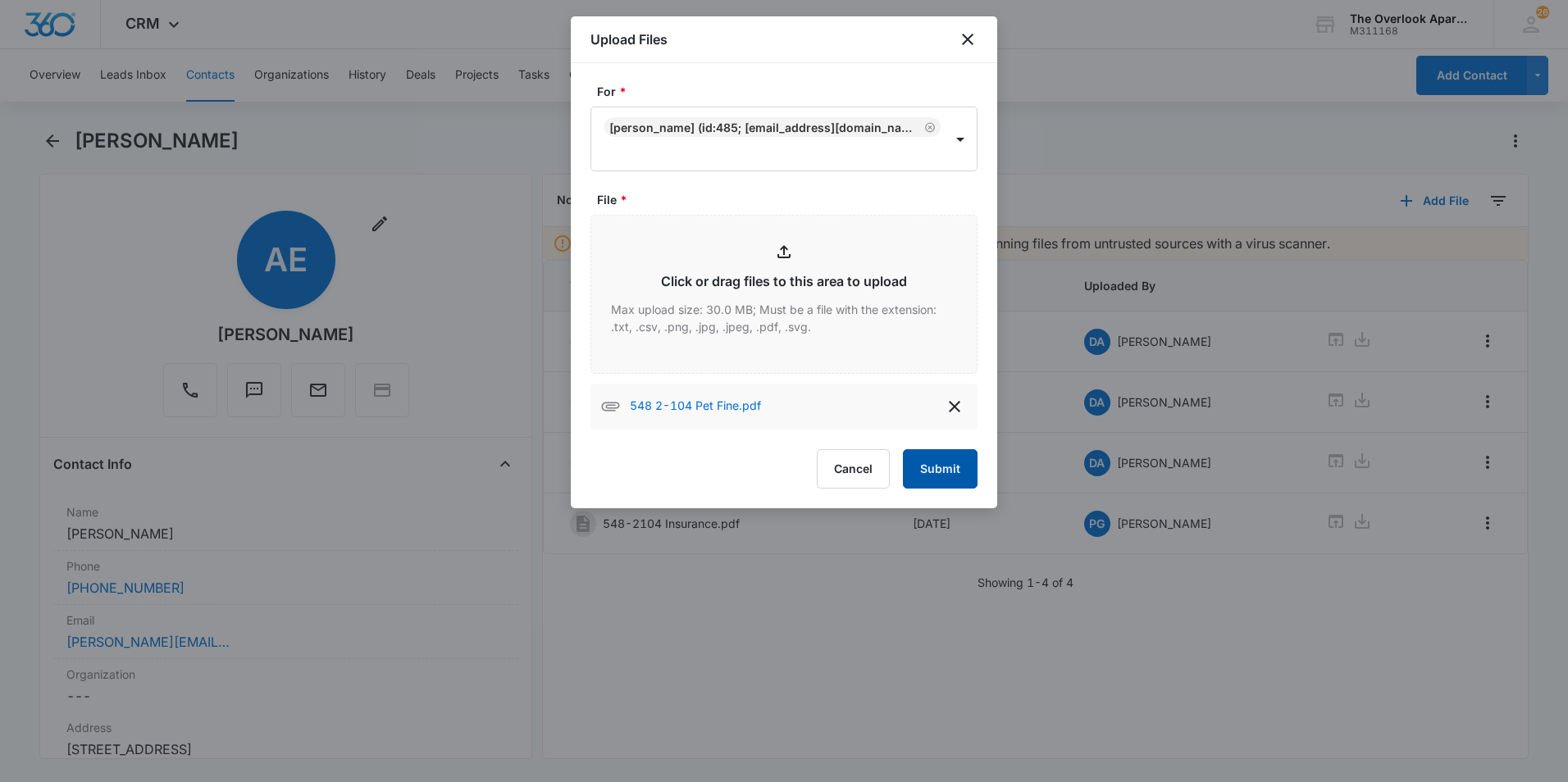
click at [957, 460] on button "Submit" at bounding box center [939, 468] width 74 height 39
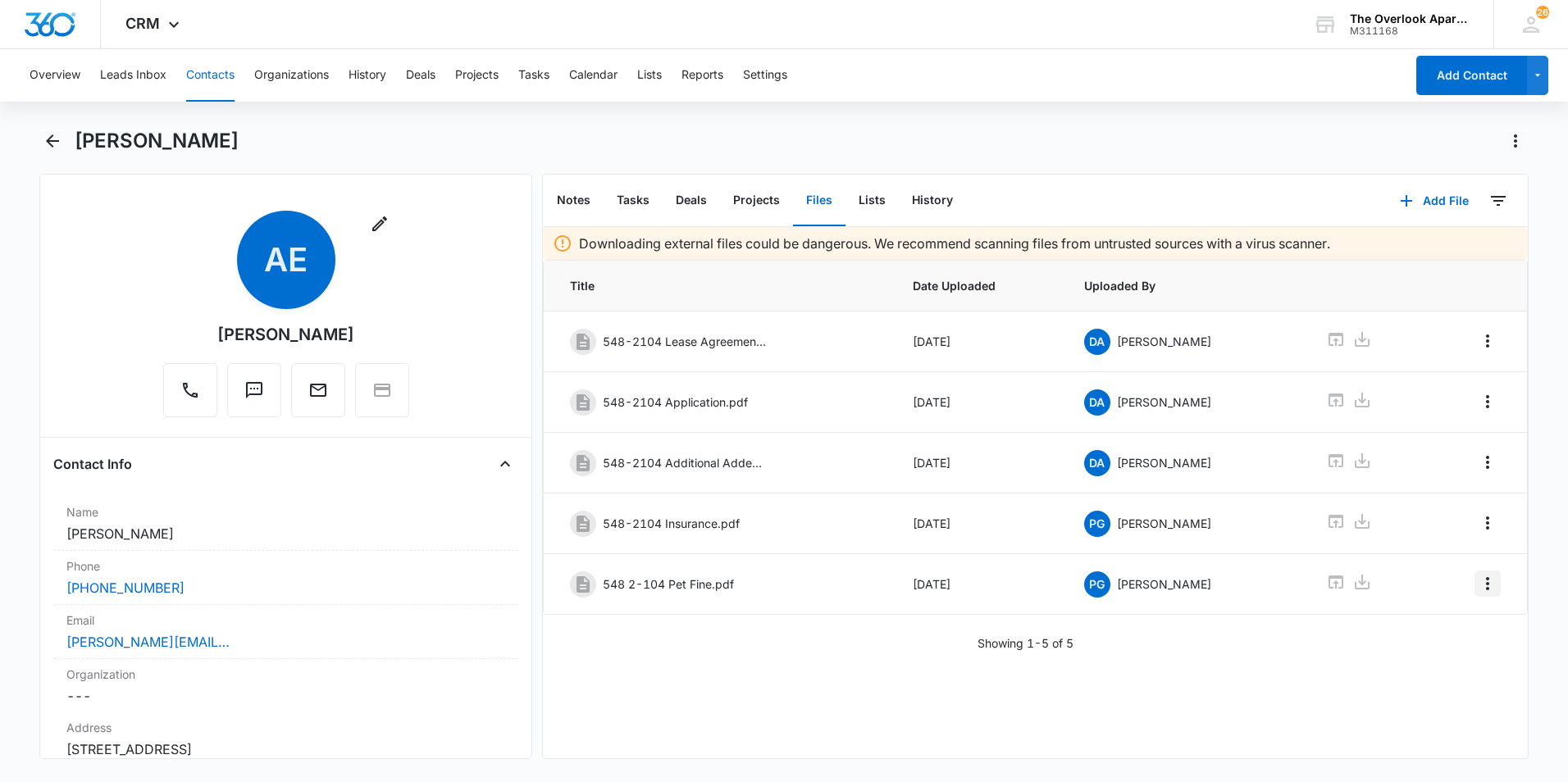
click at [1146, 572] on button "Overflow Menu" at bounding box center [1487, 583] width 26 height 26
click at [1146, 623] on div "Edit" at bounding box center [1430, 629] width 34 height 12
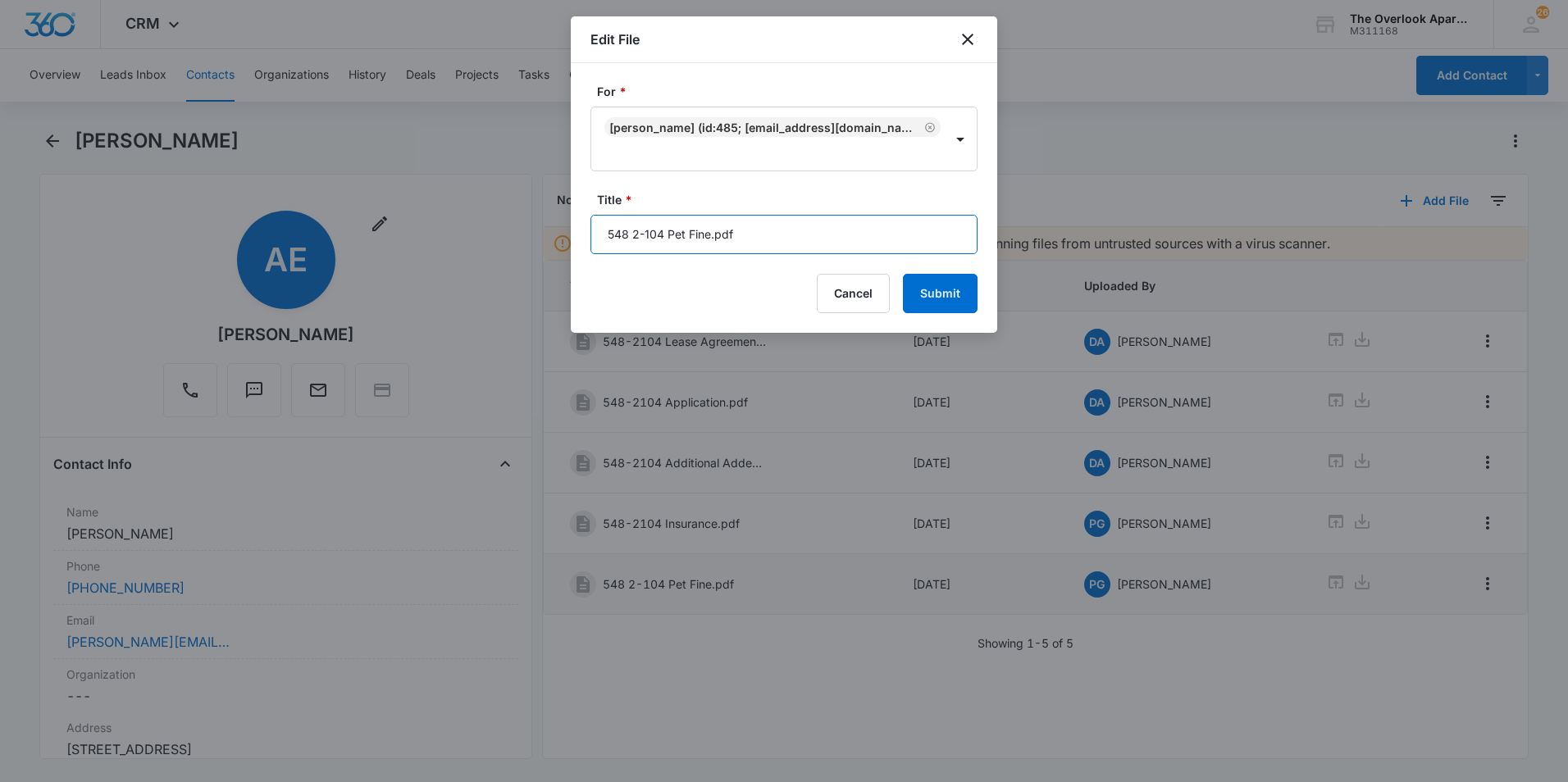
click at [785, 245] on input "548 2-104 Pet Fine.pdf" at bounding box center [784, 234] width 387 height 39
type input "548 2-104 Pet Fine"
click at [903, 274] on button "Submit" at bounding box center [939, 293] width 74 height 39
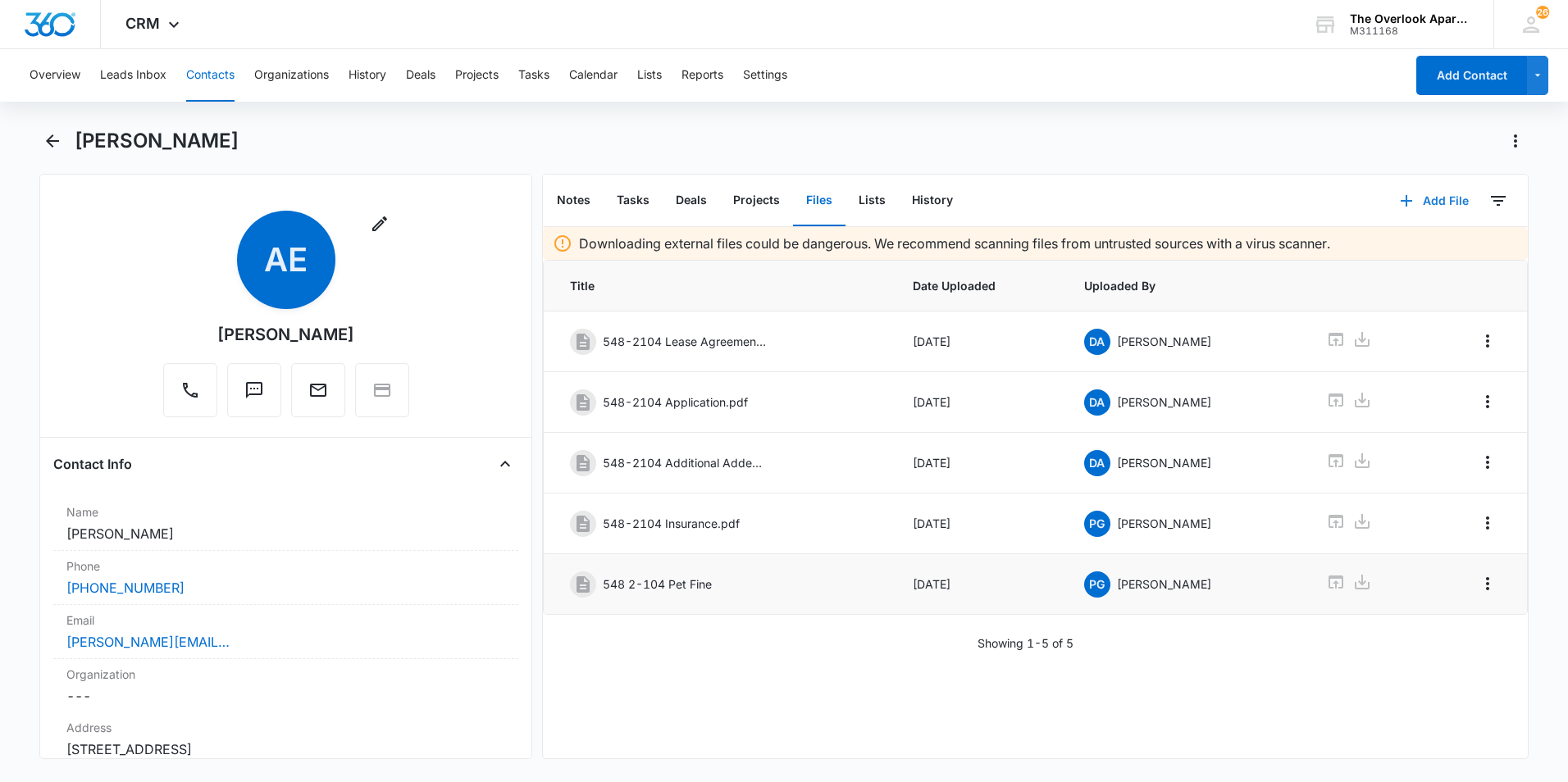
click at [1146, 202] on icon "button" at bounding box center [1407, 201] width 20 height 20
click at [1146, 249] on div "Upload Files" at bounding box center [1412, 254] width 66 height 12
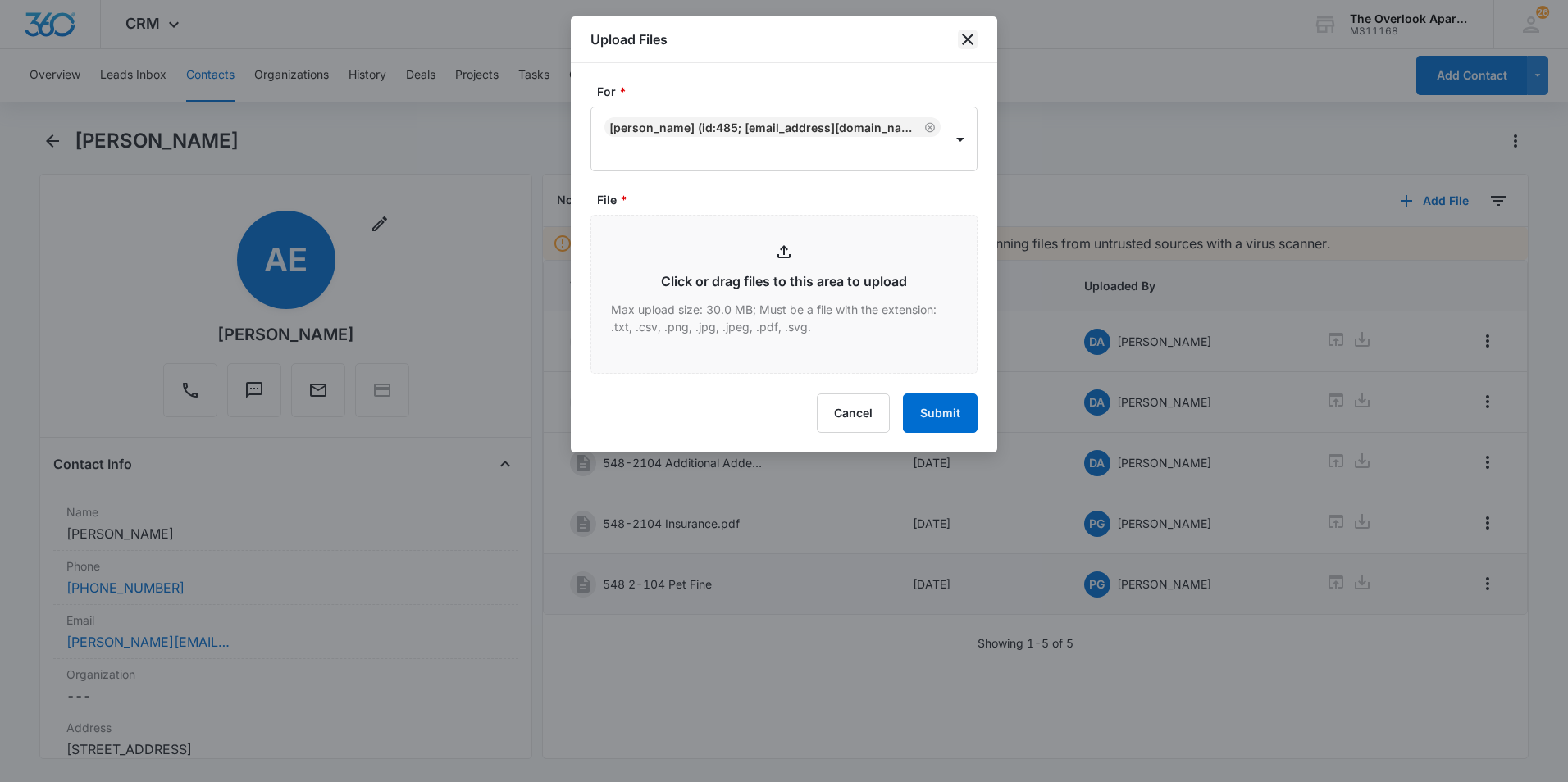
click at [972, 32] on icon "close" at bounding box center [968, 39] width 20 height 20
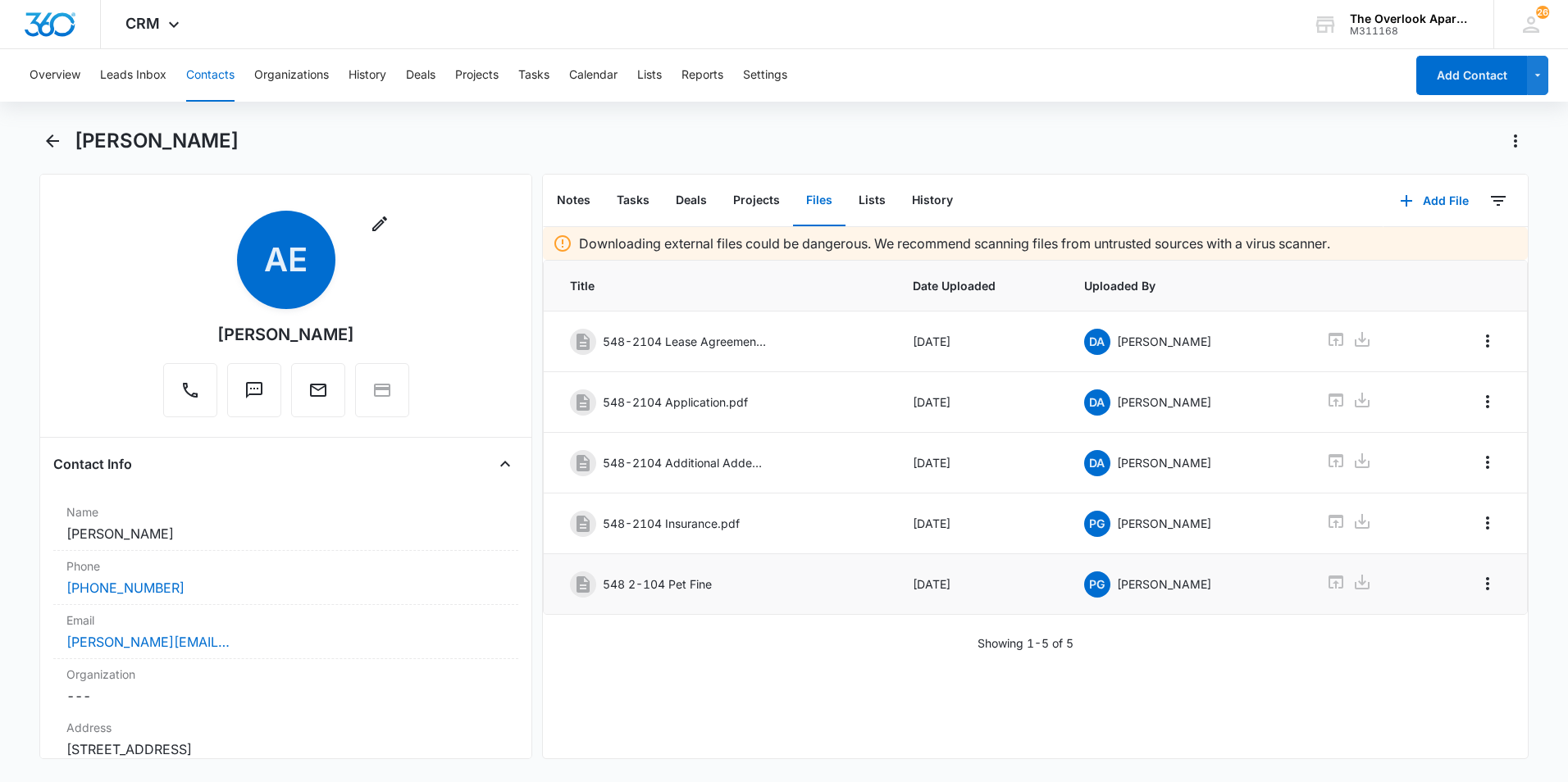
click at [199, 63] on button "Contacts" at bounding box center [210, 75] width 48 height 53
